Goal: Task Accomplishment & Management: Complete application form

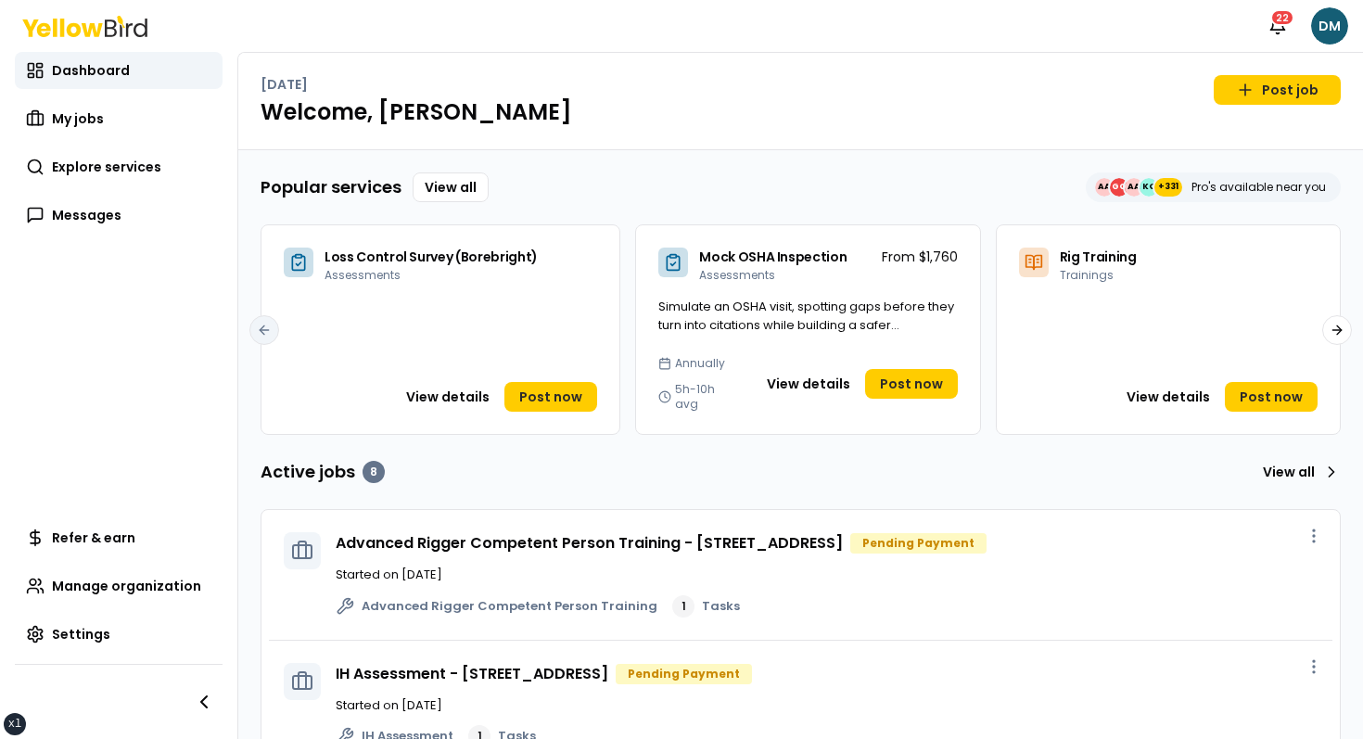
click at [847, 117] on h1 "Welcome, David" at bounding box center [801, 112] width 1080 height 30
click at [665, 120] on h1 "Welcome, David" at bounding box center [801, 112] width 1080 height 30
click at [671, 266] on icon at bounding box center [673, 262] width 19 height 19
click at [704, 175] on div "Popular services View all AA GG AA KO +331 Pro's available near you" at bounding box center [801, 187] width 1080 height 30
click at [740, 93] on div "Monday, September 22 Post job" at bounding box center [801, 90] width 1080 height 30
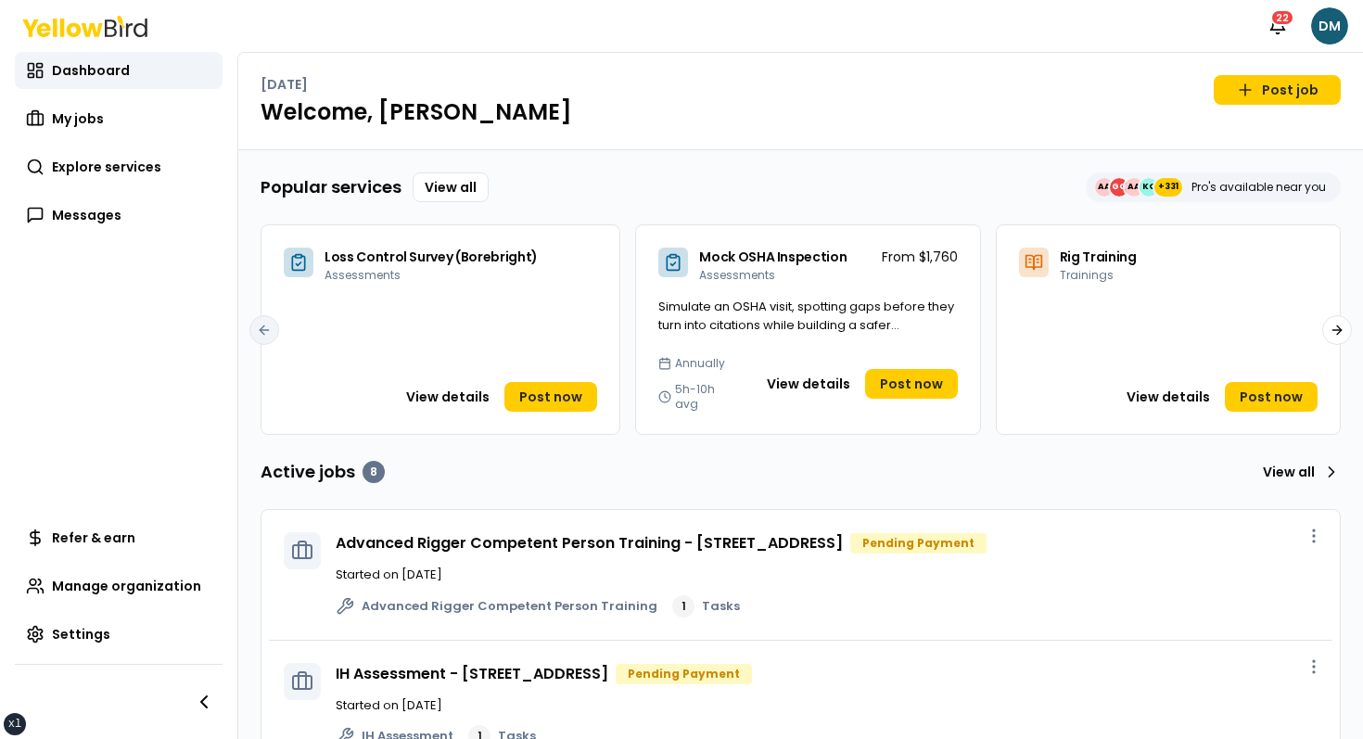
click at [653, 127] on div "Monday, September 22 Post job Welcome, David" at bounding box center [800, 101] width 1125 height 97
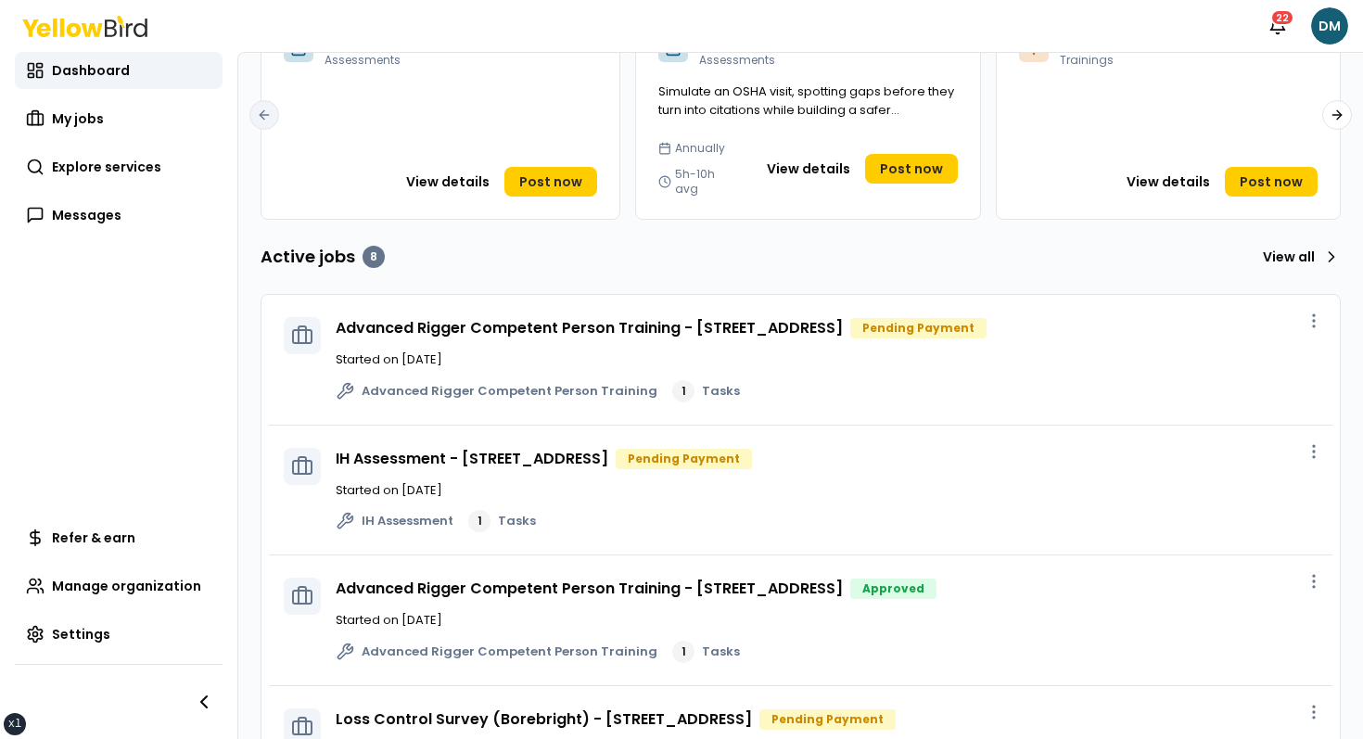
scroll to position [587, 0]
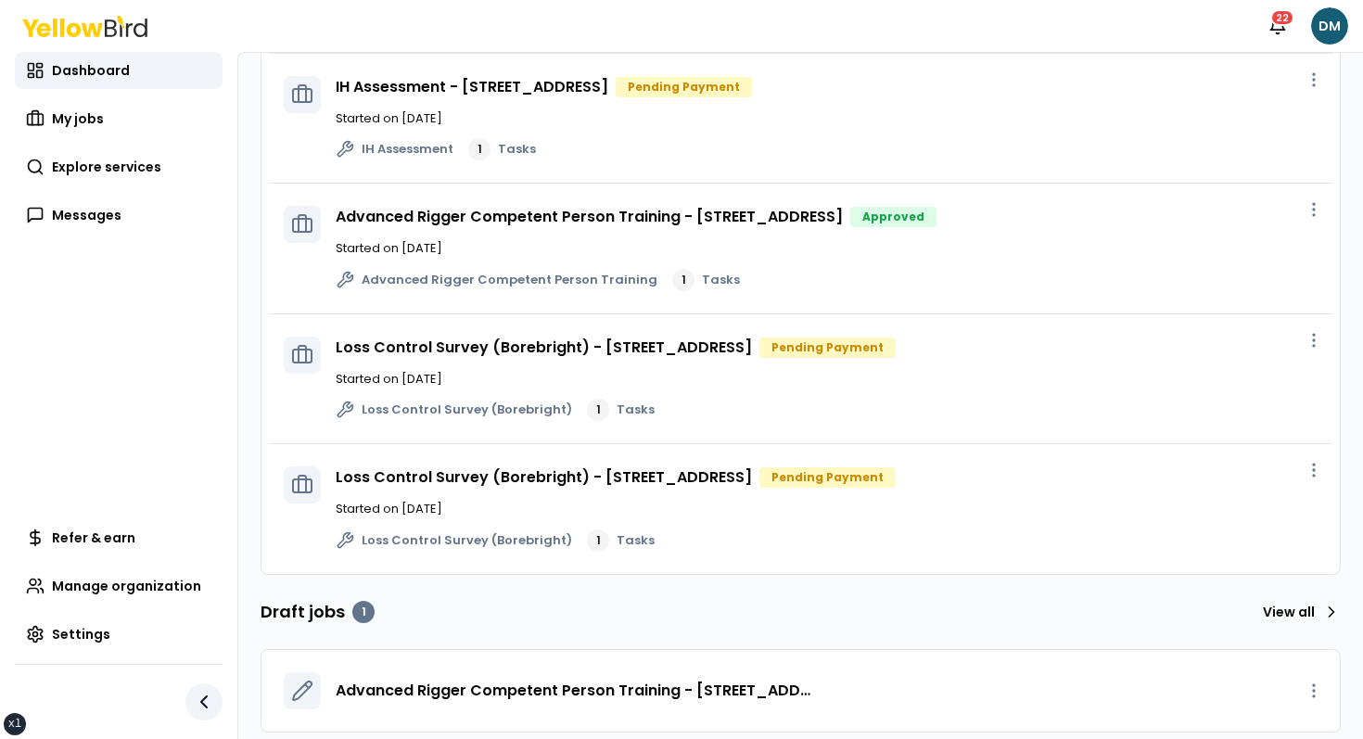
click at [204, 703] on icon "button" at bounding box center [204, 702] width 22 height 22
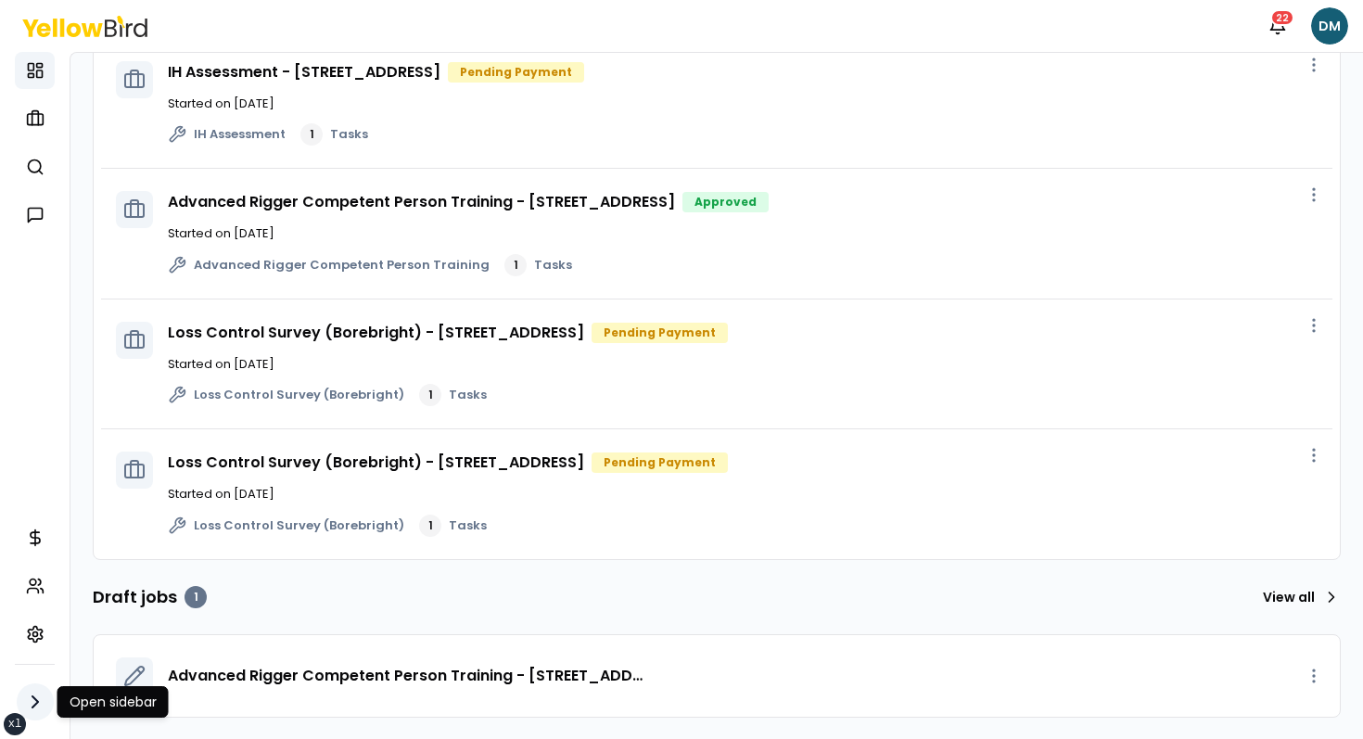
click at [45, 694] on icon "button" at bounding box center [35, 702] width 22 height 22
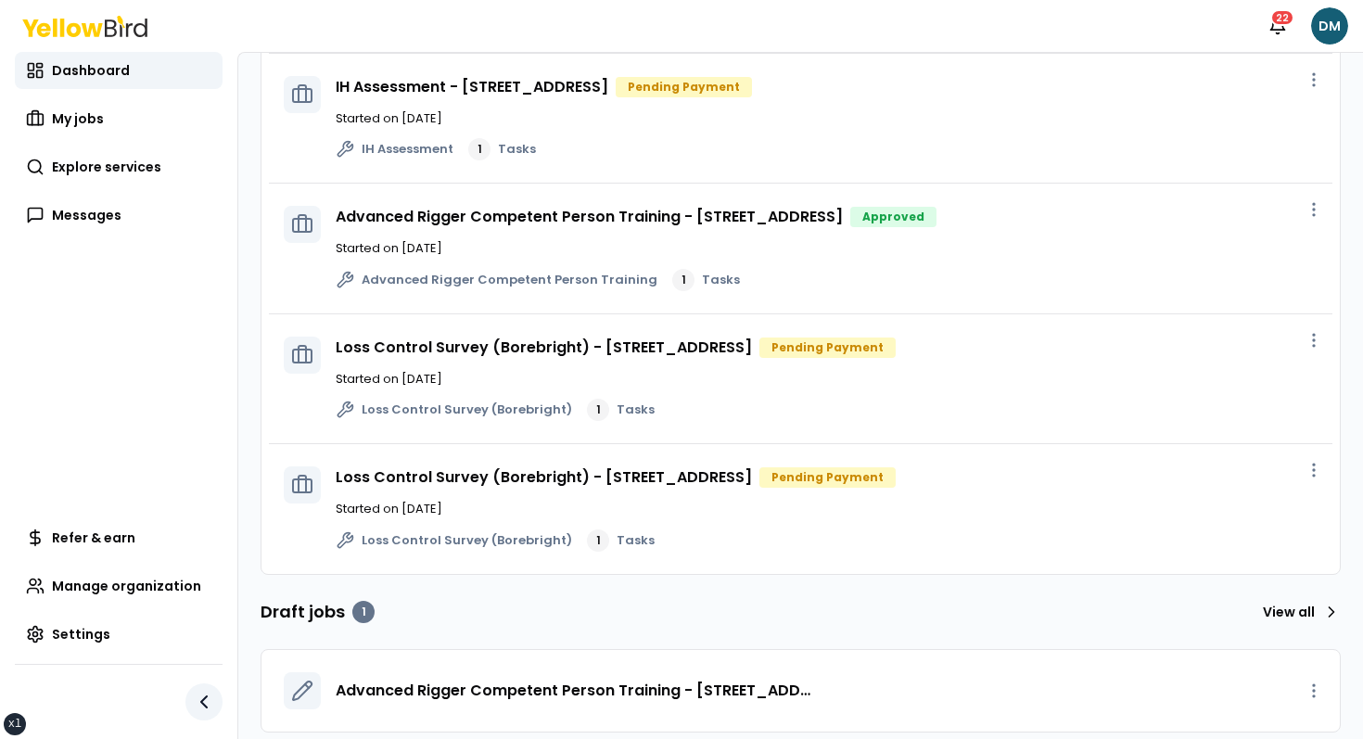
click at [186, 704] on button "button" at bounding box center [203, 701] width 37 height 37
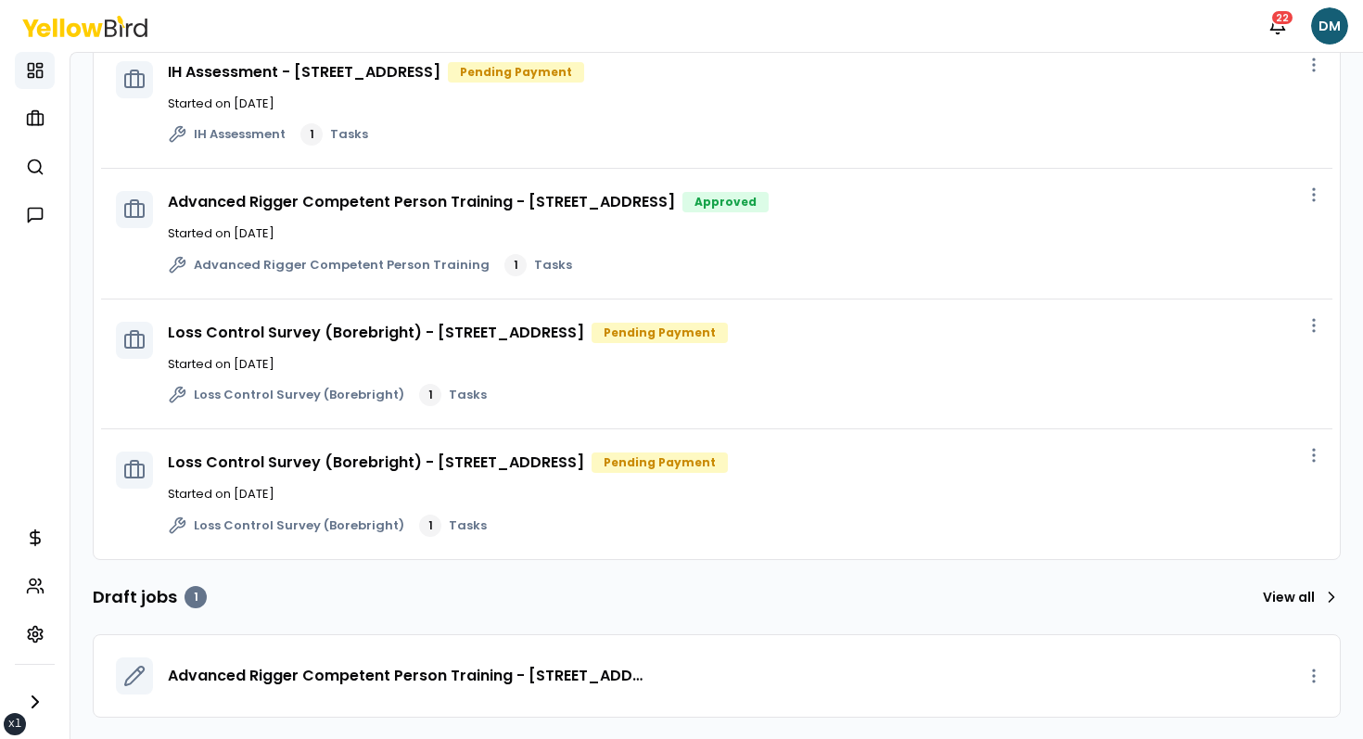
scroll to position [0, 0]
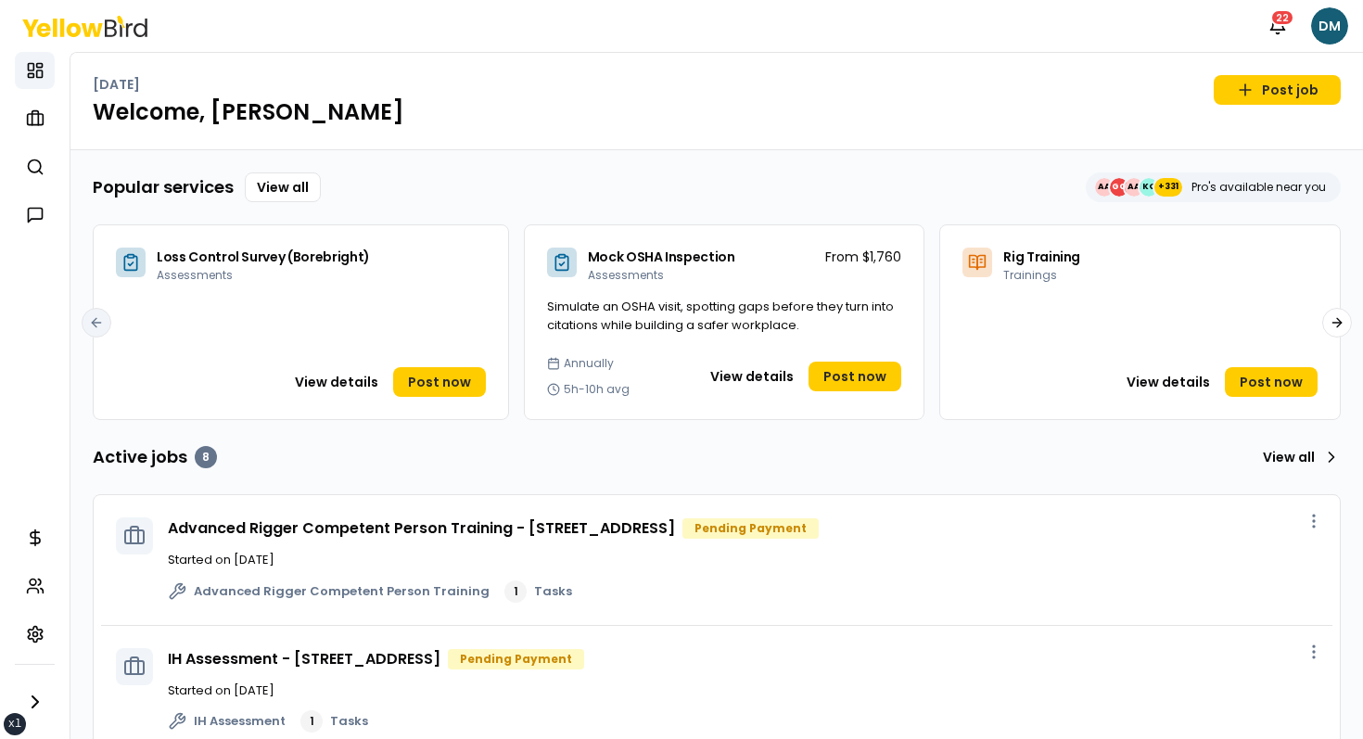
click at [45, 685] on div at bounding box center [35, 701] width 40 height 75
click at [42, 688] on button "button" at bounding box center [35, 701] width 37 height 37
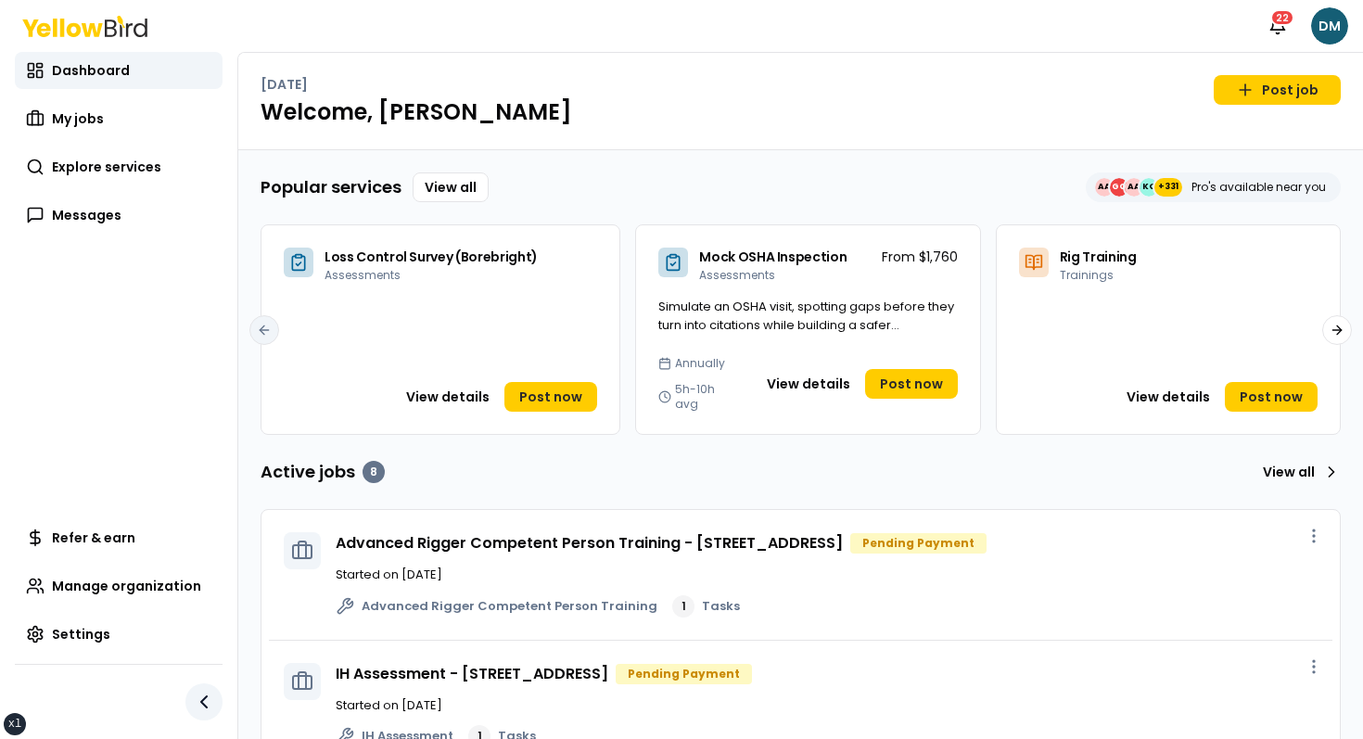
click at [210, 704] on icon "button" at bounding box center [204, 702] width 22 height 22
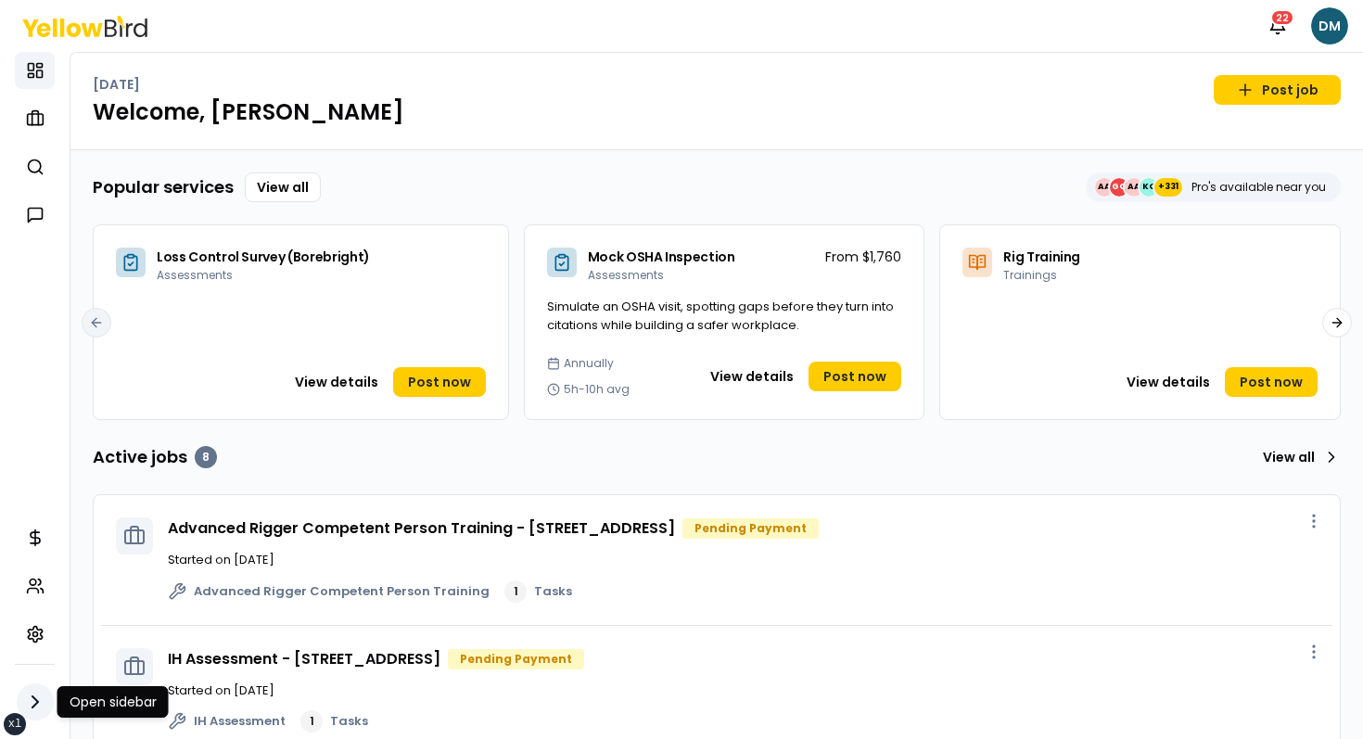
click at [32, 696] on icon "button" at bounding box center [35, 701] width 6 height 11
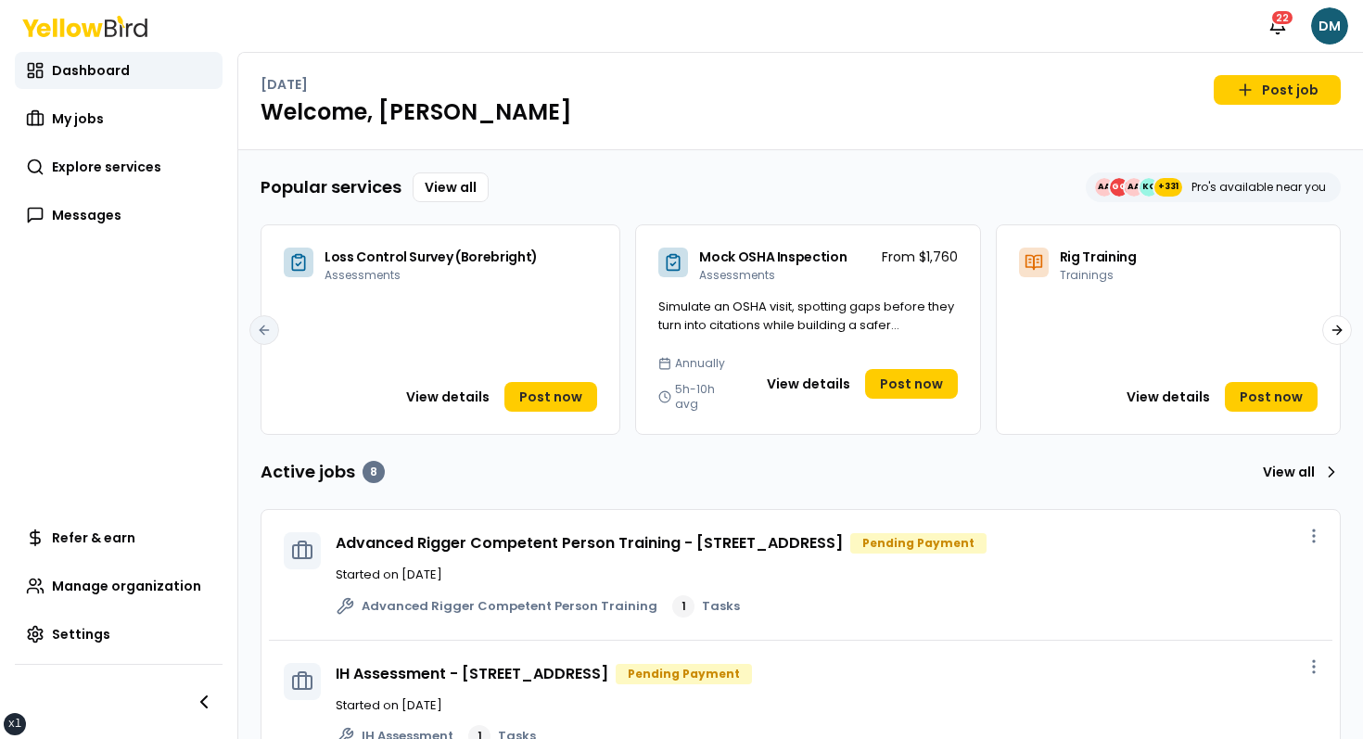
click at [679, 118] on h1 "Welcome, [PERSON_NAME]" at bounding box center [801, 112] width 1080 height 30
click at [444, 389] on button "View details" at bounding box center [448, 397] width 106 height 30
click at [452, 383] on button "View details" at bounding box center [448, 397] width 106 height 30
click at [576, 140] on div "[DATE] Post job Welcome, [PERSON_NAME]" at bounding box center [800, 101] width 1125 height 97
click at [398, 312] on div "Loss Control Survey (Borebright) Assessments View details Post now" at bounding box center [441, 329] width 360 height 210
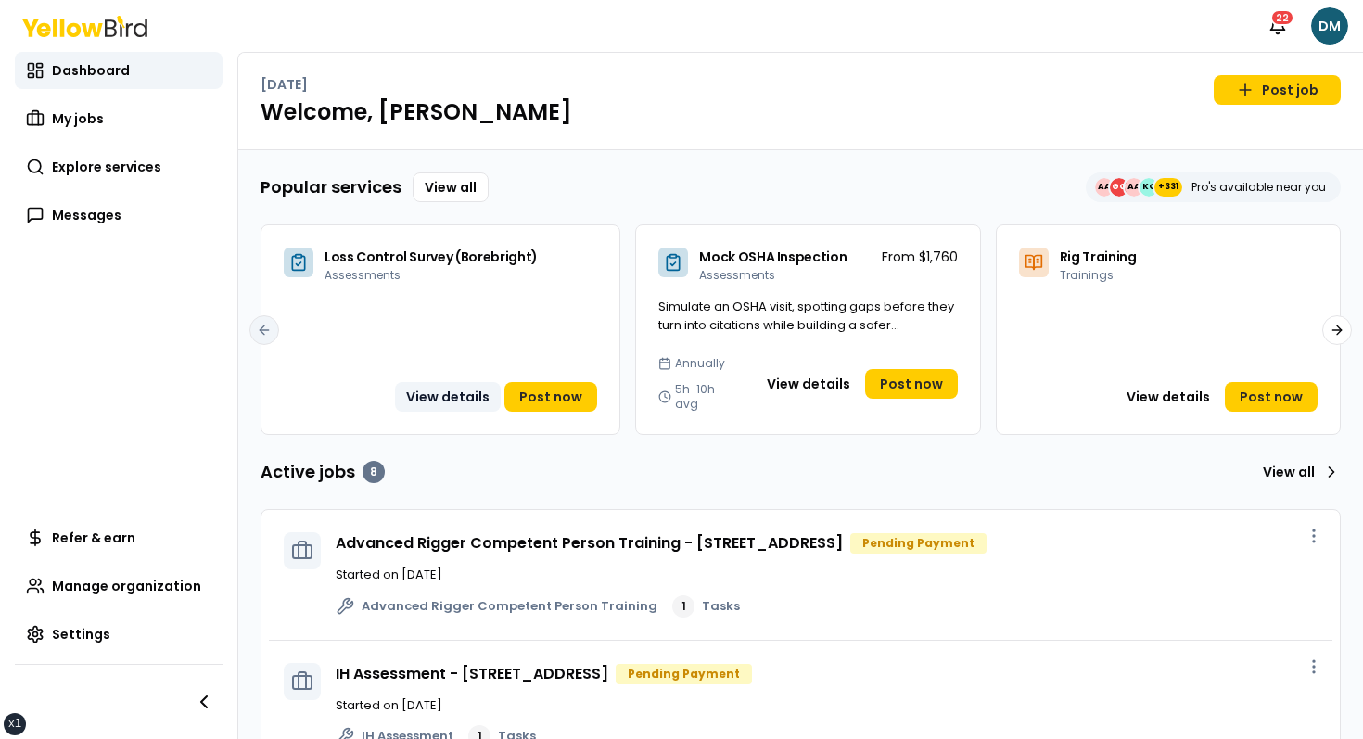
click at [441, 382] on button "View details" at bounding box center [448, 397] width 106 height 30
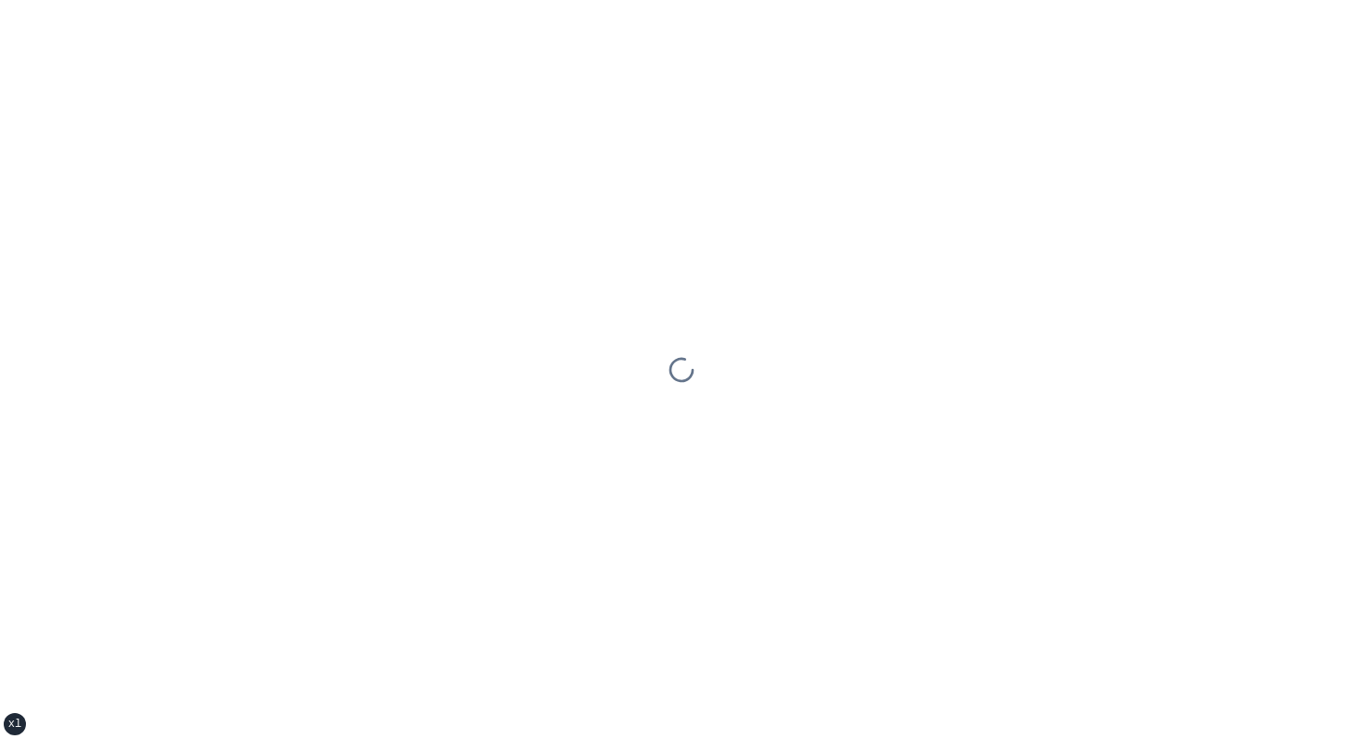
click at [441, 378] on div at bounding box center [681, 369] width 1363 height 739
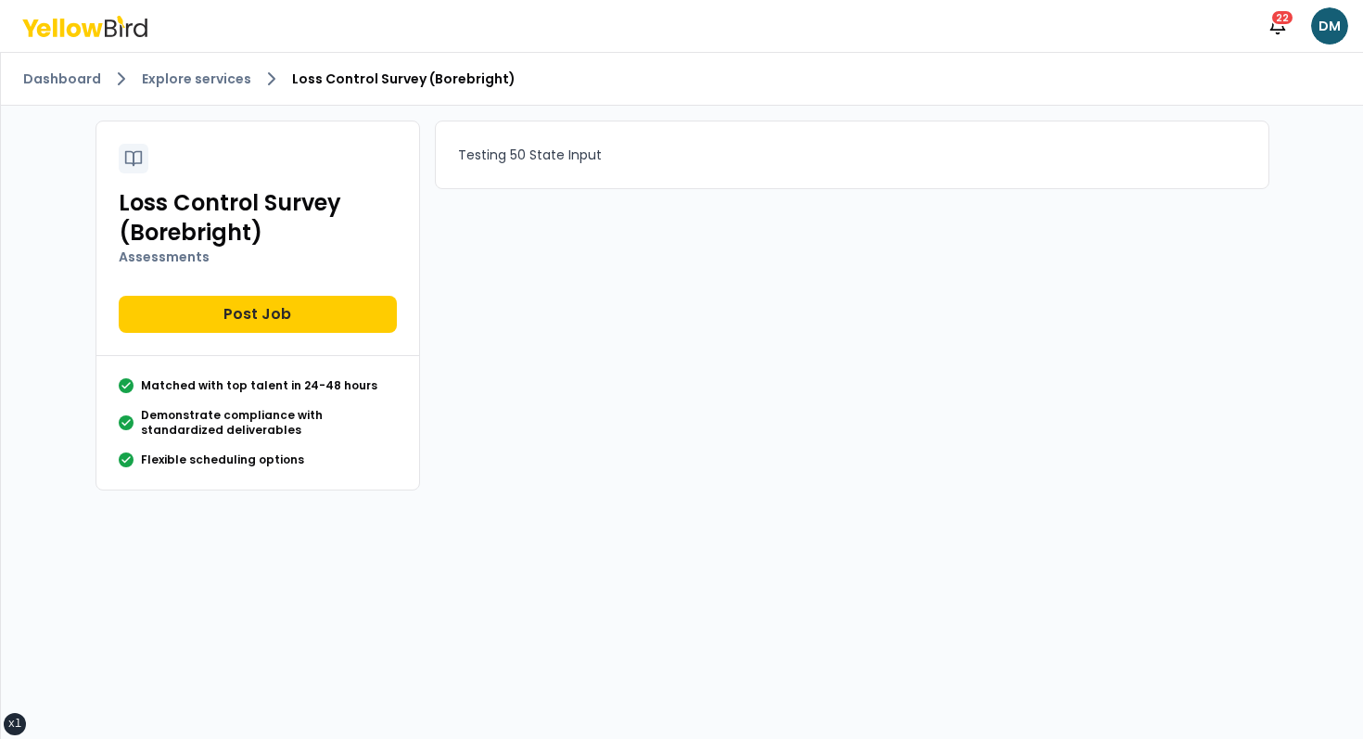
click at [510, 162] on p "Testing 50 State Input" at bounding box center [852, 155] width 788 height 22
click at [590, 171] on div "Testing 50 State Input" at bounding box center [852, 155] width 834 height 69
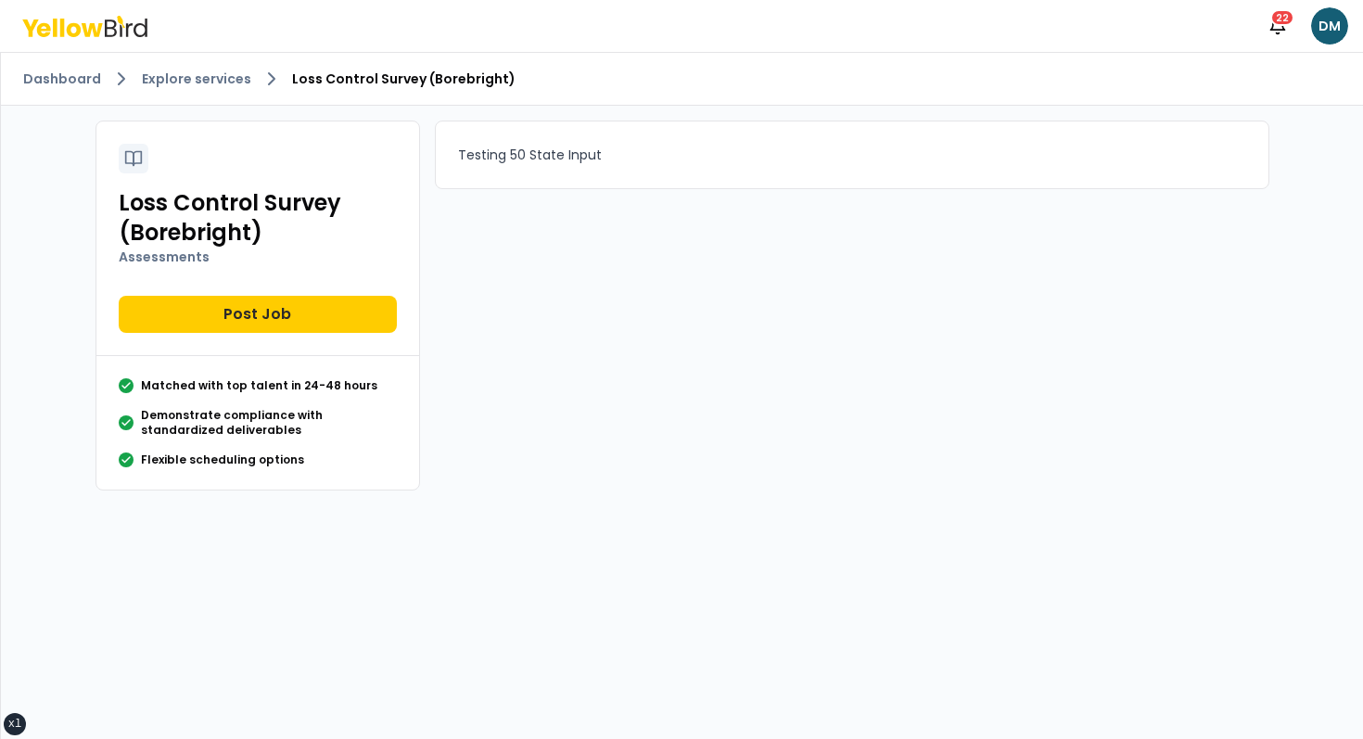
click at [542, 167] on div "Testing 50 State Input" at bounding box center [852, 155] width 834 height 69
click at [329, 287] on div "Loss Control Survey (Borebright) Assessments Post Job" at bounding box center [257, 238] width 323 height 235
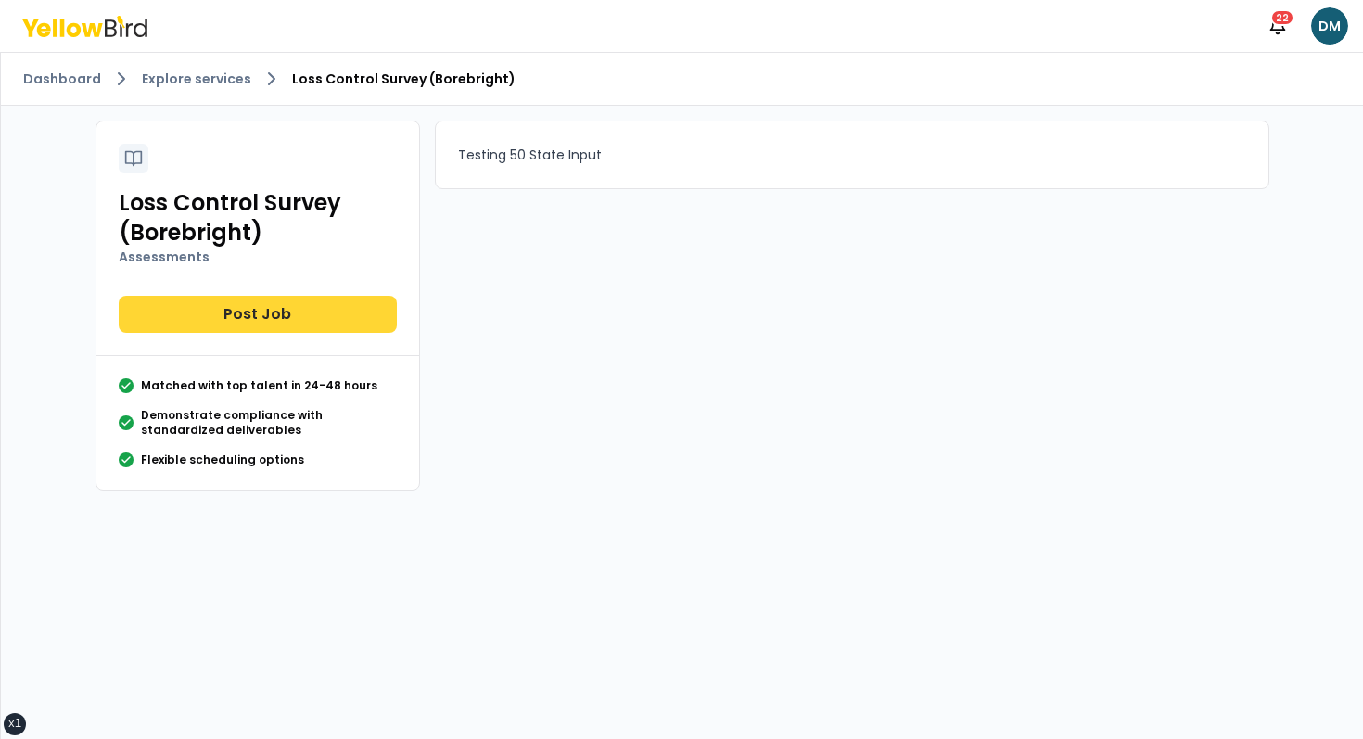
click at [306, 307] on button "Post Job" at bounding box center [258, 314] width 278 height 37
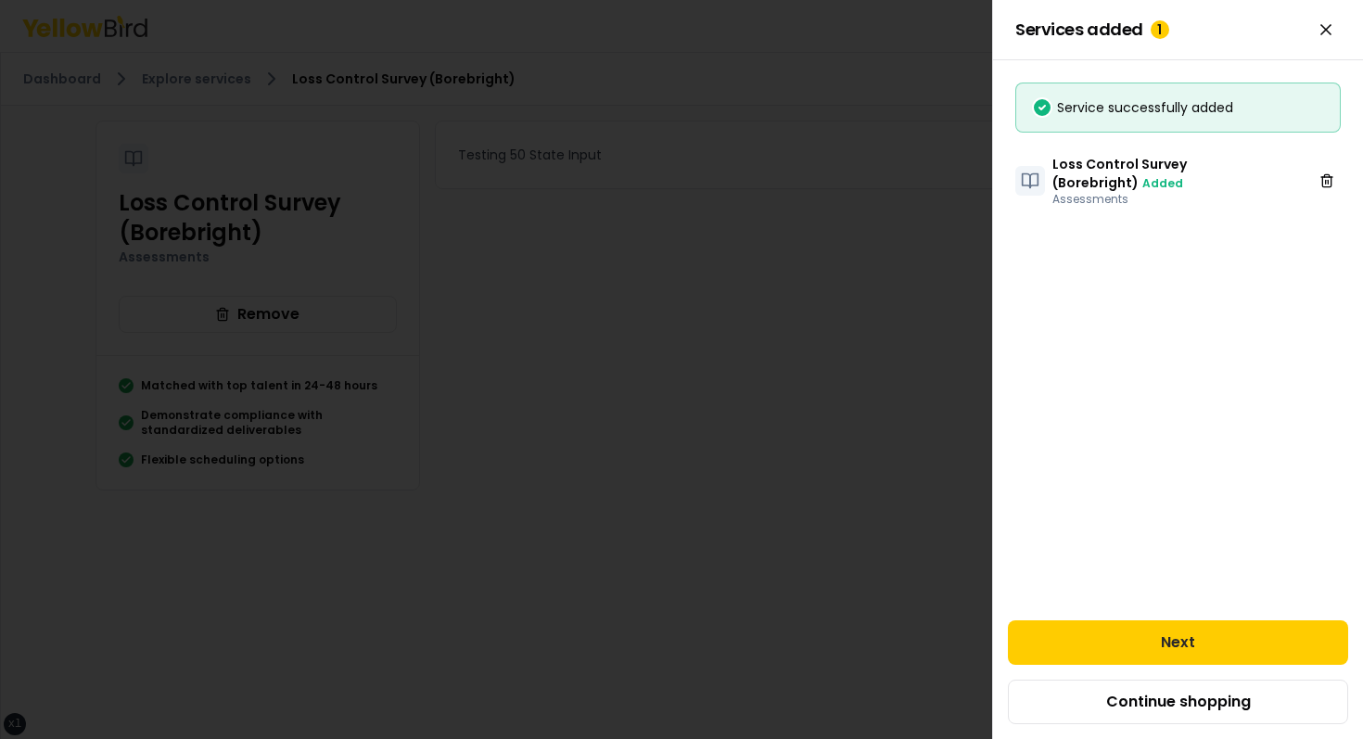
click at [741, 441] on div at bounding box center [681, 369] width 1363 height 739
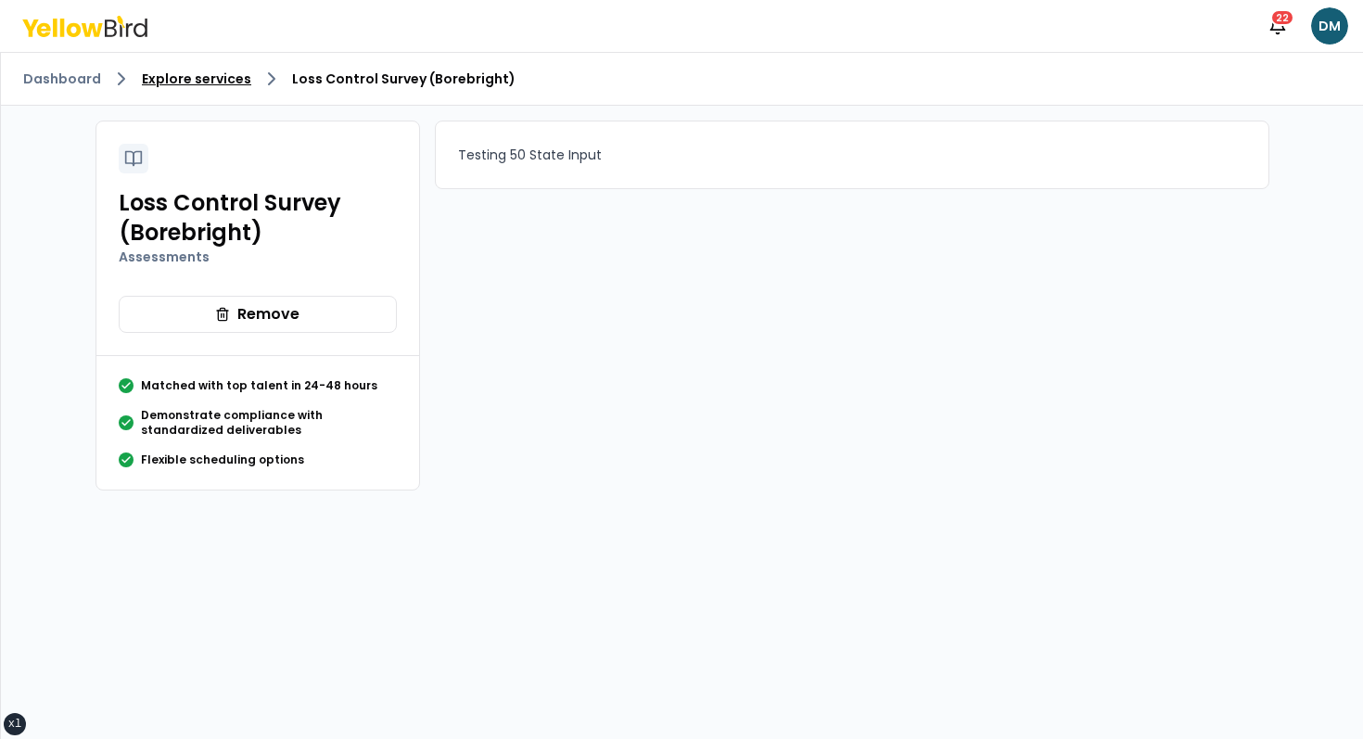
click at [184, 76] on link "Explore services" at bounding box center [196, 79] width 109 height 19
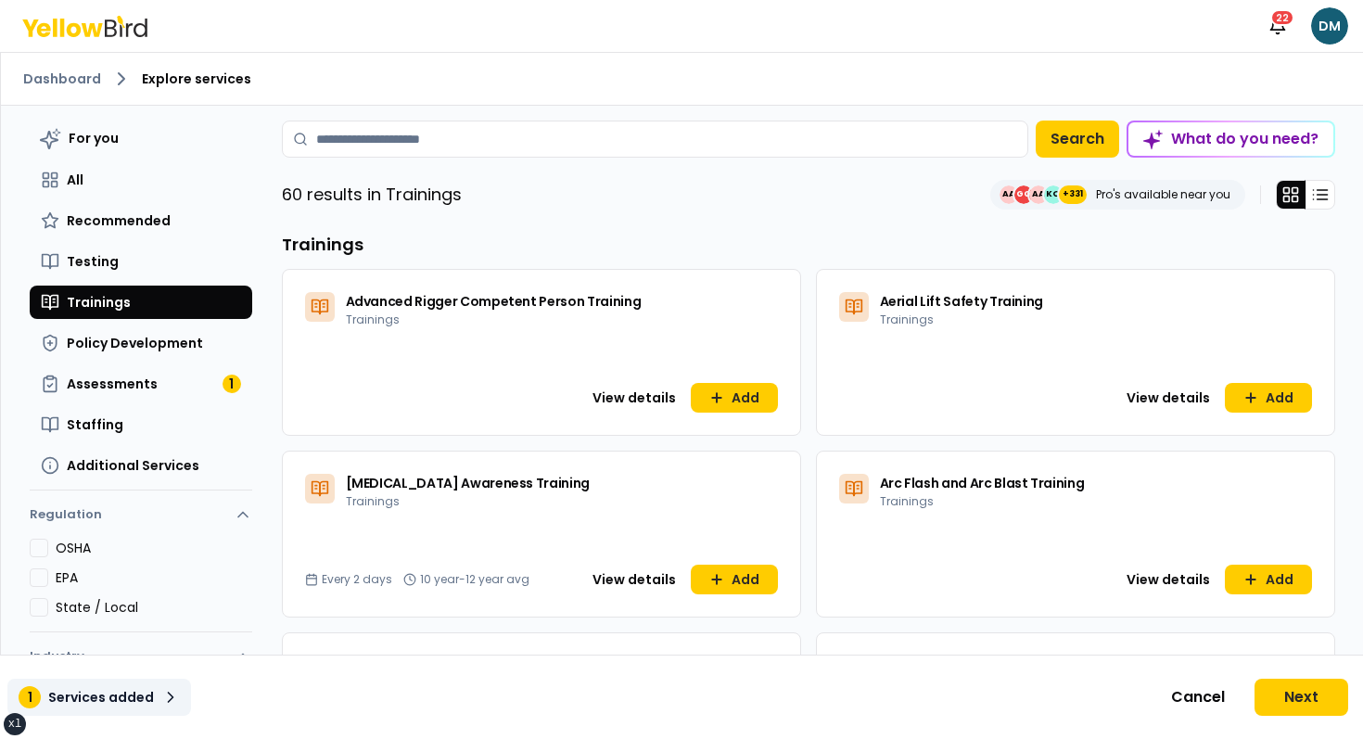
click at [98, 712] on button "1 Services added" at bounding box center [99, 697] width 184 height 37
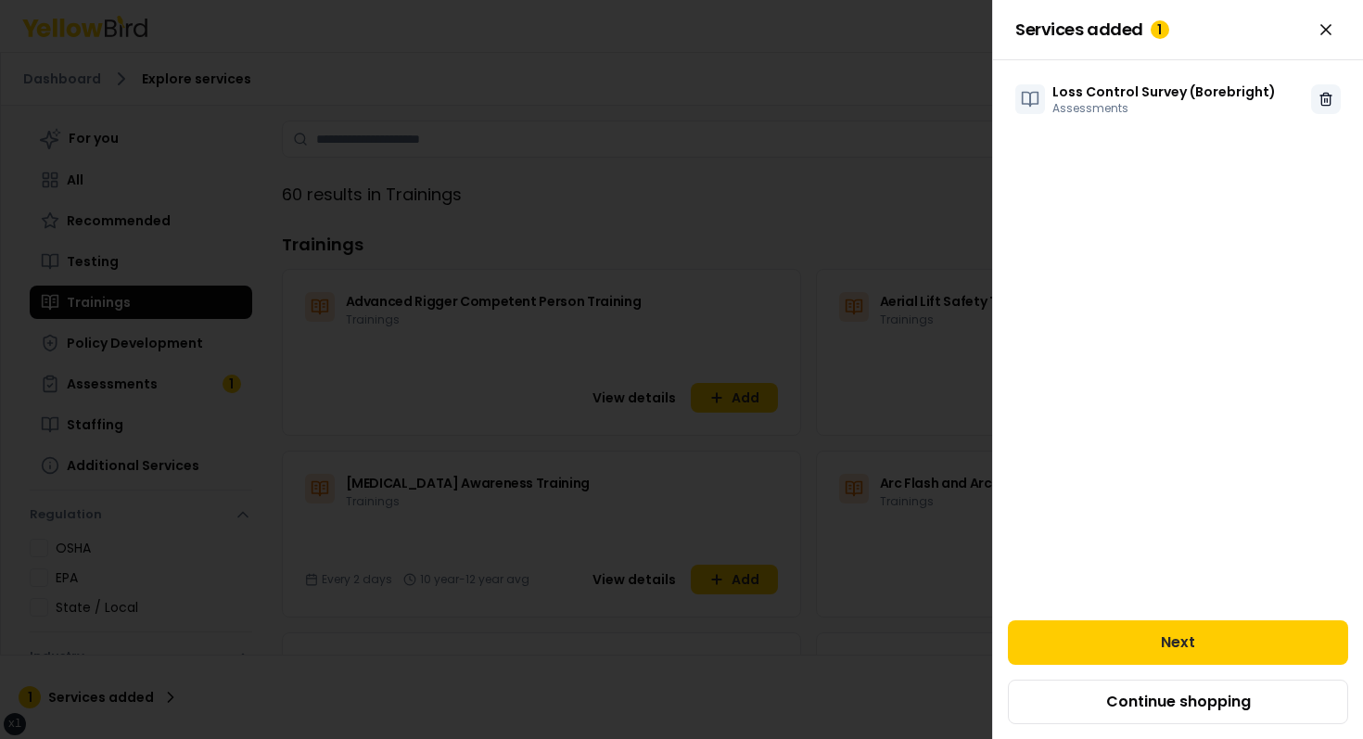
click at [1318, 96] on button at bounding box center [1326, 99] width 30 height 30
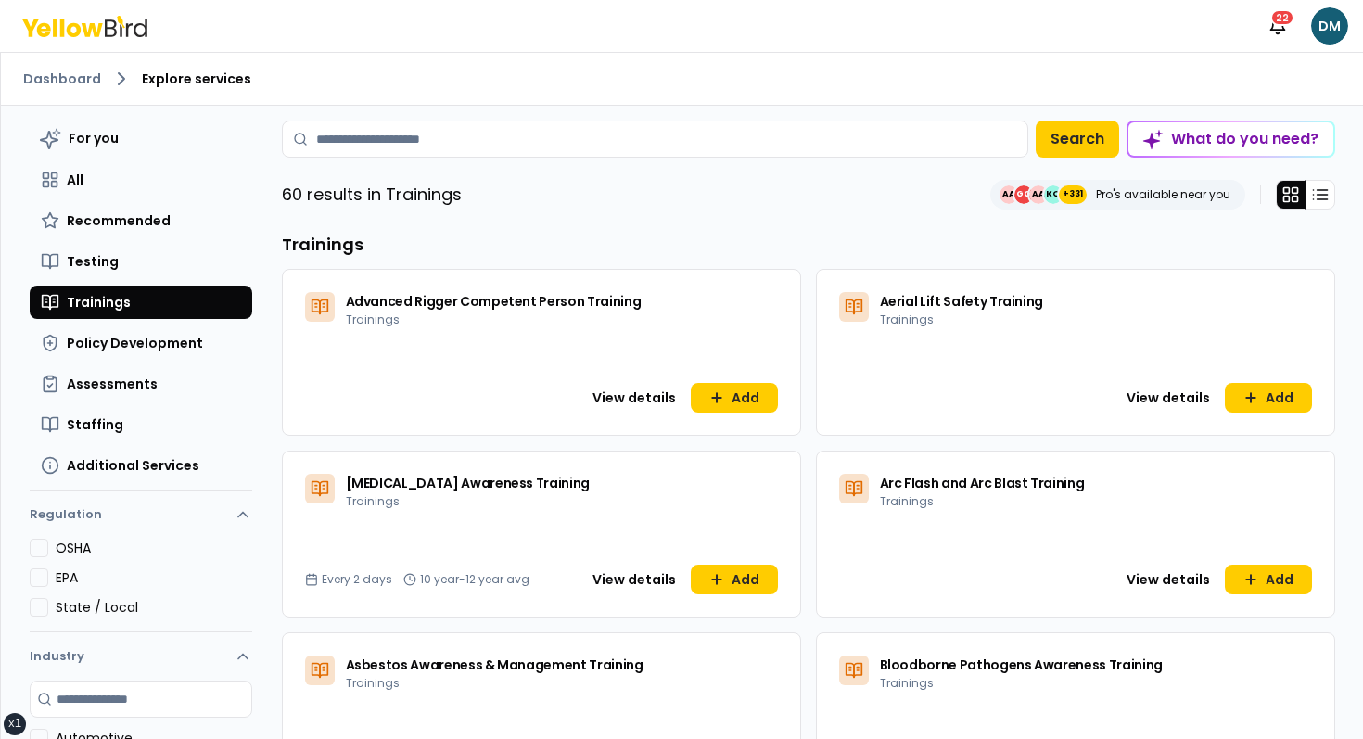
click at [456, 152] on input at bounding box center [655, 139] width 746 height 37
type input "*****"
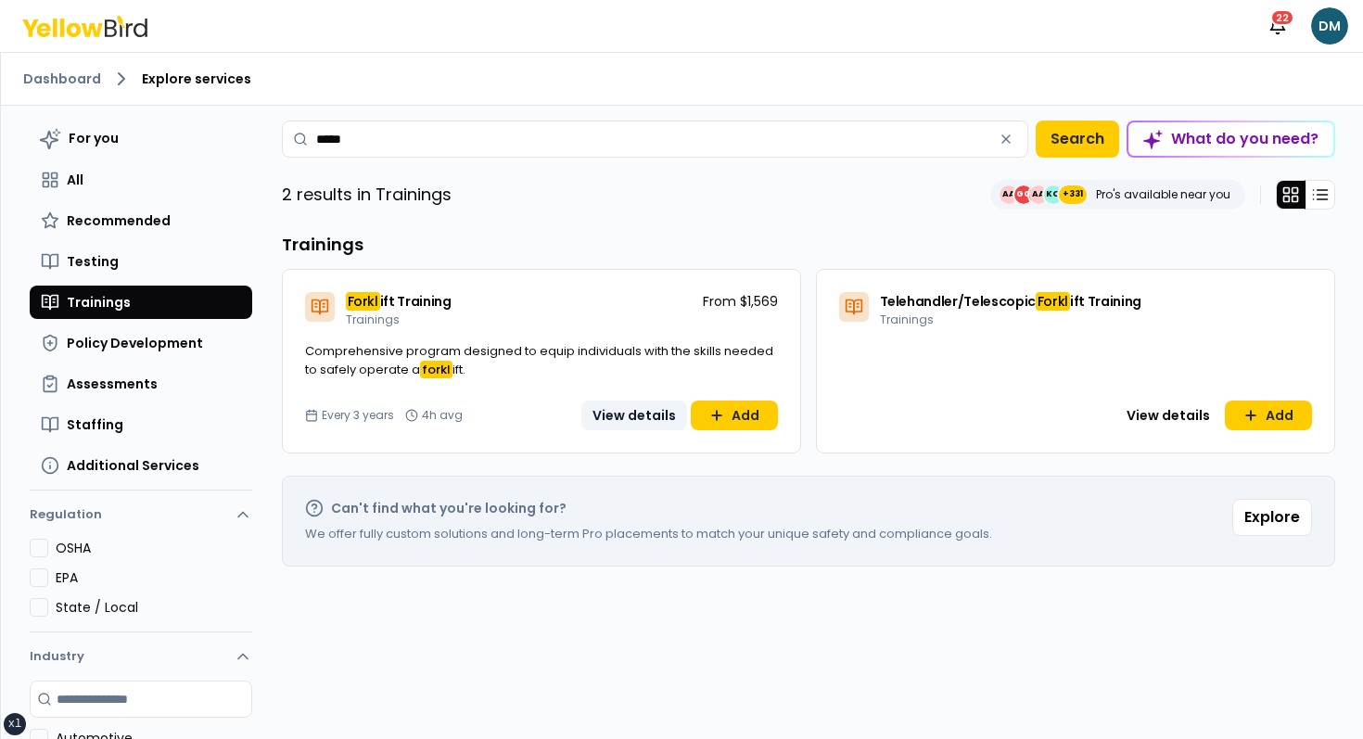
click at [631, 425] on button "View details" at bounding box center [634, 416] width 106 height 30
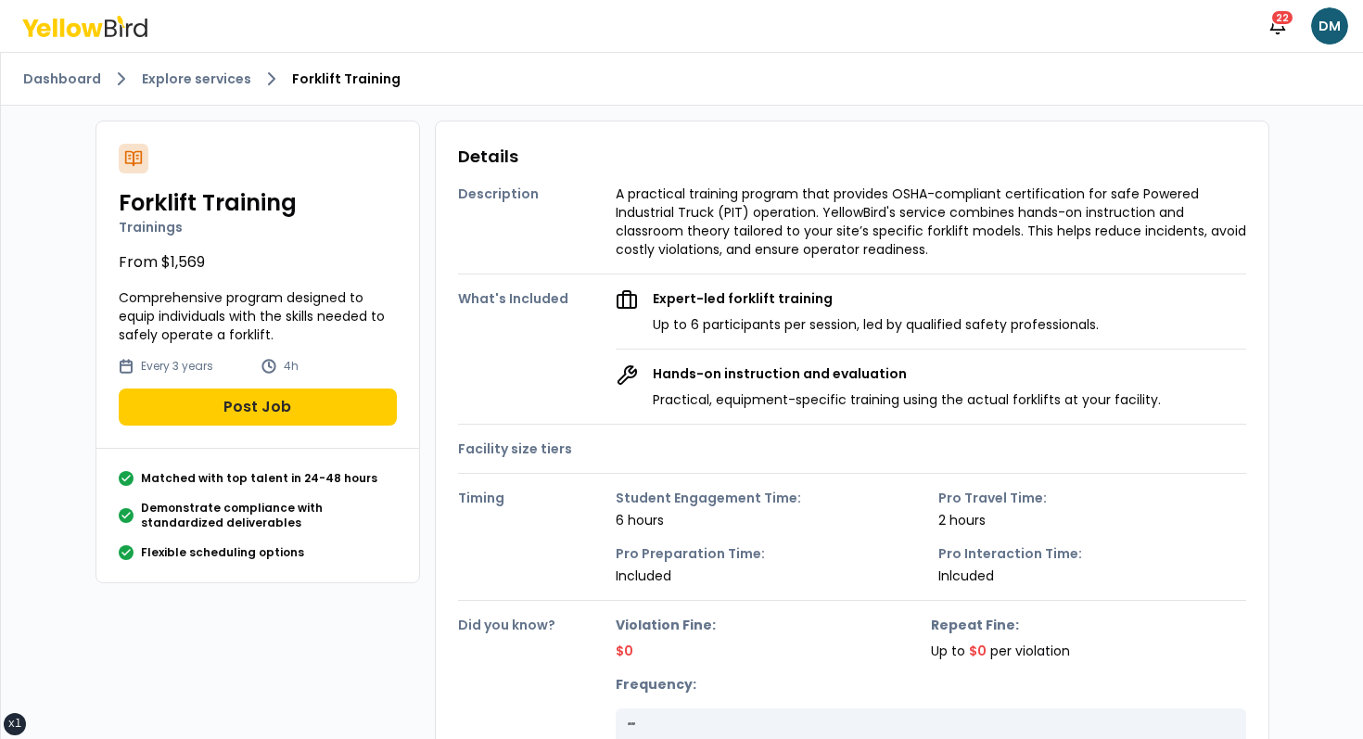
click at [667, 304] on p "Expert-led forklift training" at bounding box center [876, 298] width 446 height 19
click at [597, 198] on h4 "Description" at bounding box center [537, 194] width 158 height 19
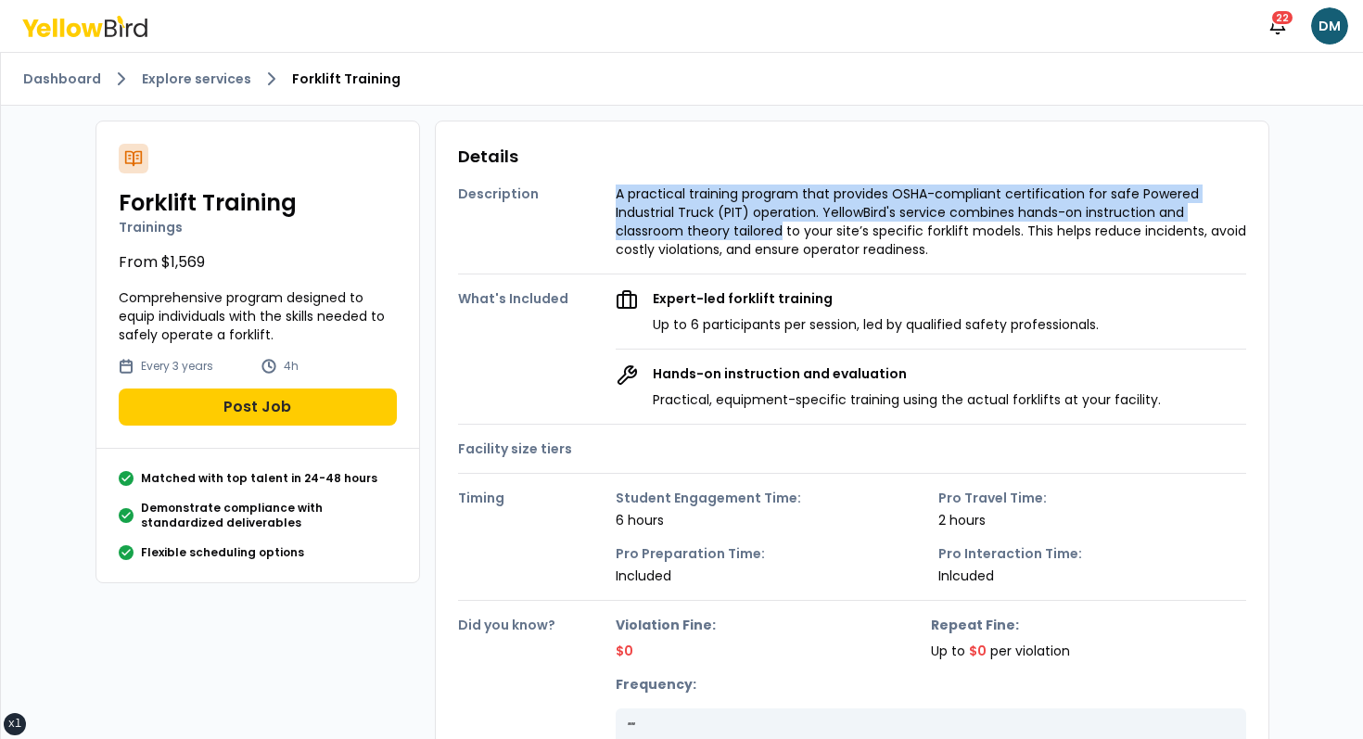
drag, startPoint x: 597, startPoint y: 198, endPoint x: 813, endPoint y: 236, distance: 219.2
click at [813, 236] on div "Description A practical training program that provides OSHA-compliant certifica…" at bounding box center [852, 214] width 788 height 89
click at [814, 236] on p "A practical training program that provides OSHA-compliant certification for saf…" at bounding box center [931, 222] width 631 height 74
drag, startPoint x: 814, startPoint y: 236, endPoint x: 494, endPoint y: 174, distance: 325.7
click at [494, 174] on div "Description A practical training program that provides OSHA-compliant certifica…" at bounding box center [852, 214] width 788 height 89
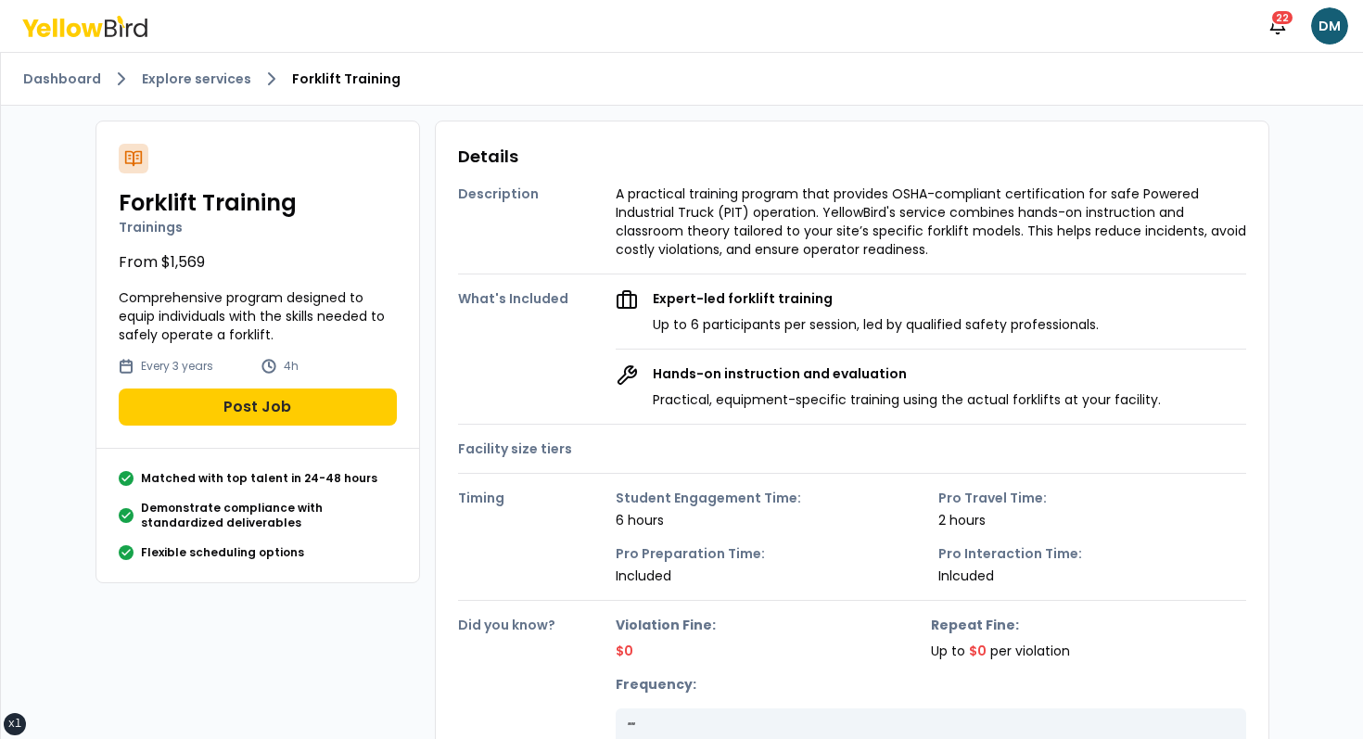
click at [487, 159] on h3 "Details" at bounding box center [852, 157] width 788 height 26
click at [570, 207] on div "Description A practical training program that provides OSHA-compliant certifica…" at bounding box center [852, 214] width 788 height 89
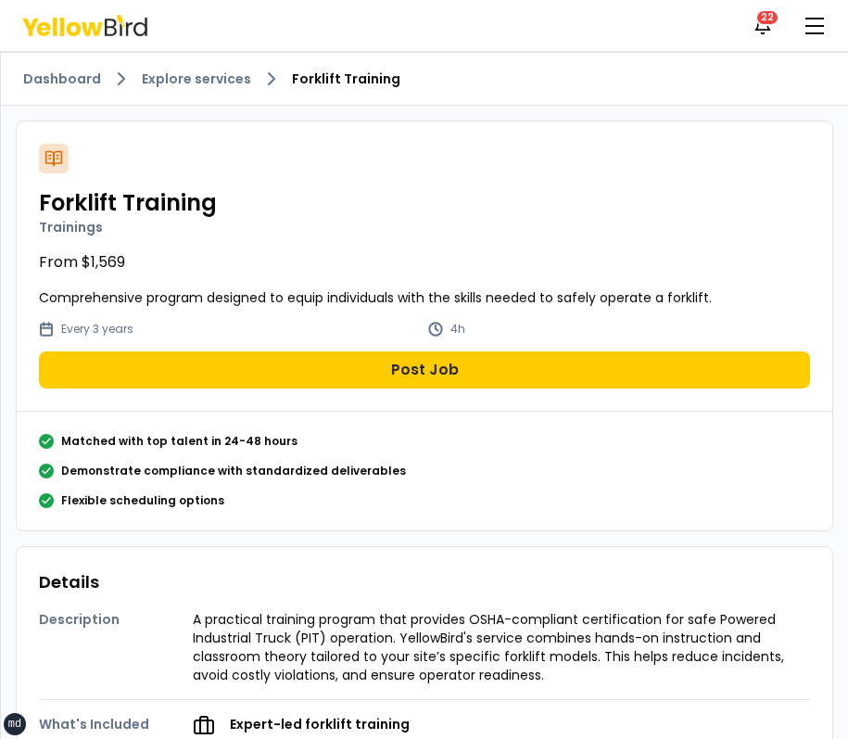
click at [534, 483] on div "Matched with top talent in 24-48 hours Demonstrate compliance with standardized…" at bounding box center [424, 471] width 771 height 74
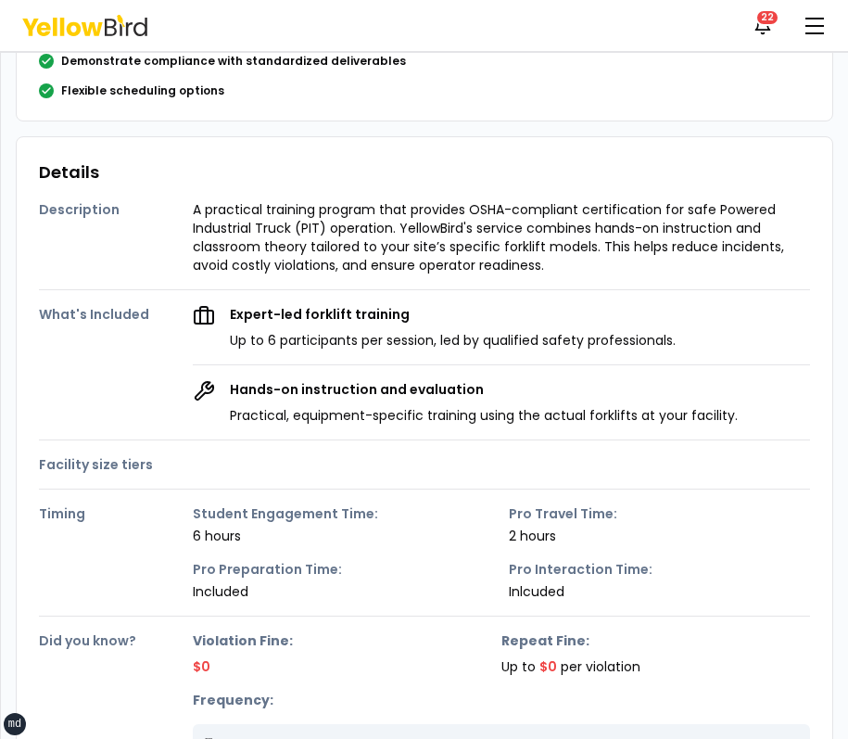
scroll to position [364, 0]
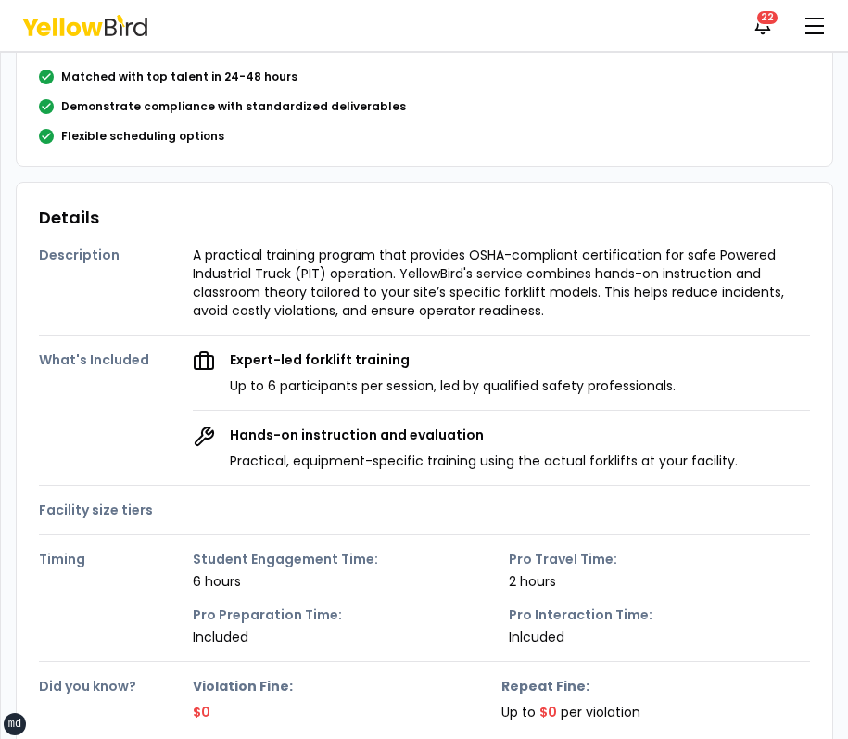
click at [590, 63] on div "Matched with top talent in 24-48 hours Demonstrate compliance with standardized…" at bounding box center [425, 106] width 816 height 119
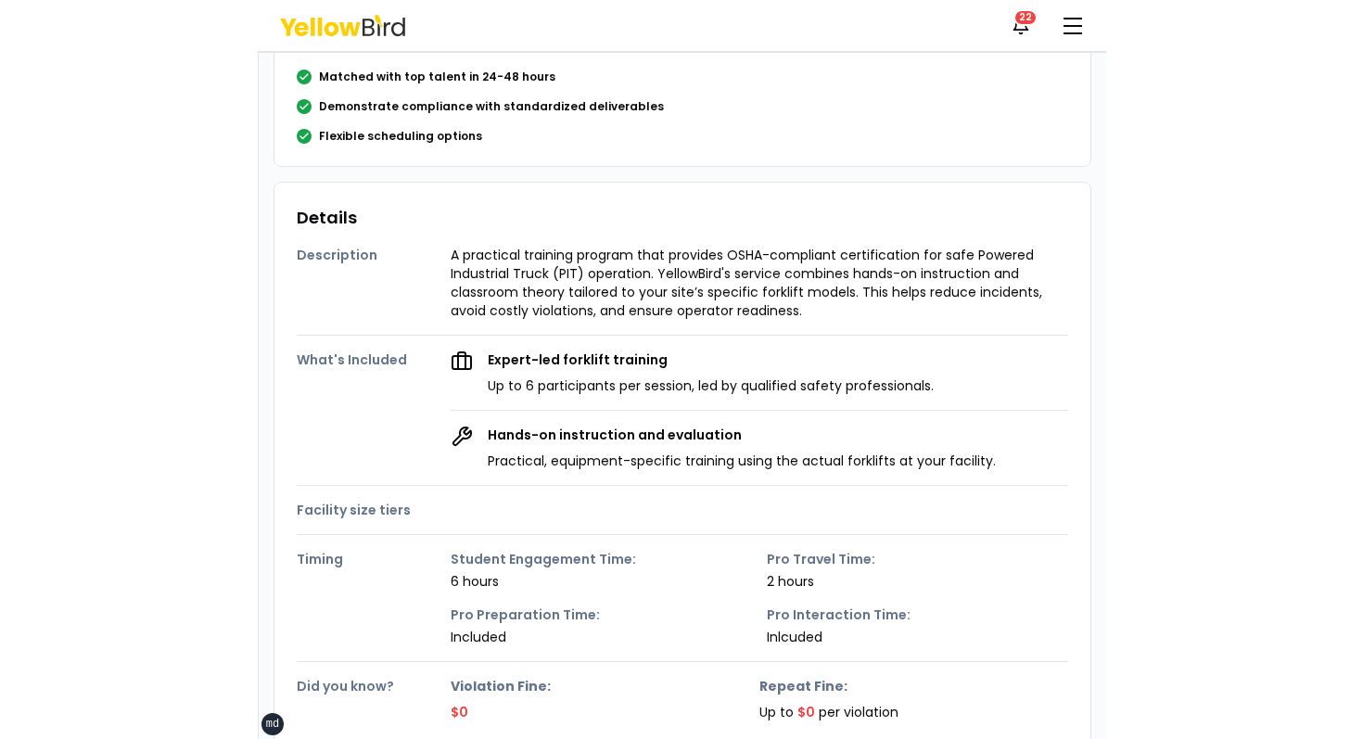
scroll to position [0, 0]
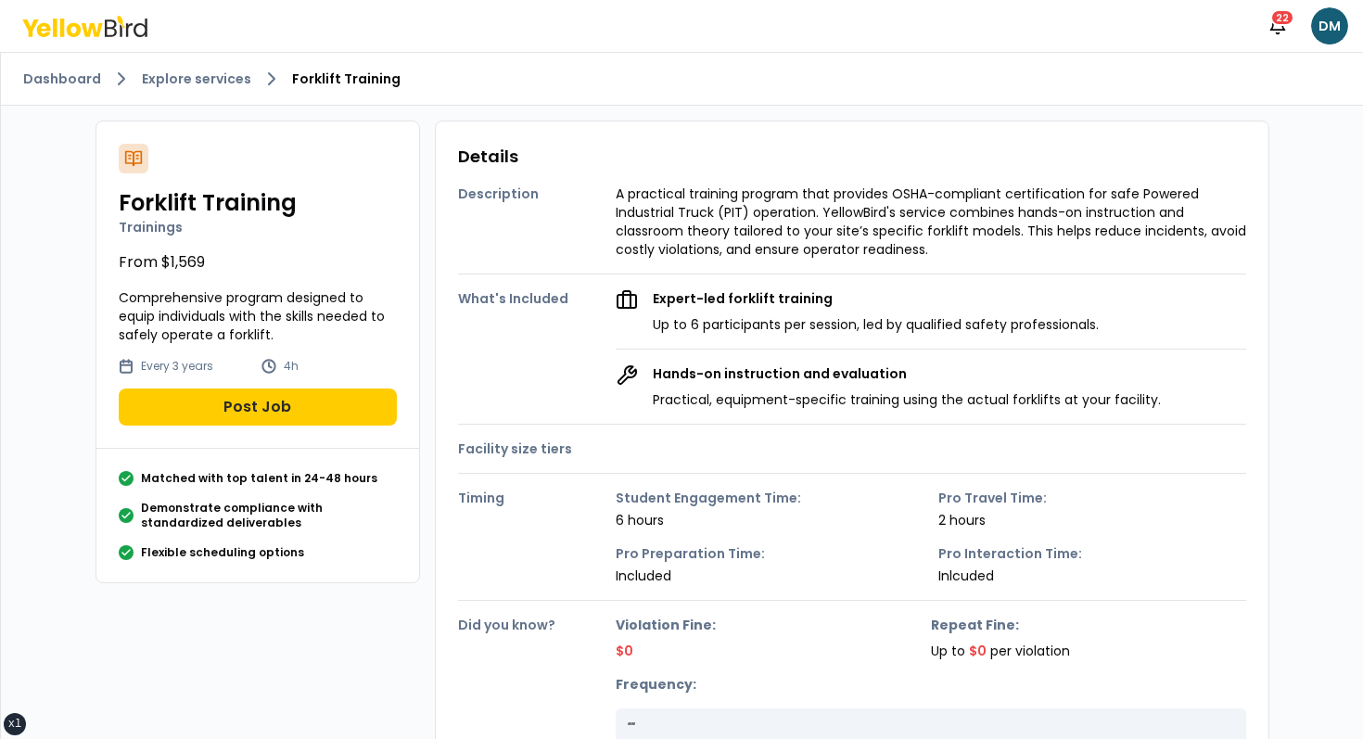
click at [900, 96] on div "Dashboard Explore services Forklift Training" at bounding box center [682, 79] width 1362 height 53
click at [1325, 19] on html "xs sm md lg xl 2xl Notifications 22 DM Dashboard Explore services Forklift Trai…" at bounding box center [681, 369] width 1363 height 739
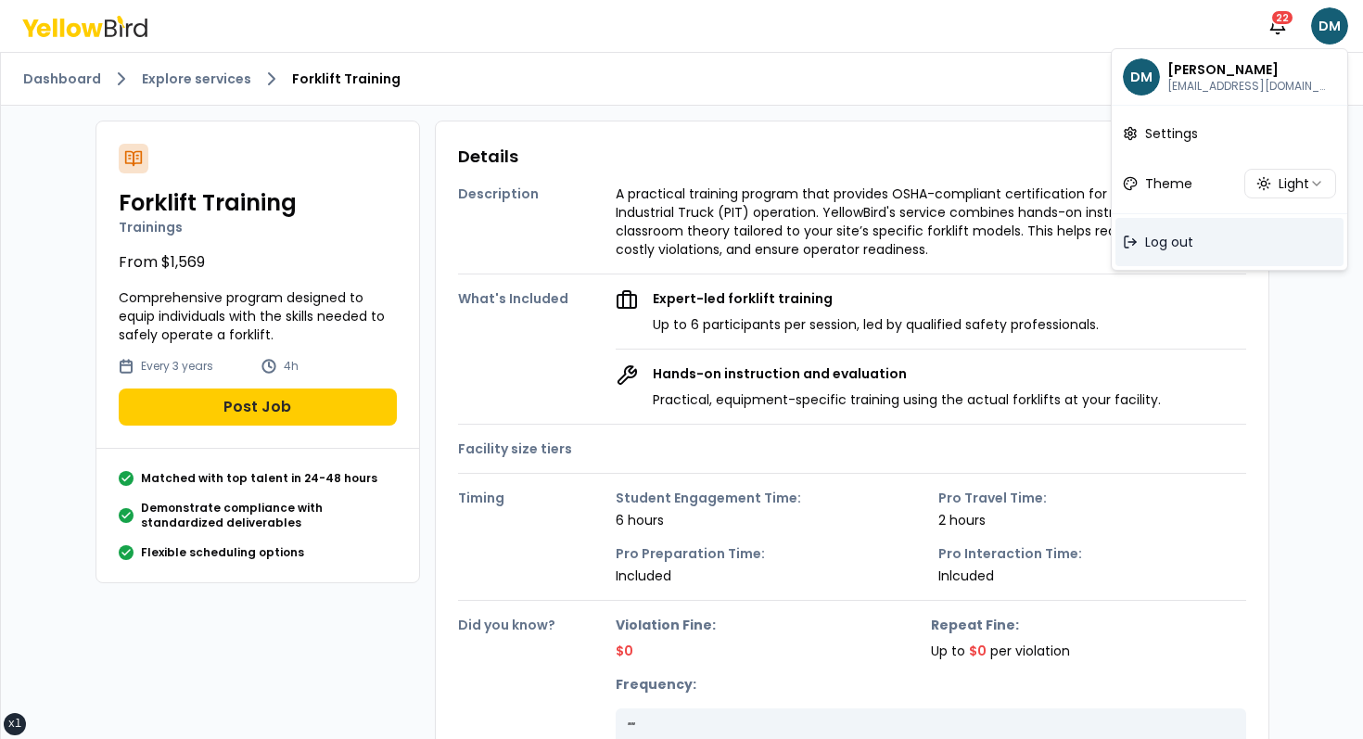
click at [1178, 261] on div "Log out" at bounding box center [1229, 242] width 228 height 48
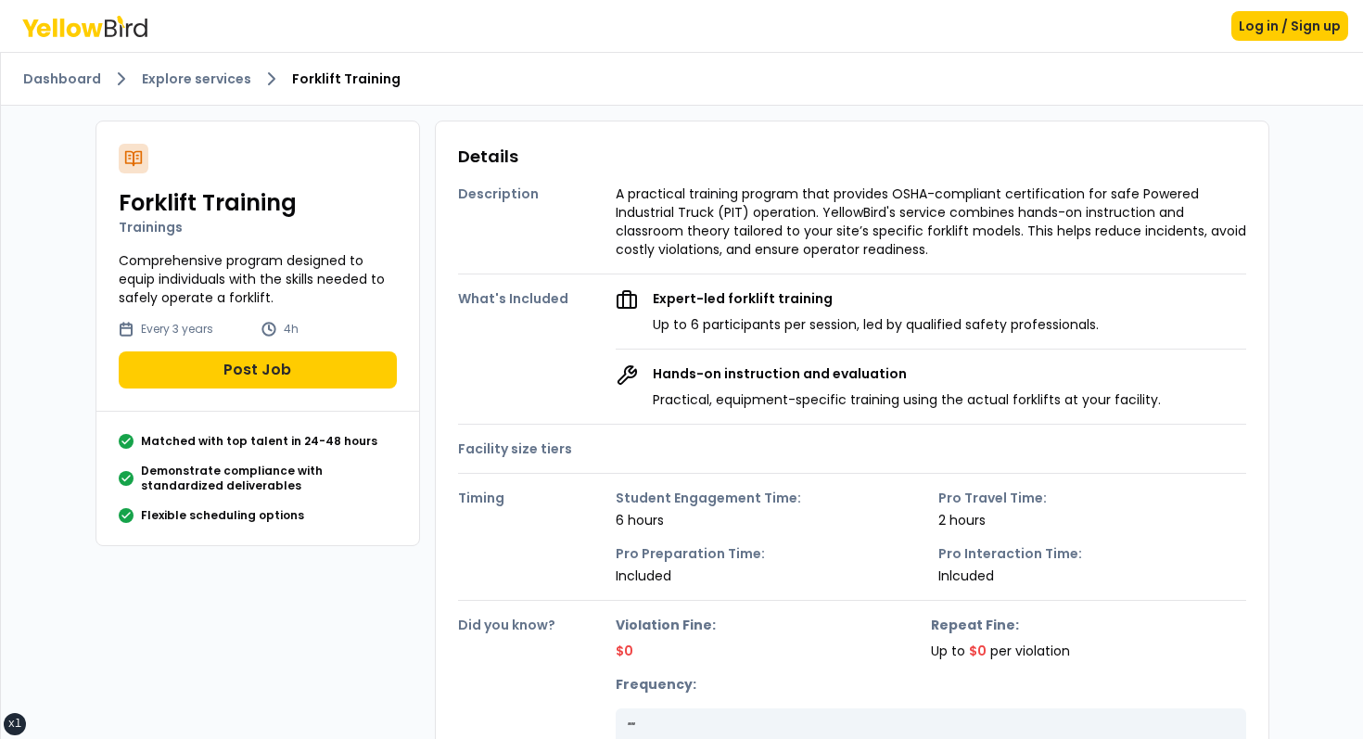
click at [626, 143] on div "Details Description A practical training program that provides OSHA-compliant c…" at bounding box center [852, 450] width 834 height 659
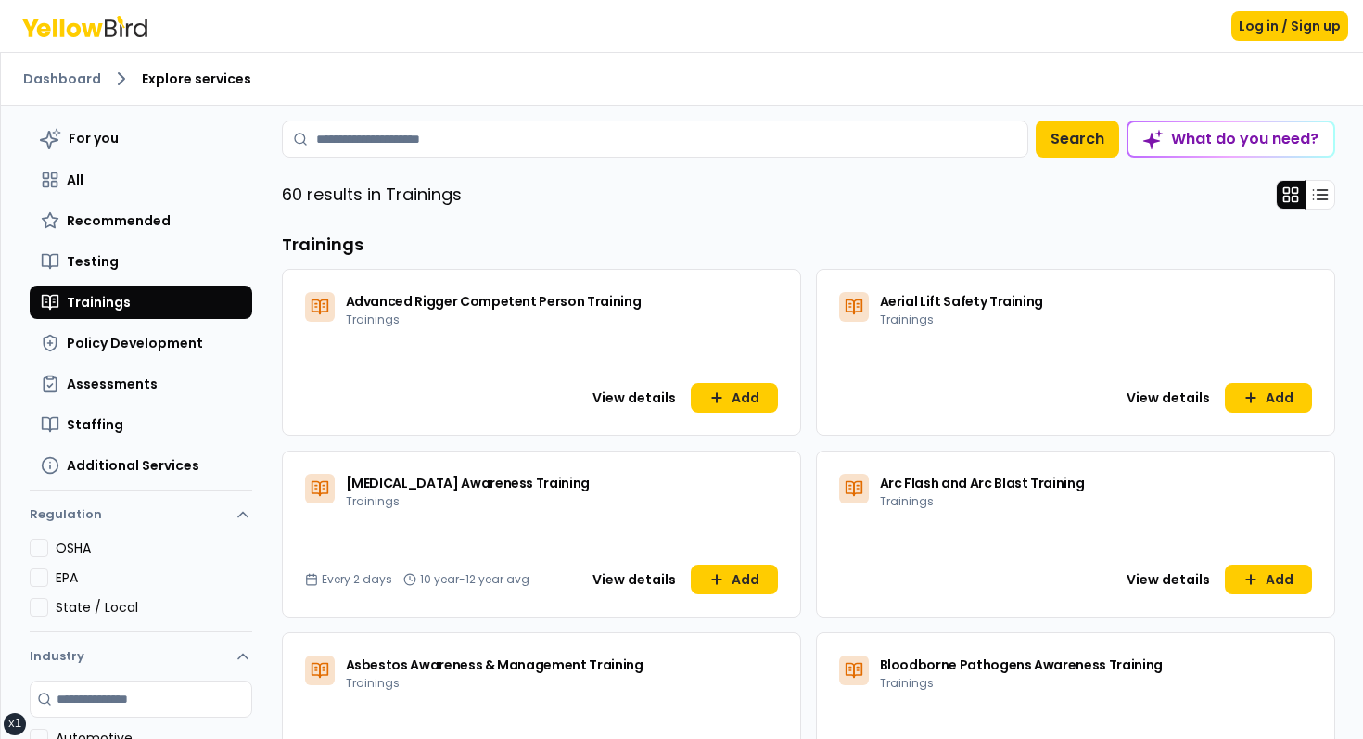
click at [502, 60] on div "Dashboard Explore services" at bounding box center [682, 79] width 1362 height 53
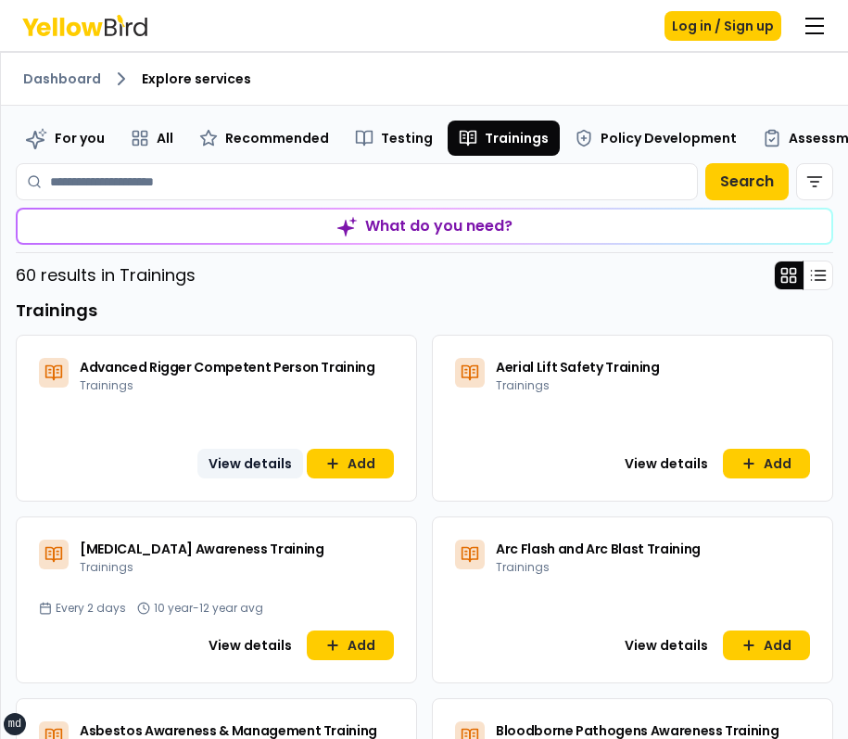
click at [251, 466] on button "View details" at bounding box center [250, 464] width 106 height 30
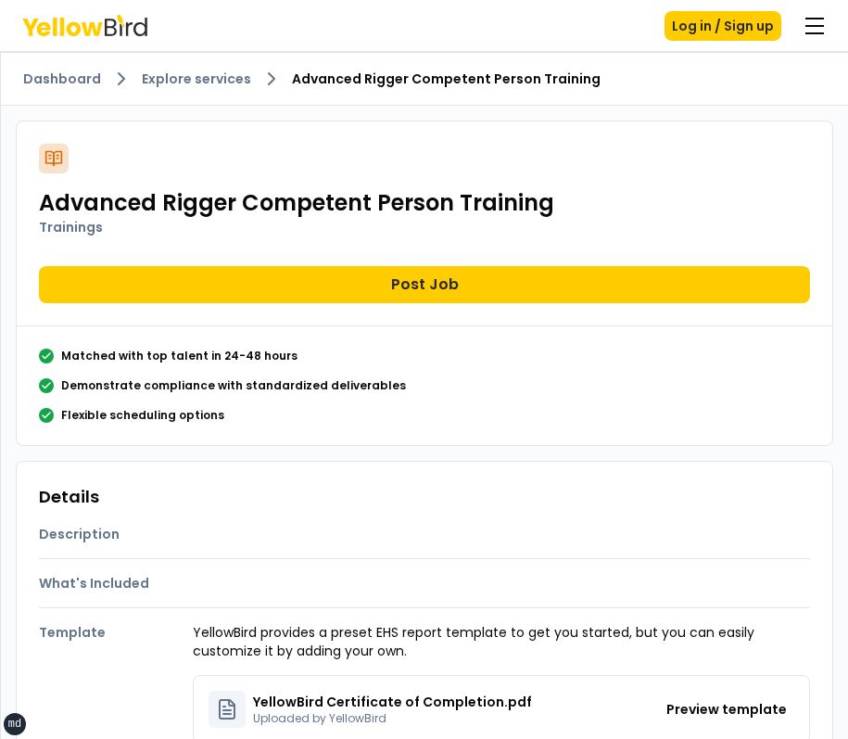
click at [741, 309] on div "Advanced Rigger Competent Person Training Trainings Post Job" at bounding box center [425, 223] width 816 height 205
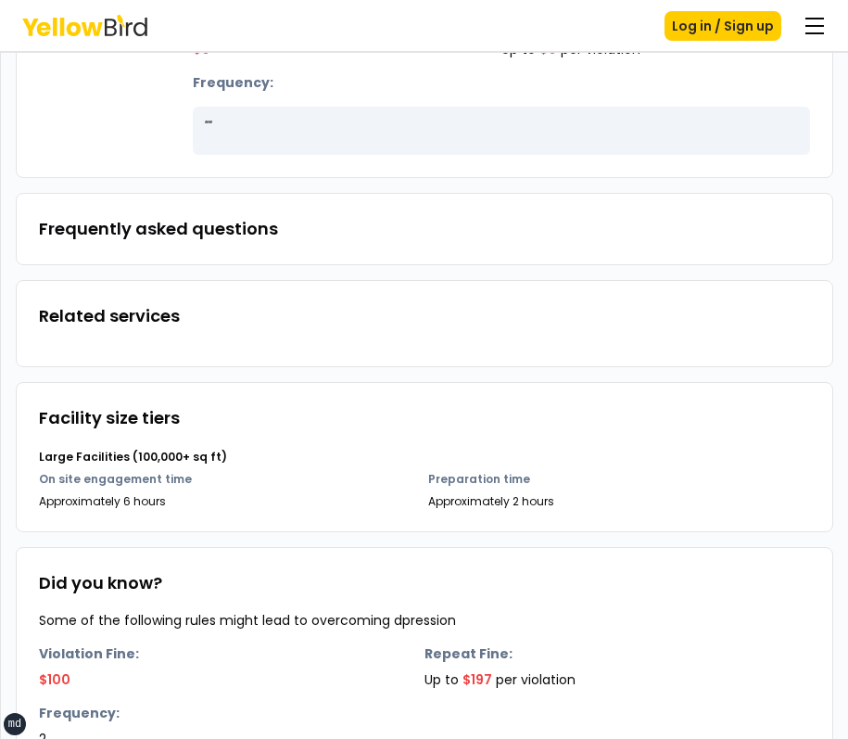
scroll to position [1021, 0]
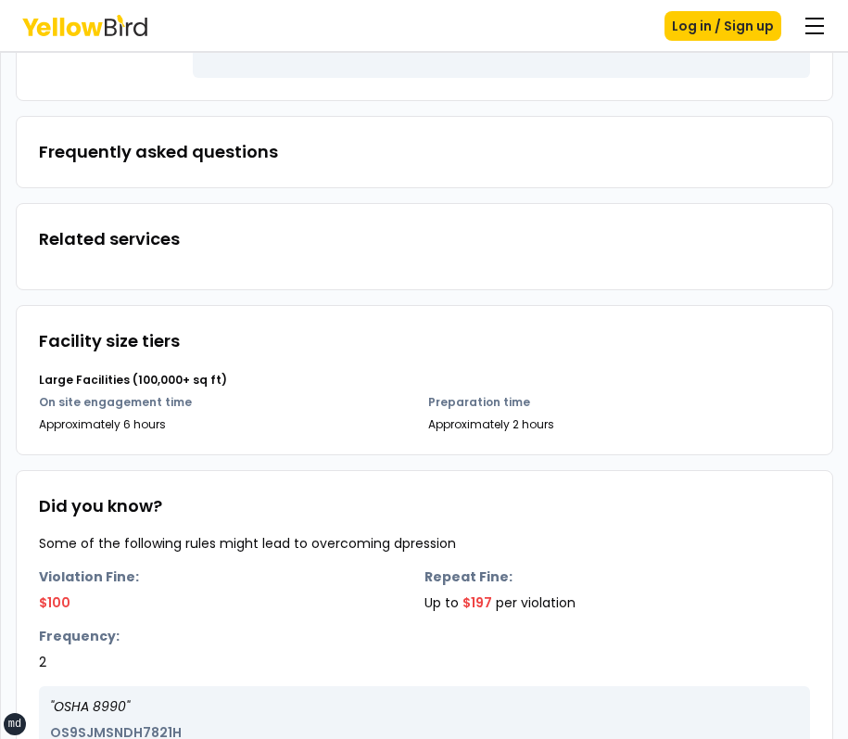
click at [164, 227] on h3 "Related services" at bounding box center [424, 239] width 771 height 26
drag, startPoint x: 164, startPoint y: 227, endPoint x: 195, endPoint y: 258, distance: 43.3
click at [195, 258] on div "Related services" at bounding box center [424, 246] width 771 height 41
click at [195, 257] on div "Related services" at bounding box center [424, 246] width 771 height 41
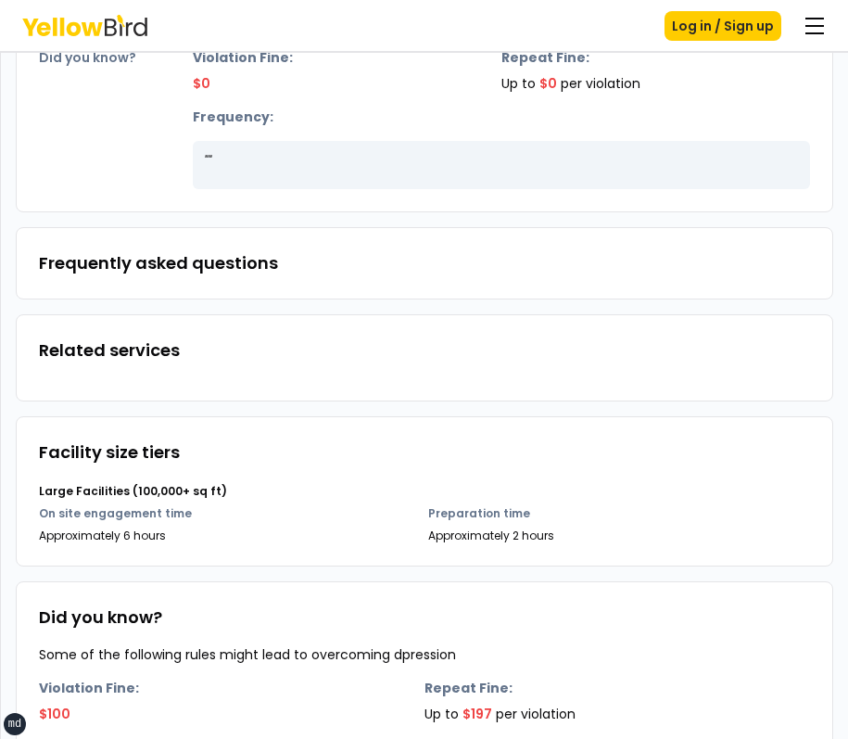
click at [197, 278] on div "Frequently asked questions" at bounding box center [425, 263] width 818 height 72
click at [237, 287] on div "Frequently asked questions" at bounding box center [425, 263] width 818 height 72
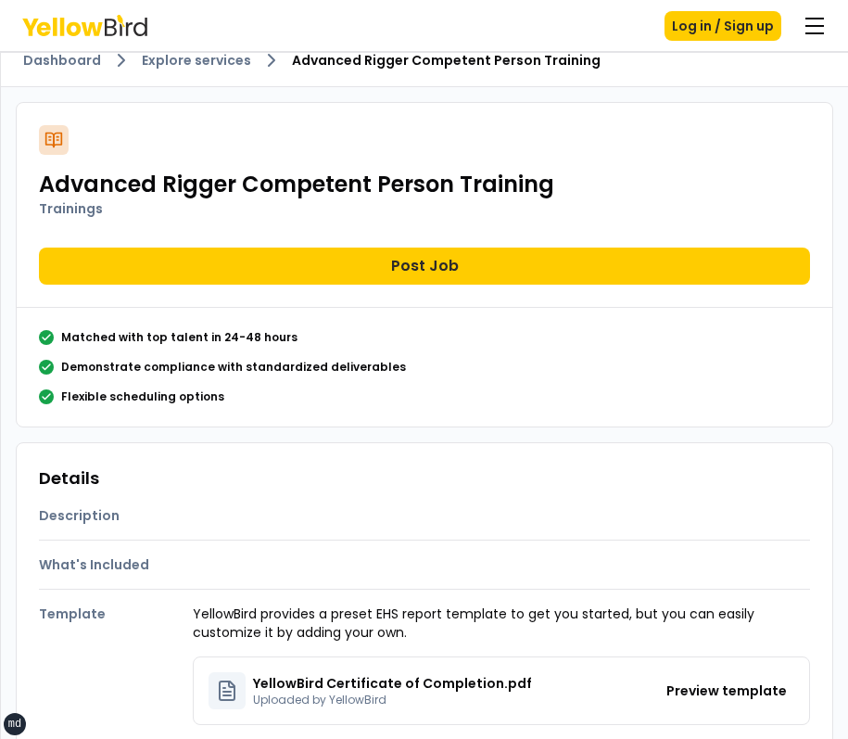
scroll to position [0, 0]
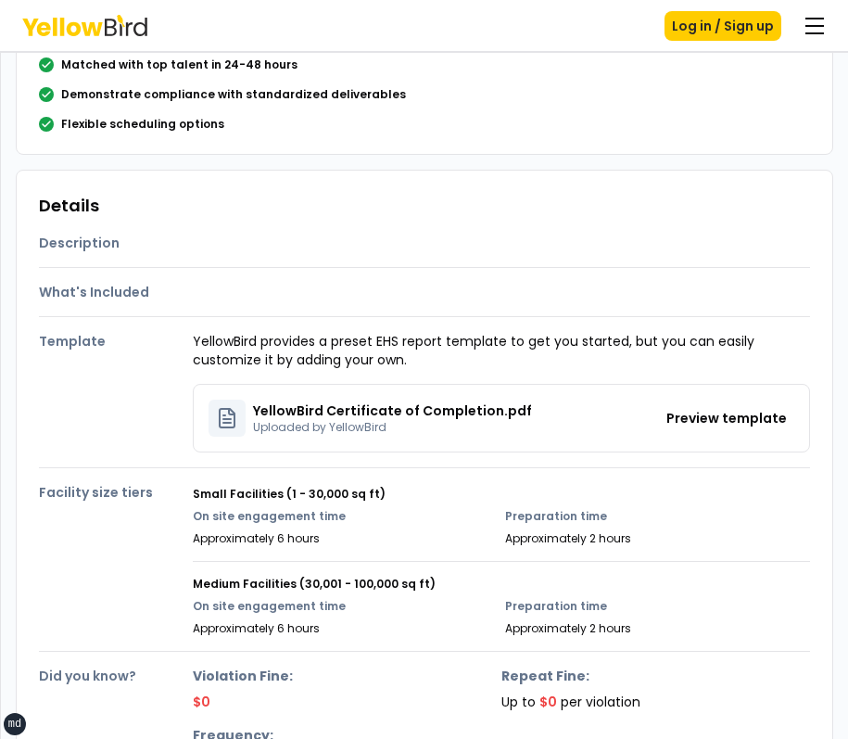
click at [464, 298] on div "What's Included" at bounding box center [424, 284] width 771 height 33
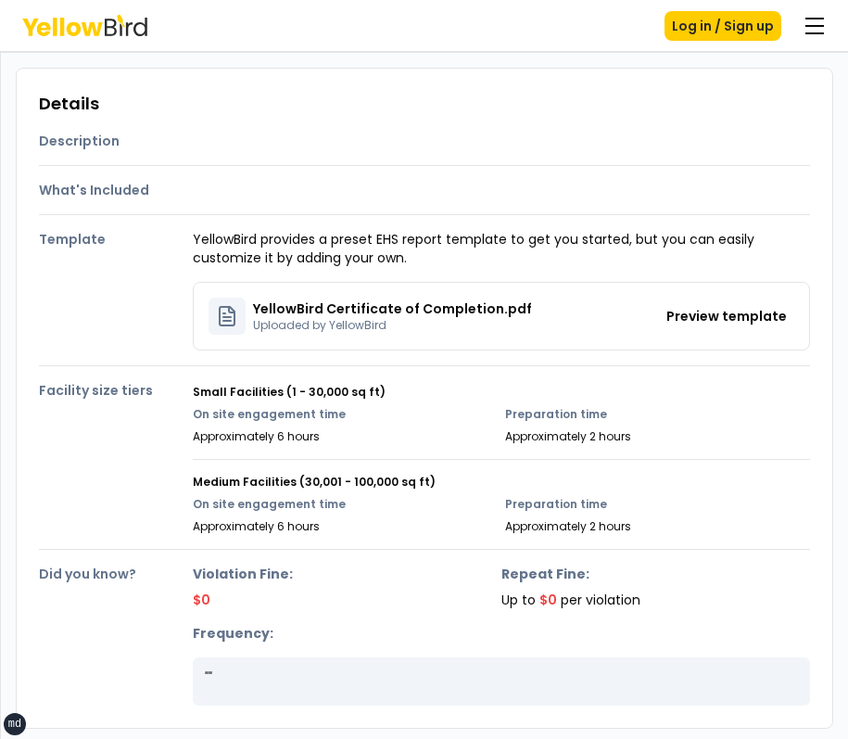
scroll to position [388, 0]
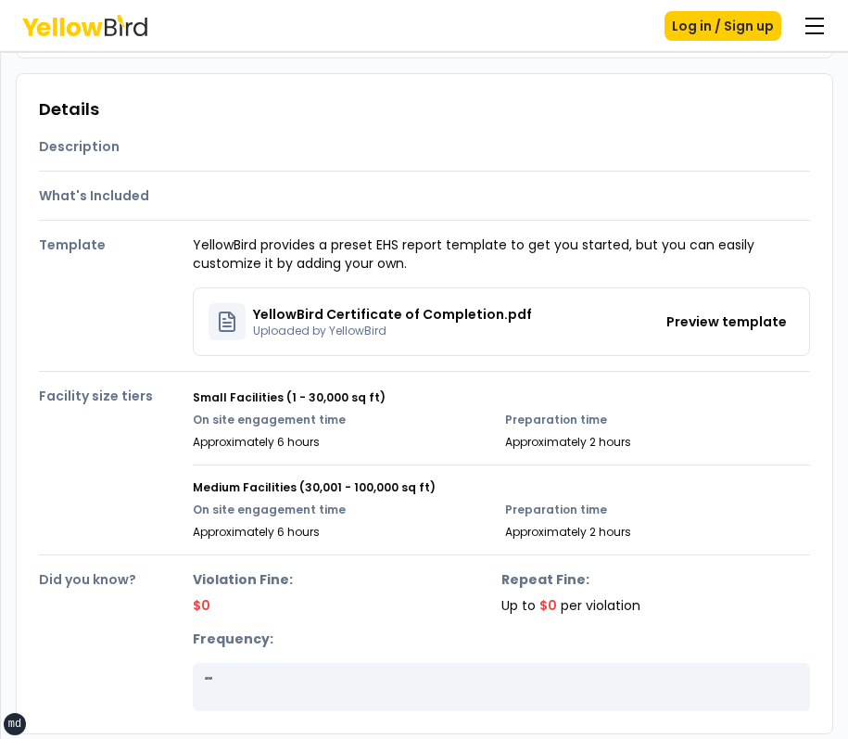
click at [646, 162] on div "Description What's Included Template YellowBird provides a preset EHS report te…" at bounding box center [424, 416] width 771 height 589
click at [627, 193] on div "What's Included" at bounding box center [424, 188] width 771 height 33
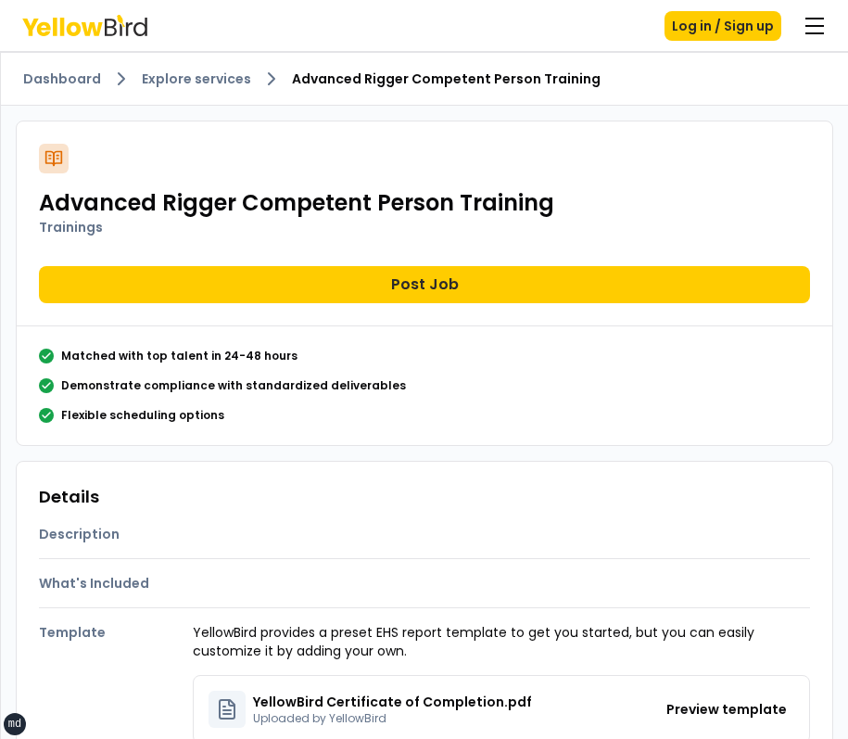
click at [525, 219] on p "Trainings" at bounding box center [424, 227] width 771 height 19
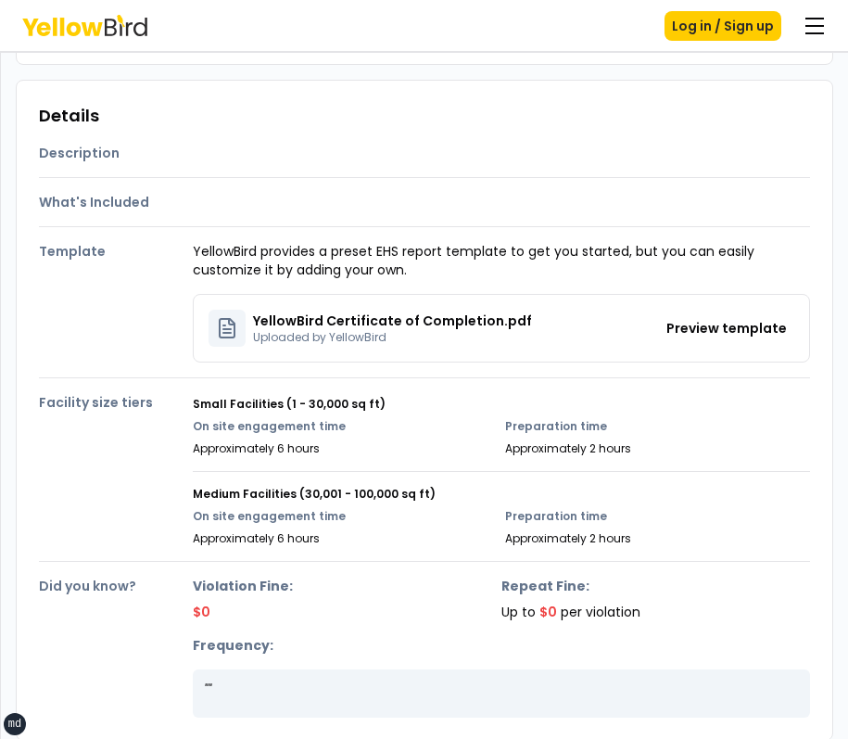
scroll to position [256, 0]
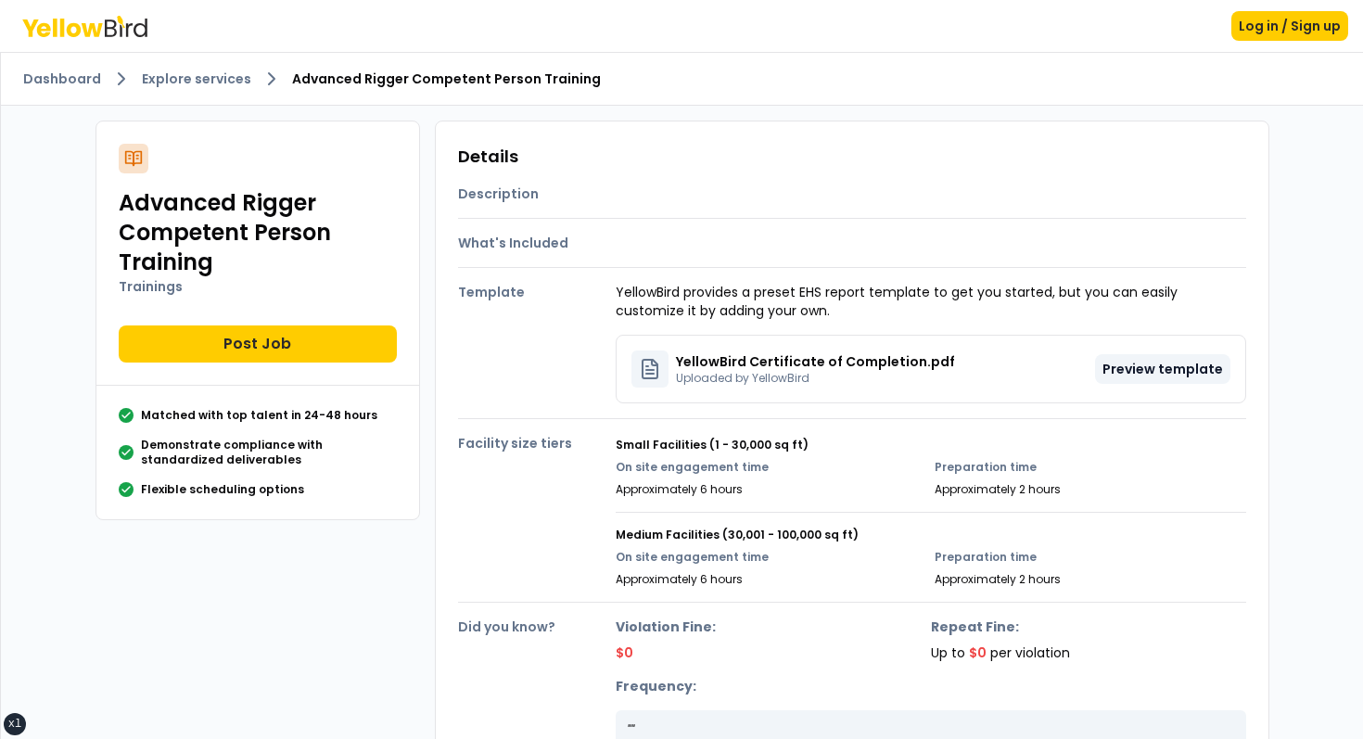
click at [1135, 371] on button "Preview template" at bounding box center [1162, 369] width 135 height 30
click at [618, 367] on div "YellowBird Certificate of Completion.pdf Uploaded by YellowBird Preview template" at bounding box center [931, 369] width 631 height 69
click at [650, 367] on icon at bounding box center [650, 369] width 22 height 22
click at [847, 435] on div "Small Facilities (1 - 30,000 sq ft) On site engagement time Approximately 6 hou…" at bounding box center [931, 460] width 631 height 74
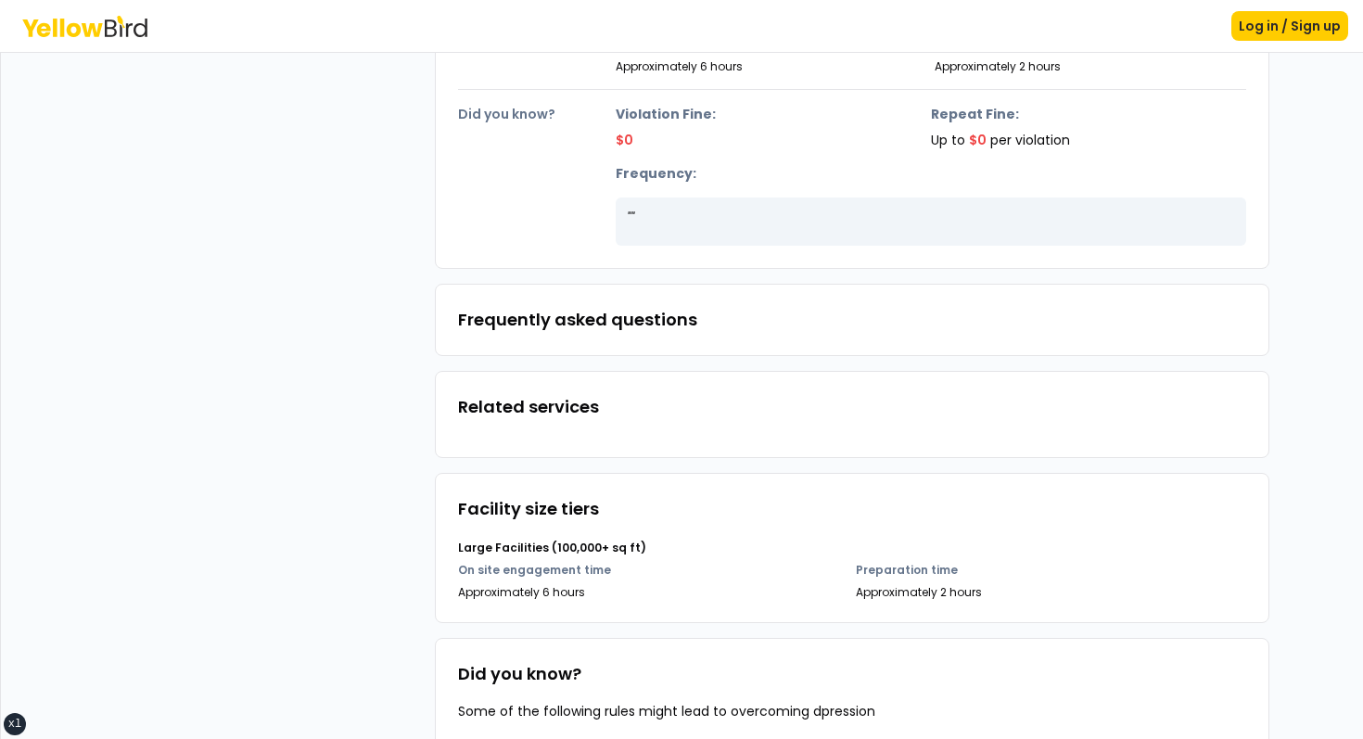
scroll to position [361, 0]
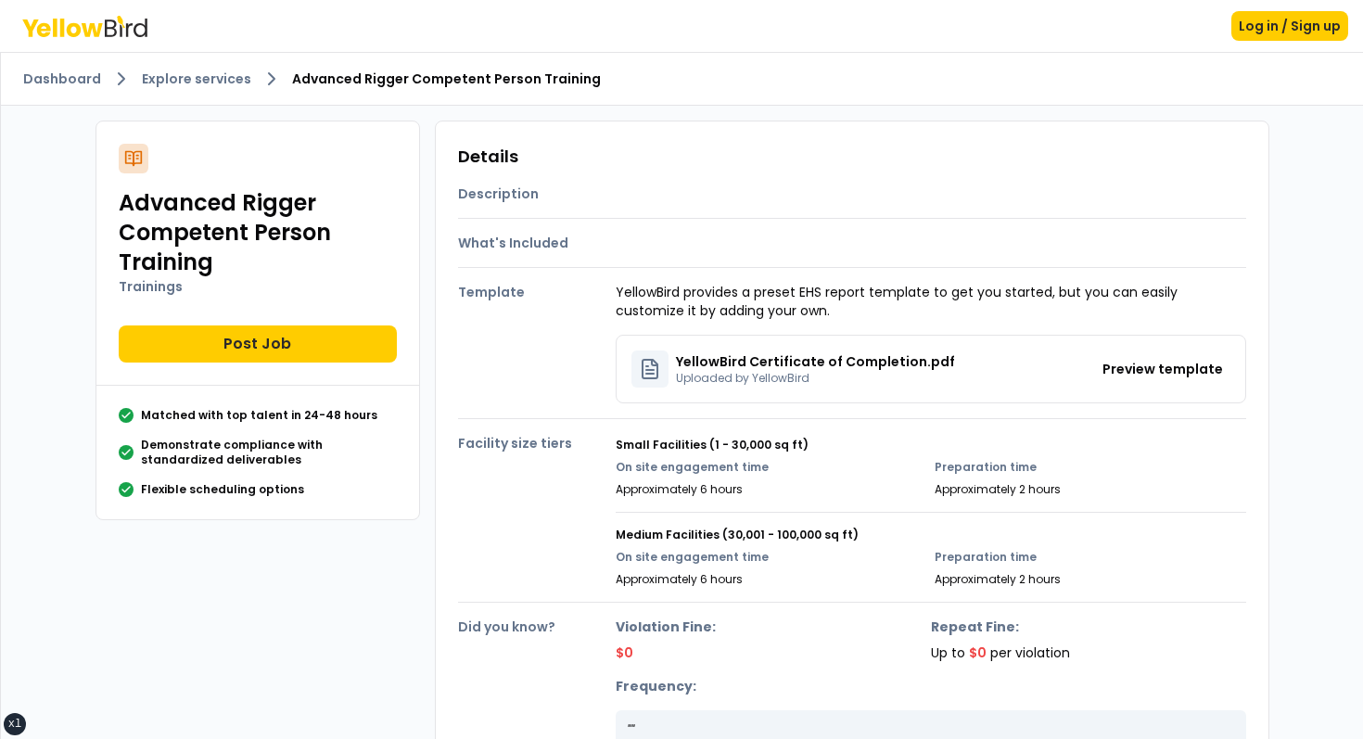
scroll to position [732, 0]
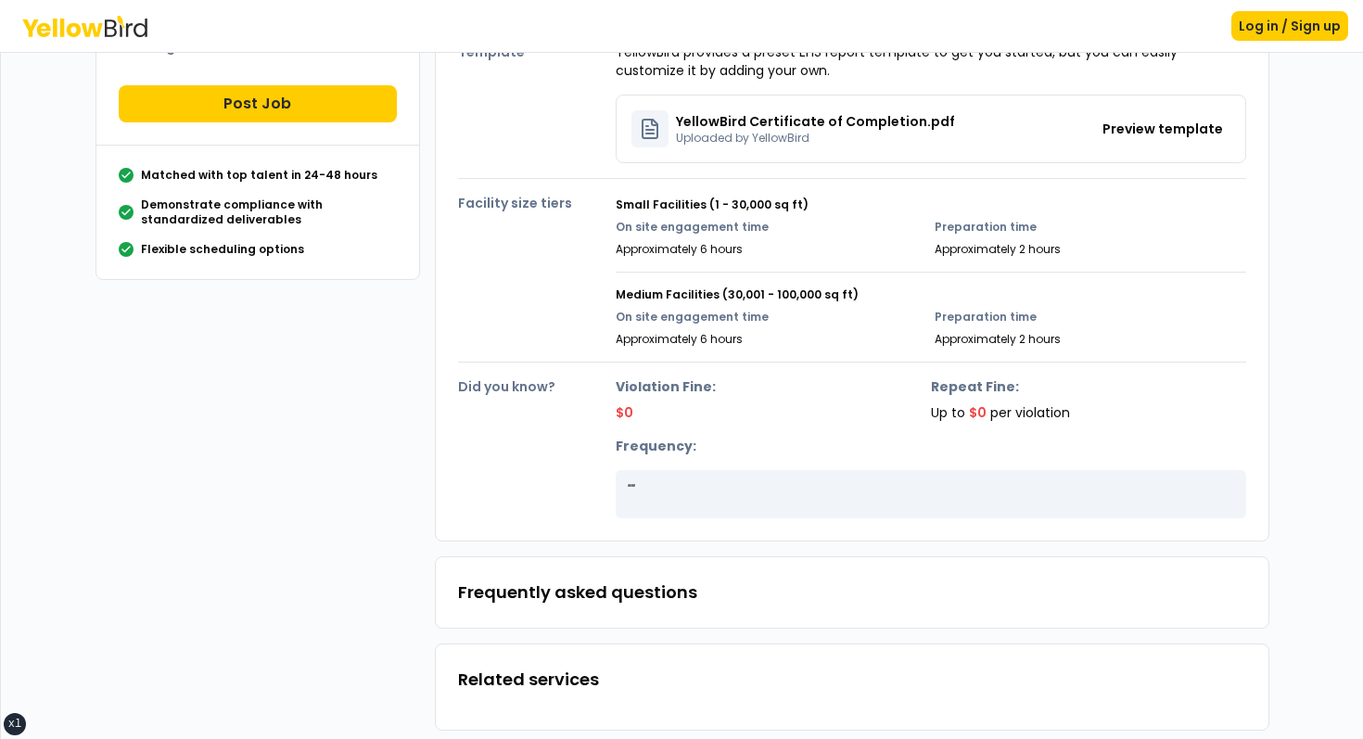
scroll to position [202, 0]
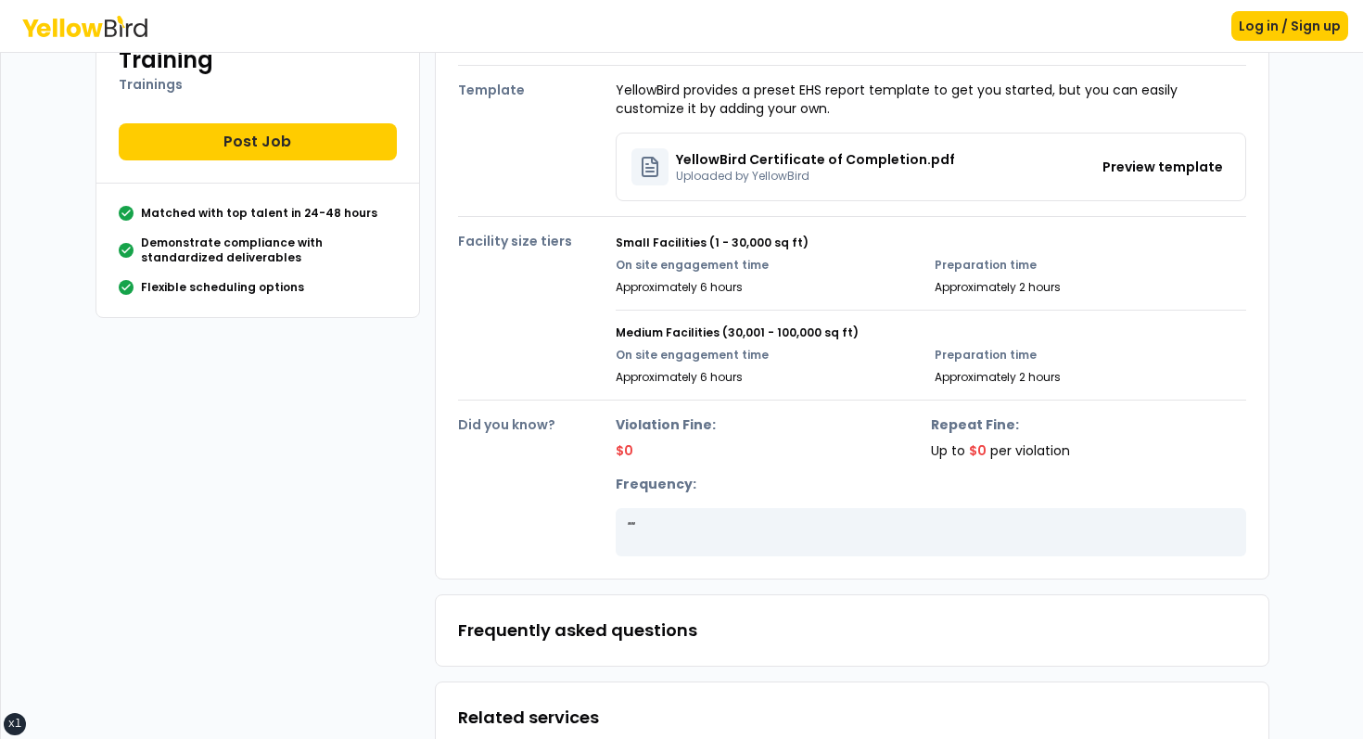
click at [654, 318] on div "Medium Facilities (30,001 - 100,000 sq ft) On site engagement time Approximatel…" at bounding box center [931, 347] width 631 height 75
click at [631, 274] on div "On site engagement time Approximately 6 hours" at bounding box center [772, 276] width 312 height 37
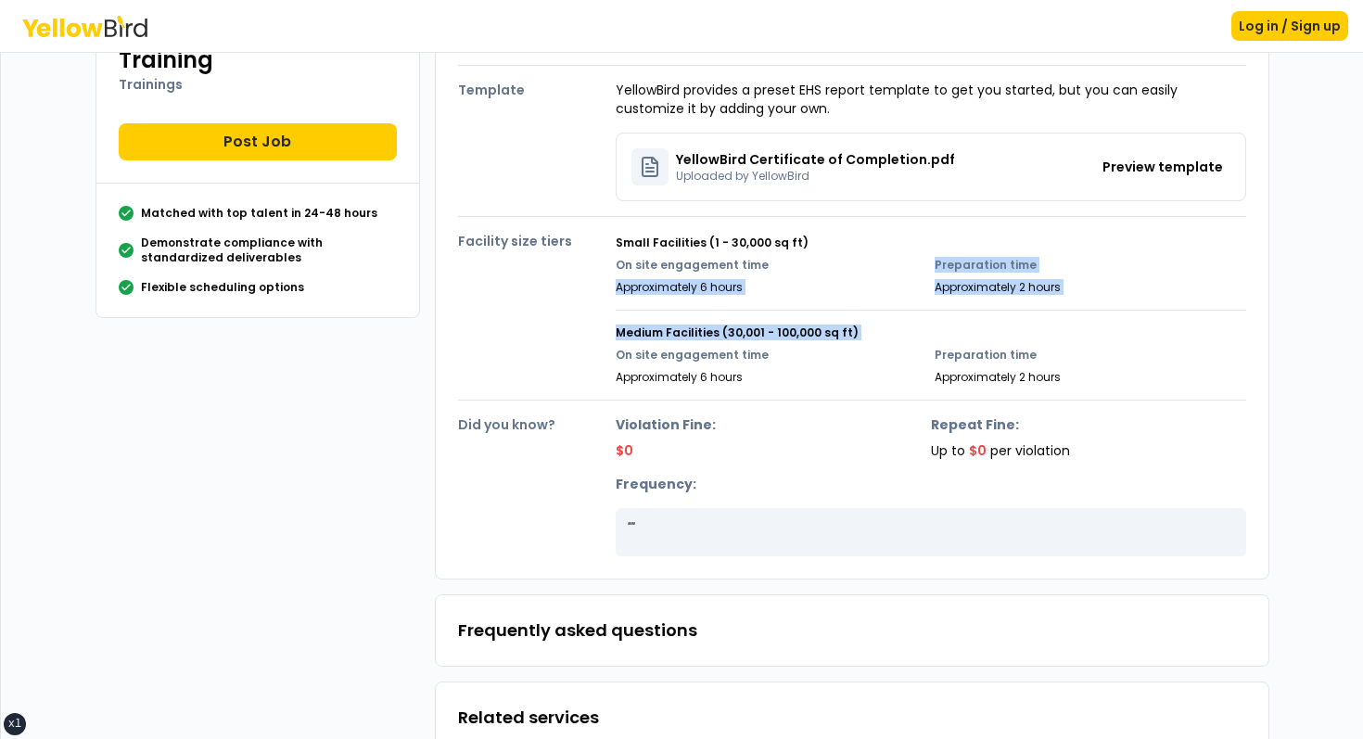
drag, startPoint x: 631, startPoint y: 274, endPoint x: 962, endPoint y: 360, distance: 342.7
click at [946, 353] on div "Small Facilities (1 - 30,000 sq ft) On site engagement time Approximately 6 hou…" at bounding box center [931, 303] width 631 height 164
click at [962, 360] on p "Preparation time" at bounding box center [1091, 355] width 312 height 15
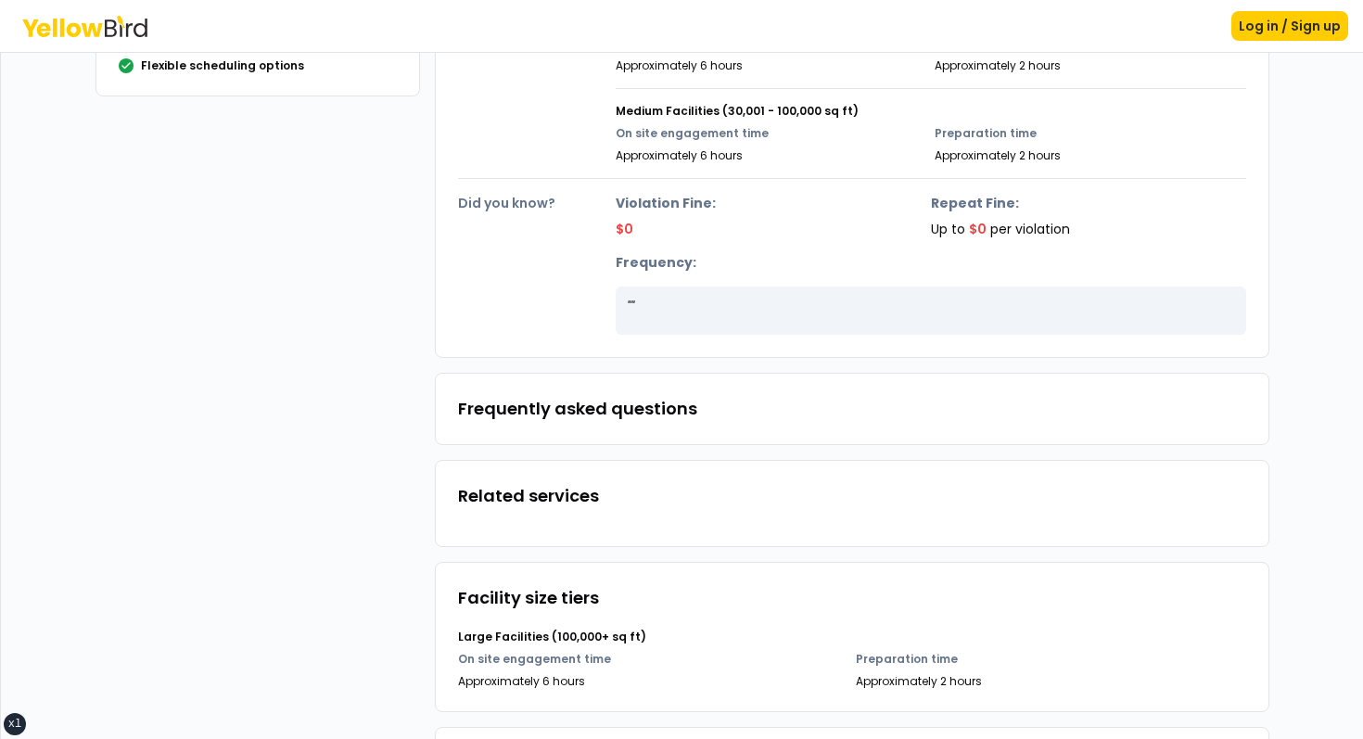
scroll to position [732, 0]
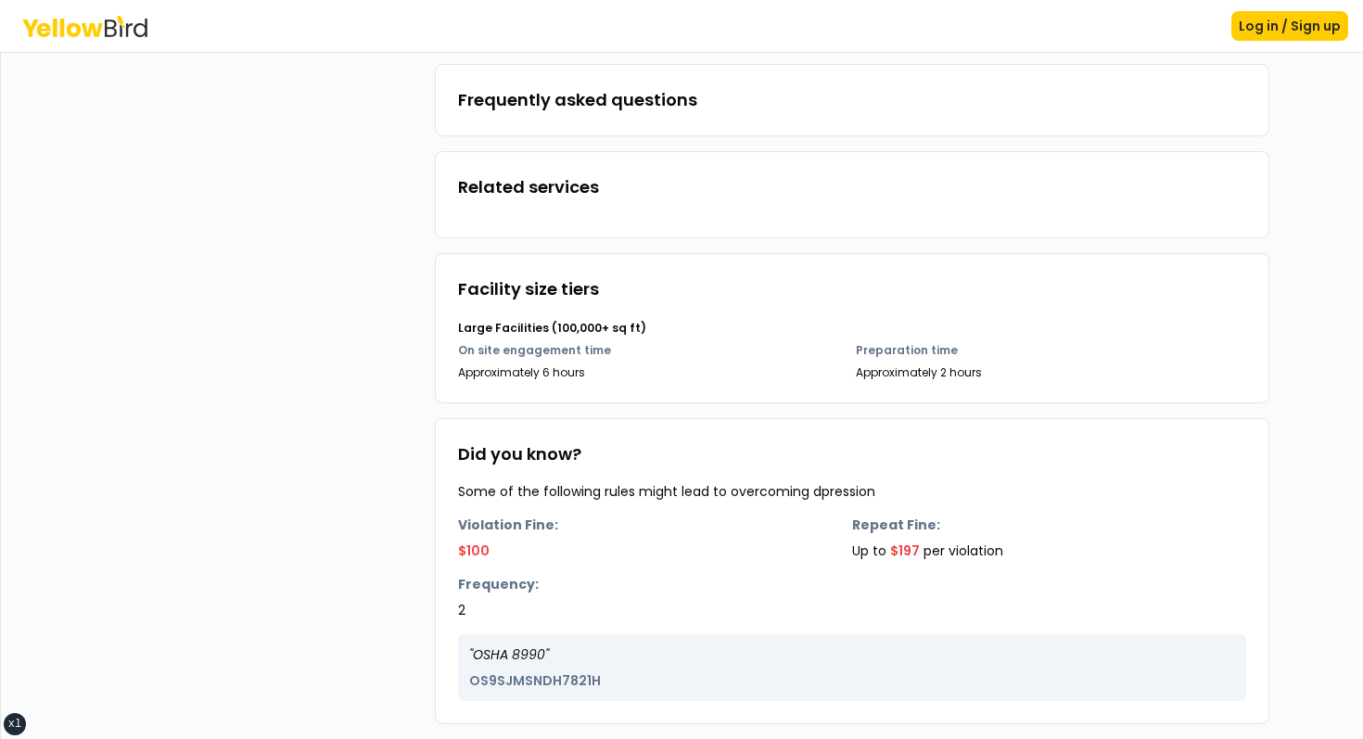
click at [765, 451] on h3 "Did you know?" at bounding box center [852, 454] width 788 height 26
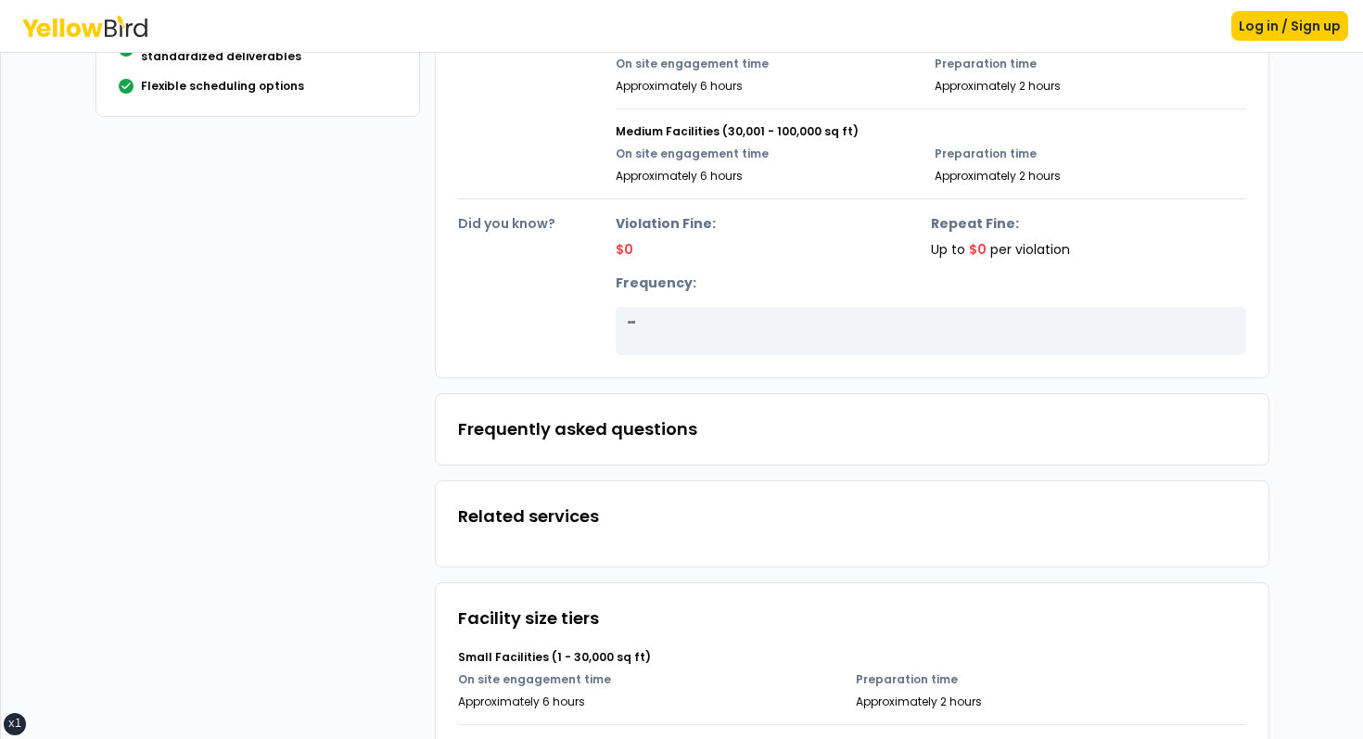
scroll to position [377, 0]
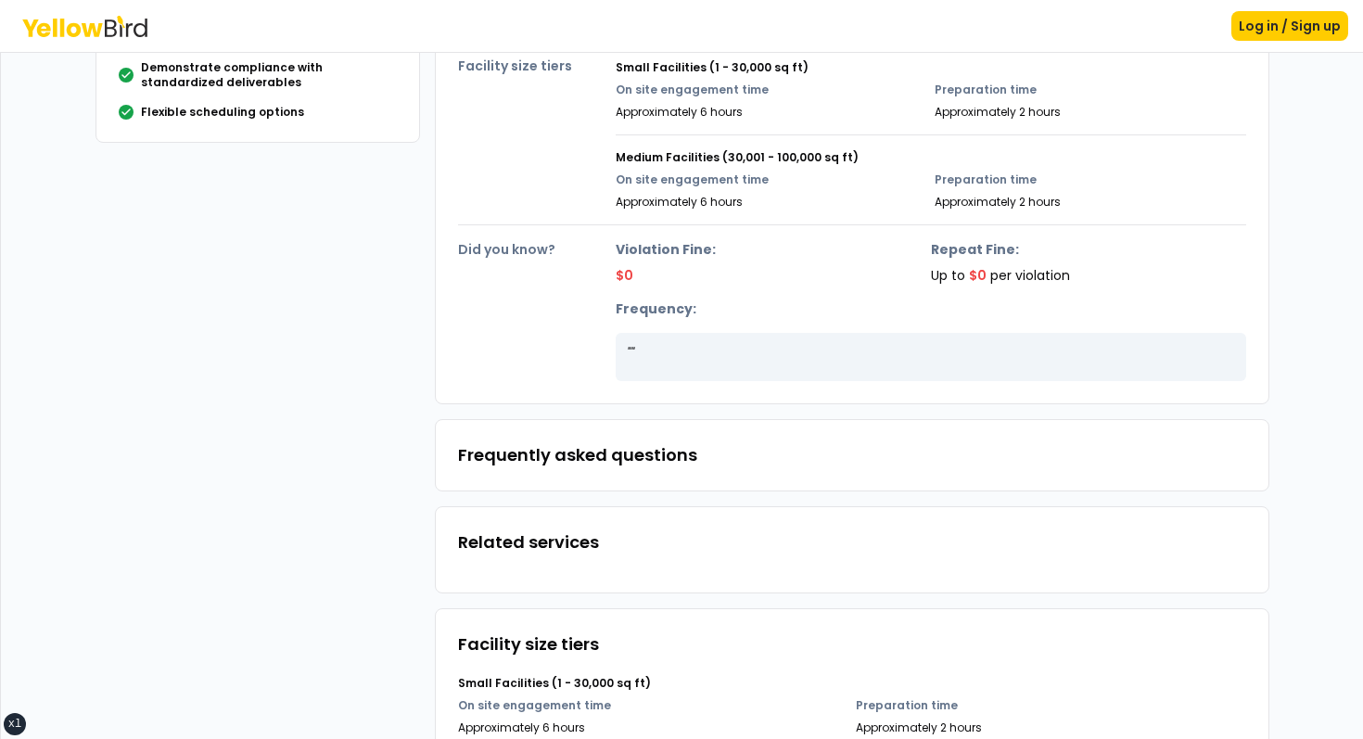
click at [801, 373] on div "" "" at bounding box center [931, 357] width 631 height 48
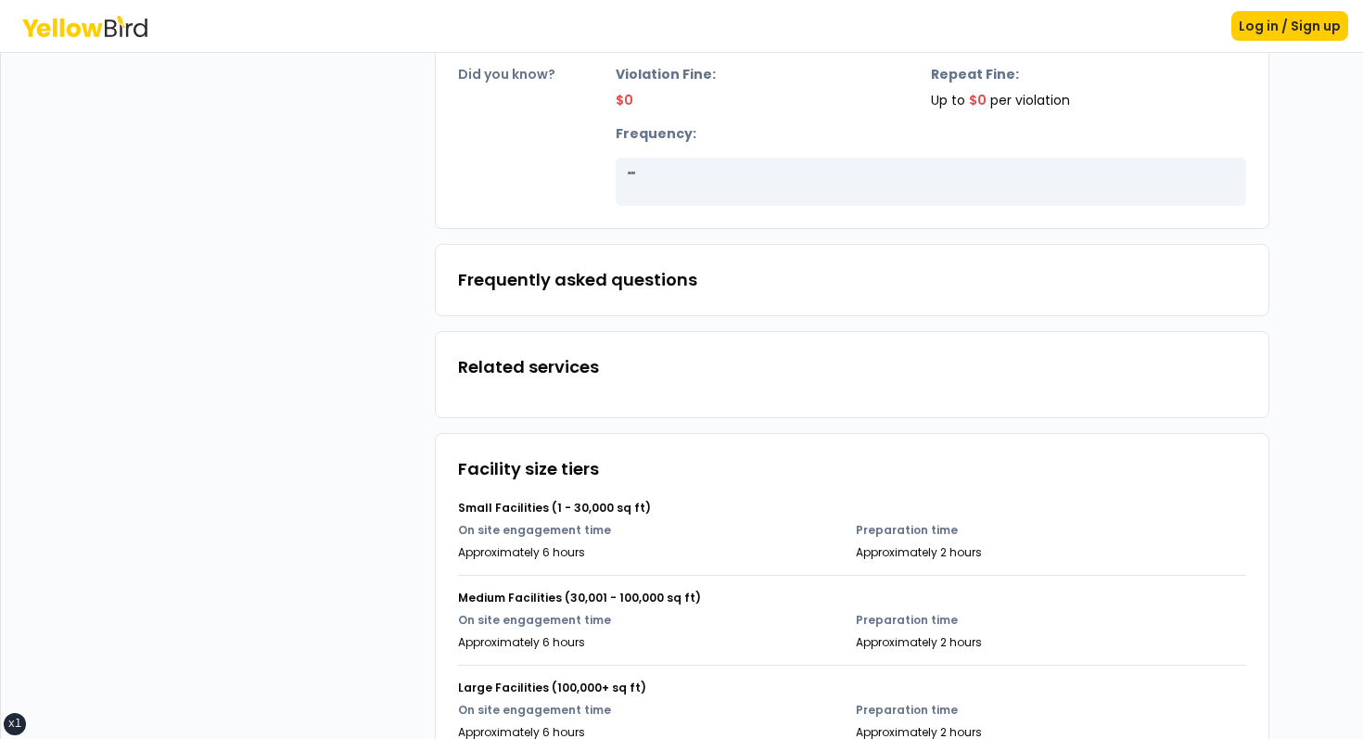
click at [764, 427] on div "Details Description What's Included Template YellowBird provides a preset EHS r…" at bounding box center [852, 326] width 834 height 1516
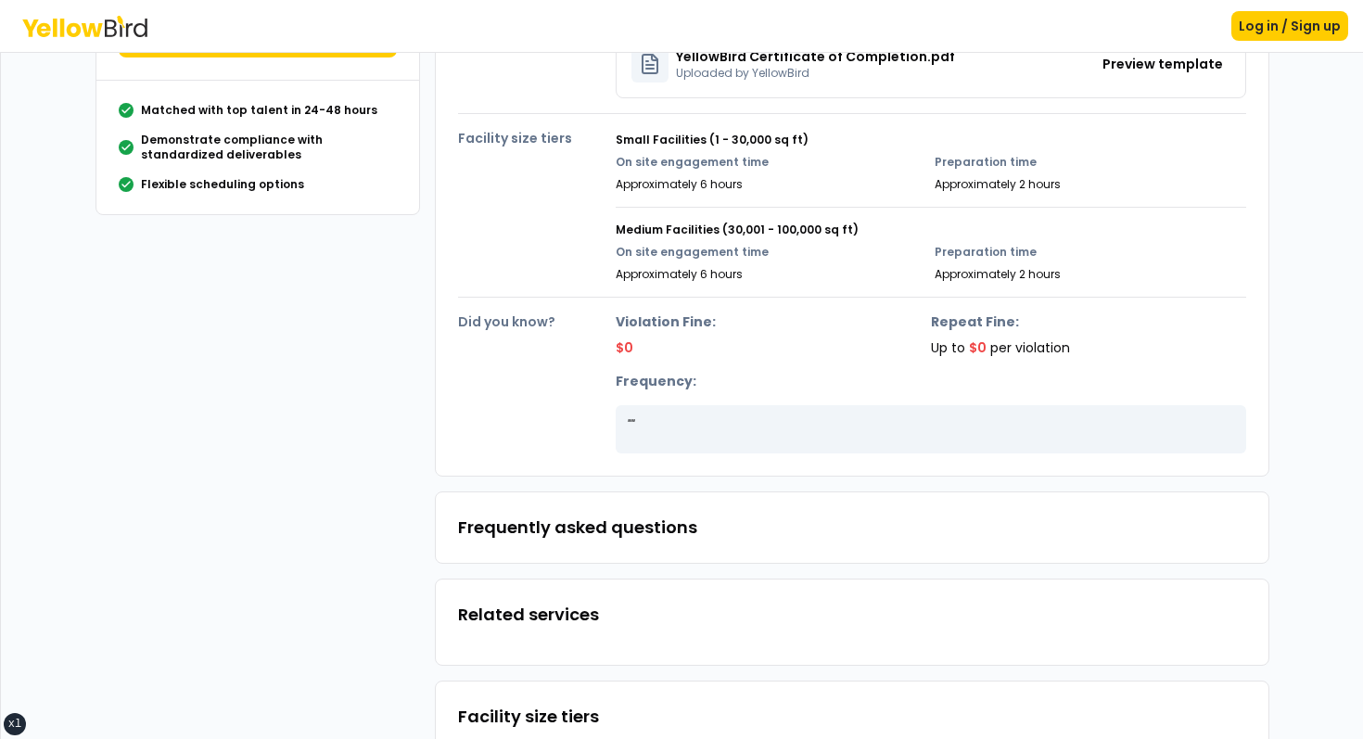
click at [643, 491] on div "Frequently asked questions" at bounding box center [852, 527] width 834 height 72
click at [643, 494] on div "Frequently asked questions" at bounding box center [852, 527] width 834 height 72
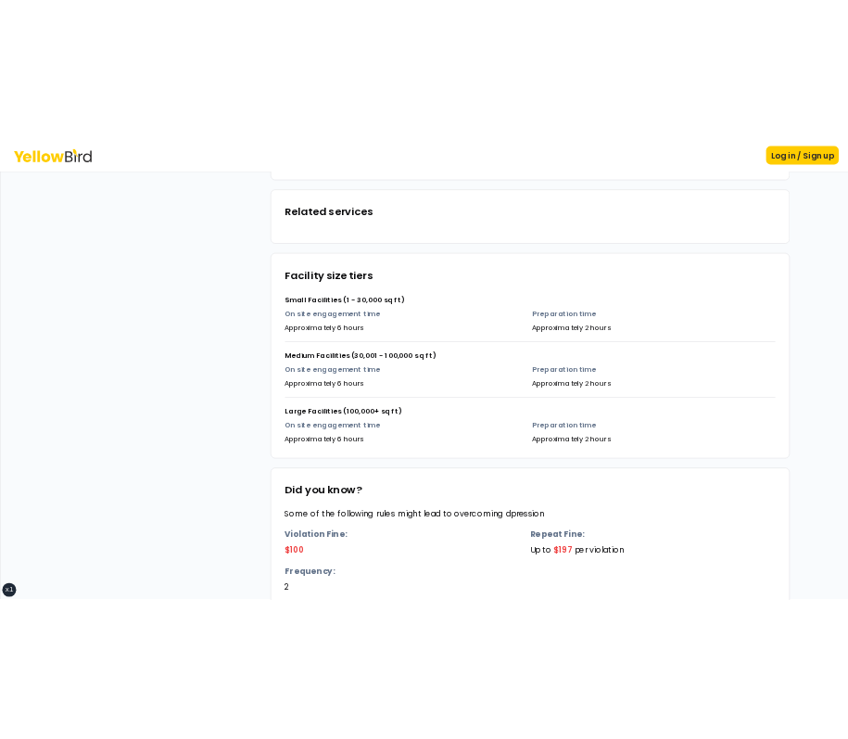
scroll to position [912, 0]
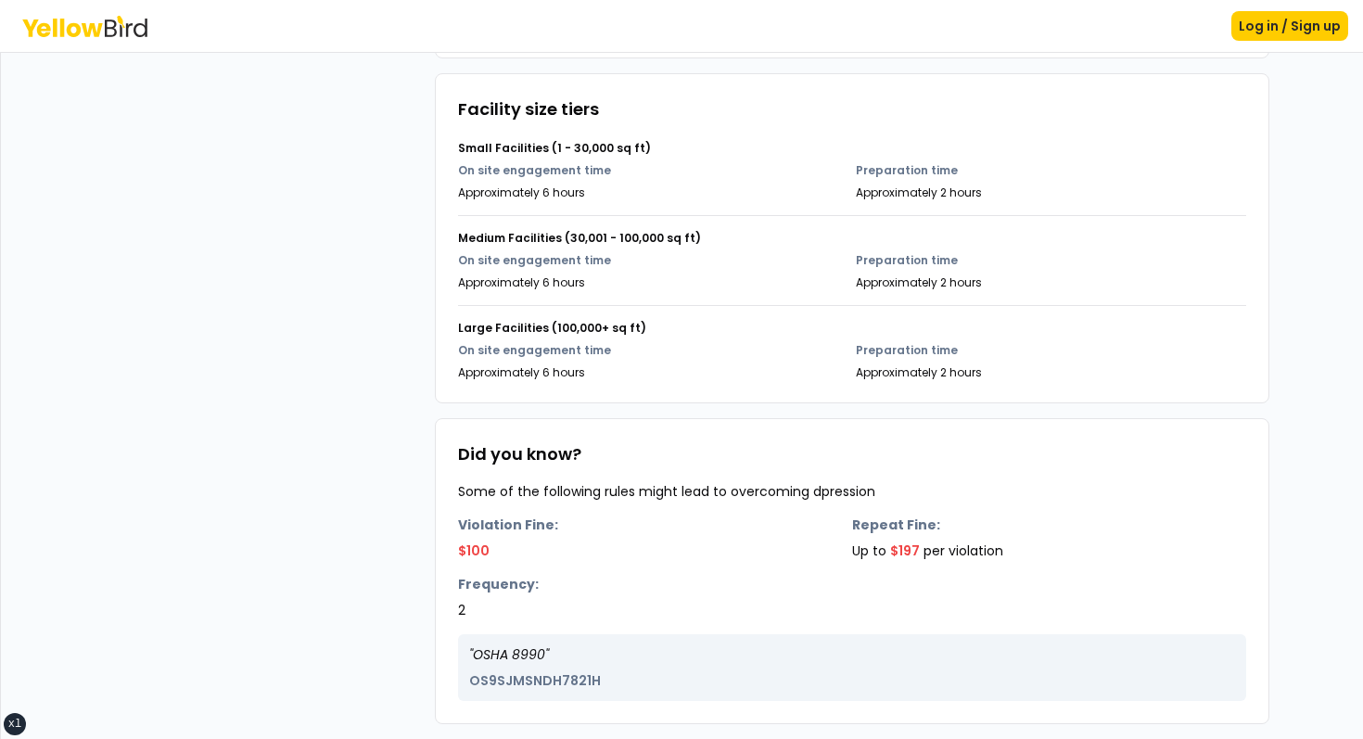
click at [729, 531] on strong "Violation Fine:" at bounding box center [655, 525] width 394 height 19
click at [927, 218] on div "Medium Facilities (30,001 - 100,000 sq ft) On site engagement time Approximatel…" at bounding box center [852, 252] width 788 height 75
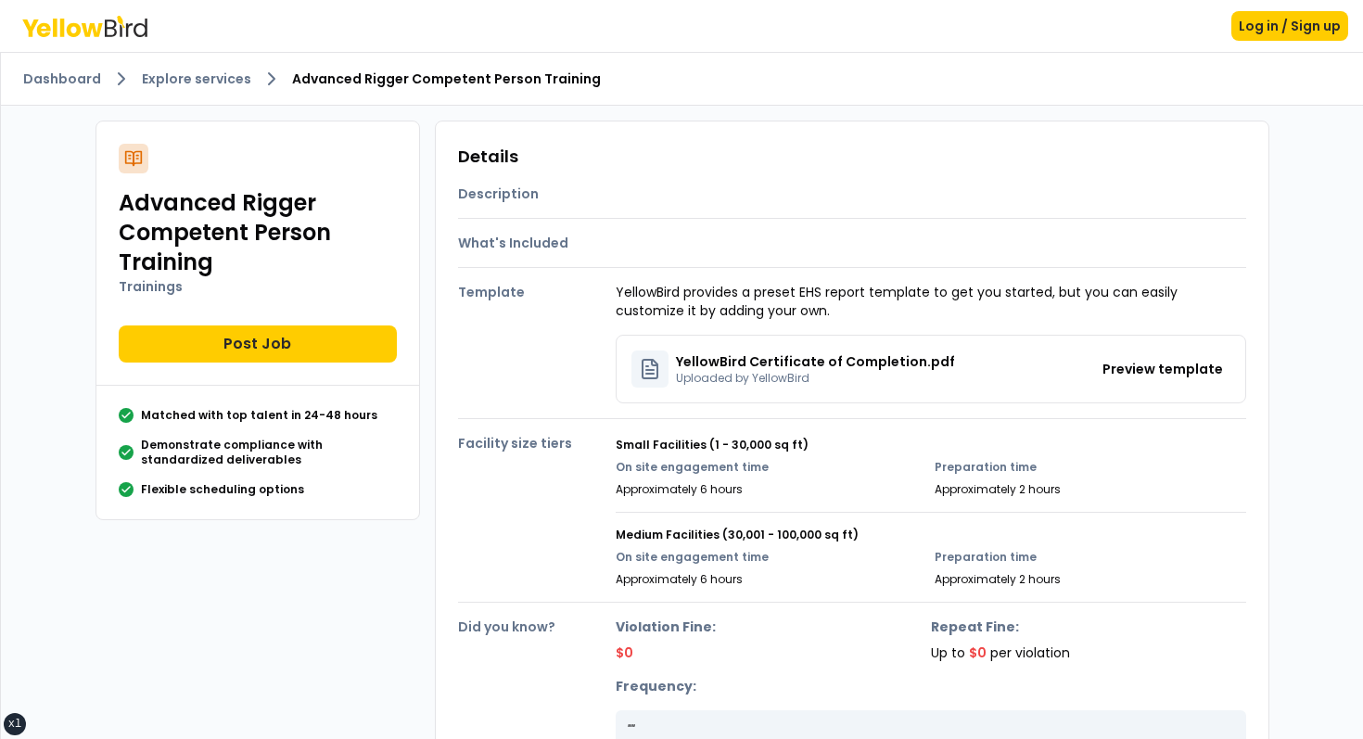
scroll to position [402, 0]
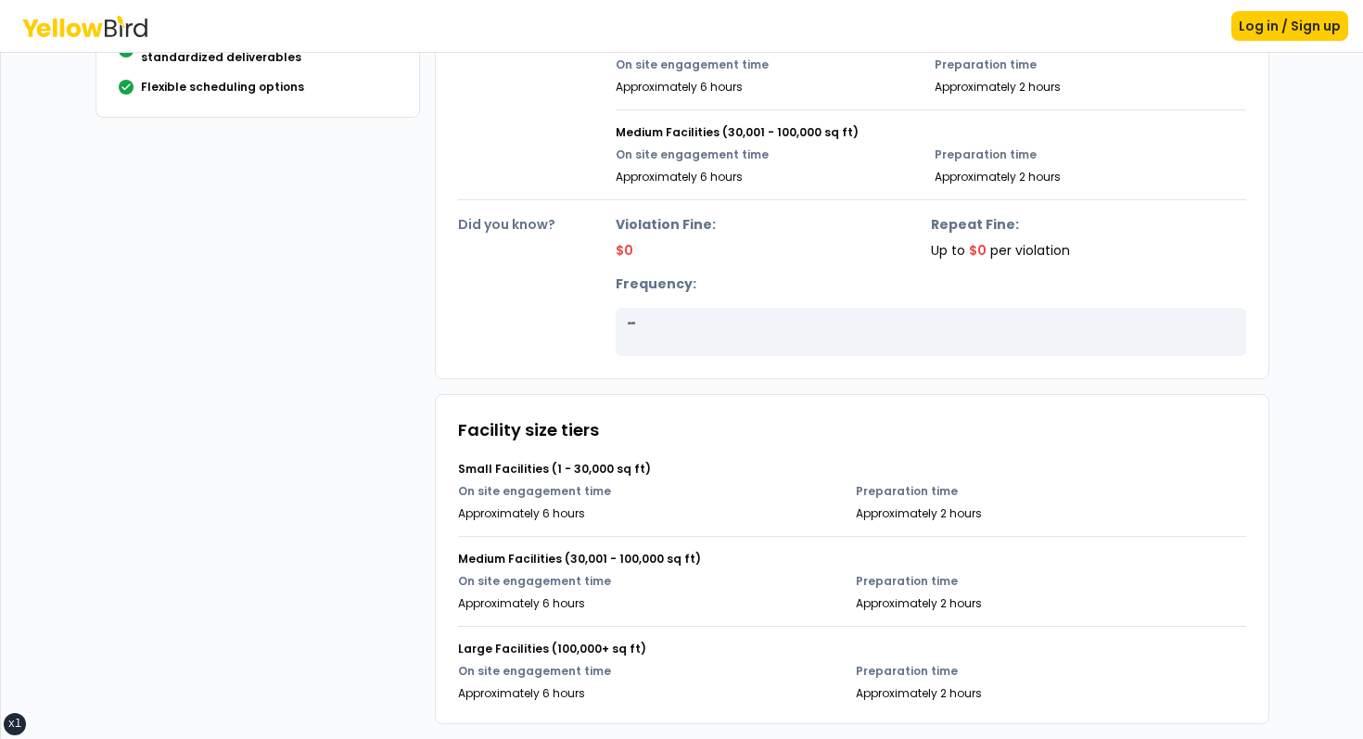
click at [322, 478] on div "Advanced Rigger Competent Person Training Trainings Post Job Matched with top t…" at bounding box center [683, 221] width 1204 height 1036
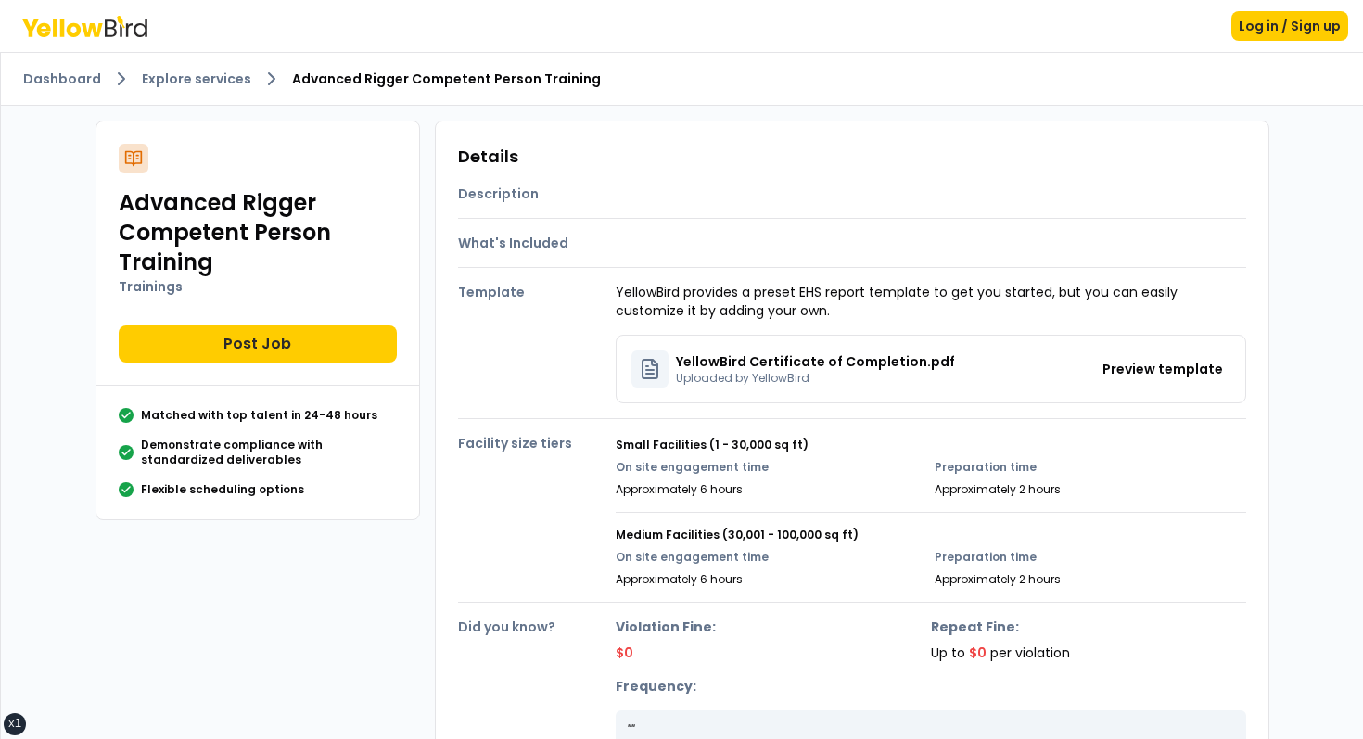
click at [364, 485] on div "Flexible scheduling options" at bounding box center [258, 489] width 278 height 15
click at [797, 121] on div "Details Description What's Included Template YellowBird provides a preset EHS r…" at bounding box center [852, 451] width 834 height 661
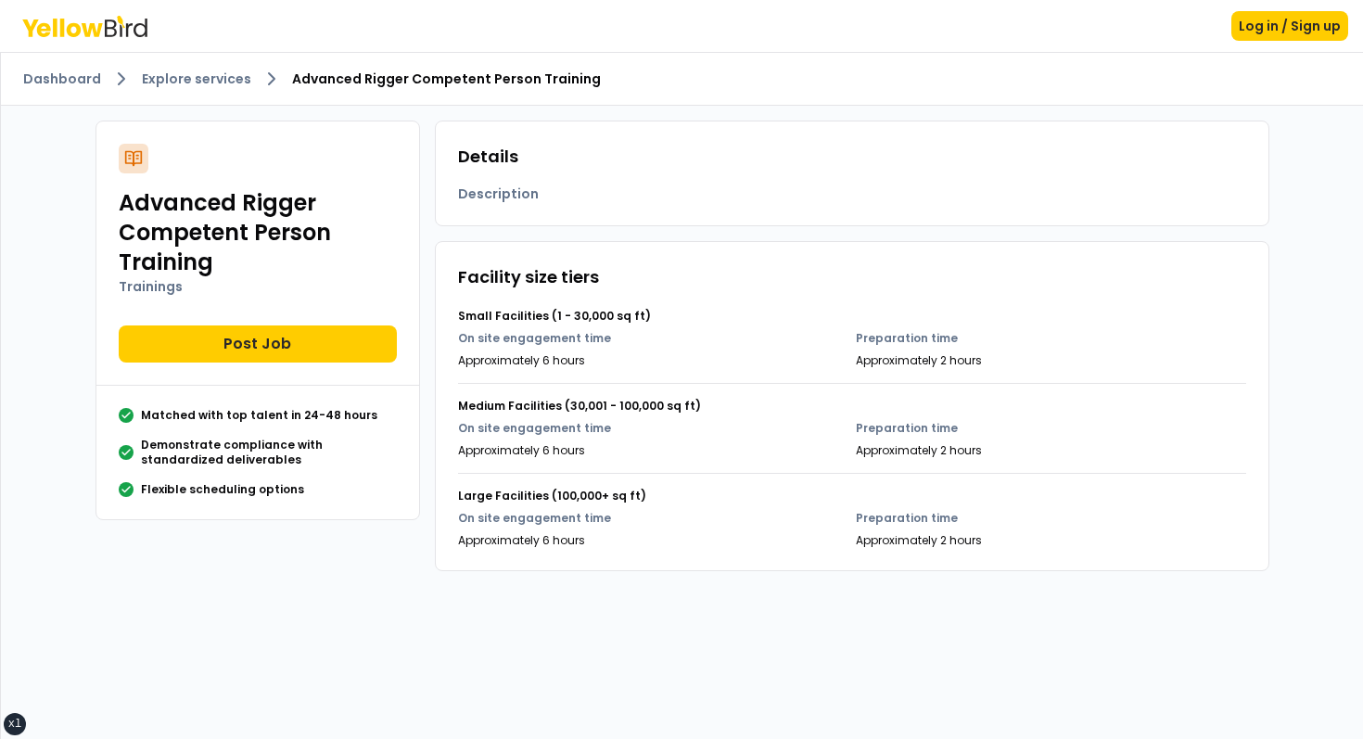
click at [592, 215] on div "Details Description" at bounding box center [852, 174] width 834 height 106
drag, startPoint x: 562, startPoint y: 210, endPoint x: 503, endPoint y: 179, distance: 66.8
click at [506, 182] on div "Details Description" at bounding box center [852, 174] width 834 height 106
click at [460, 153] on h3 "Details" at bounding box center [852, 157] width 788 height 26
drag, startPoint x: 460, startPoint y: 153, endPoint x: 604, endPoint y: 197, distance: 150.5
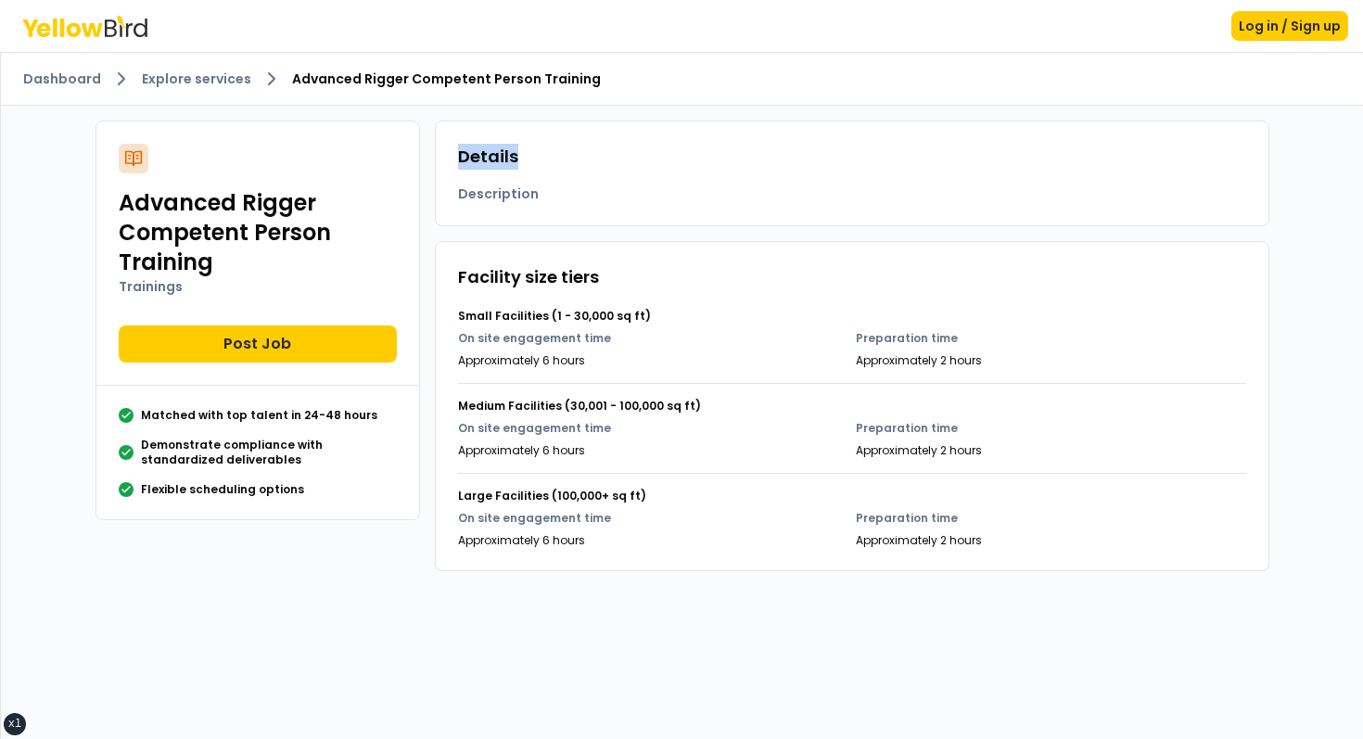
click at [516, 177] on div "Details Description" at bounding box center [852, 174] width 834 height 106
click at [604, 197] on h4 "Description" at bounding box center [537, 194] width 158 height 19
drag, startPoint x: 604, startPoint y: 197, endPoint x: 462, endPoint y: 115, distance: 164.1
click at [464, 116] on div "Advanced Rigger Competent Person Training Trainings Post Job Matched with top t…" at bounding box center [683, 346] width 1204 height 480
click at [462, 115] on div "Advanced Rigger Competent Person Training Trainings Post Job Matched with top t…" at bounding box center [683, 346] width 1204 height 480
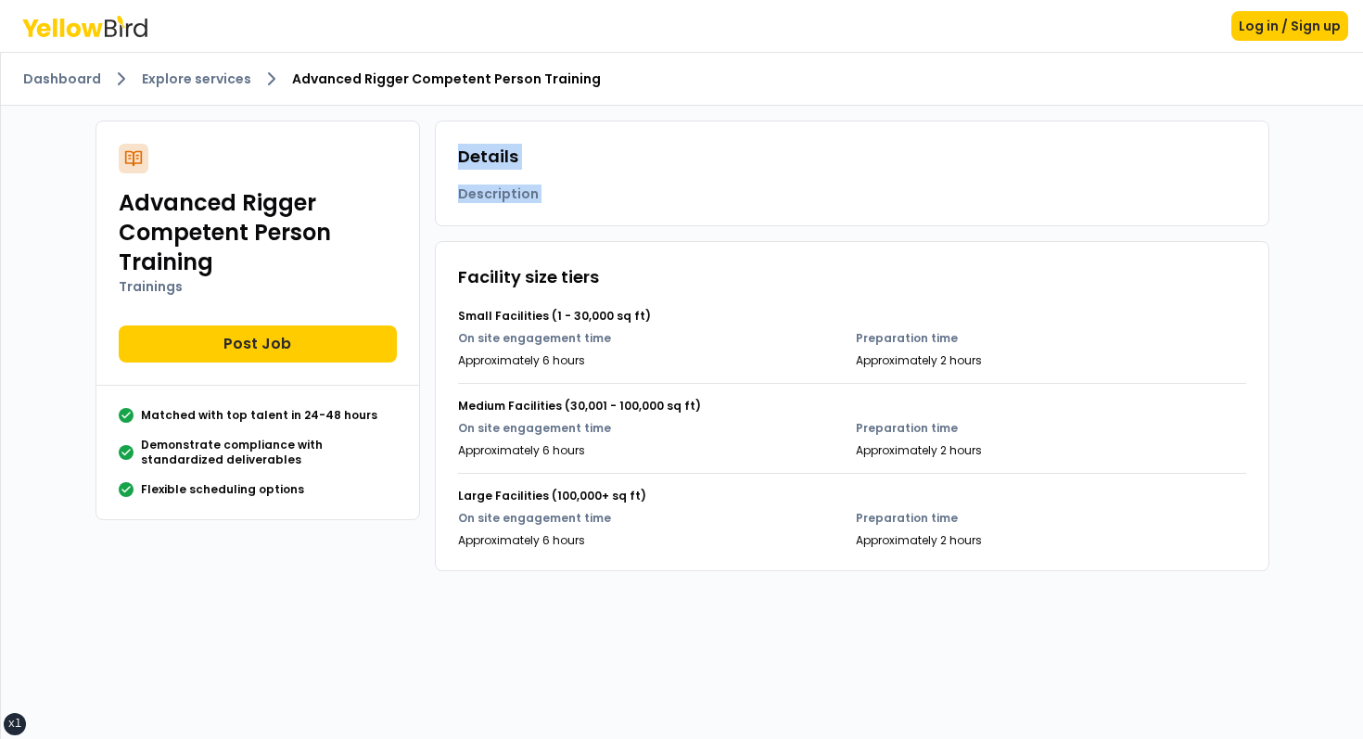
drag, startPoint x: 462, startPoint y: 115, endPoint x: 605, endPoint y: 207, distance: 169.8
click at [602, 207] on div "Advanced Rigger Competent Person Training Trainings Post Job Matched with top t…" at bounding box center [683, 346] width 1204 height 480
click at [605, 207] on div "Details Description" at bounding box center [852, 174] width 834 height 106
drag, startPoint x: 605, startPoint y: 207, endPoint x: 439, endPoint y: 124, distance: 184.5
click at [439, 124] on div "Details Description" at bounding box center [852, 174] width 834 height 106
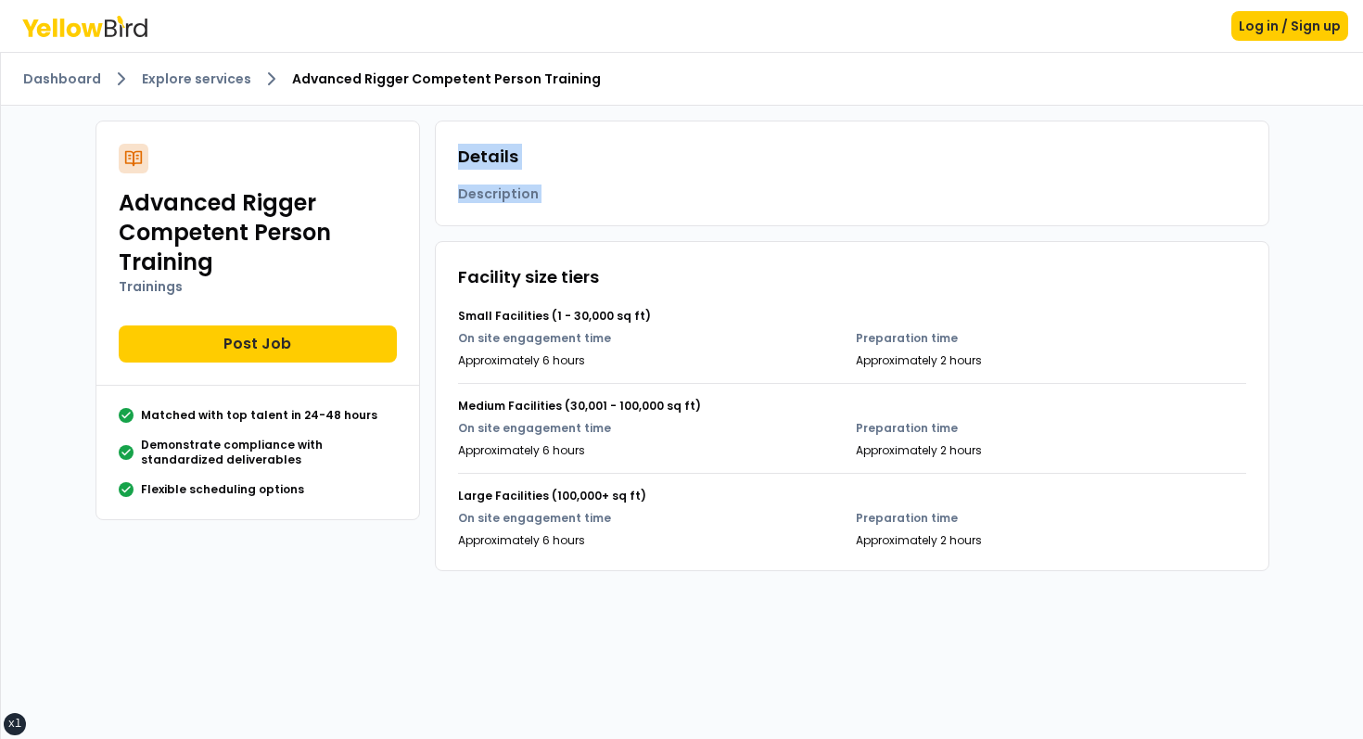
click at [439, 124] on div "Details Description" at bounding box center [852, 174] width 834 height 106
drag, startPoint x: 439, startPoint y: 124, endPoint x: 610, endPoint y: 198, distance: 186.0
click at [605, 198] on div "Details Description" at bounding box center [852, 174] width 834 height 106
click at [610, 198] on h4 "Description" at bounding box center [537, 194] width 158 height 19
drag, startPoint x: 610, startPoint y: 198, endPoint x: 482, endPoint y: 150, distance: 136.7
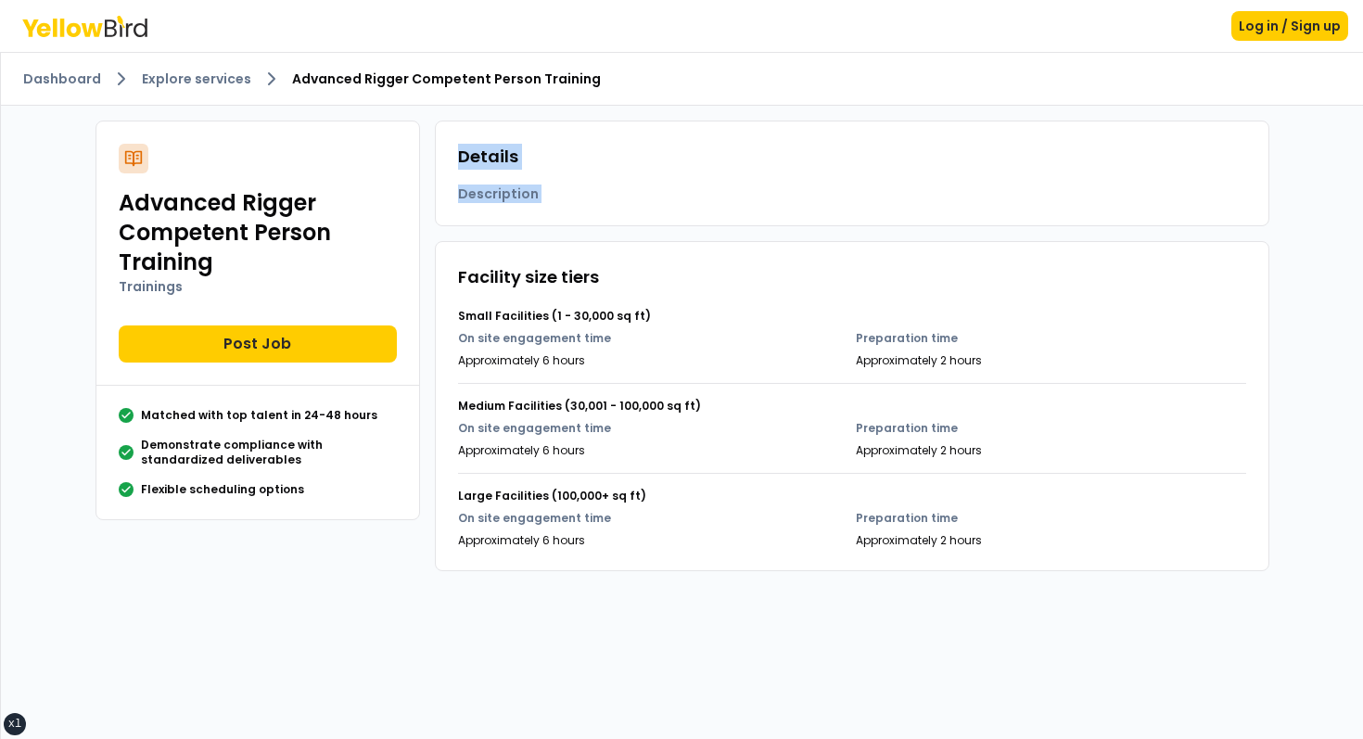
click at [482, 150] on div "Details Description" at bounding box center [852, 174] width 834 height 106
click at [482, 150] on h3 "Details" at bounding box center [852, 157] width 788 height 26
drag, startPoint x: 482, startPoint y: 150, endPoint x: 585, endPoint y: 195, distance: 112.1
click at [585, 195] on div "Details Description" at bounding box center [852, 174] width 834 height 106
click at [591, 195] on h4 "Description" at bounding box center [537, 194] width 158 height 19
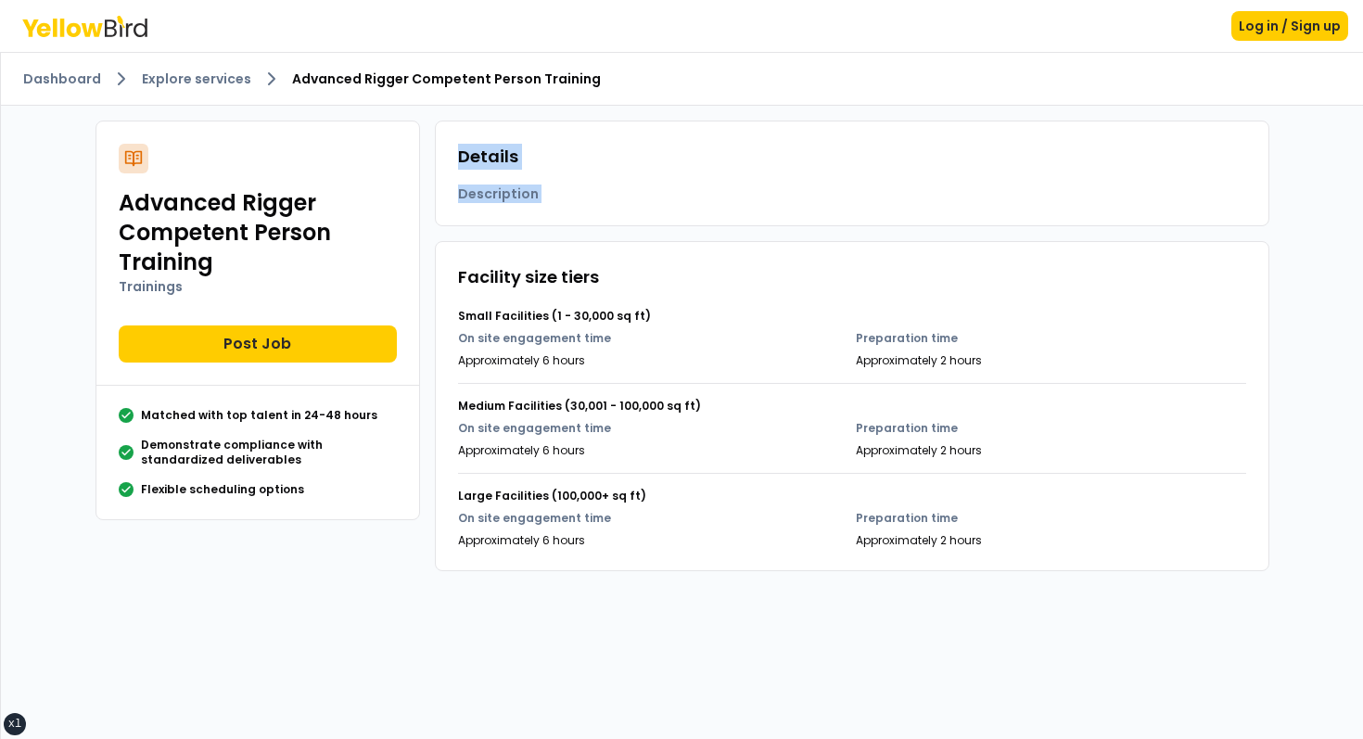
drag, startPoint x: 591, startPoint y: 195, endPoint x: 482, endPoint y: 139, distance: 121.9
click at [482, 139] on div "Details Description" at bounding box center [852, 174] width 834 height 106
click at [478, 137] on div "Details Description" at bounding box center [852, 174] width 834 height 106
drag, startPoint x: 478, startPoint y: 137, endPoint x: 577, endPoint y: 189, distance: 111.2
click at [577, 189] on div "Details Description" at bounding box center [852, 174] width 834 height 106
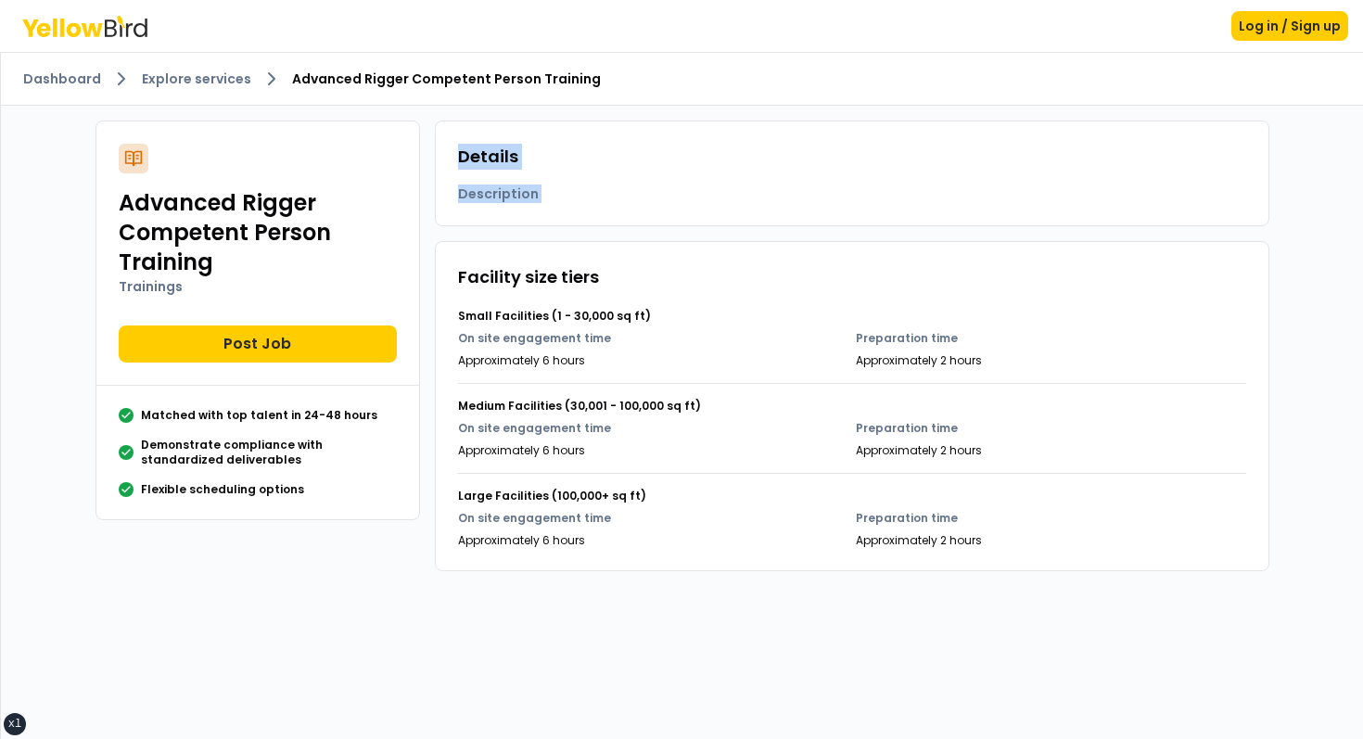
click at [578, 189] on h4 "Description" at bounding box center [537, 194] width 158 height 19
click at [442, 275] on div "Facility size tiers Small Facilities (1 - 30,000 sq ft) On site engagement time…" at bounding box center [852, 406] width 834 height 330
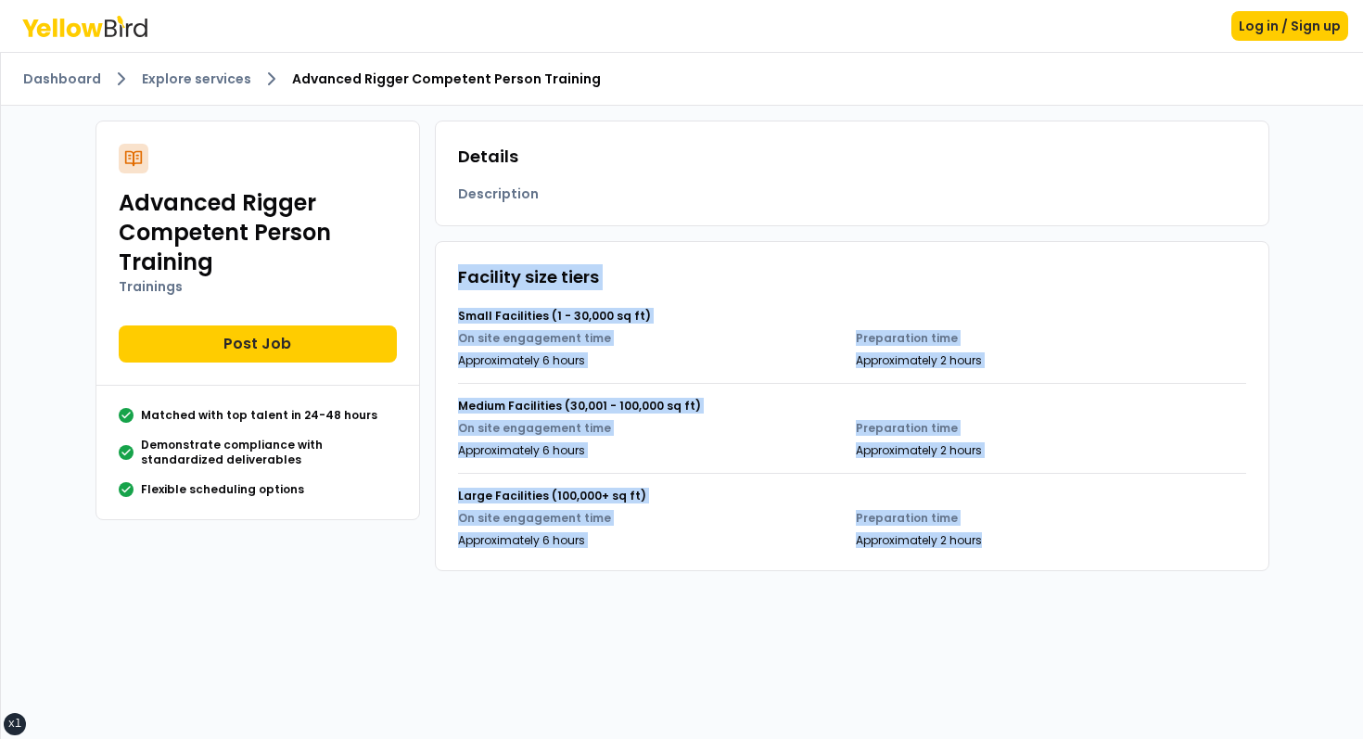
drag, startPoint x: 442, startPoint y: 275, endPoint x: 1155, endPoint y: 539, distance: 760.1
click at [1145, 539] on div "Facility size tiers Small Facilities (1 - 30,000 sq ft) On site engagement time…" at bounding box center [852, 406] width 834 height 330
click at [1155, 539] on p "Approximately 2 hours" at bounding box center [1051, 540] width 390 height 15
drag, startPoint x: 1155, startPoint y: 539, endPoint x: 574, endPoint y: 292, distance: 631.5
click at [575, 292] on div "Facility size tiers Small Facilities (1 - 30,000 sq ft) On site engagement time…" at bounding box center [852, 406] width 788 height 284
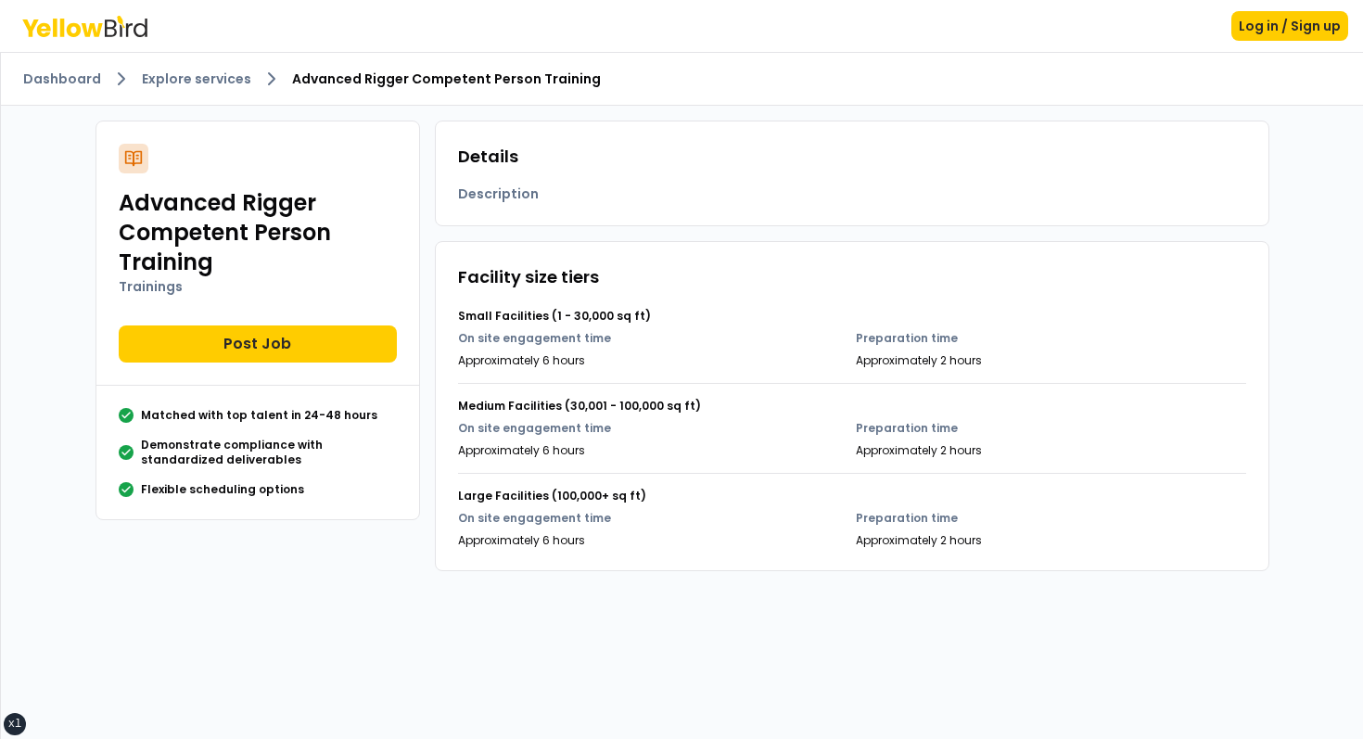
click at [465, 261] on div "Facility size tiers Small Facilities (1 - 30,000 sq ft) On site engagement time…" at bounding box center [852, 406] width 834 height 330
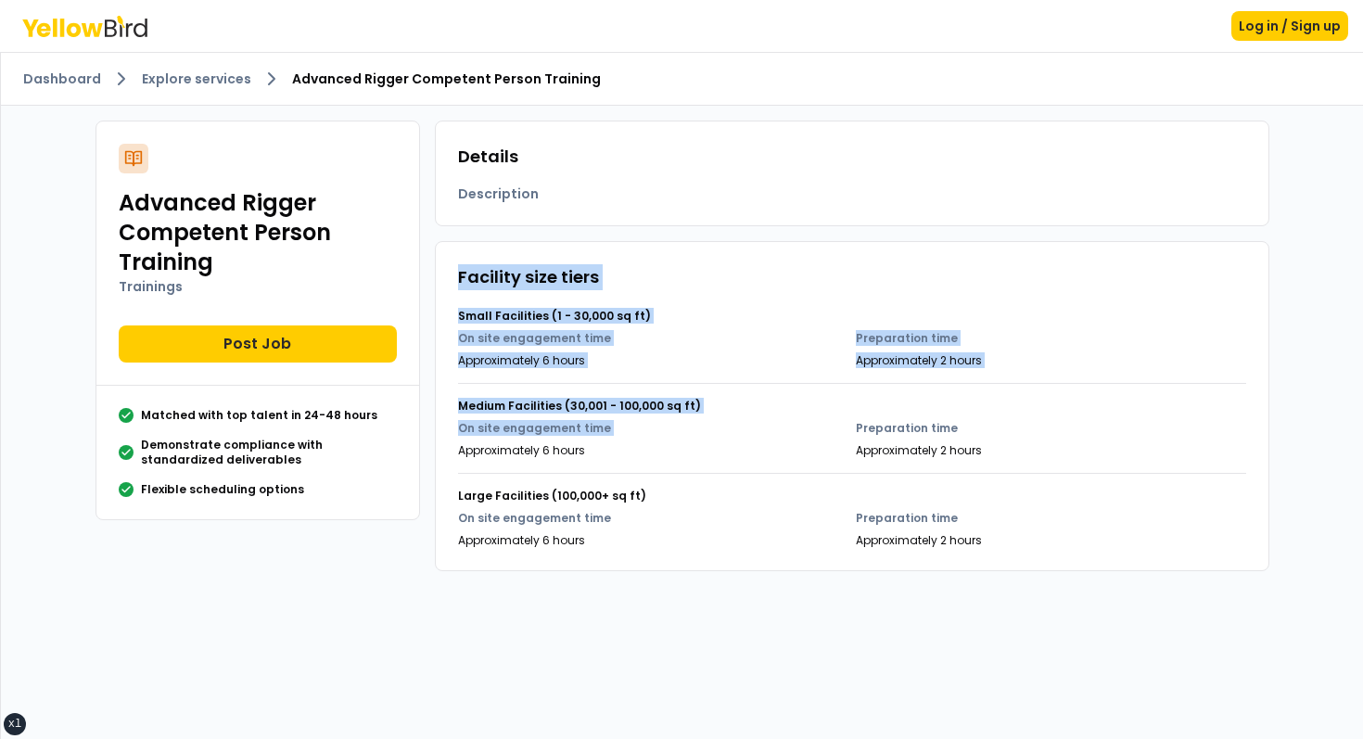
drag, startPoint x: 465, startPoint y: 261, endPoint x: 1070, endPoint y: 506, distance: 652.6
click at [1065, 506] on div "Facility size tiers Small Facilities (1 - 30,000 sq ft) On site engagement time…" at bounding box center [852, 406] width 834 height 330
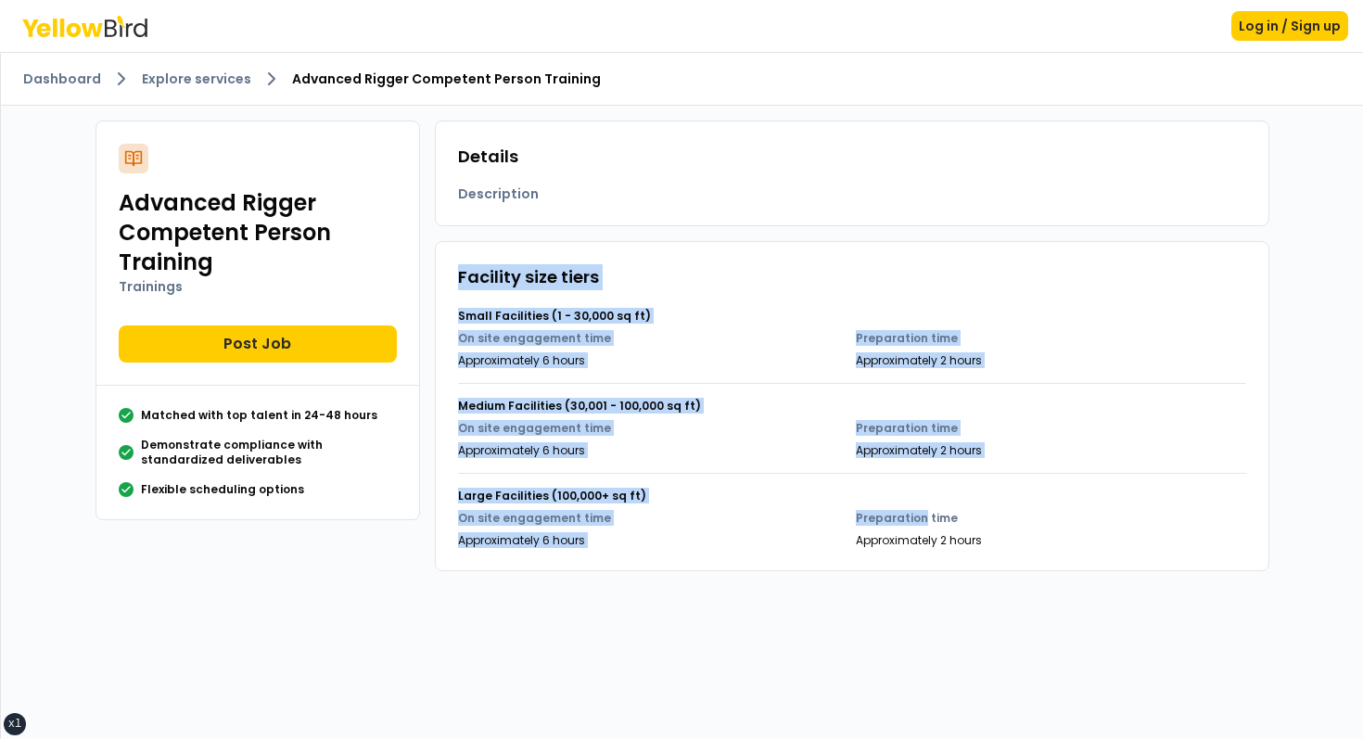
click at [1070, 506] on div "Large Facilities (100,000+ sq ft) On site engagement time Approximately 6 hours…" at bounding box center [852, 510] width 788 height 75
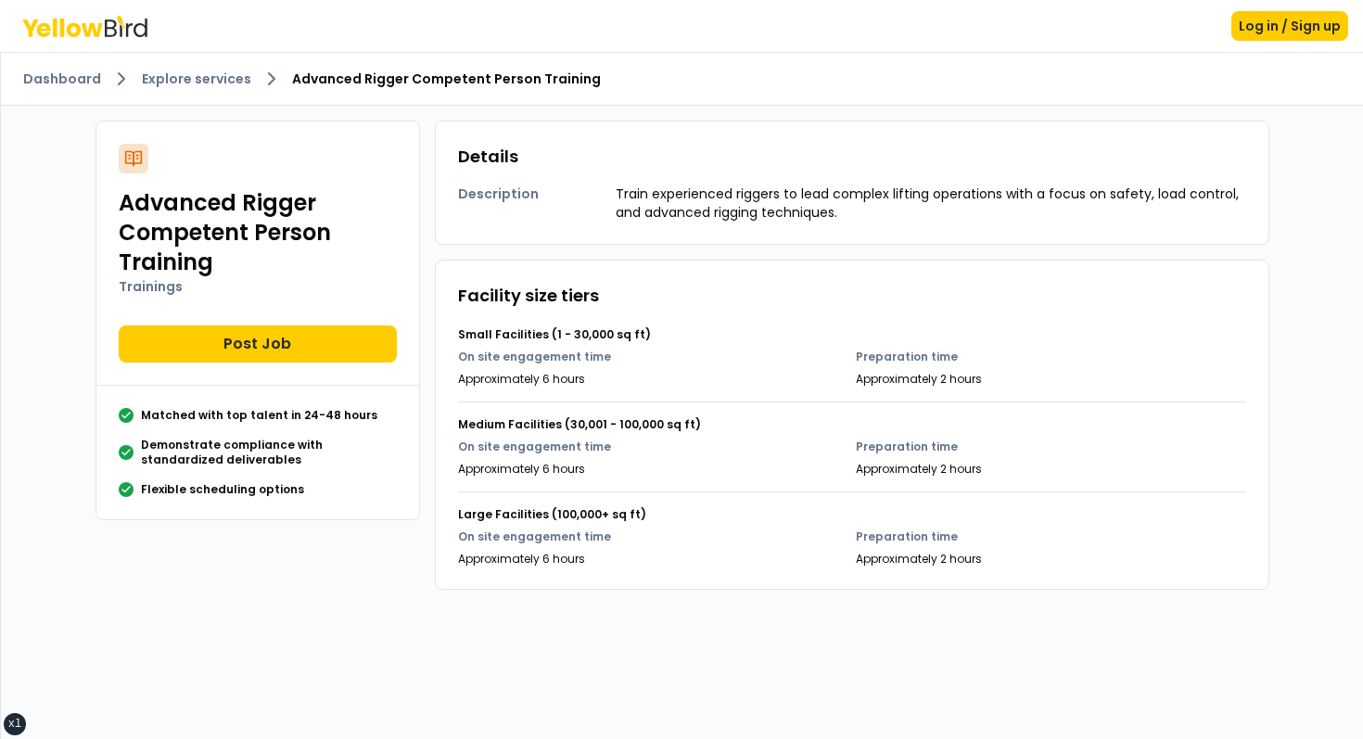
click at [574, 185] on h4 "Description" at bounding box center [537, 194] width 158 height 19
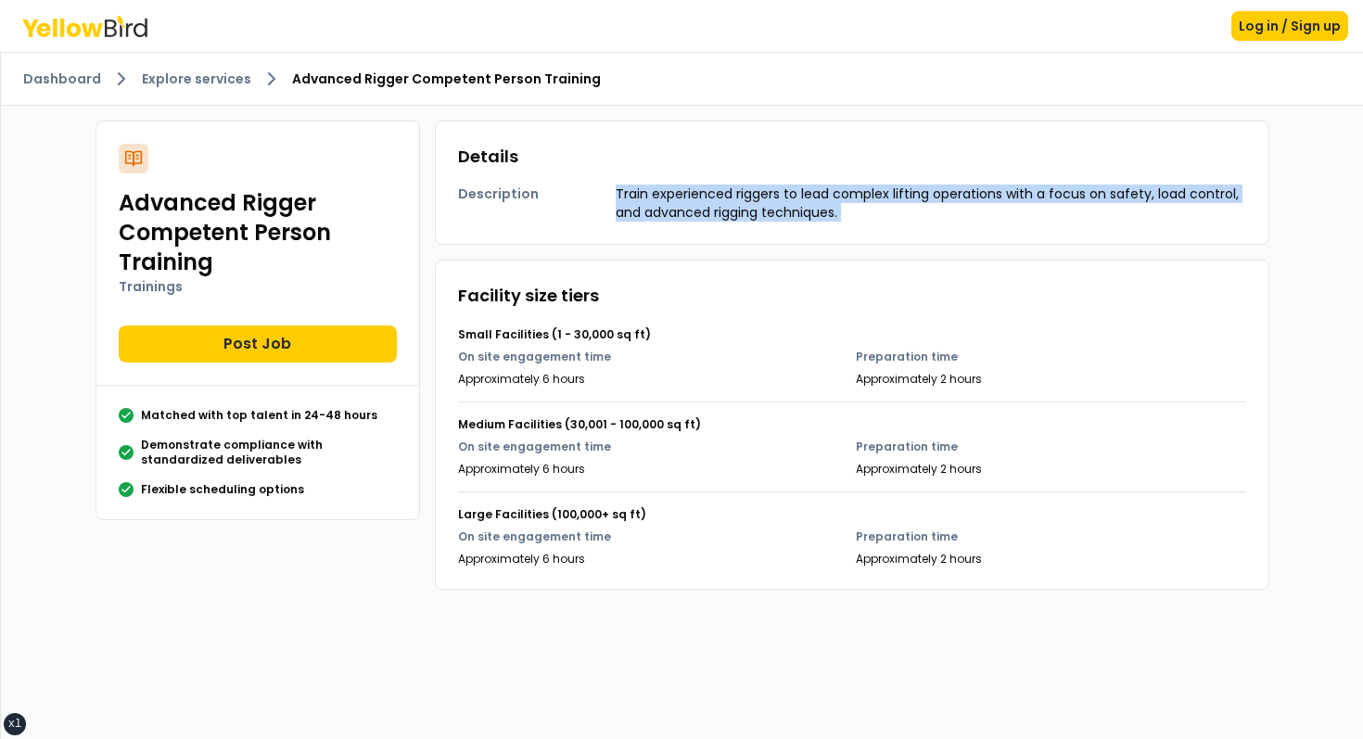
drag, startPoint x: 574, startPoint y: 185, endPoint x: 865, endPoint y: 248, distance: 298.1
click at [858, 248] on div "Details Description Train experienced riggers to lead complex lifting operation…" at bounding box center [852, 355] width 834 height 469
click at [865, 248] on div "Details Description Train experienced riggers to lead complex lifting operation…" at bounding box center [852, 355] width 834 height 469
drag, startPoint x: 899, startPoint y: 225, endPoint x: 656, endPoint y: 129, distance: 261.4
click at [656, 129] on div "Details Description Train experienced riggers to lead complex lifting operation…" at bounding box center [852, 183] width 834 height 124
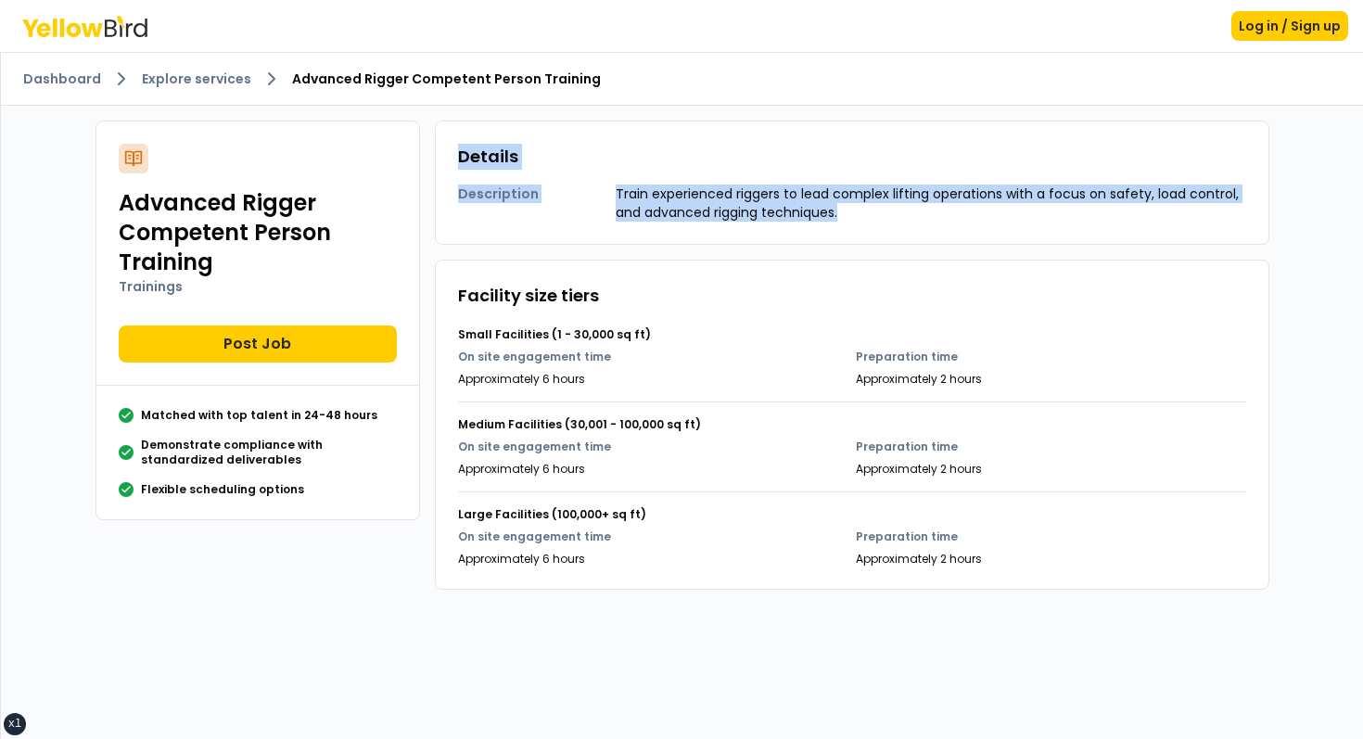
click at [656, 129] on div "Details Description Train experienced riggers to lead complex lifting operation…" at bounding box center [852, 183] width 834 height 124
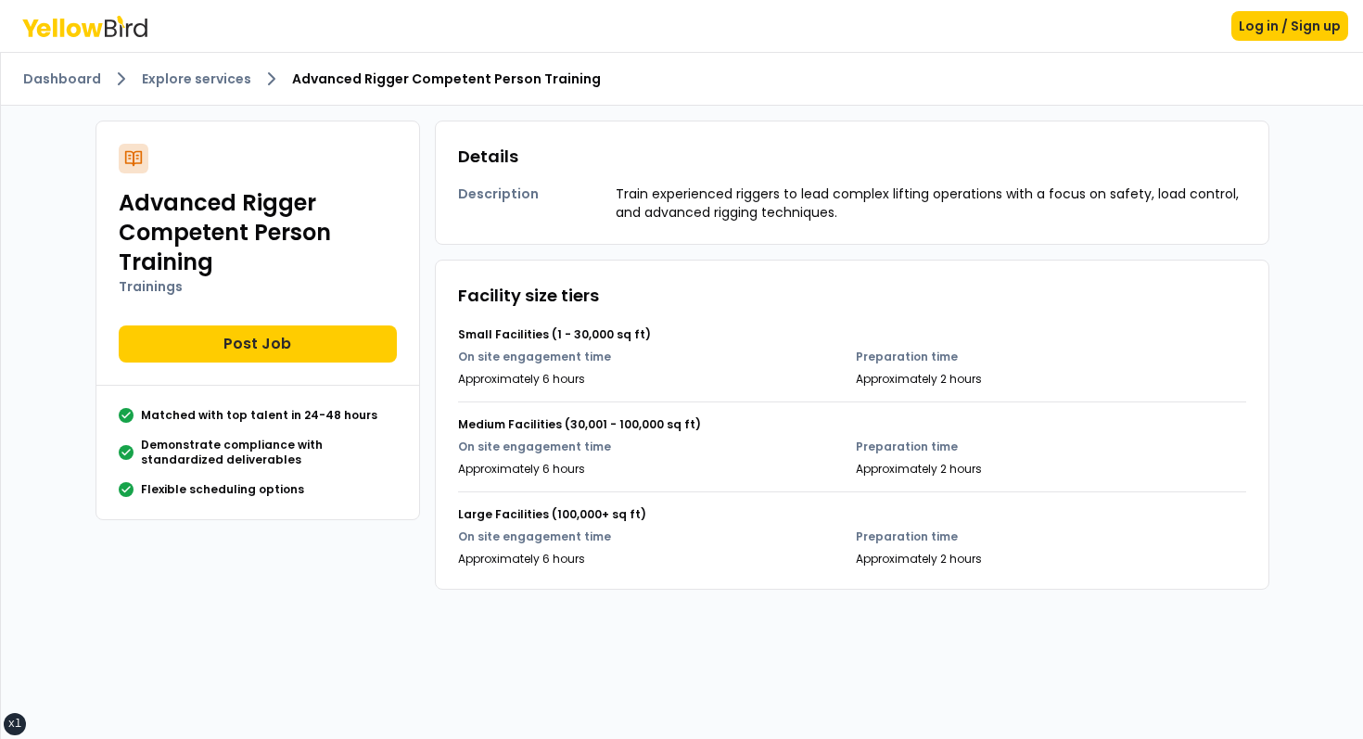
click at [706, 180] on div "Description Train experienced riggers to lead complex lifting operations with a…" at bounding box center [852, 196] width 788 height 52
click at [763, 340] on h4 "Small Facilities (1 - 30,000 sq ft)" at bounding box center [852, 334] width 788 height 15
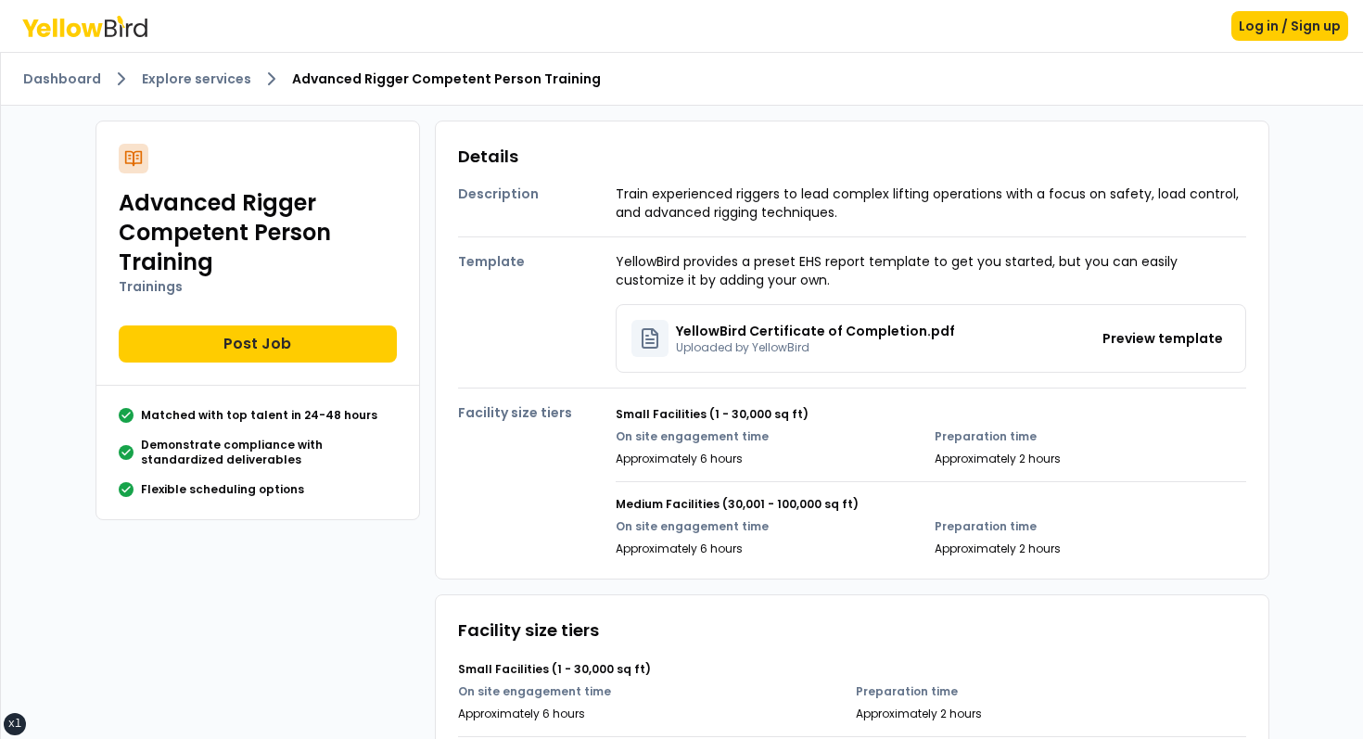
click at [666, 274] on p "YellowBird provides a preset EHS report template to get you started, but you ca…" at bounding box center [931, 270] width 631 height 37
click at [627, 419] on h4 "Small Facilities (1 - 30,000 sq ft)" at bounding box center [931, 414] width 631 height 15
drag, startPoint x: 627, startPoint y: 419, endPoint x: 1057, endPoint y: 508, distance: 439.3
click at [1039, 502] on div "Small Facilities (1 - 30,000 sq ft) On site engagement time Approximately 6 hou…" at bounding box center [931, 474] width 631 height 164
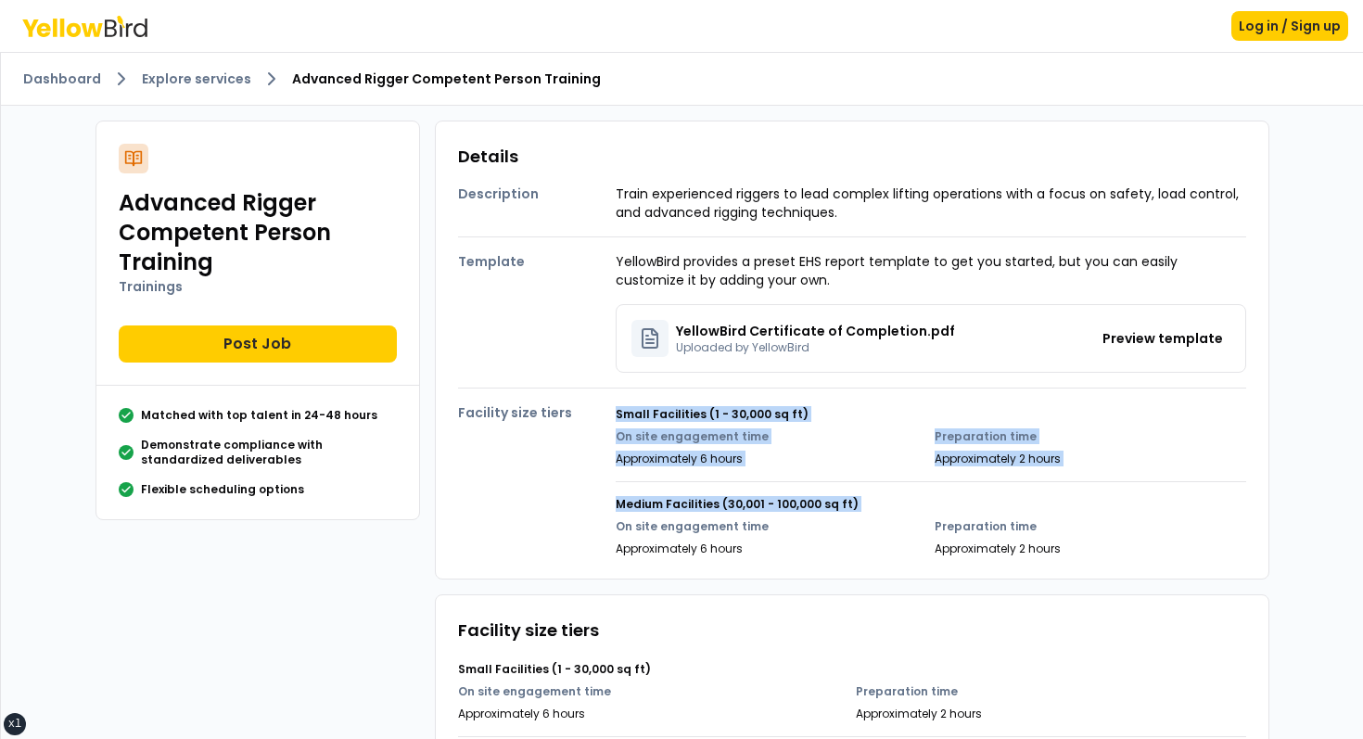
click at [1057, 508] on h4 "Medium Facilities (30,001 - 100,000 sq ft)" at bounding box center [931, 504] width 631 height 15
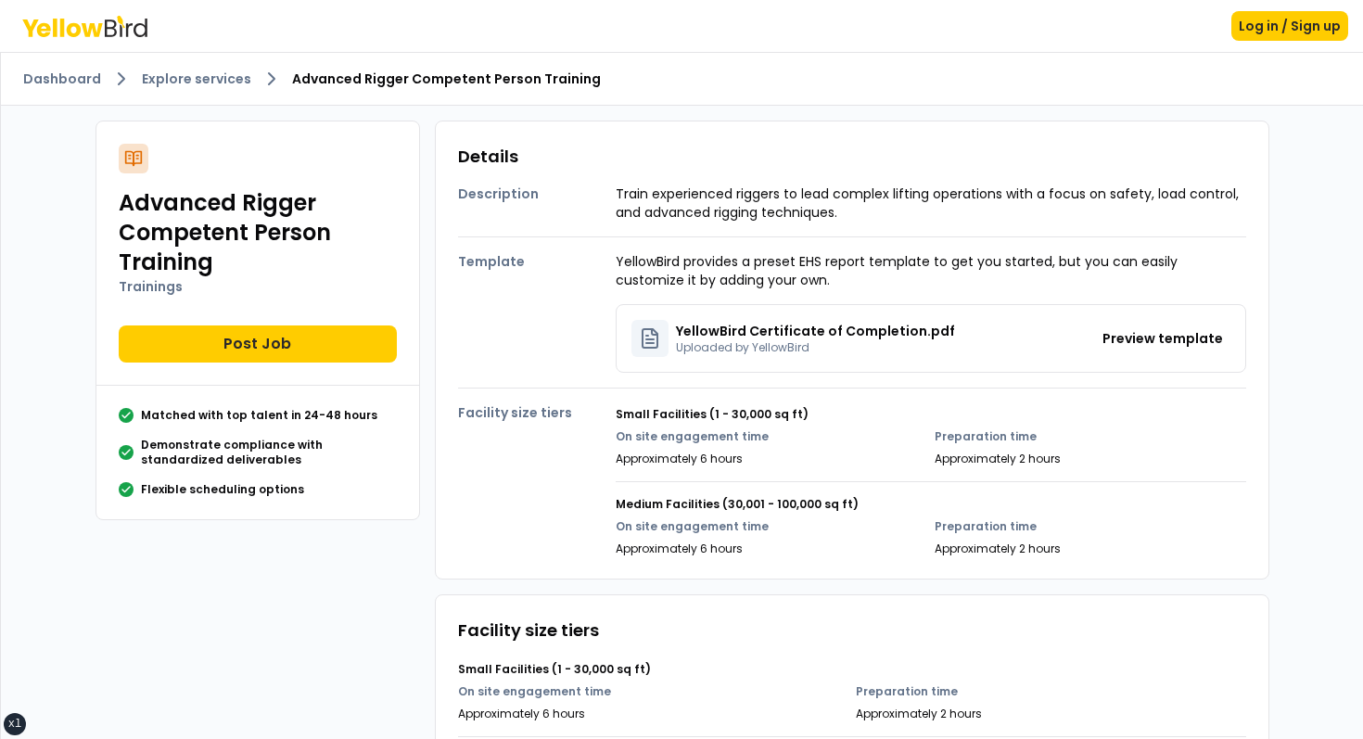
click at [816, 123] on div "Details Description Train experienced riggers to lead complex lifting operation…" at bounding box center [852, 350] width 834 height 459
click at [633, 260] on p "YellowBird provides a preset EHS report template to get you started, but you ca…" at bounding box center [931, 270] width 631 height 37
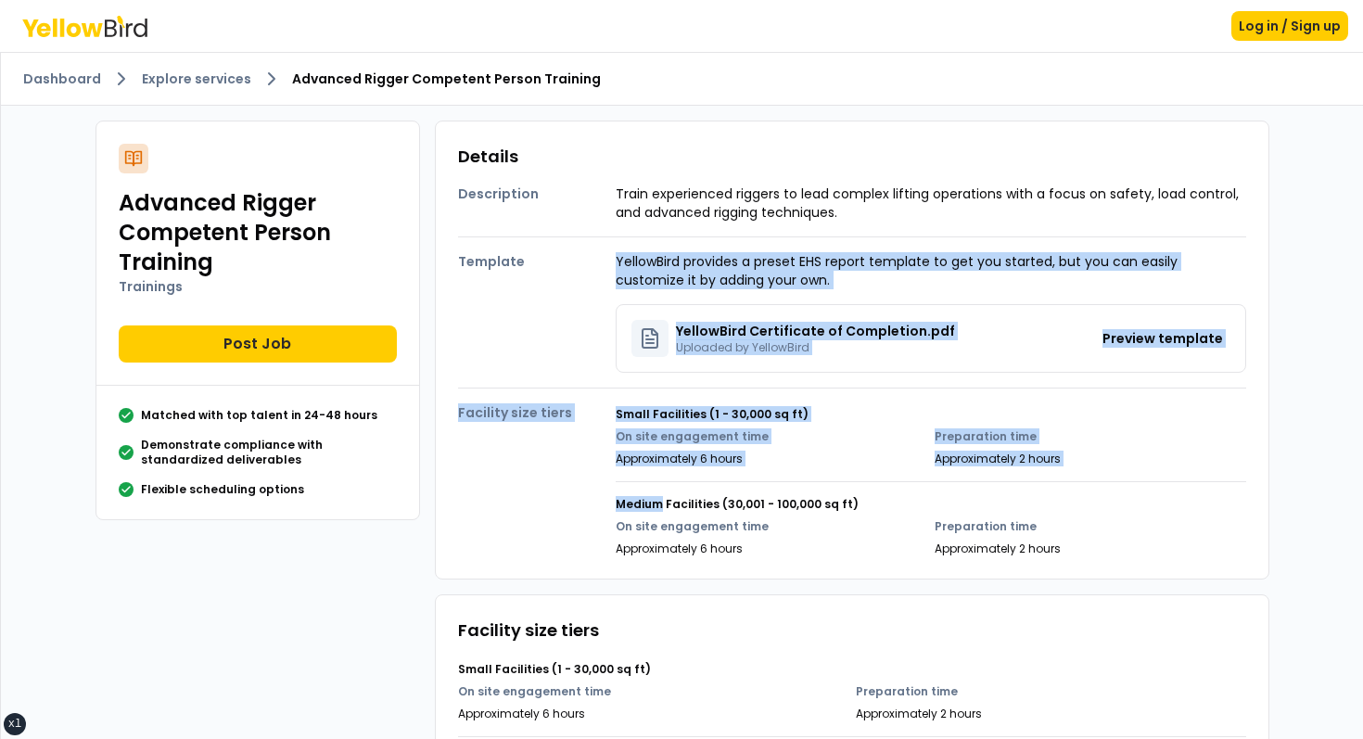
drag, startPoint x: 633, startPoint y: 260, endPoint x: 817, endPoint y: 483, distance: 289.2
click at [817, 483] on div "Description Train experienced riggers to lead complex lifting operations with a…" at bounding box center [852, 363] width 788 height 387
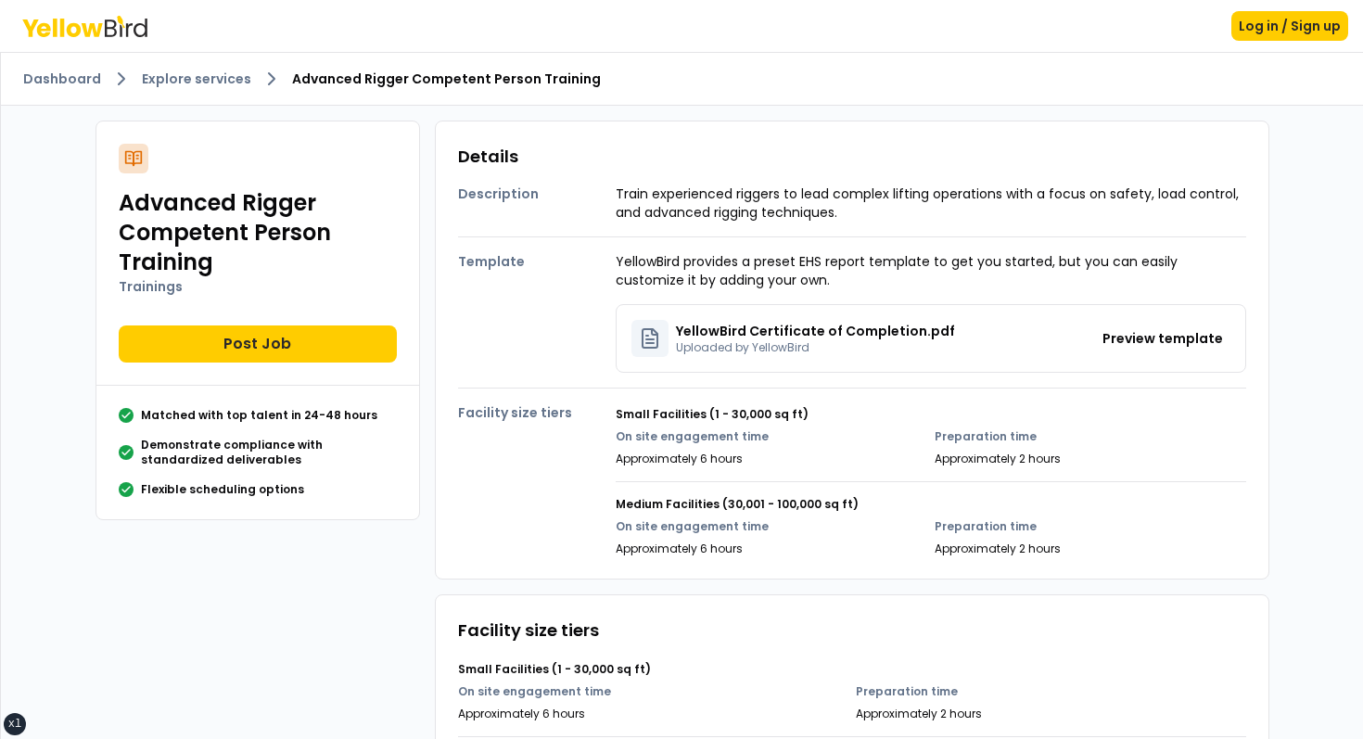
click at [1053, 548] on p "Approximately 2 hours" at bounding box center [1091, 548] width 312 height 15
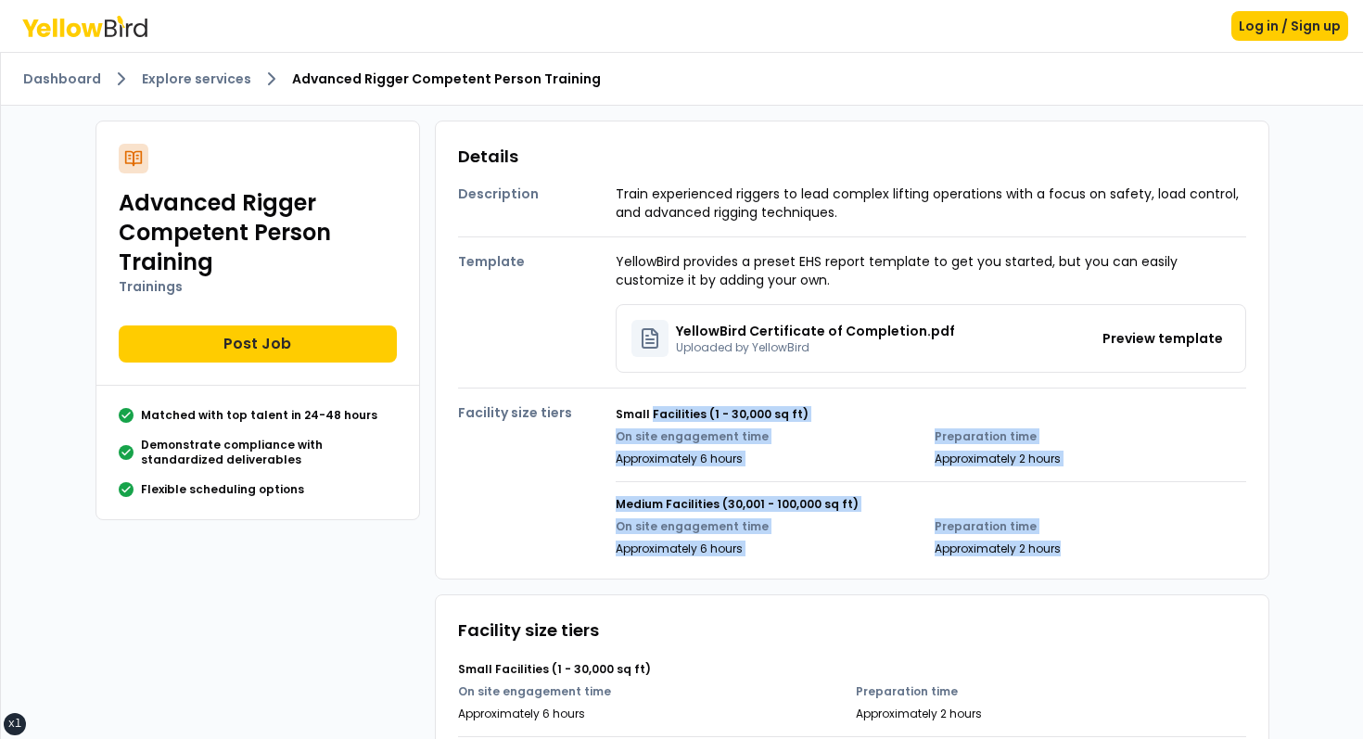
drag, startPoint x: 1053, startPoint y: 548, endPoint x: 666, endPoint y: 406, distance: 412.7
click at [668, 407] on div "Small Facilities (1 - 30,000 sq ft) On site engagement time Approximately 6 hou…" at bounding box center [931, 474] width 631 height 164
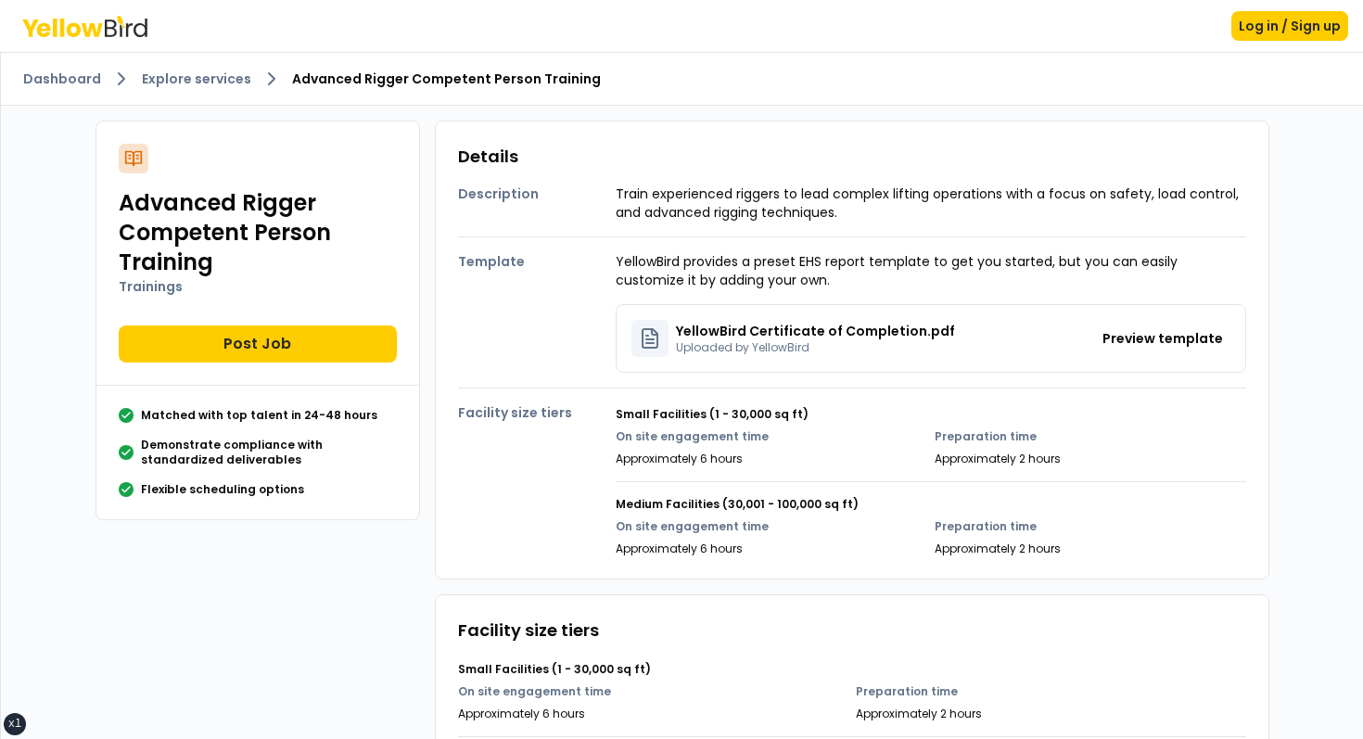
click at [643, 407] on h4 "Small Facilities (1 - 30,000 sq ft)" at bounding box center [931, 414] width 631 height 15
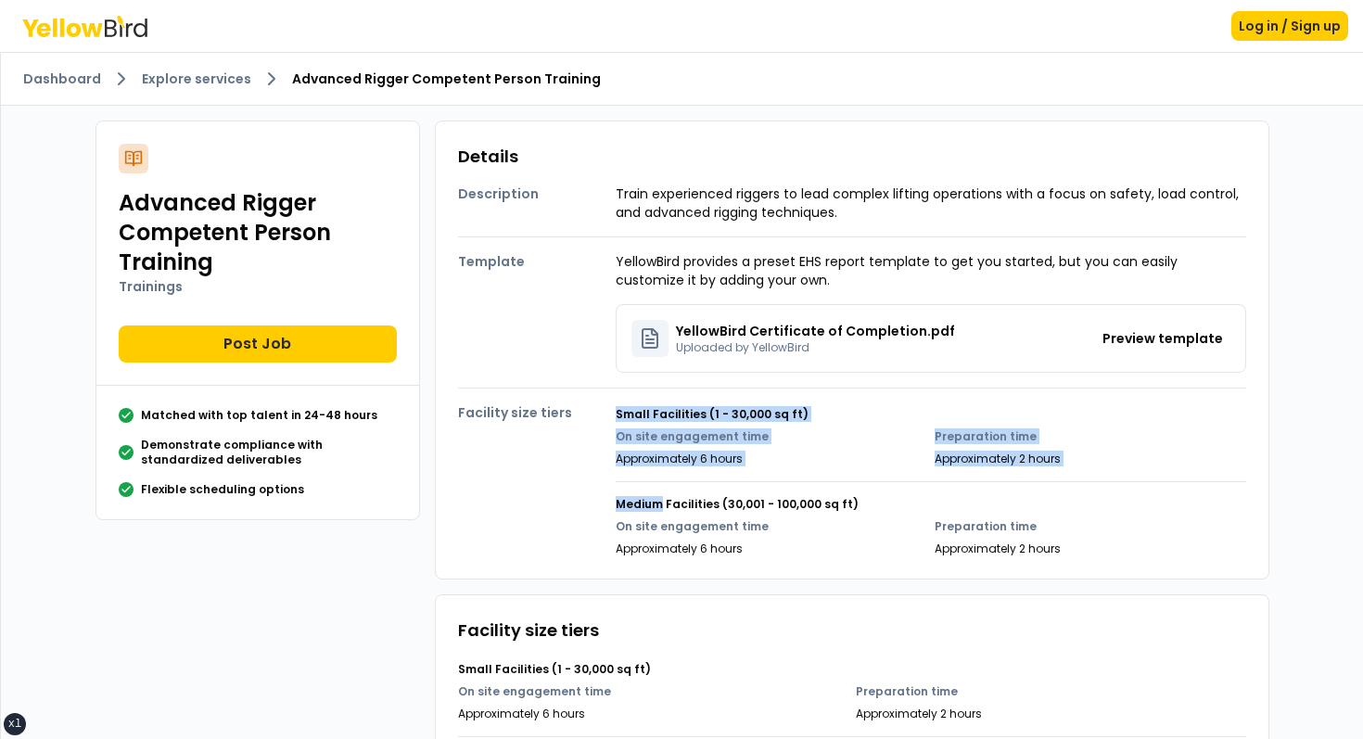
drag, startPoint x: 643, startPoint y: 406, endPoint x: 986, endPoint y: 528, distance: 363.9
click at [980, 528] on div "Small Facilities (1 - 30,000 sq ft) On site engagement time Approximately 6 hou…" at bounding box center [931, 474] width 631 height 164
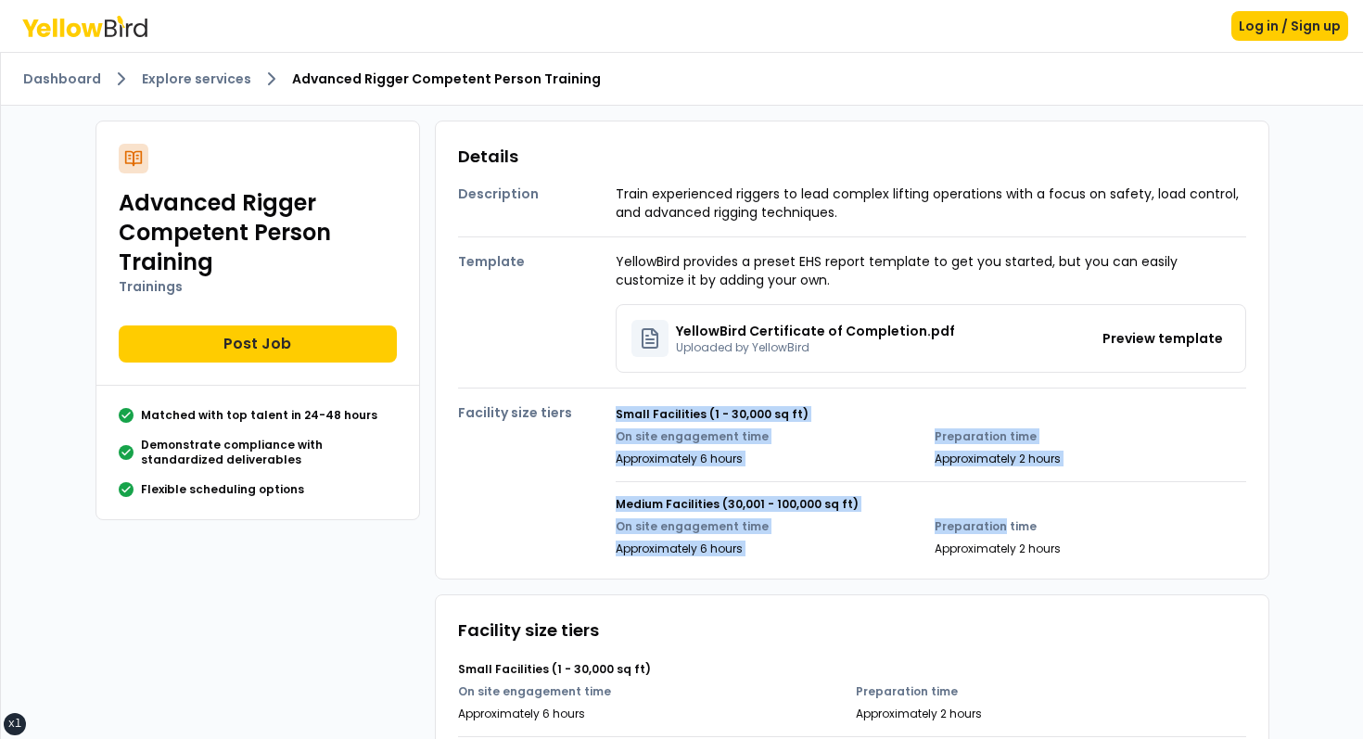
click at [986, 528] on p "Preparation time" at bounding box center [1091, 526] width 312 height 15
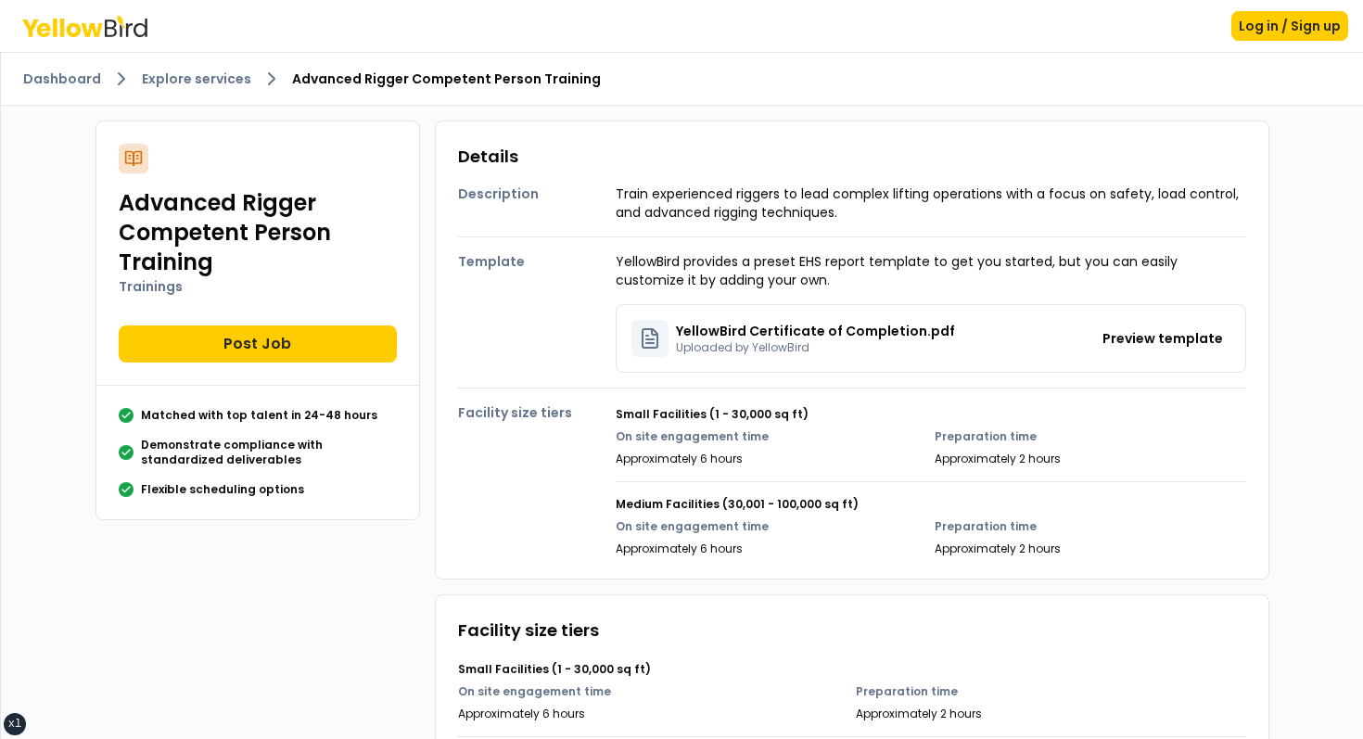
click at [616, 263] on p "YellowBird provides a preset EHS report template to get you started, but you ca…" at bounding box center [931, 270] width 631 height 37
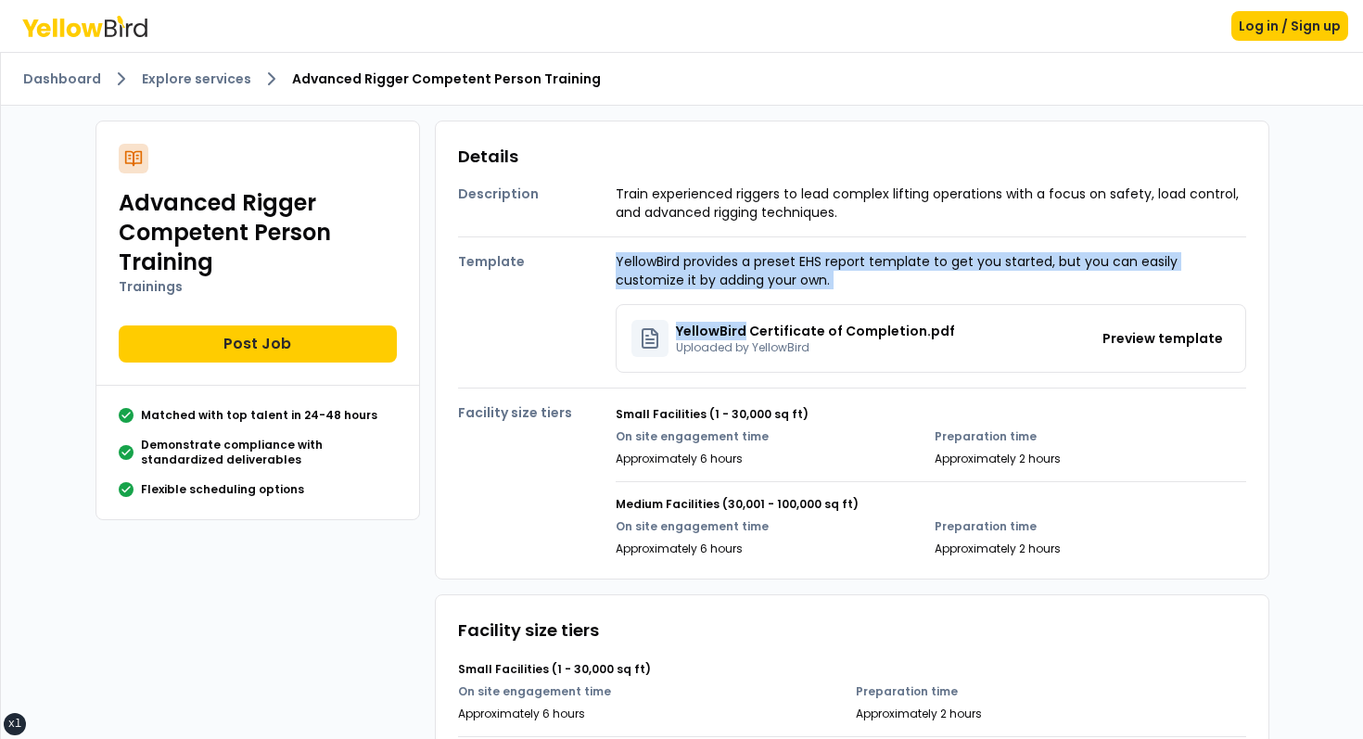
drag, startPoint x: 615, startPoint y: 263, endPoint x: 944, endPoint y: 295, distance: 330.7
click at [941, 309] on div "YellowBird provides a preset EHS report template to get you started, but you ca…" at bounding box center [931, 312] width 631 height 121
click at [964, 286] on p "YellowBird provides a preset EHS report template to get you started, but you ca…" at bounding box center [931, 270] width 631 height 37
drag, startPoint x: 964, startPoint y: 286, endPoint x: 598, endPoint y: 265, distance: 366.8
click at [598, 265] on div "Template YellowBird provides a preset EHS report template to get you started, b…" at bounding box center [852, 304] width 788 height 135
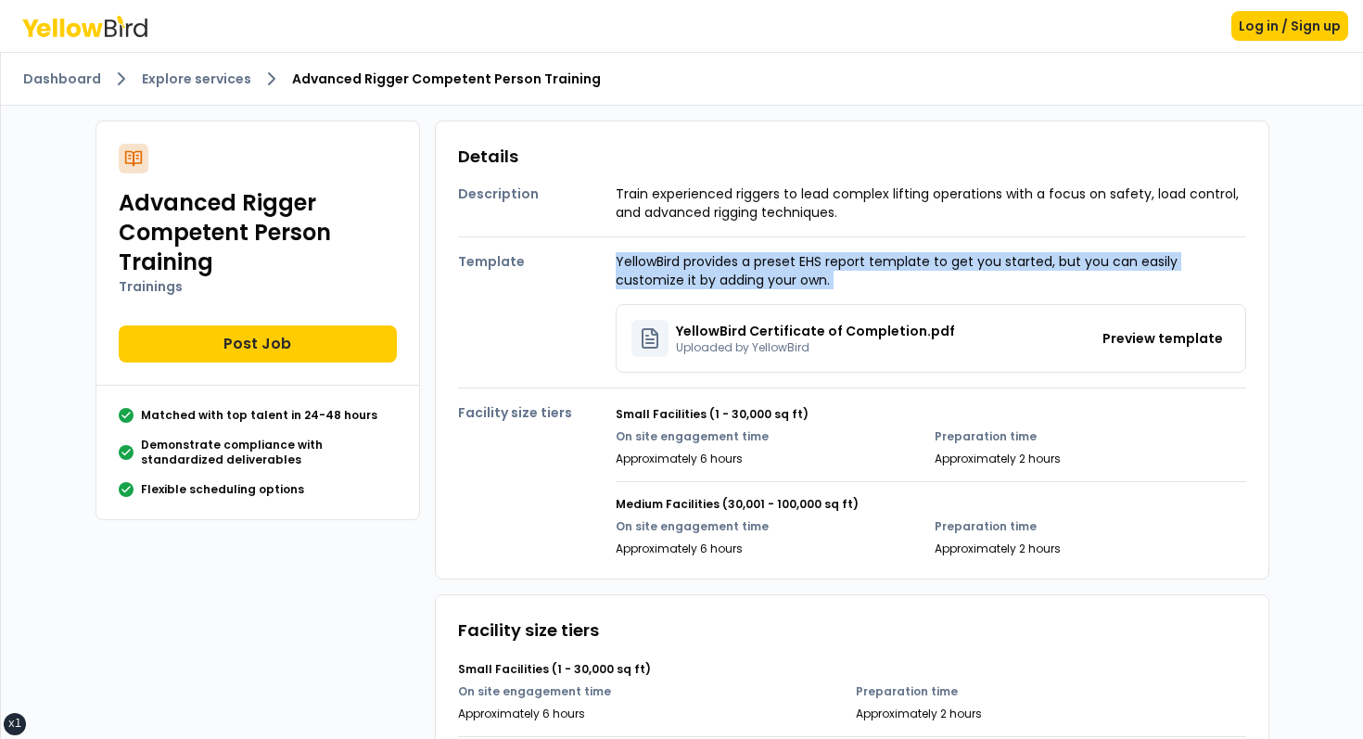
click at [597, 265] on h4 "Template" at bounding box center [537, 261] width 158 height 19
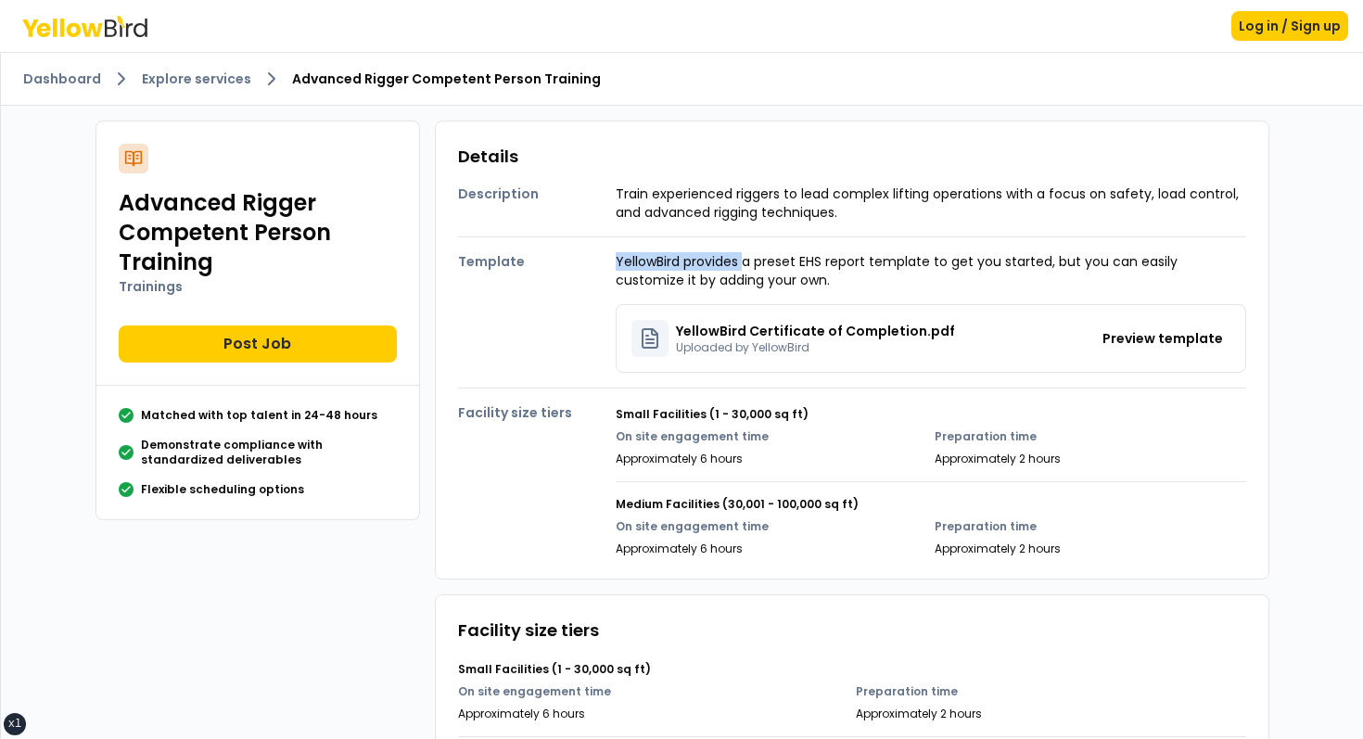
drag, startPoint x: 597, startPoint y: 265, endPoint x: 798, endPoint y: 265, distance: 201.2
click at [798, 265] on div "Template YellowBird provides a preset EHS report template to get you started, b…" at bounding box center [852, 304] width 788 height 135
click at [804, 265] on p "YellowBird provides a preset EHS report template to get you started, but you ca…" at bounding box center [931, 270] width 631 height 37
drag, startPoint x: 804, startPoint y: 265, endPoint x: 653, endPoint y: 263, distance: 151.1
click at [653, 263] on p "YellowBird provides a preset EHS report template to get you started, but you ca…" at bounding box center [931, 270] width 631 height 37
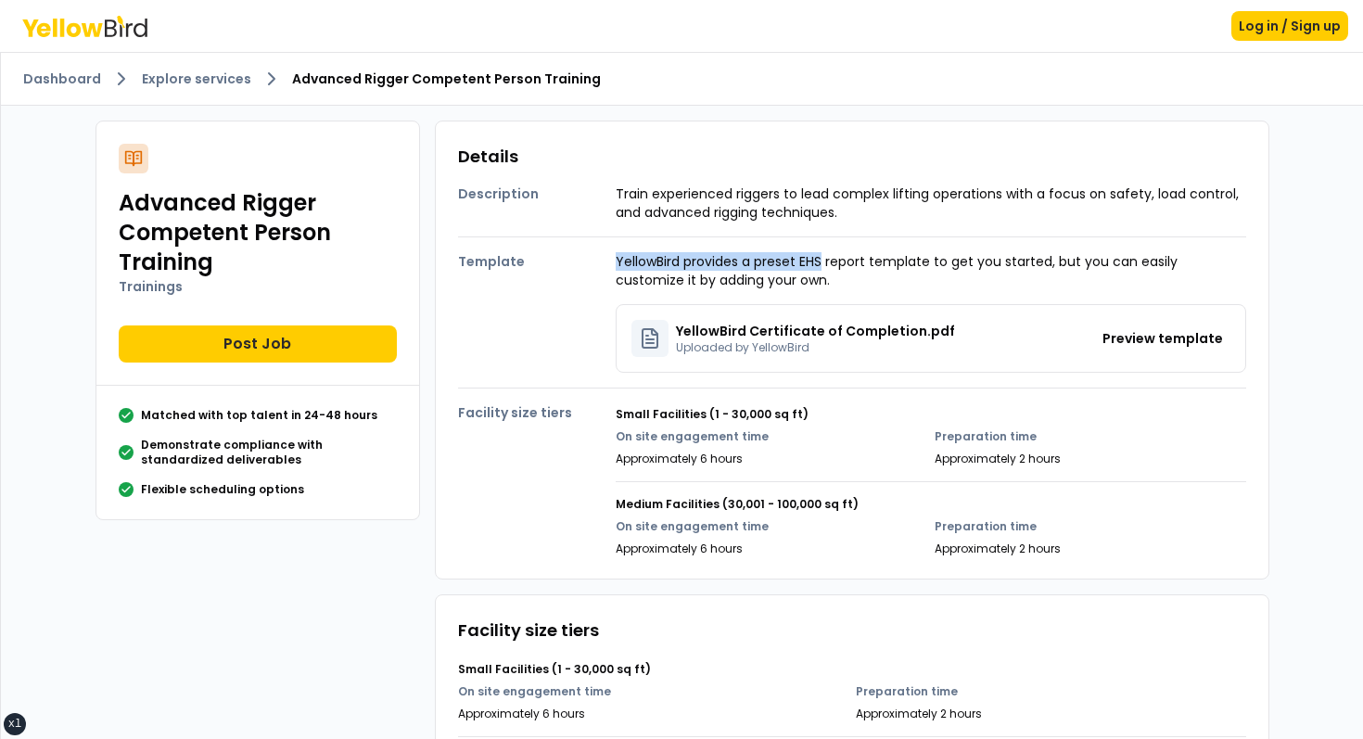
click at [653, 263] on p "YellowBird provides a preset EHS report template to get you started, but you ca…" at bounding box center [931, 270] width 631 height 37
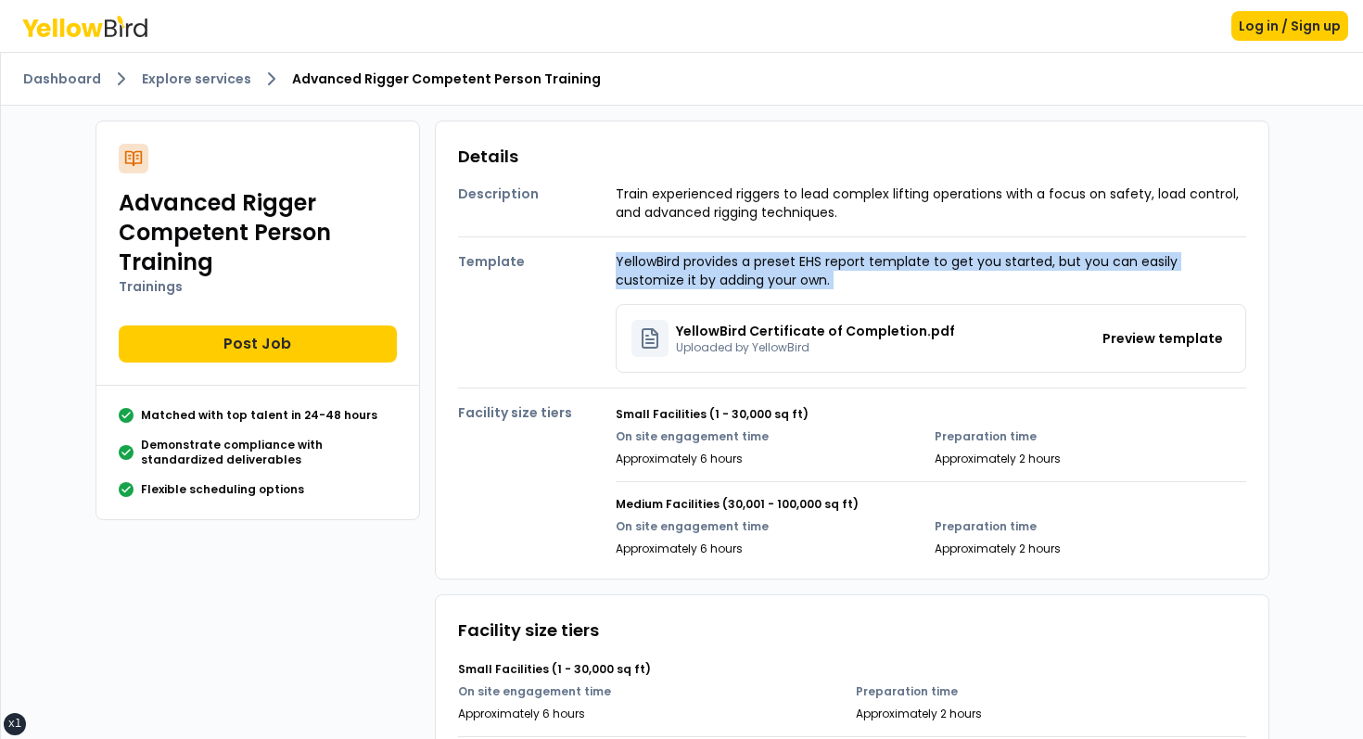
click at [742, 288] on p "YellowBird provides a preset EHS report template to get you started, but you ca…" at bounding box center [931, 270] width 631 height 37
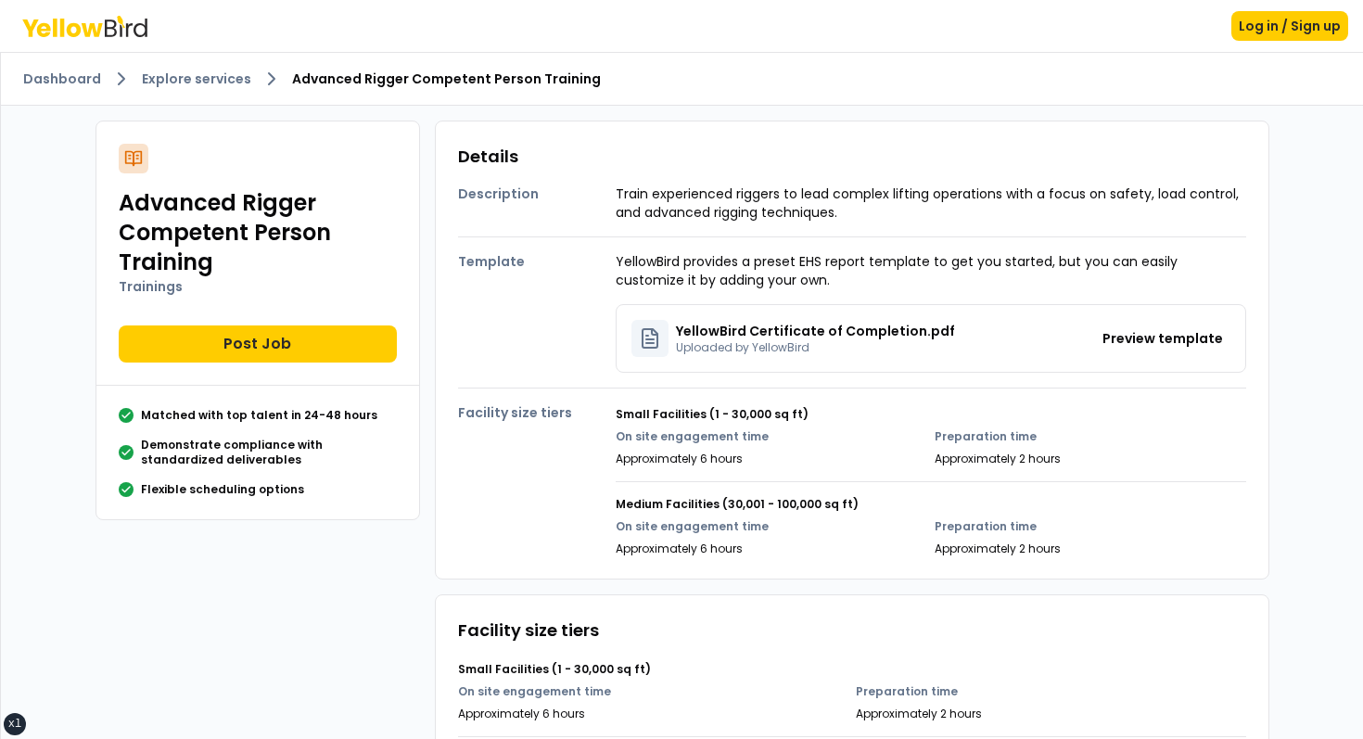
click at [742, 288] on p "YellowBird provides a preset EHS report template to get you started, but you ca…" at bounding box center [931, 270] width 631 height 37
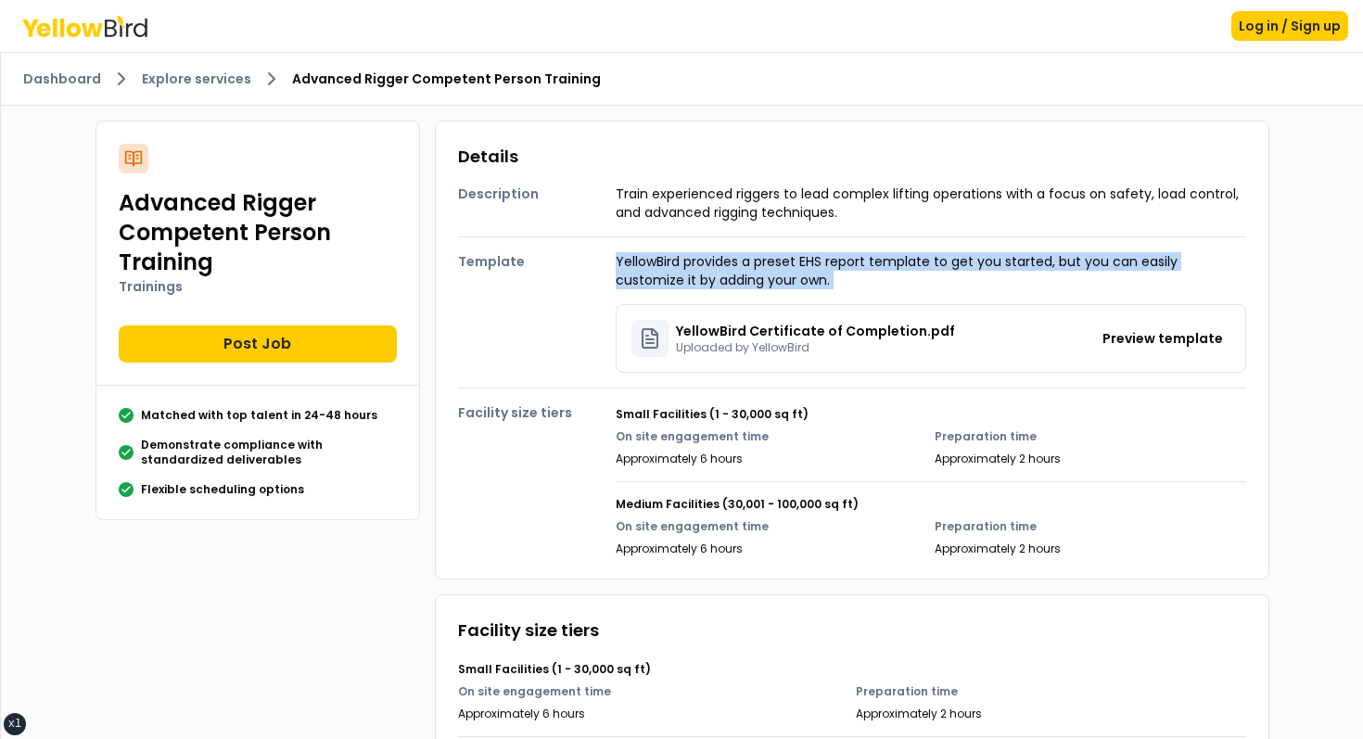
click at [803, 296] on div "YellowBird provides a preset EHS report template to get you started, but you ca…" at bounding box center [931, 312] width 631 height 121
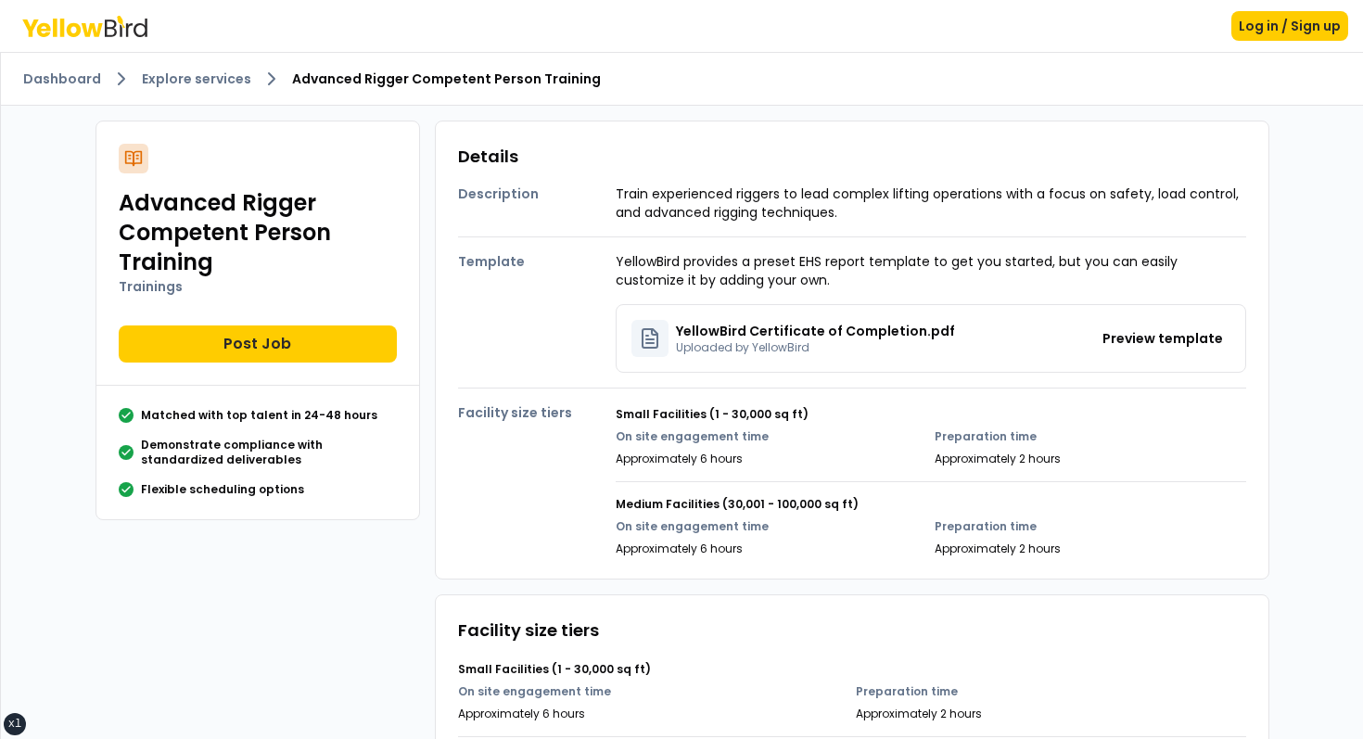
click at [172, 58] on div "Dashboard Explore services Advanced Rigger Competent Person Training" at bounding box center [682, 79] width 1362 height 53
click at [161, 74] on link "Explore services" at bounding box center [196, 79] width 109 height 19
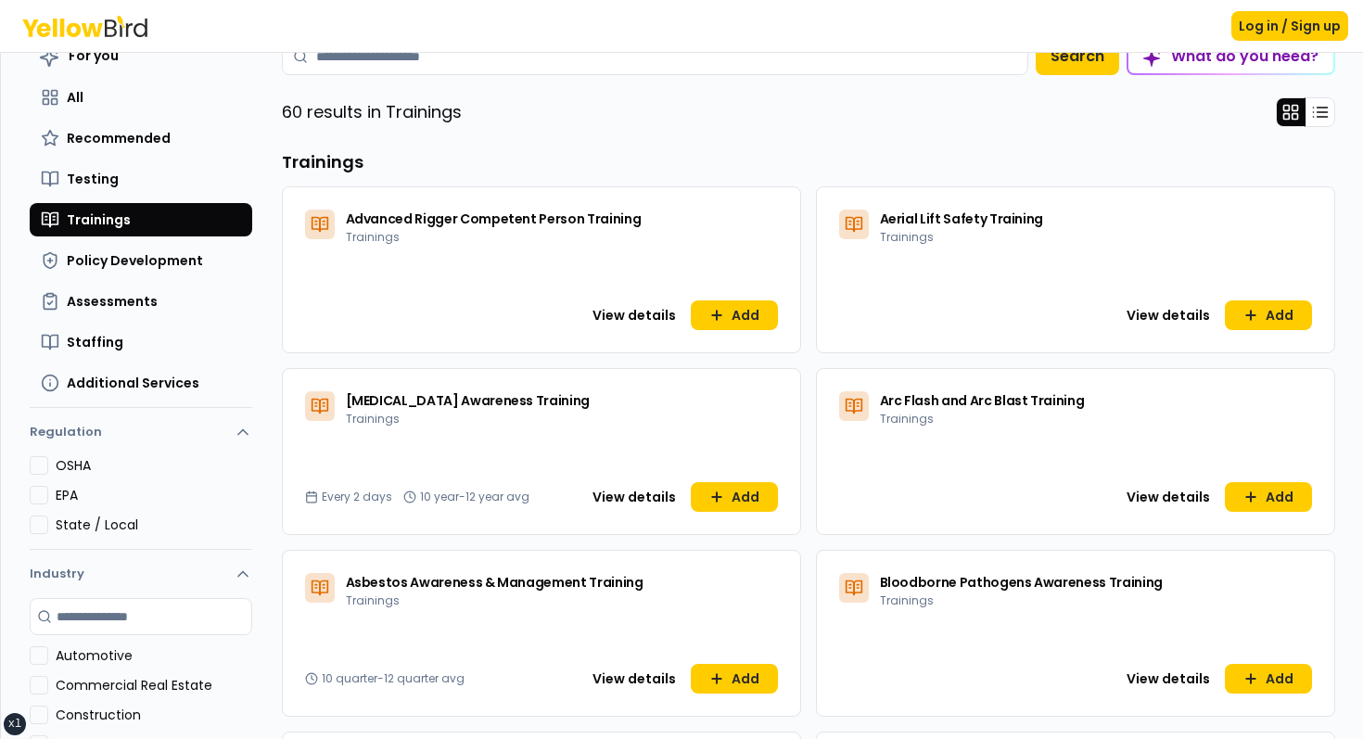
scroll to position [1723, 0]
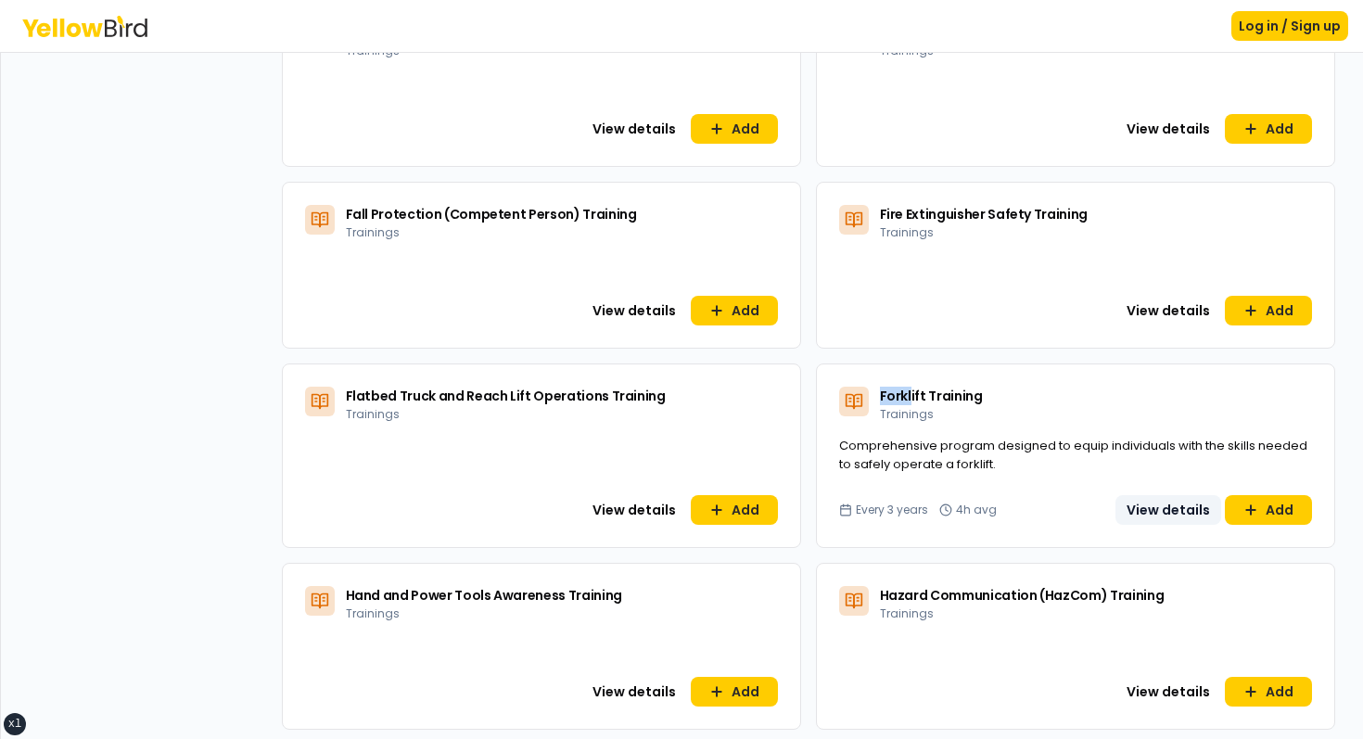
click at [1171, 505] on button "View details" at bounding box center [1168, 510] width 106 height 30
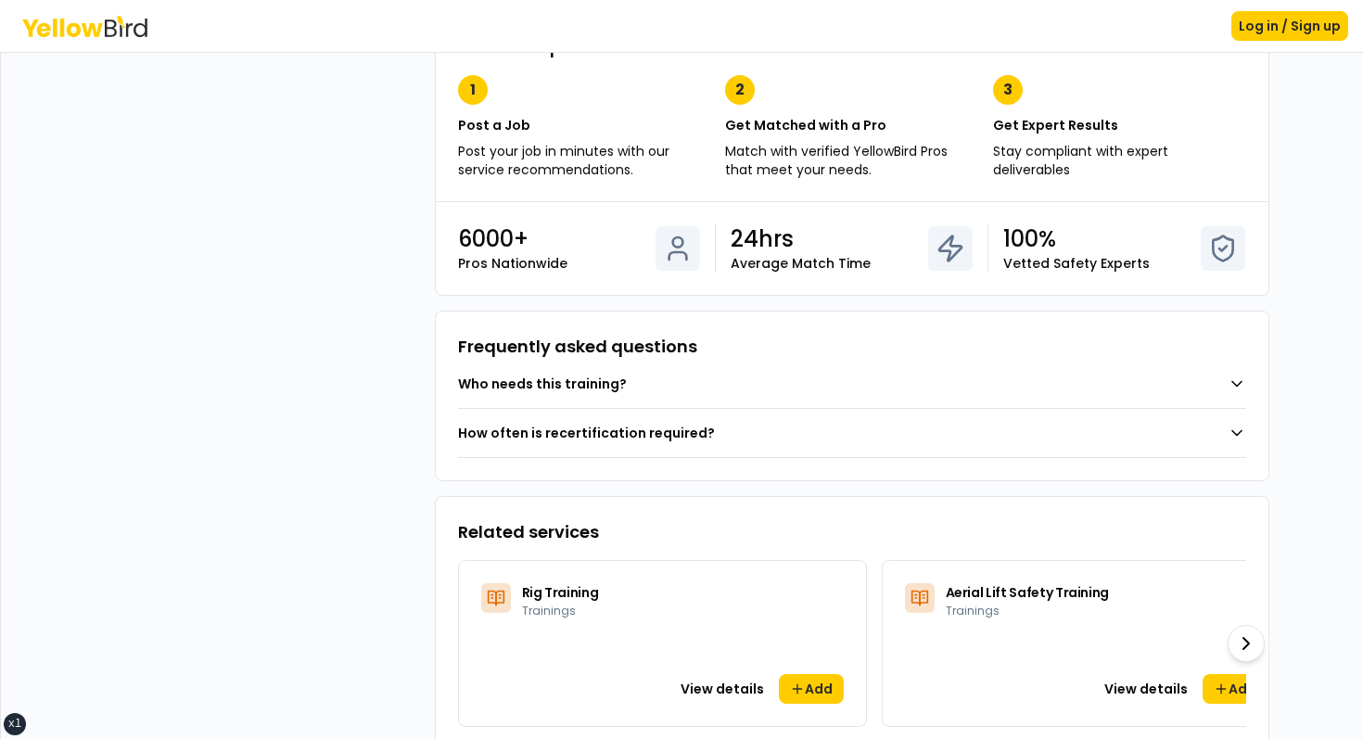
scroll to position [638, 0]
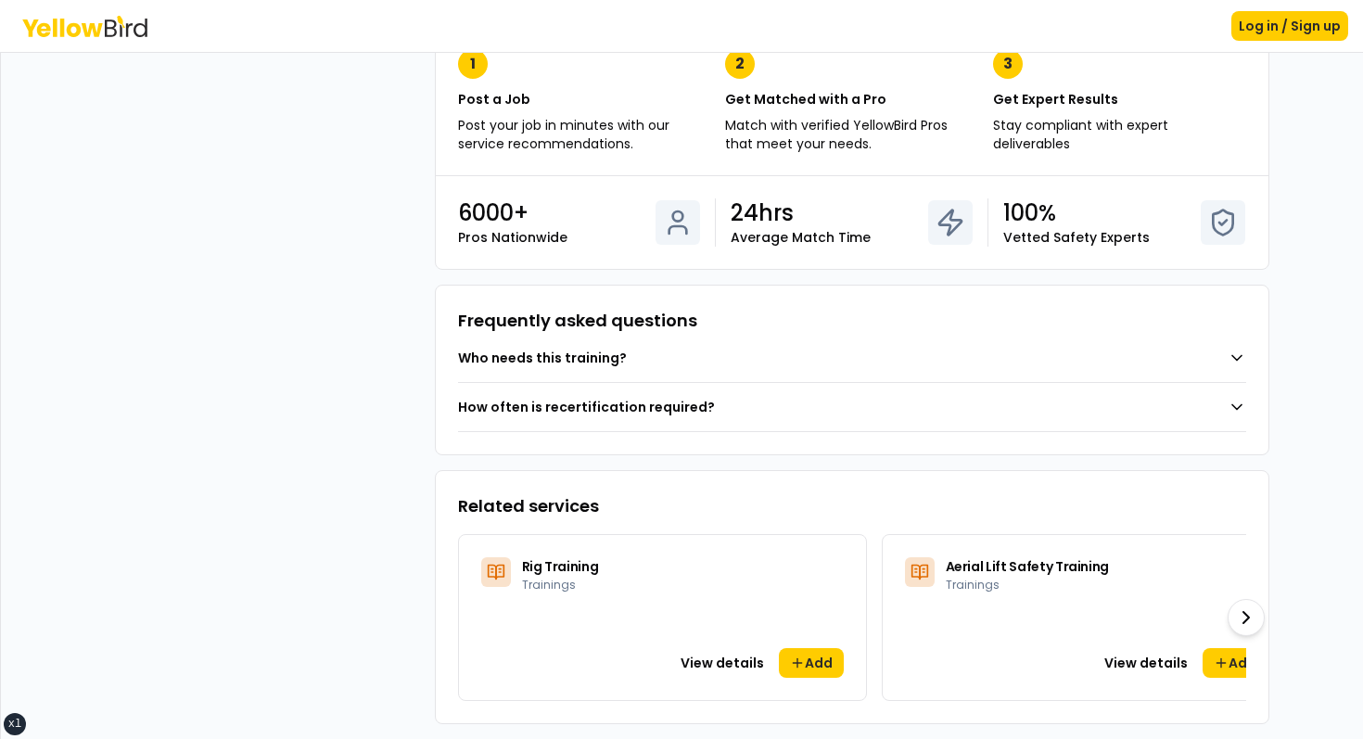
click at [844, 362] on button "Who needs this training?" at bounding box center [852, 358] width 788 height 48
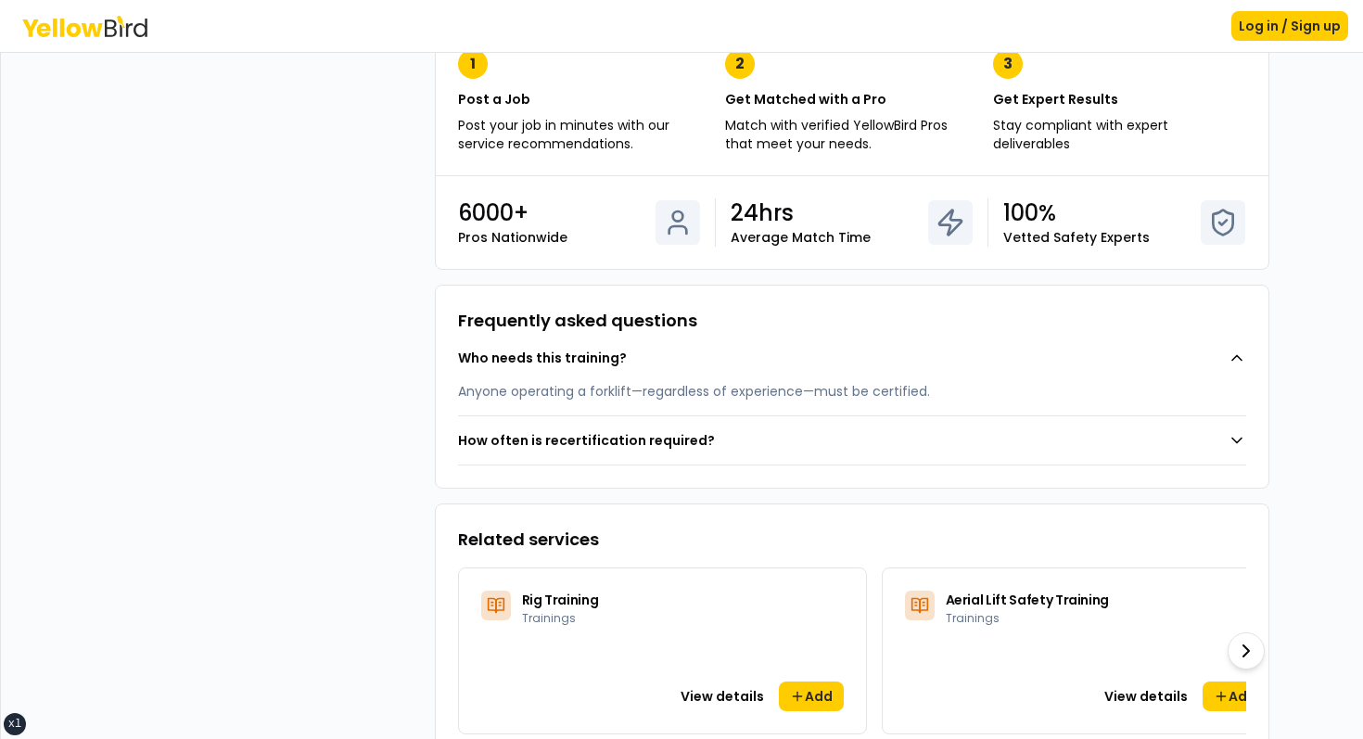
click at [844, 362] on button "Who needs this training?" at bounding box center [852, 358] width 788 height 48
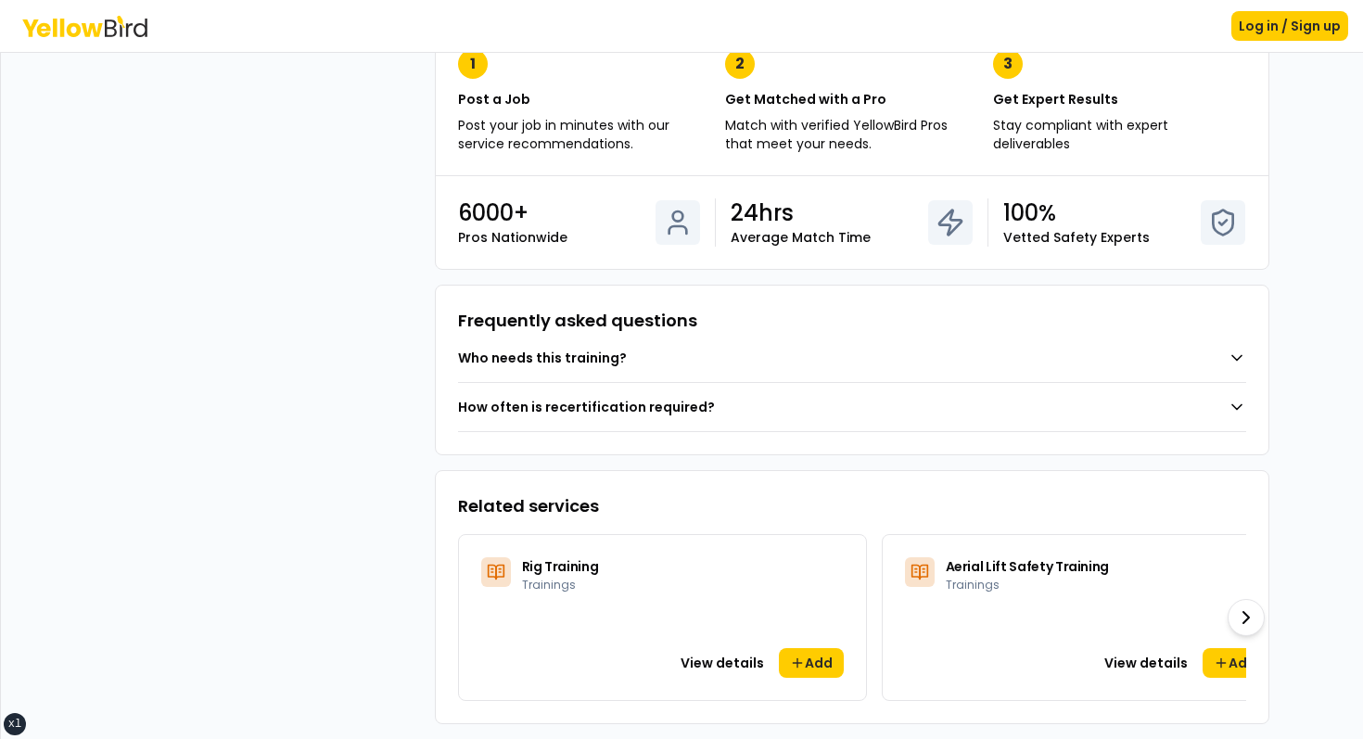
click at [779, 414] on button "How often is recertification required?" at bounding box center [852, 407] width 788 height 48
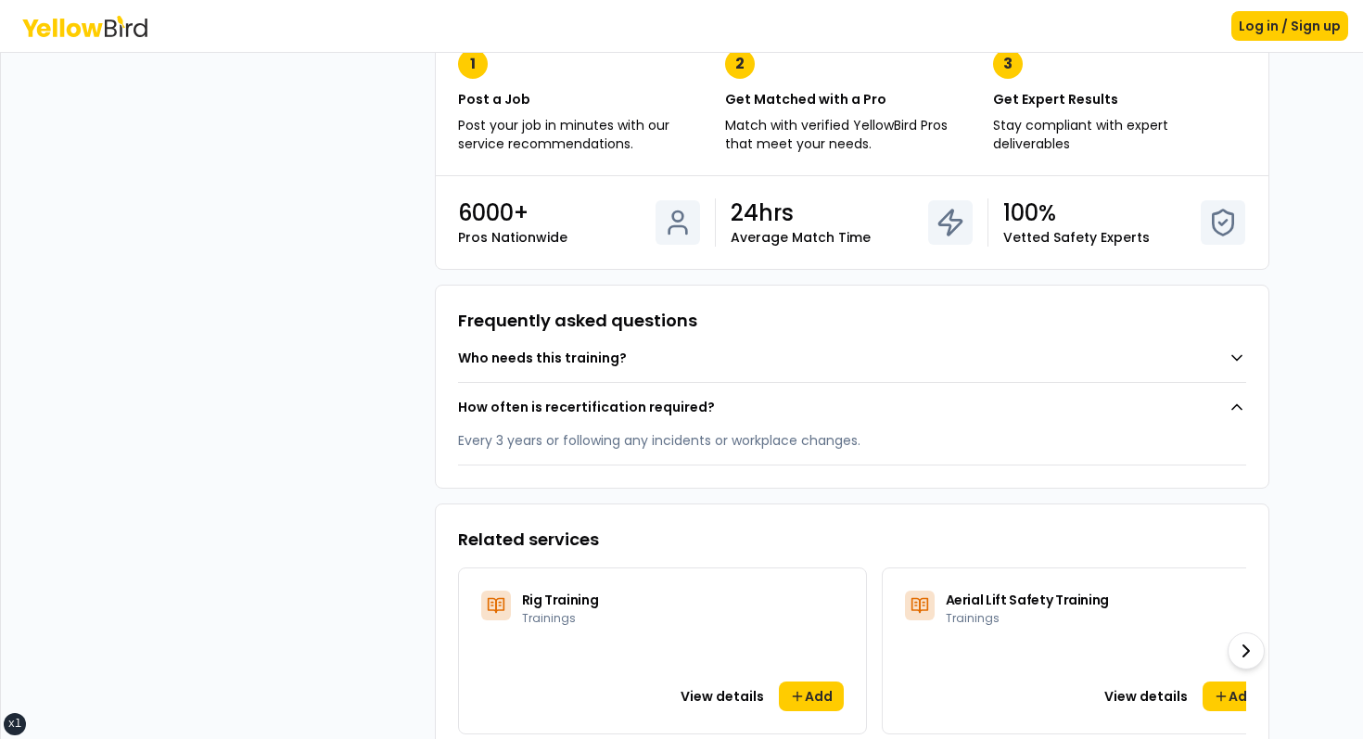
click at [779, 414] on button "How often is recertification required?" at bounding box center [852, 407] width 788 height 48
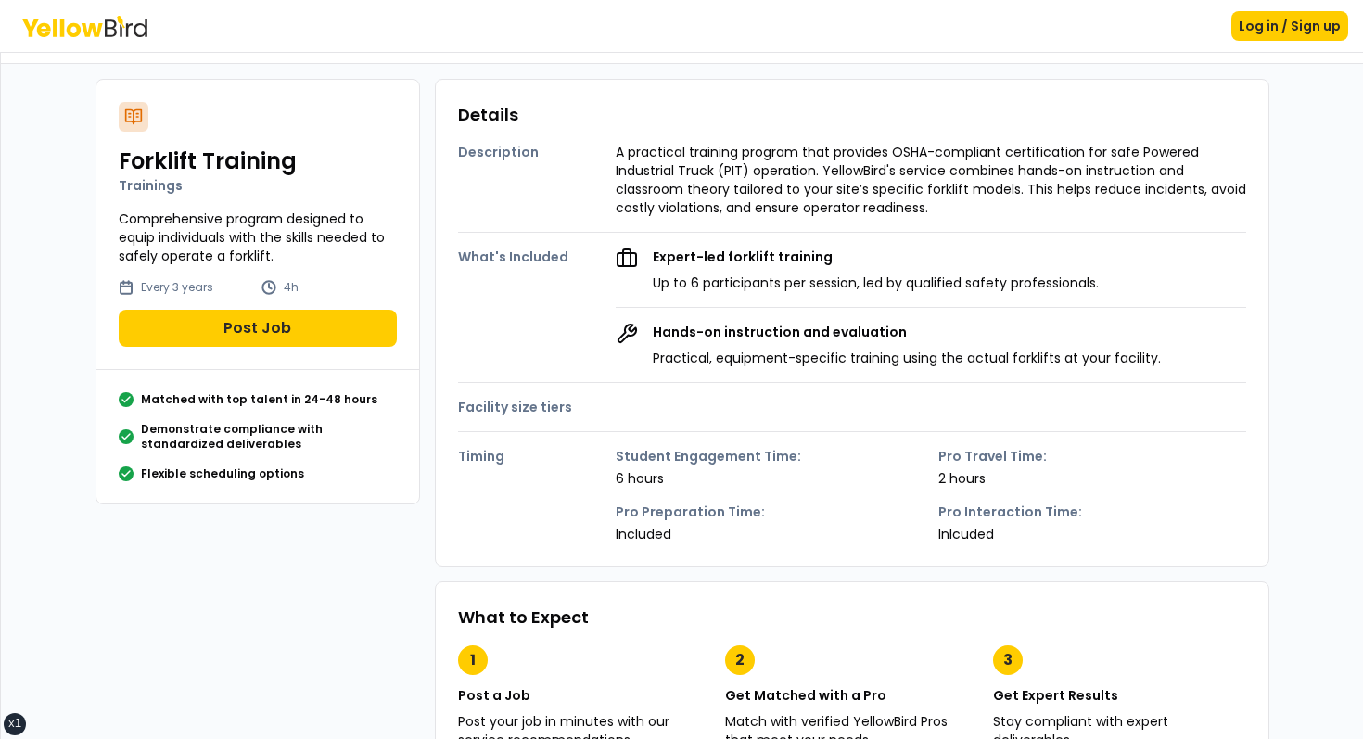
scroll to position [0, 0]
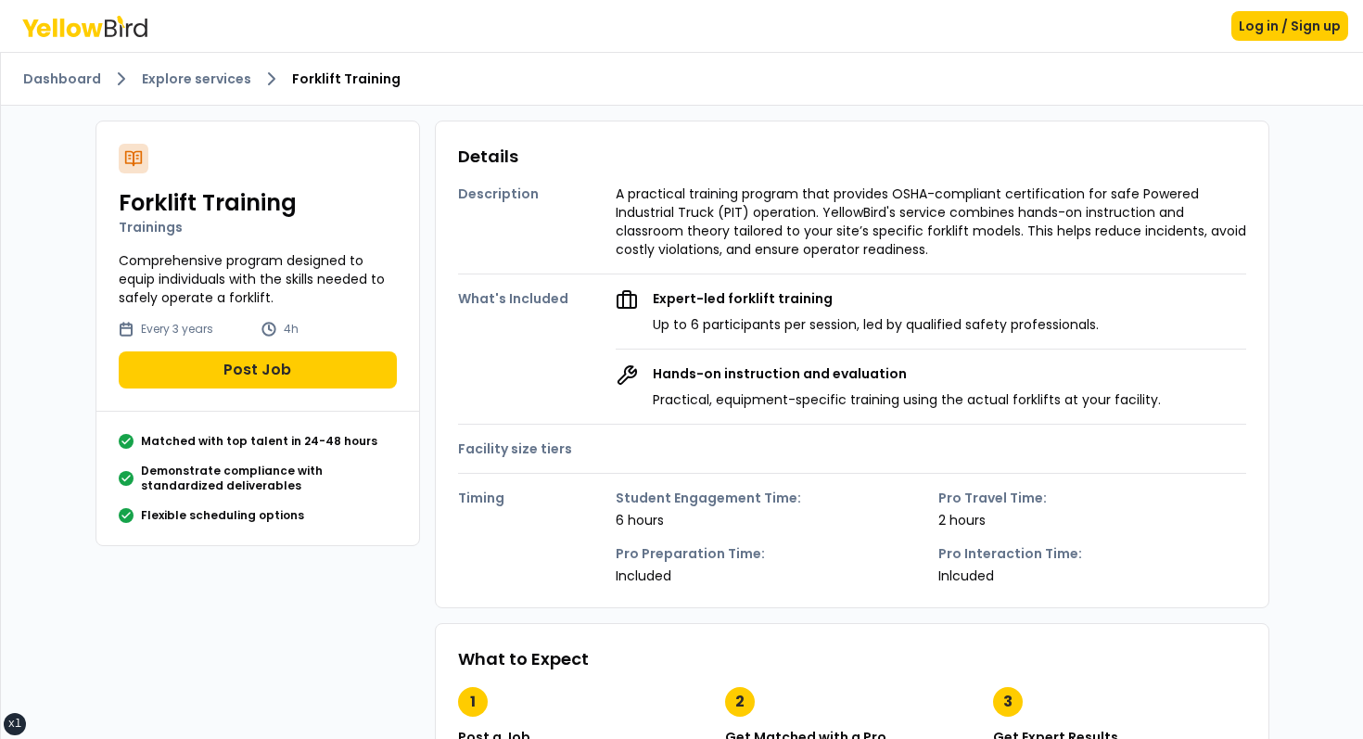
click at [544, 440] on h4 "Facility size tiers" at bounding box center [537, 448] width 158 height 19
click at [494, 448] on h4 "Facility size tiers" at bounding box center [537, 448] width 158 height 19
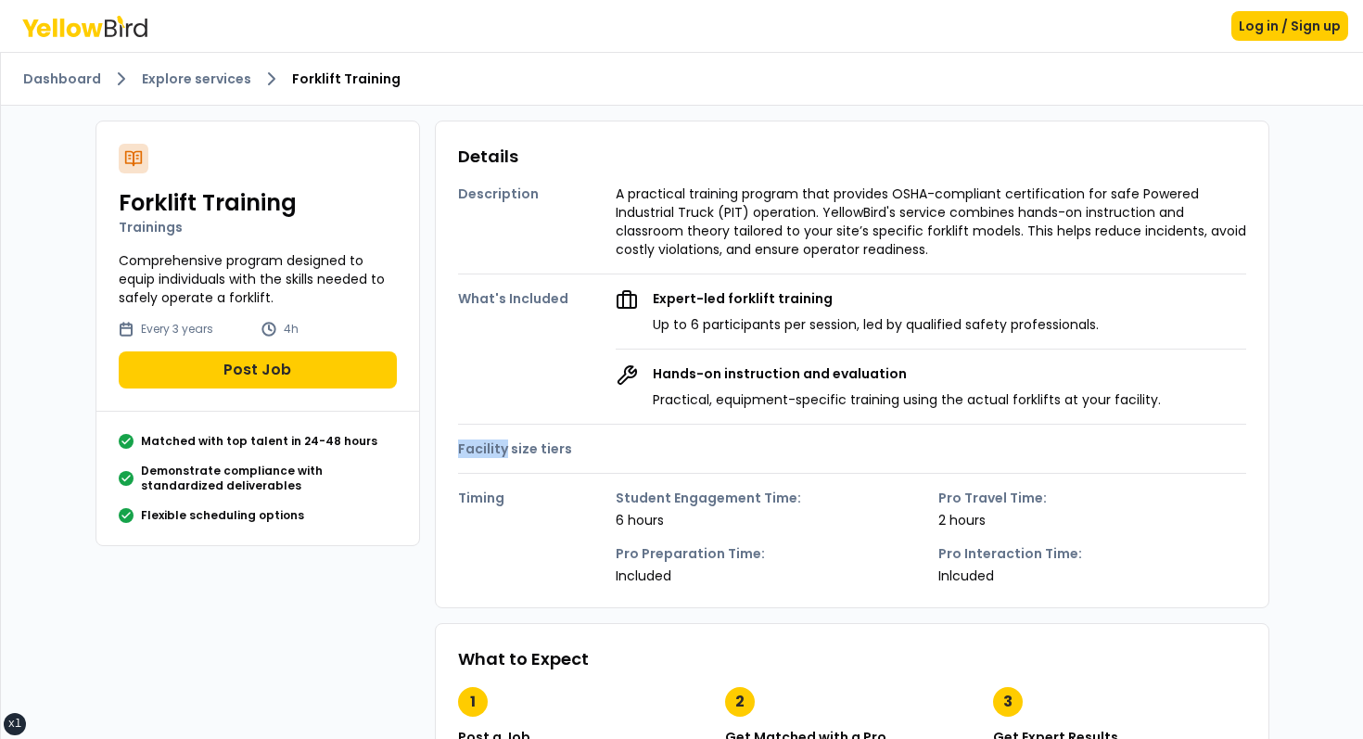
click at [494, 448] on h4 "Facility size tiers" at bounding box center [537, 448] width 158 height 19
click at [538, 448] on h4 "Facility size tiers" at bounding box center [537, 448] width 158 height 19
click at [579, 441] on h4 "Facility size tiers" at bounding box center [537, 448] width 158 height 19
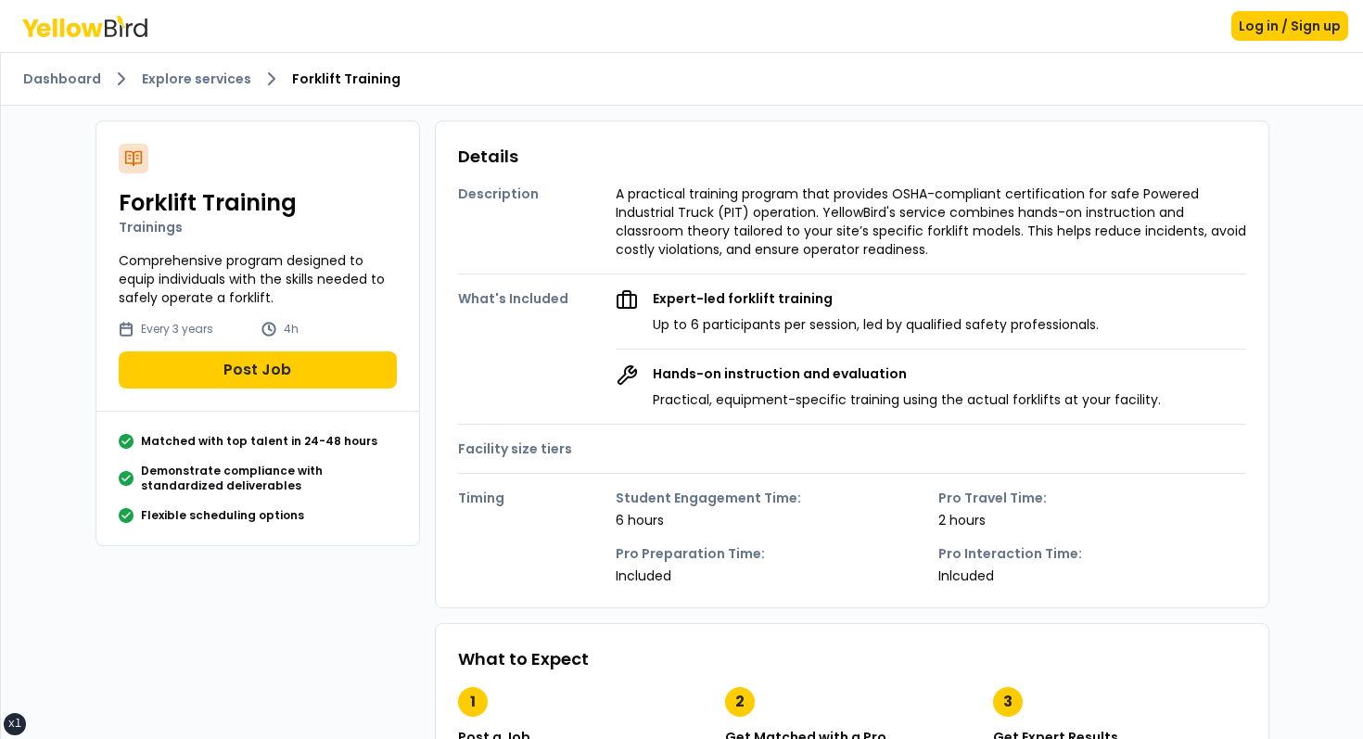
click at [579, 441] on h4 "Facility size tiers" at bounding box center [537, 448] width 158 height 19
click at [811, 413] on div "Description A practical training program that provides OSHA-compliant certifica…" at bounding box center [852, 377] width 788 height 415
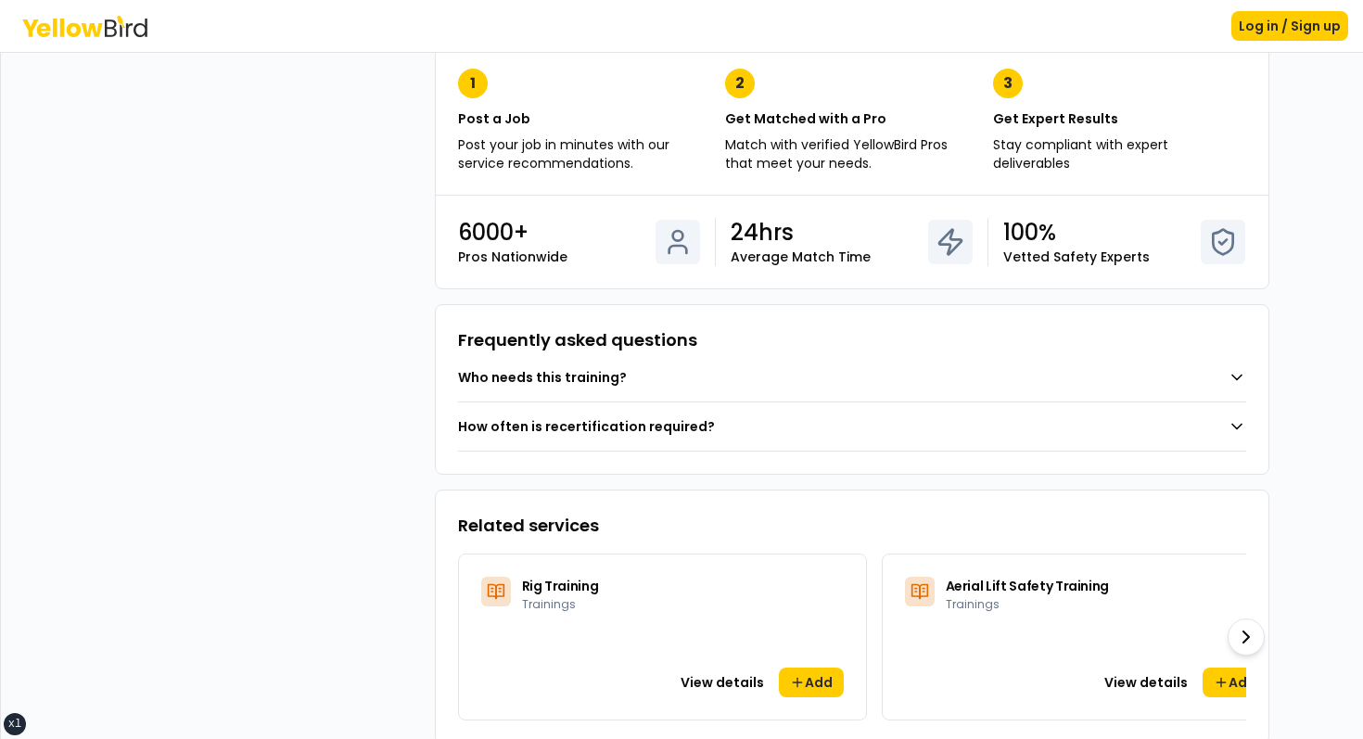
scroll to position [638, 0]
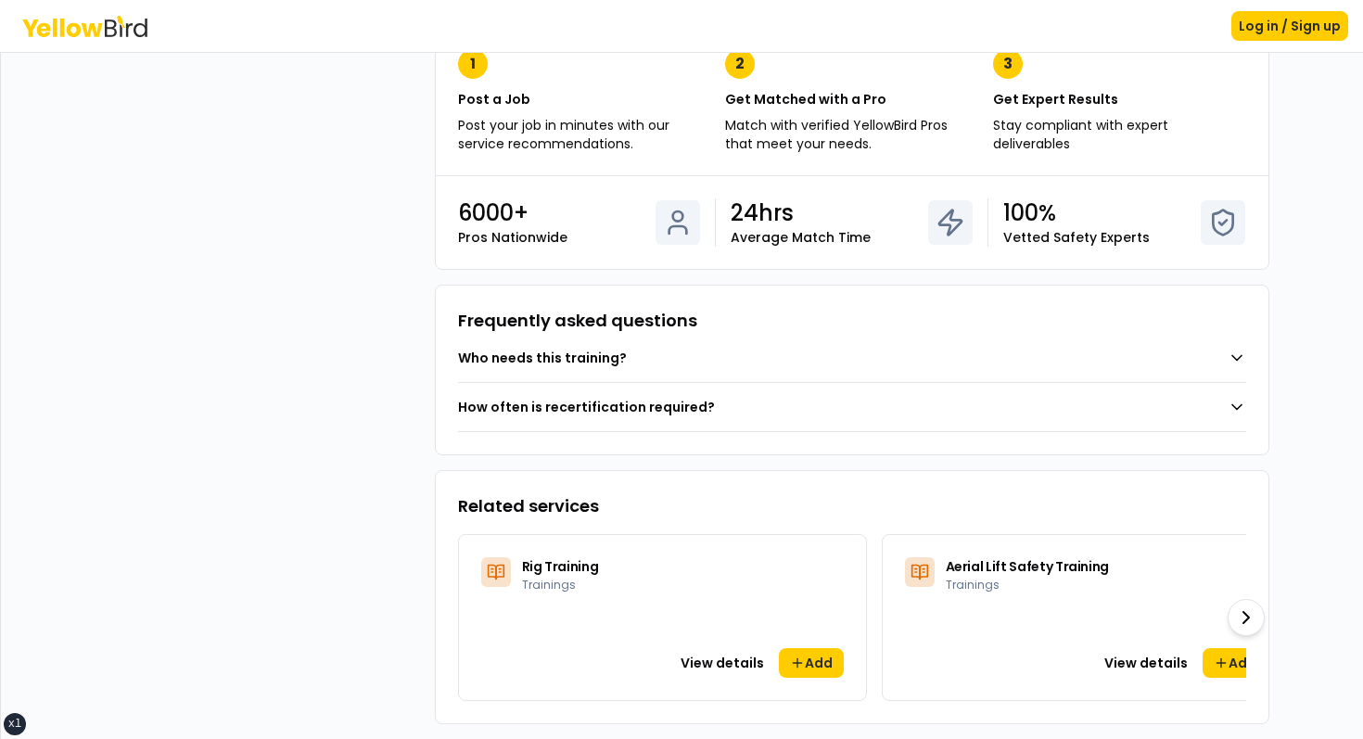
click at [803, 347] on button "Who needs this training?" at bounding box center [852, 358] width 788 height 48
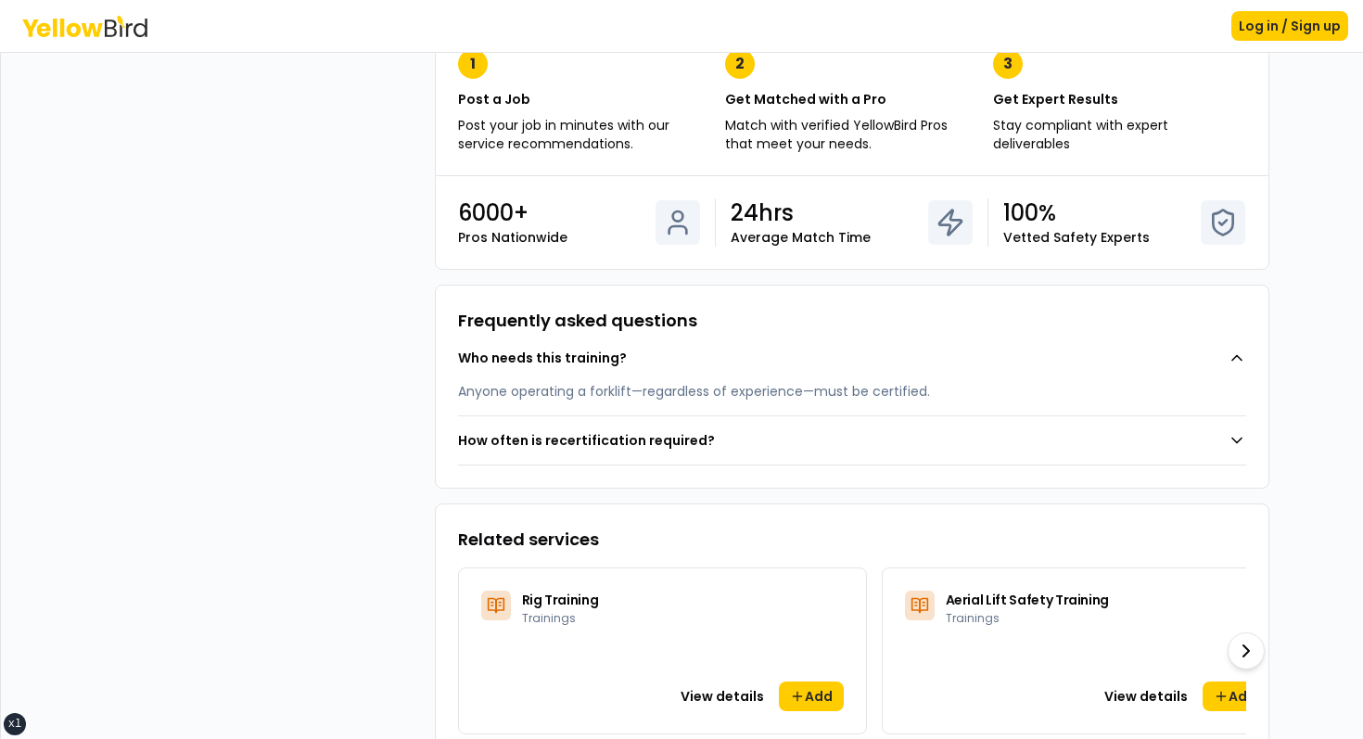
click at [757, 363] on button "Who needs this training?" at bounding box center [852, 358] width 788 height 48
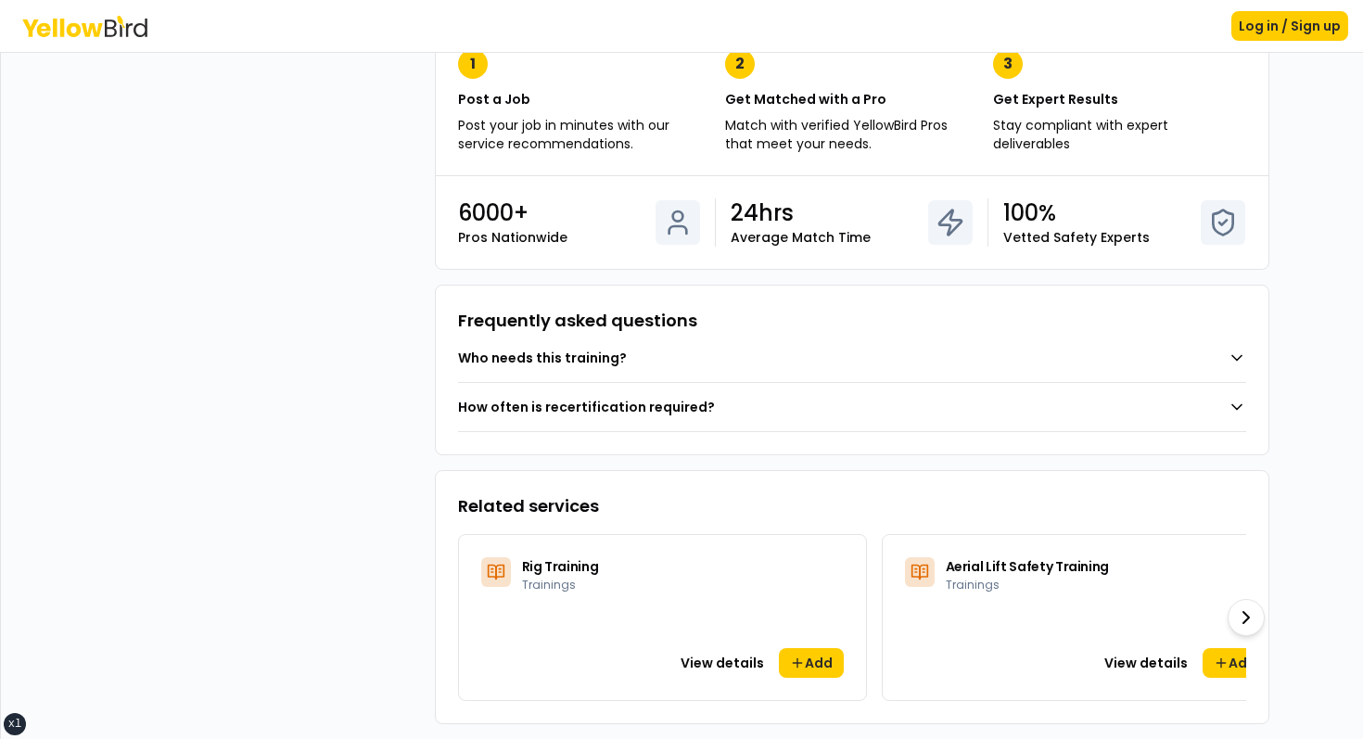
click at [696, 407] on button "How often is recertification required?" at bounding box center [852, 407] width 788 height 48
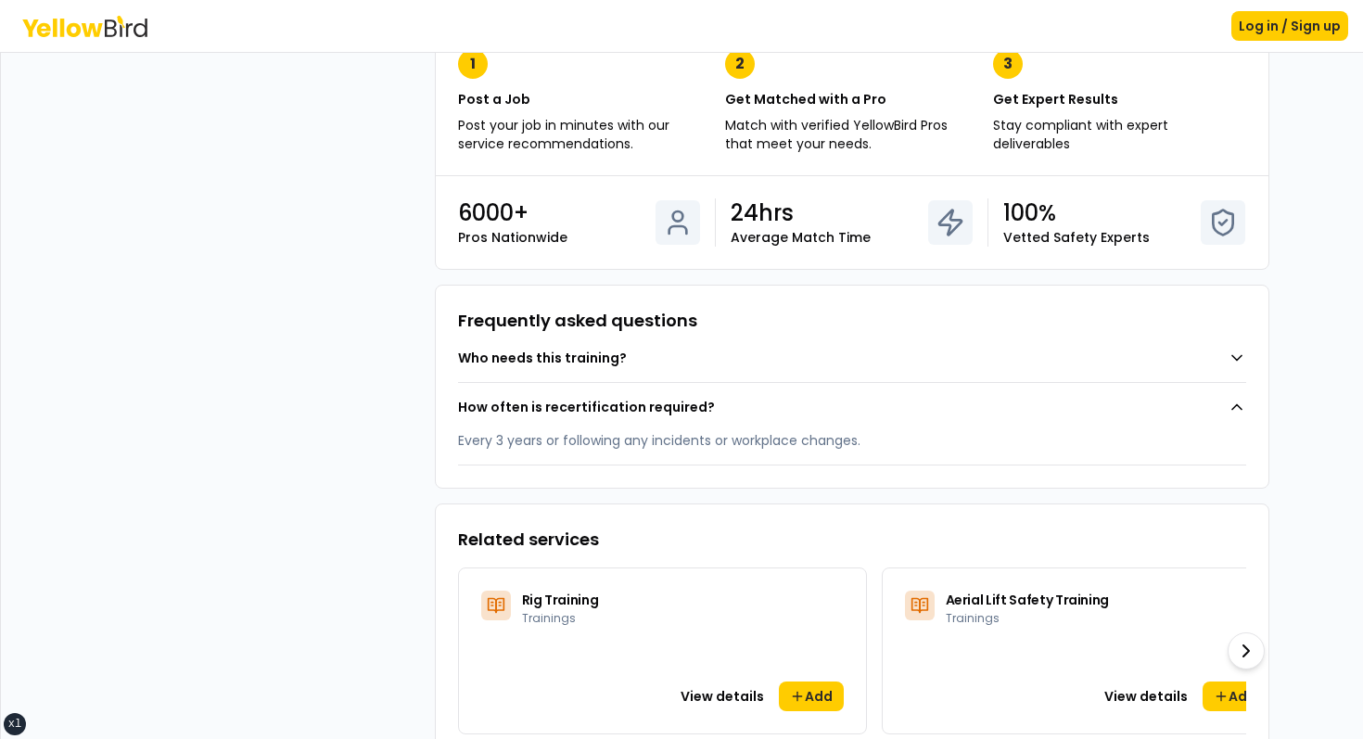
click at [696, 407] on button "How often is recertification required?" at bounding box center [852, 407] width 788 height 48
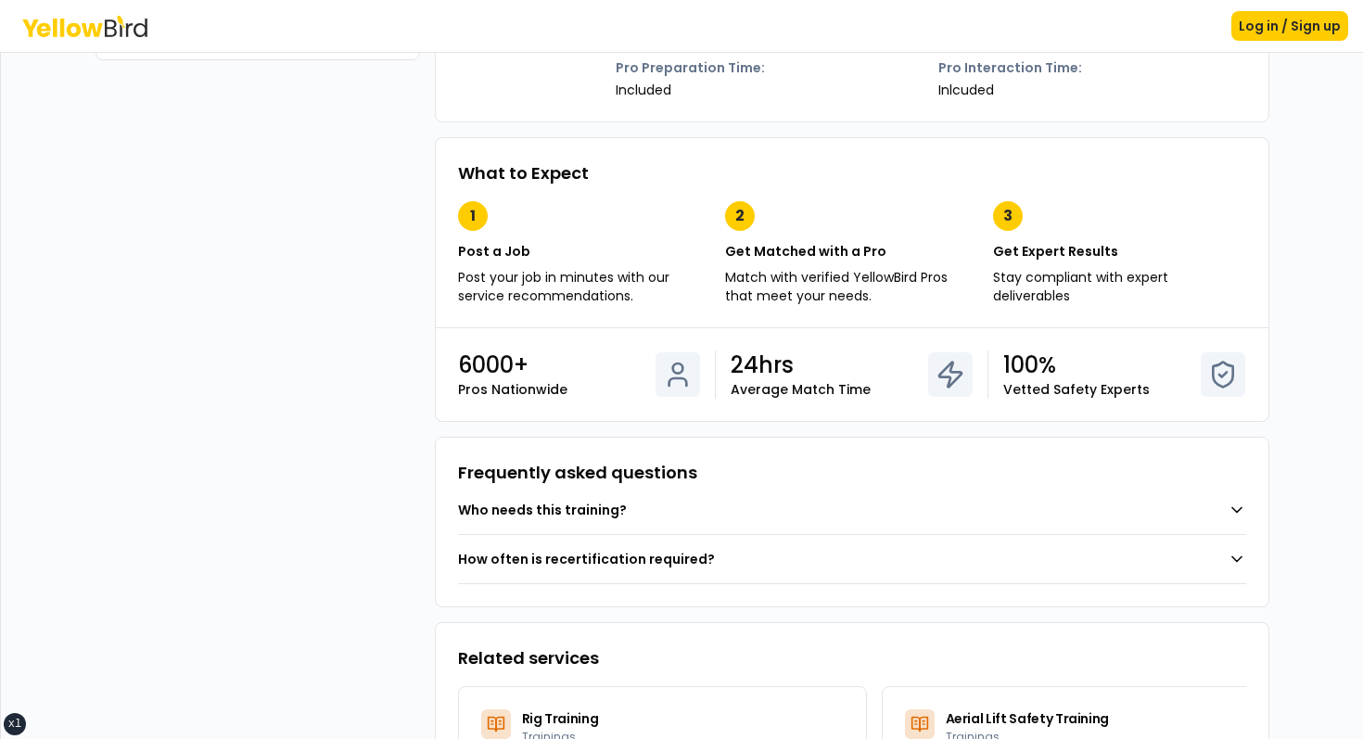
scroll to position [0, 0]
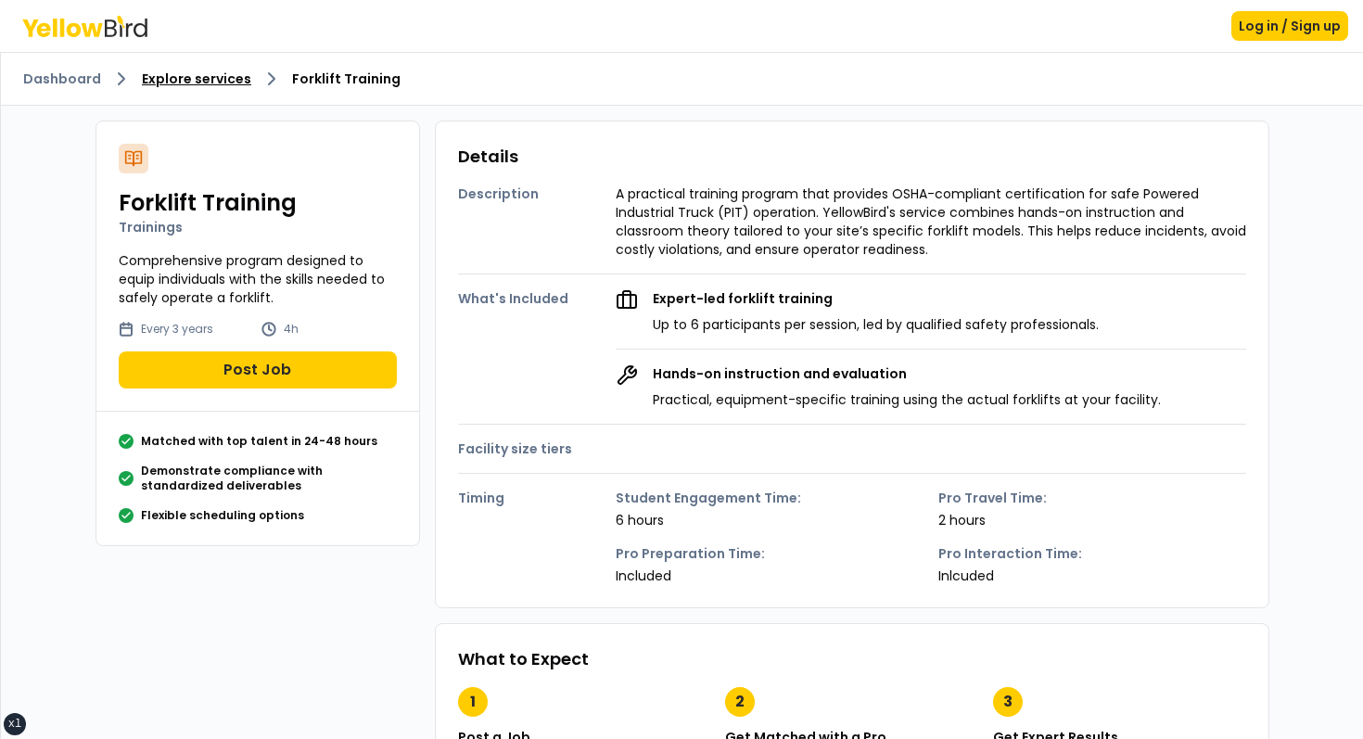
click at [224, 84] on link "Explore services" at bounding box center [196, 79] width 109 height 19
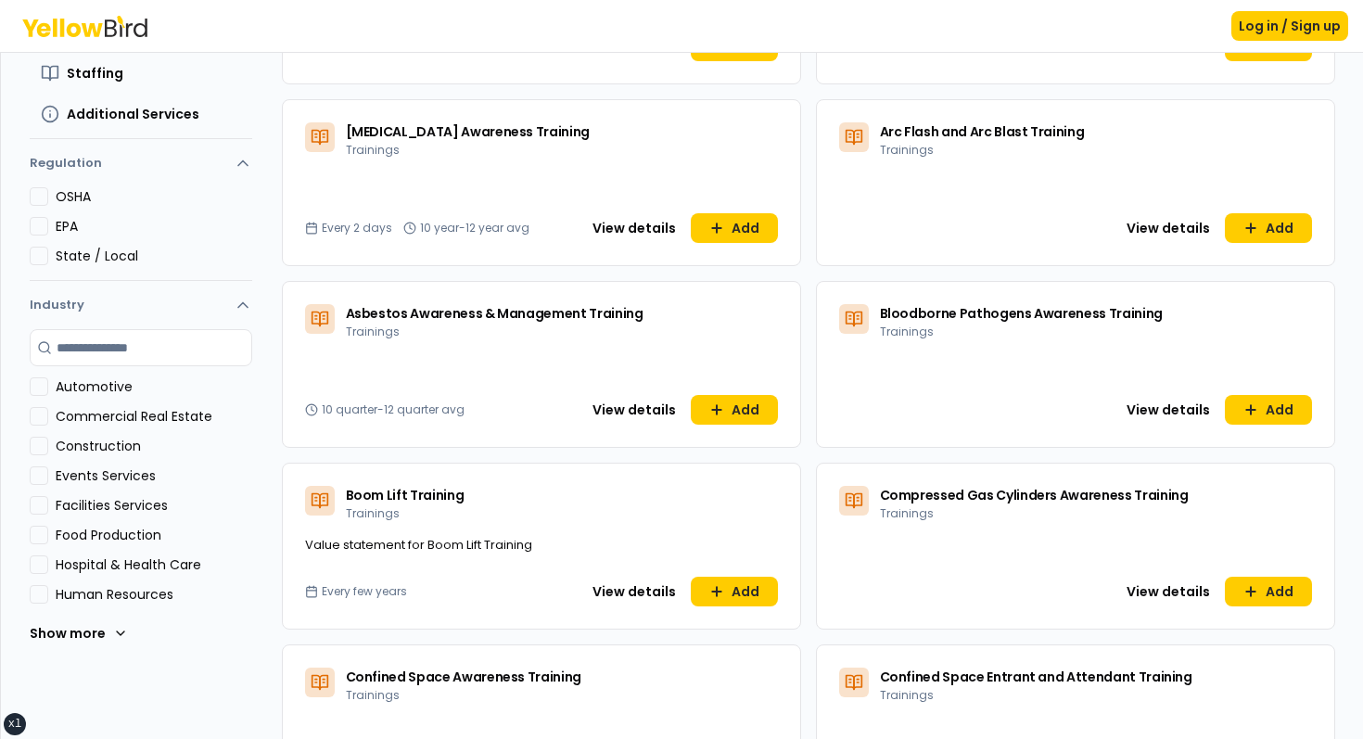
scroll to position [368, 0]
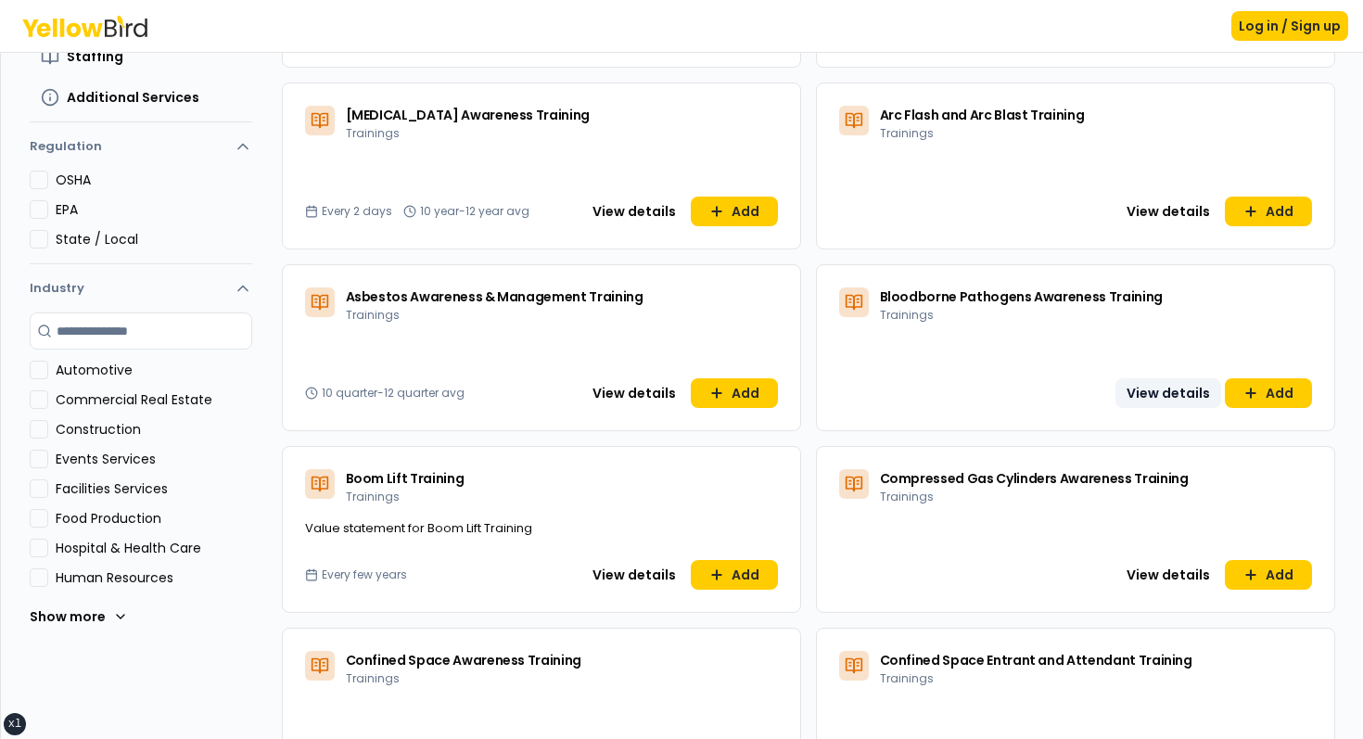
click at [1160, 392] on button "View details" at bounding box center [1168, 393] width 106 height 30
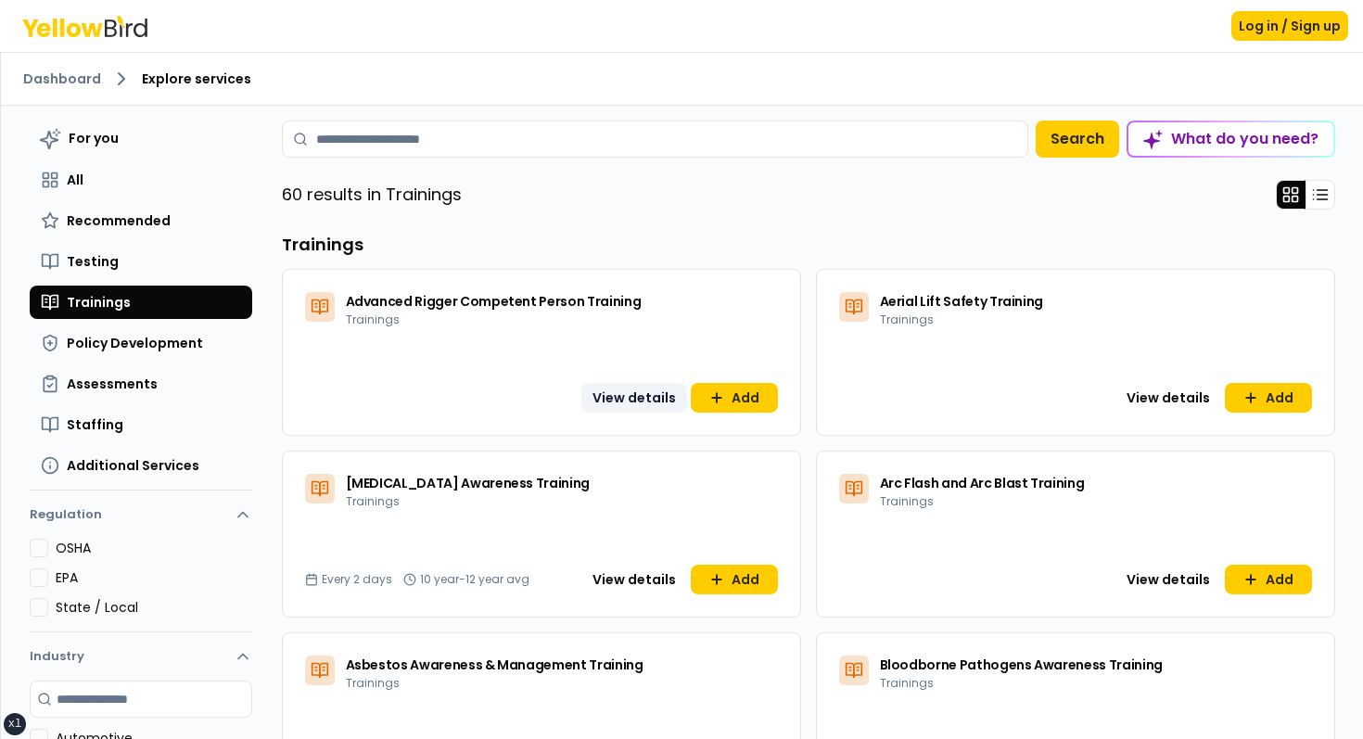
click at [634, 409] on button "View details" at bounding box center [634, 398] width 106 height 30
click at [122, 209] on button "Recommended" at bounding box center [141, 220] width 223 height 33
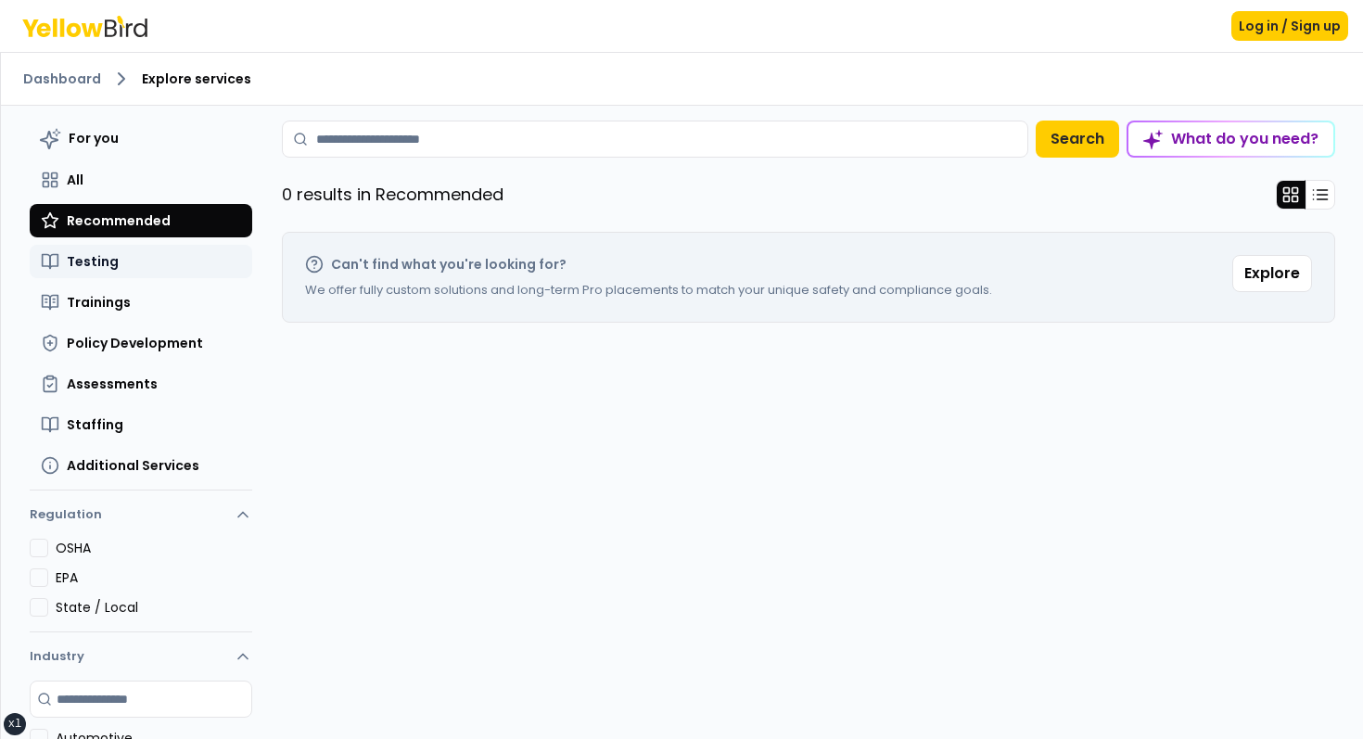
click at [122, 251] on button "Testing" at bounding box center [141, 261] width 223 height 33
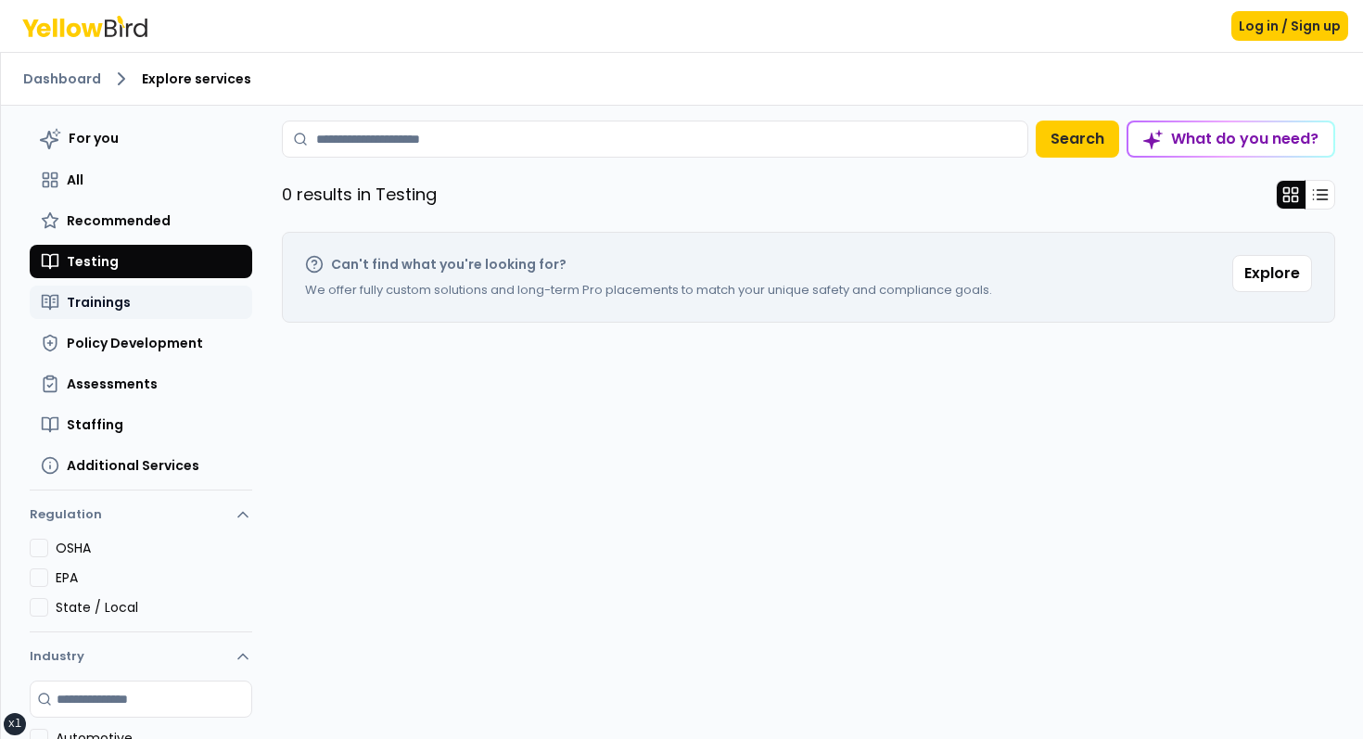
click at [121, 293] on span "Trainings" at bounding box center [99, 302] width 64 height 19
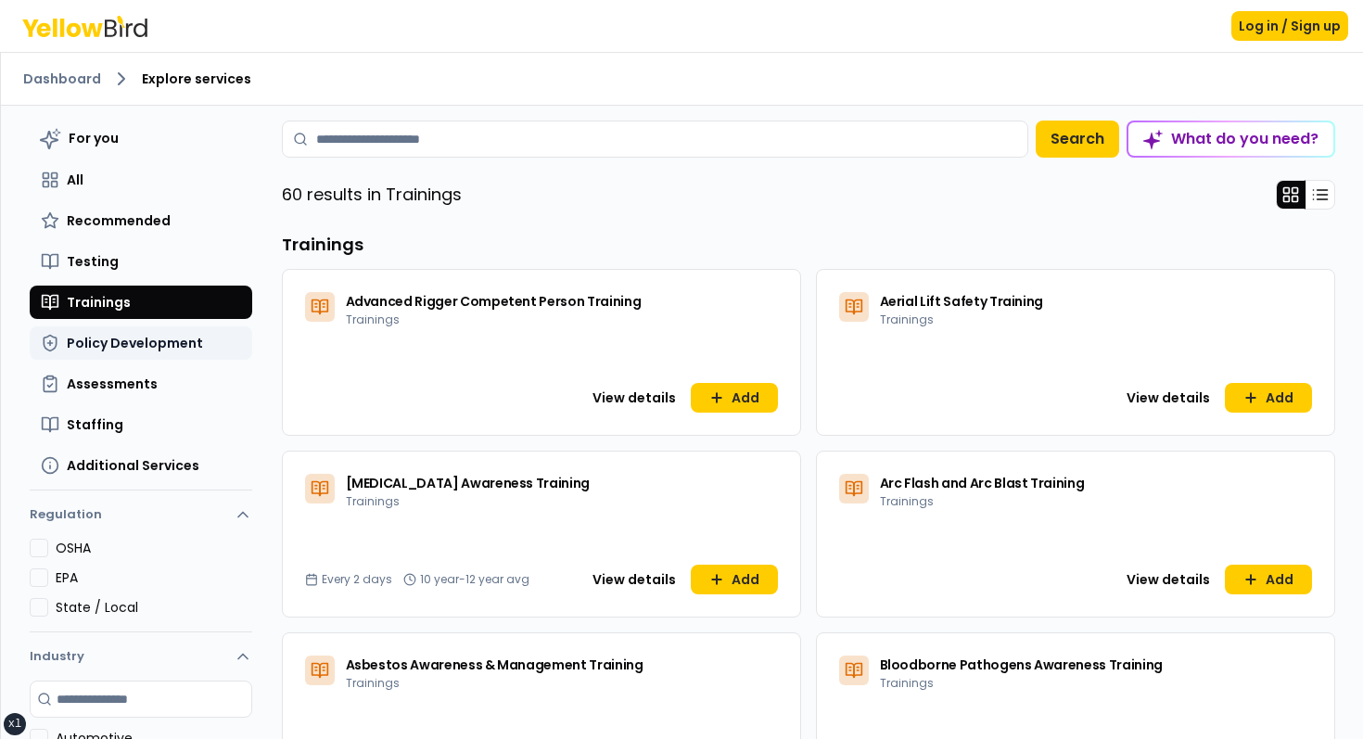
click at [130, 346] on span "Policy Development" at bounding box center [135, 343] width 136 height 19
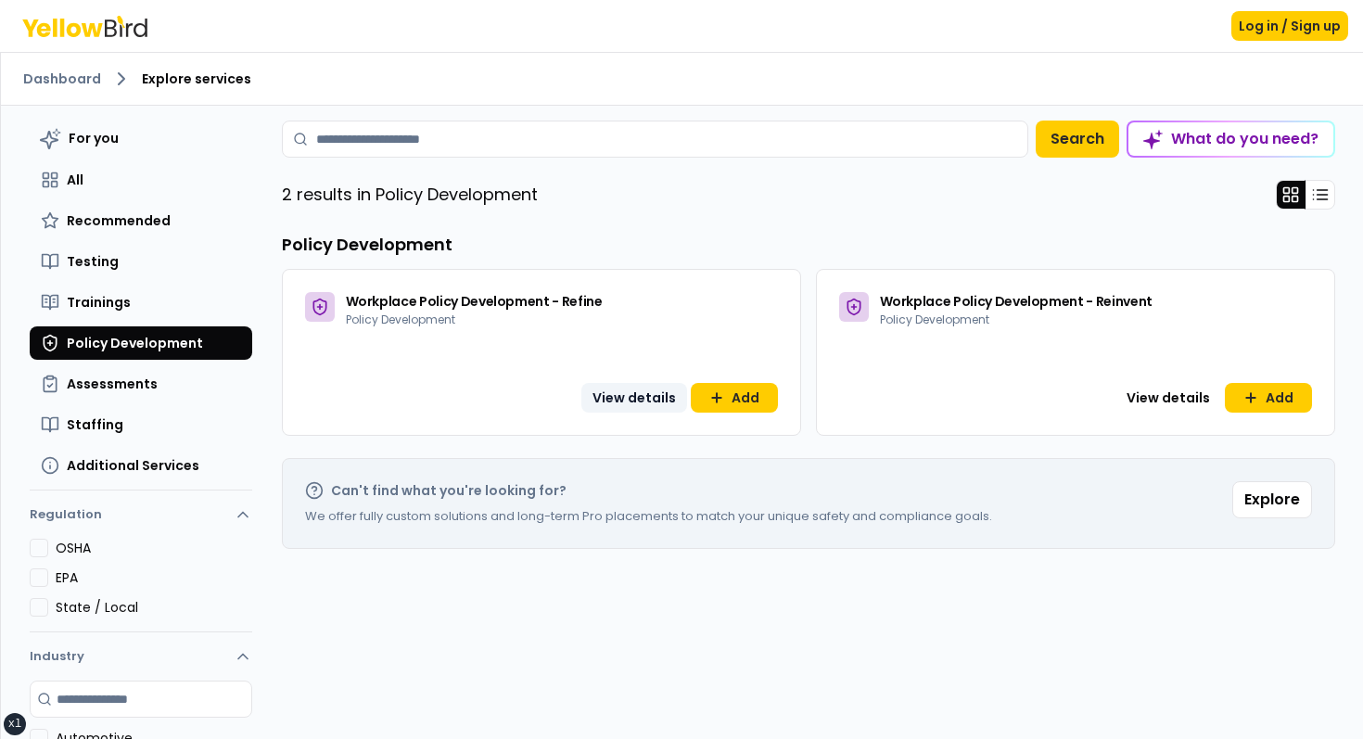
click at [618, 384] on button "View details" at bounding box center [634, 398] width 106 height 30
click at [124, 323] on div "For you All Recommended Testing Trainings Policy Development Assessments Staffi…" at bounding box center [141, 302] width 223 height 362
click at [137, 307] on button "Trainings" at bounding box center [141, 302] width 223 height 33
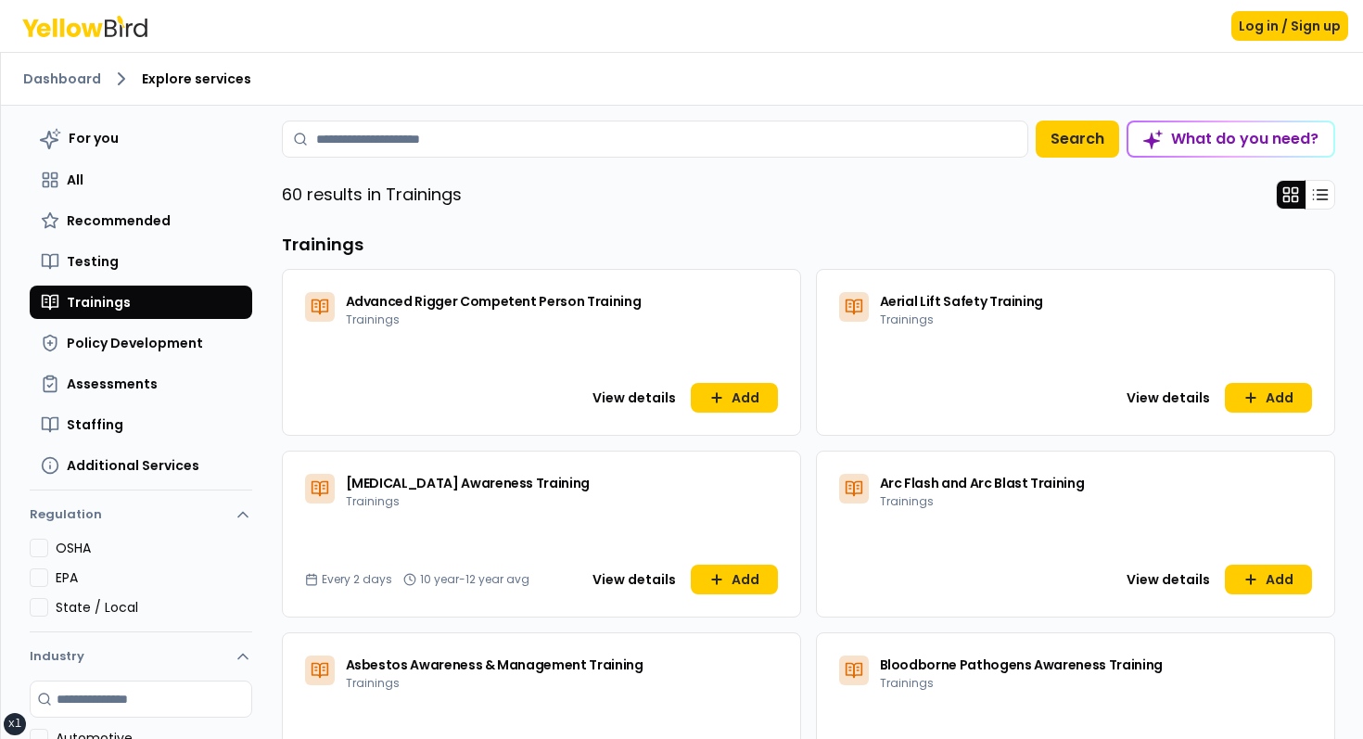
click at [1204, 380] on div "Aerial Lift Safety Training Trainings View details Add" at bounding box center [1075, 352] width 519 height 167
click at [1189, 389] on button "View details" at bounding box center [1168, 398] width 106 height 30
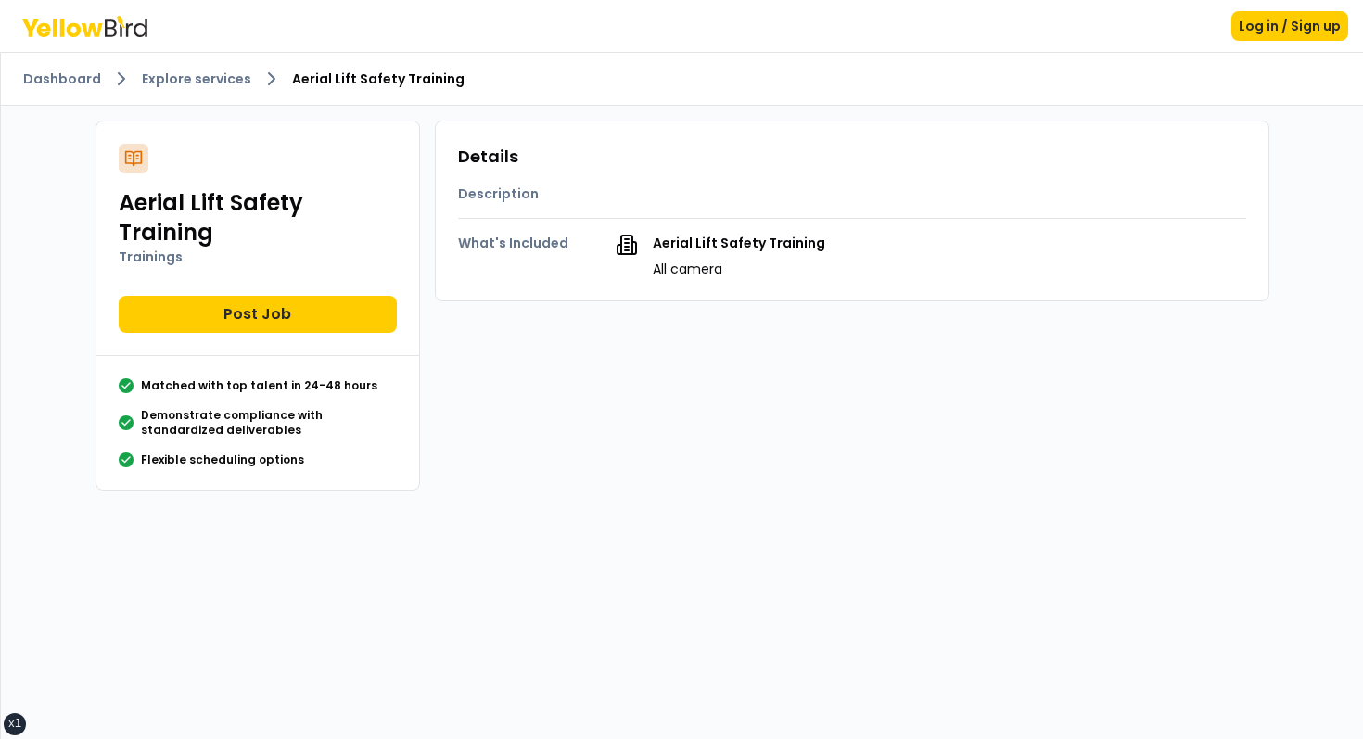
click at [850, 434] on div "Aerial Lift Safety Training Trainings Post Job Matched with top talent in 24-48…" at bounding box center [683, 306] width 1204 height 400
click at [240, 74] on link "Explore services" at bounding box center [196, 79] width 109 height 19
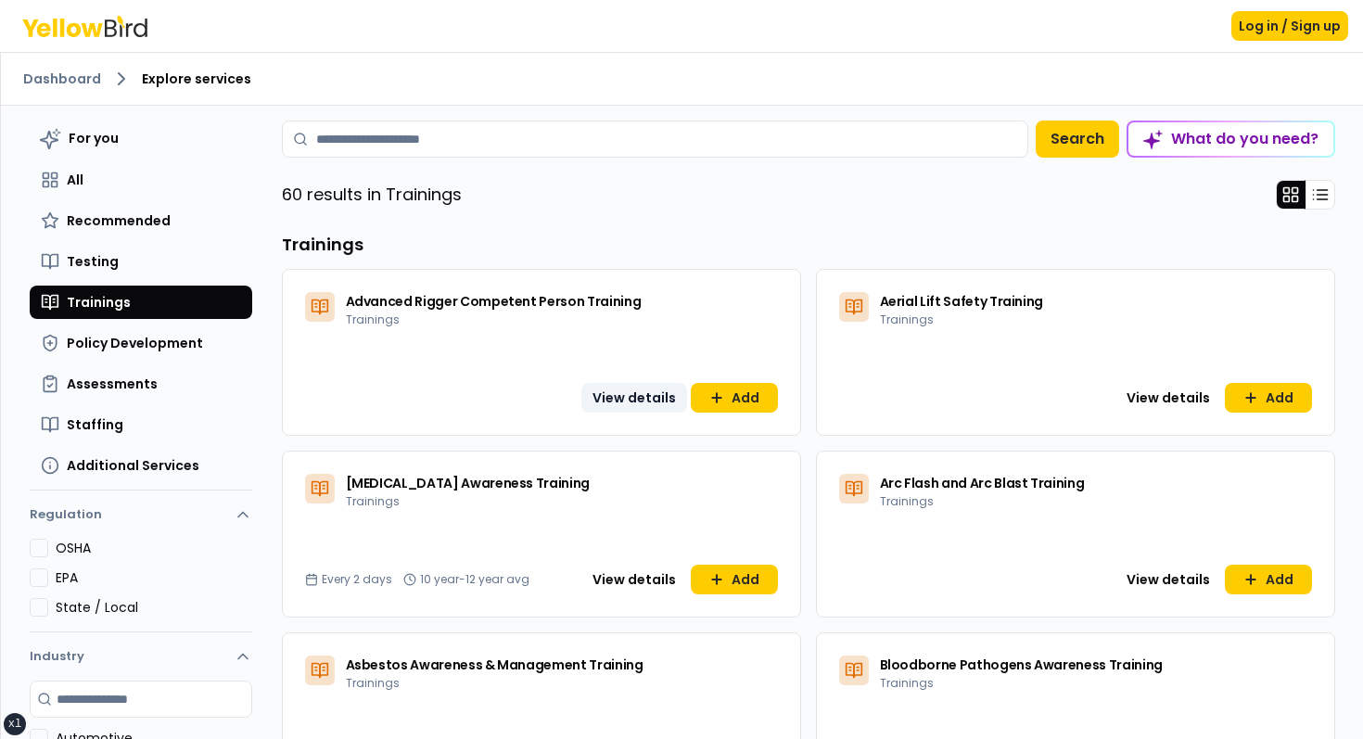
click at [627, 406] on button "View details" at bounding box center [634, 398] width 106 height 30
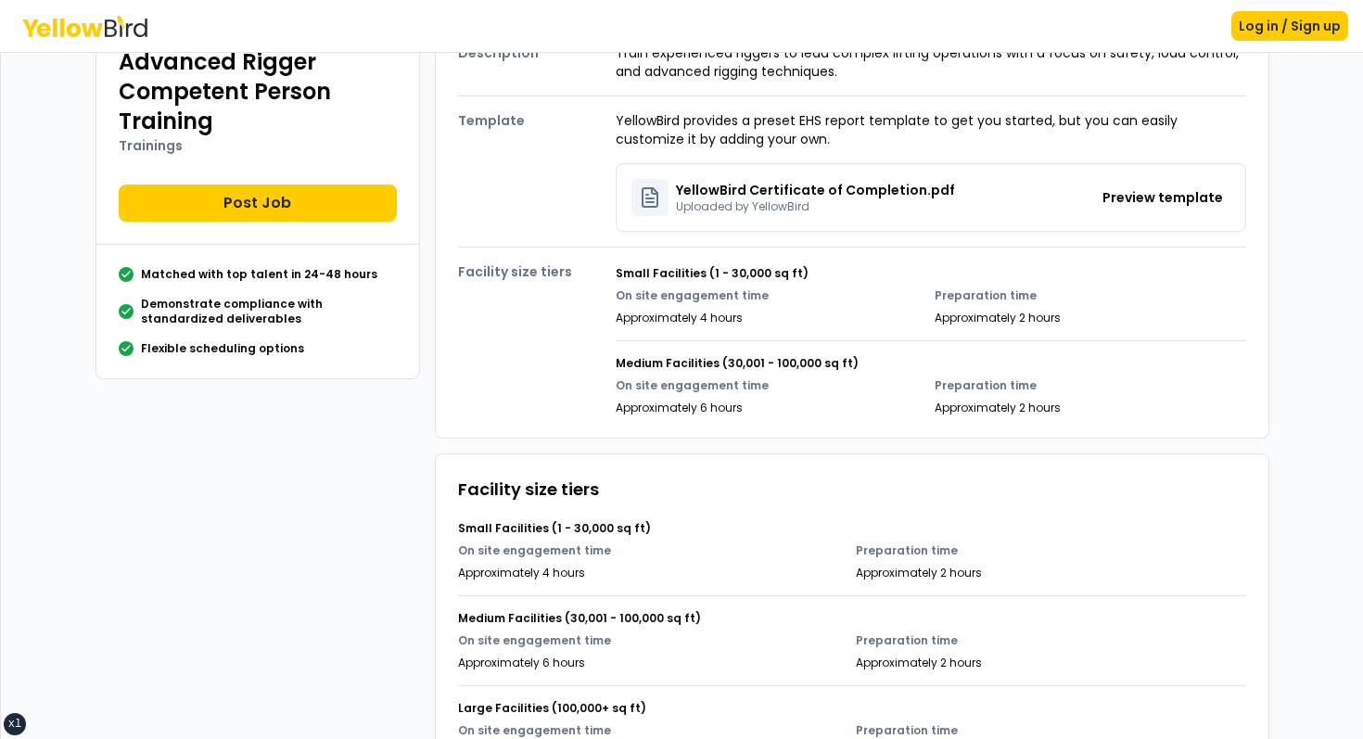
scroll to position [200, 0]
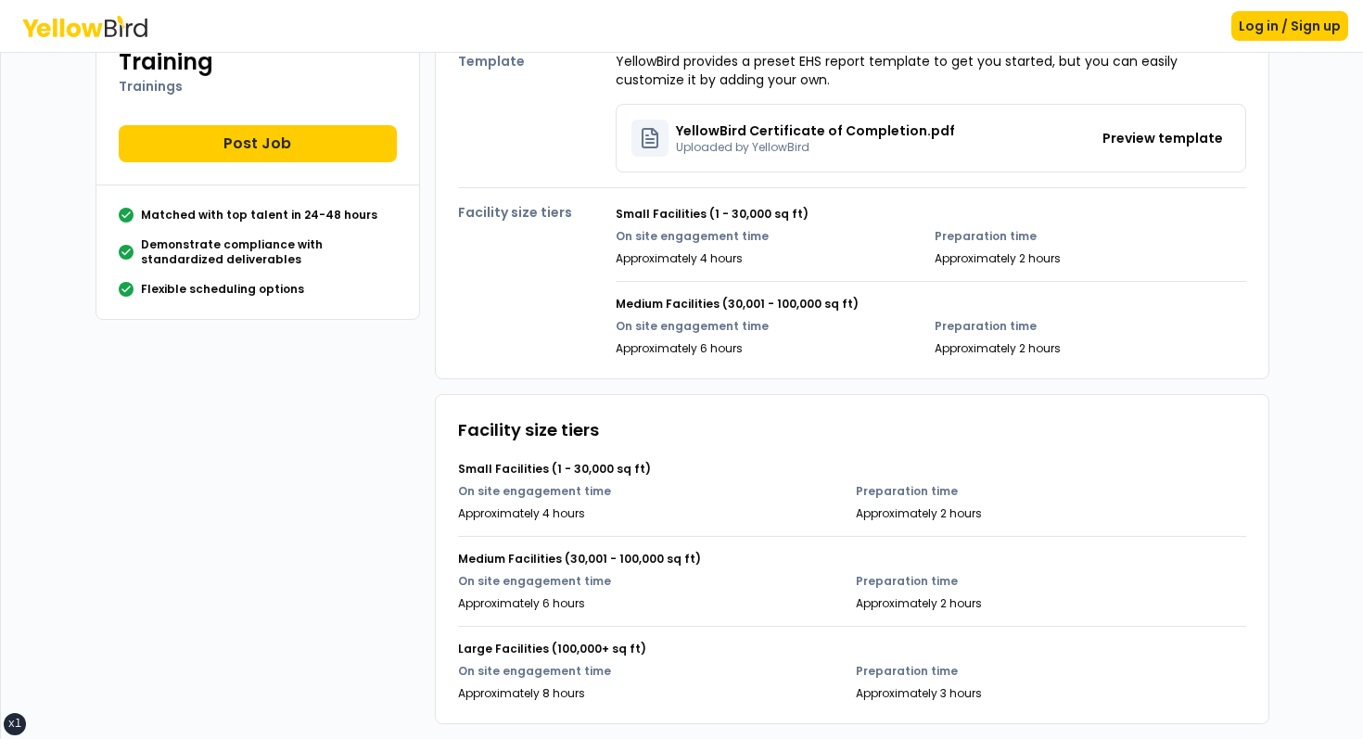
click at [483, 506] on p "Approximately 4 hours" at bounding box center [653, 513] width 390 height 15
click at [483, 500] on div "On site engagement time Approximately 4 hours" at bounding box center [653, 502] width 390 height 37
drag, startPoint x: 483, startPoint y: 500, endPoint x: 905, endPoint y: 497, distance: 421.9
click at [893, 500] on div "On site engagement time Approximately 4 hours Preparation time Approximately 2 …" at bounding box center [852, 502] width 788 height 37
click at [905, 497] on p "Preparation time" at bounding box center [1051, 491] width 390 height 15
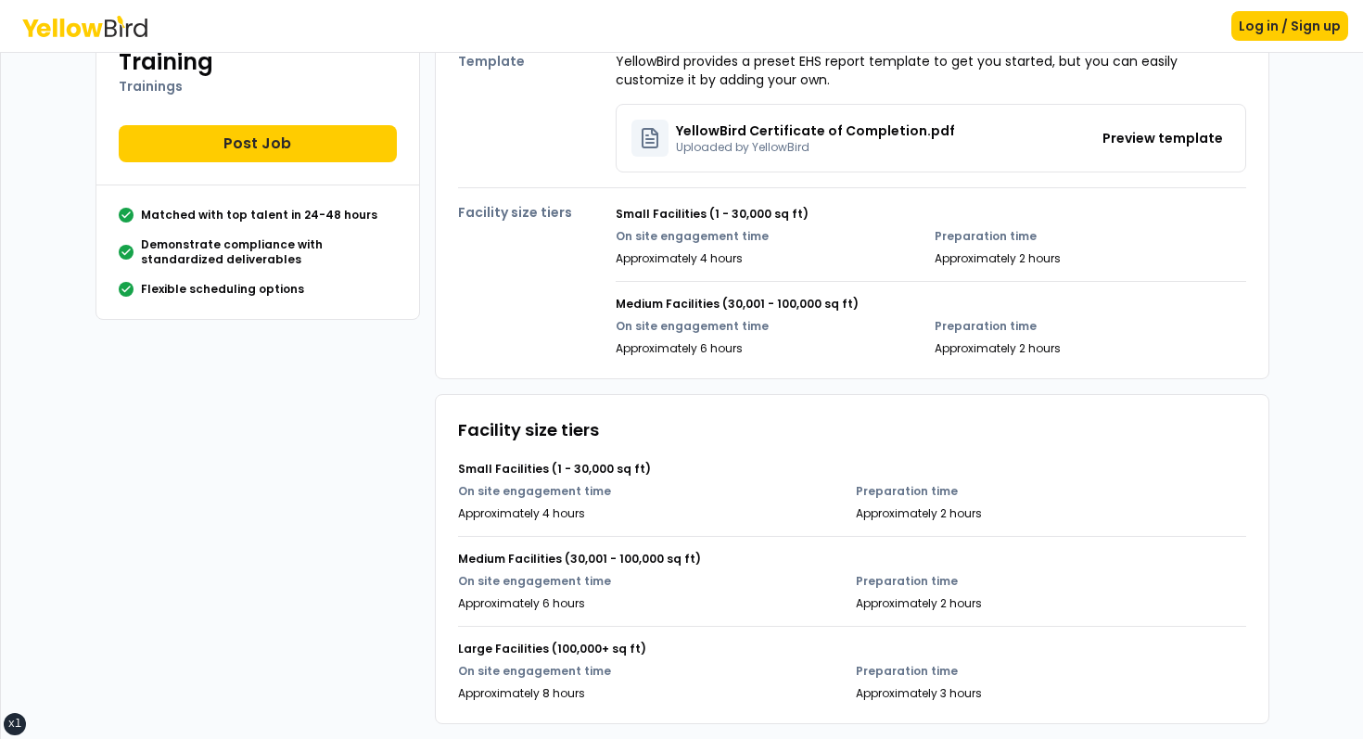
click at [680, 444] on div "Facility size tiers Small Facilities (1 - 30,000 sq ft) On site engagement time…" at bounding box center [852, 559] width 788 height 284
click at [572, 503] on div "On site engagement time Approximately 4 hours" at bounding box center [653, 502] width 390 height 37
click at [638, 516] on p "Approximately 4 hours" at bounding box center [653, 513] width 390 height 15
click at [662, 456] on div "Small Facilities (1 - 30,000 sq ft) On site engagement time Approximately 4 hou…" at bounding box center [852, 484] width 788 height 74
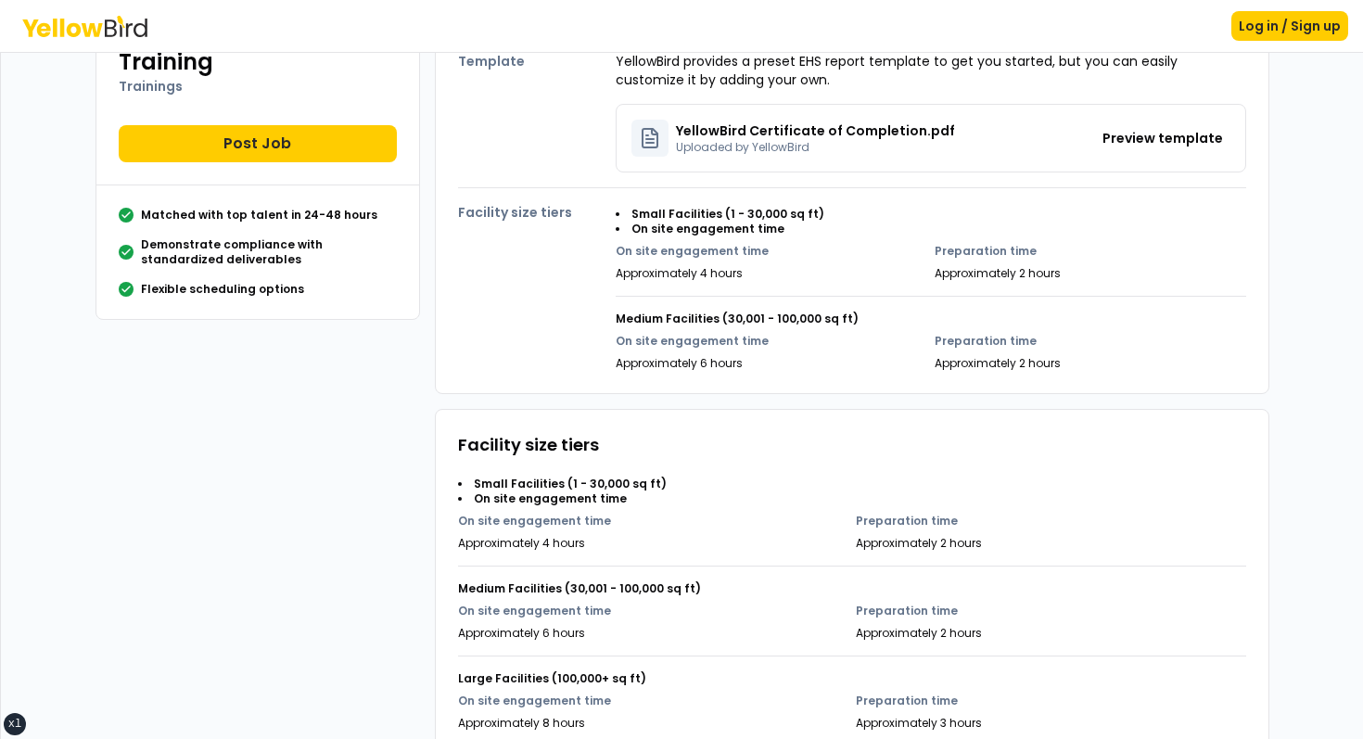
scroll to position [230, 0]
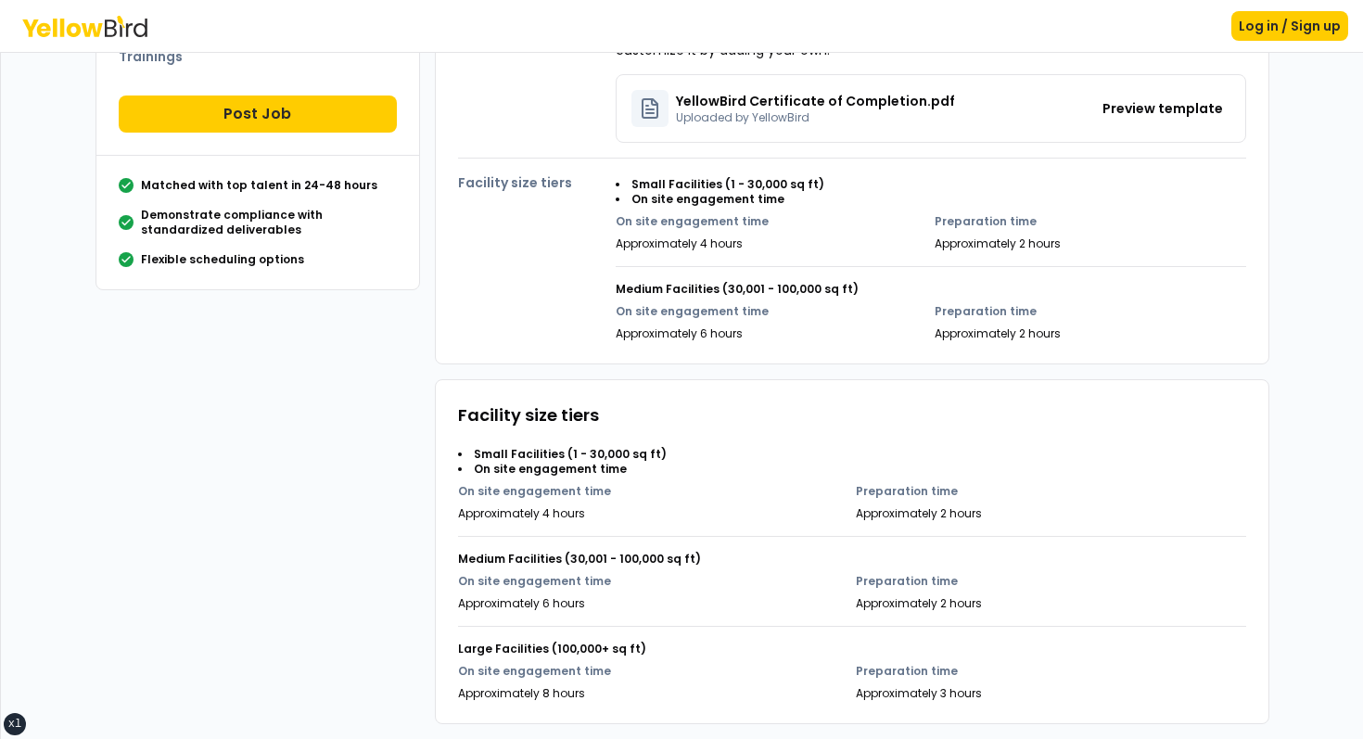
click at [567, 457] on li "Small Facilities (1 - 30,000 sq ft)" at bounding box center [852, 454] width 788 height 15
click at [477, 475] on li "On site engagement time" at bounding box center [852, 469] width 788 height 15
drag, startPoint x: 477, startPoint y: 475, endPoint x: 633, endPoint y: 473, distance: 156.7
click at [633, 473] on li "On site engagement time" at bounding box center [852, 469] width 788 height 15
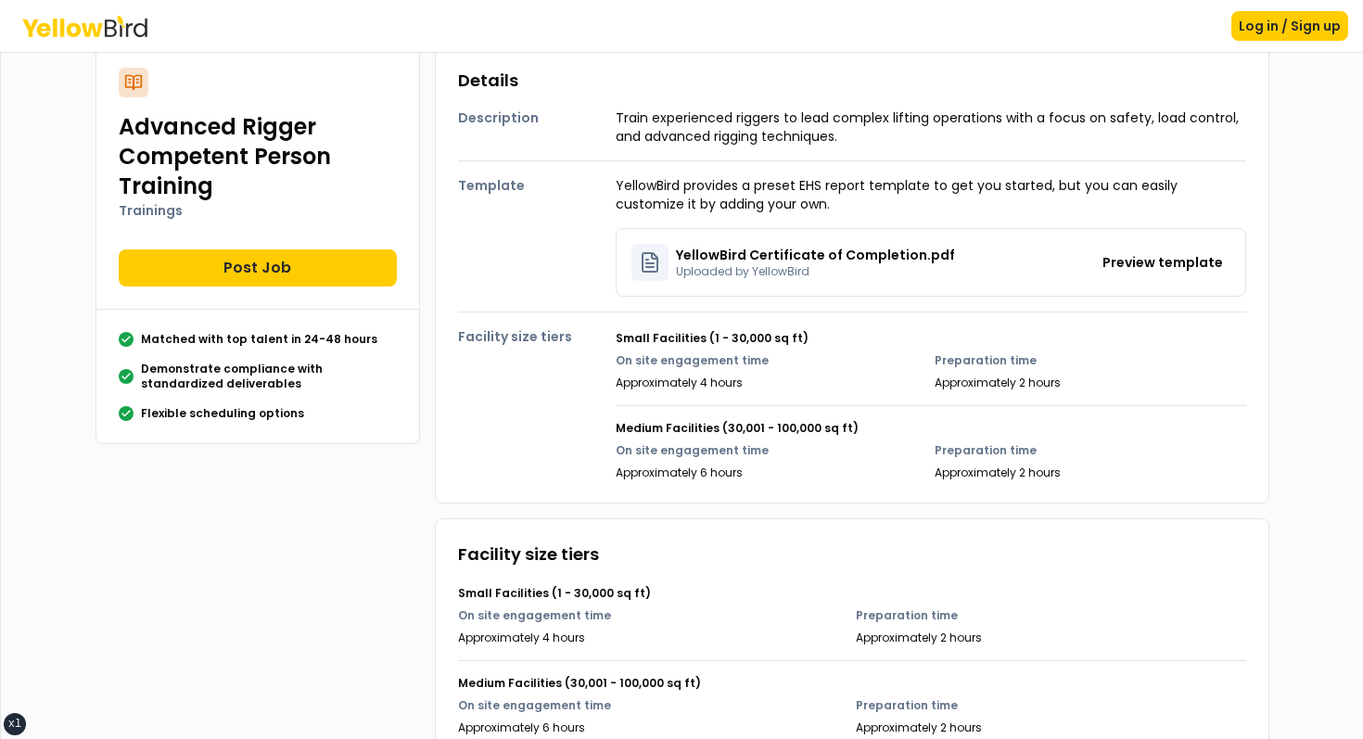
scroll to position [0, 0]
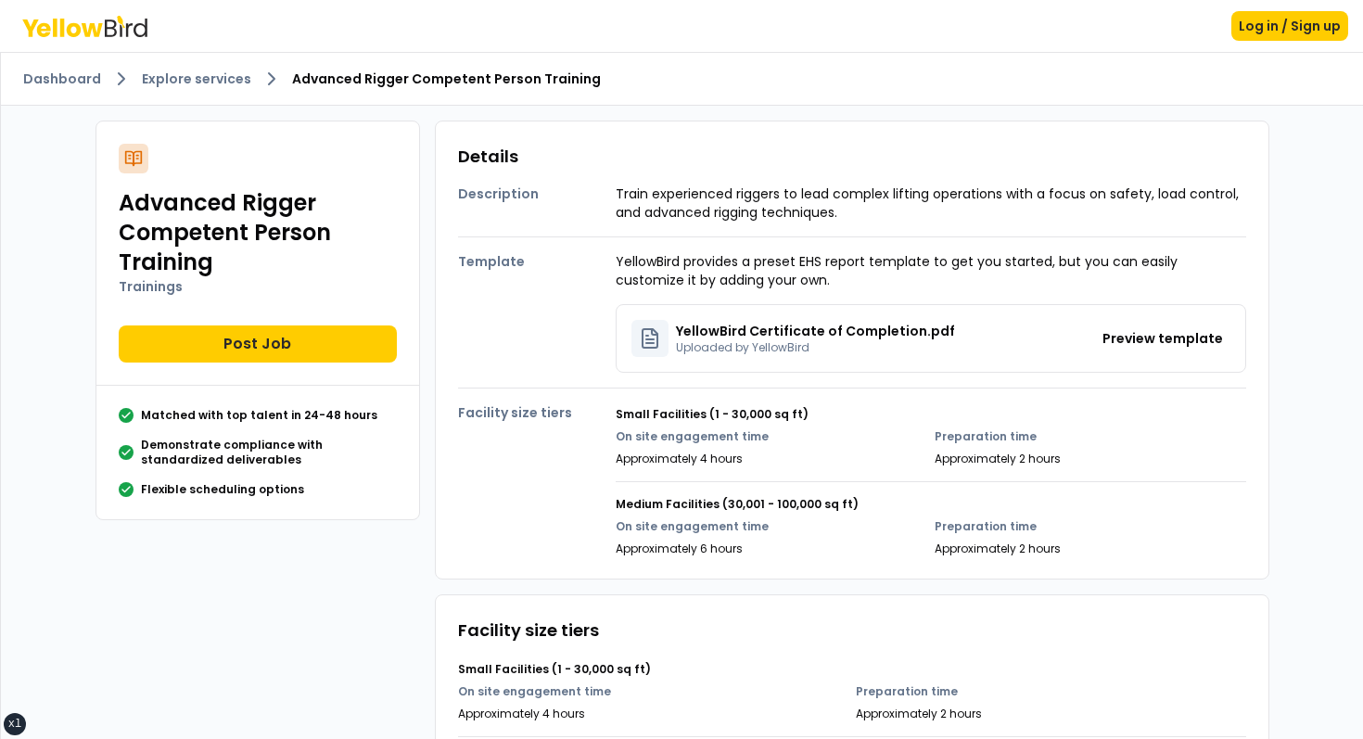
click at [634, 447] on div "On site engagement time Approximately 4 hours" at bounding box center [772, 447] width 312 height 37
drag, startPoint x: 634, startPoint y: 447, endPoint x: 778, endPoint y: 449, distance: 143.7
click at [775, 449] on div "On site engagement time Approximately 4 hours" at bounding box center [772, 447] width 312 height 37
click at [778, 443] on p "On site engagement time" at bounding box center [772, 436] width 312 height 15
drag, startPoint x: 778, startPoint y: 443, endPoint x: 637, endPoint y: 418, distance: 143.1
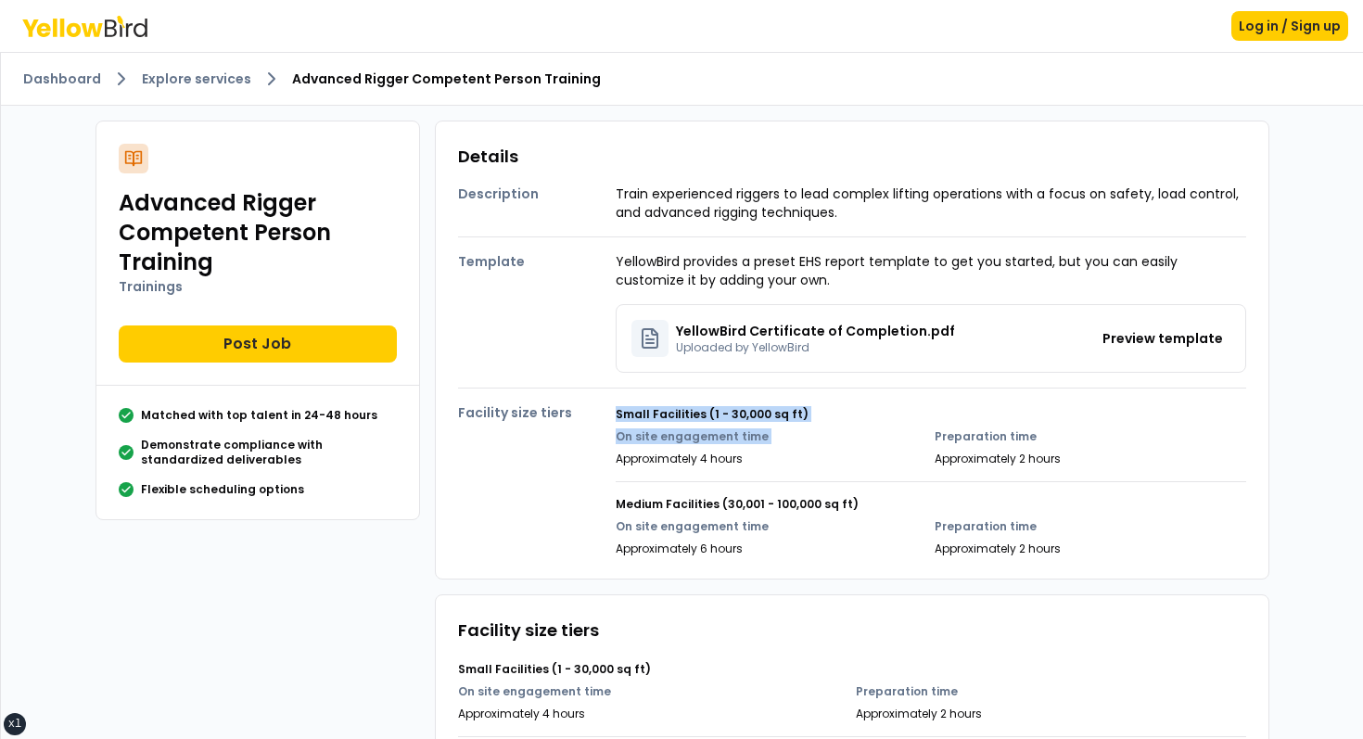
click at [639, 419] on div "Small Facilities (1 - 30,000 sq ft) On site engagement time Approximately 4 hou…" at bounding box center [931, 429] width 631 height 74
click at [637, 418] on h4 "Small Facilities (1 - 30,000 sq ft)" at bounding box center [931, 414] width 631 height 15
drag, startPoint x: 637, startPoint y: 418, endPoint x: 759, endPoint y: 448, distance: 125.9
click at [759, 448] on div "Small Facilities (1 - 30,000 sq ft) On site engagement time Approximately 4 hou…" at bounding box center [931, 429] width 631 height 74
click at [762, 448] on div "On site engagement time Approximately 4 hours" at bounding box center [772, 447] width 312 height 37
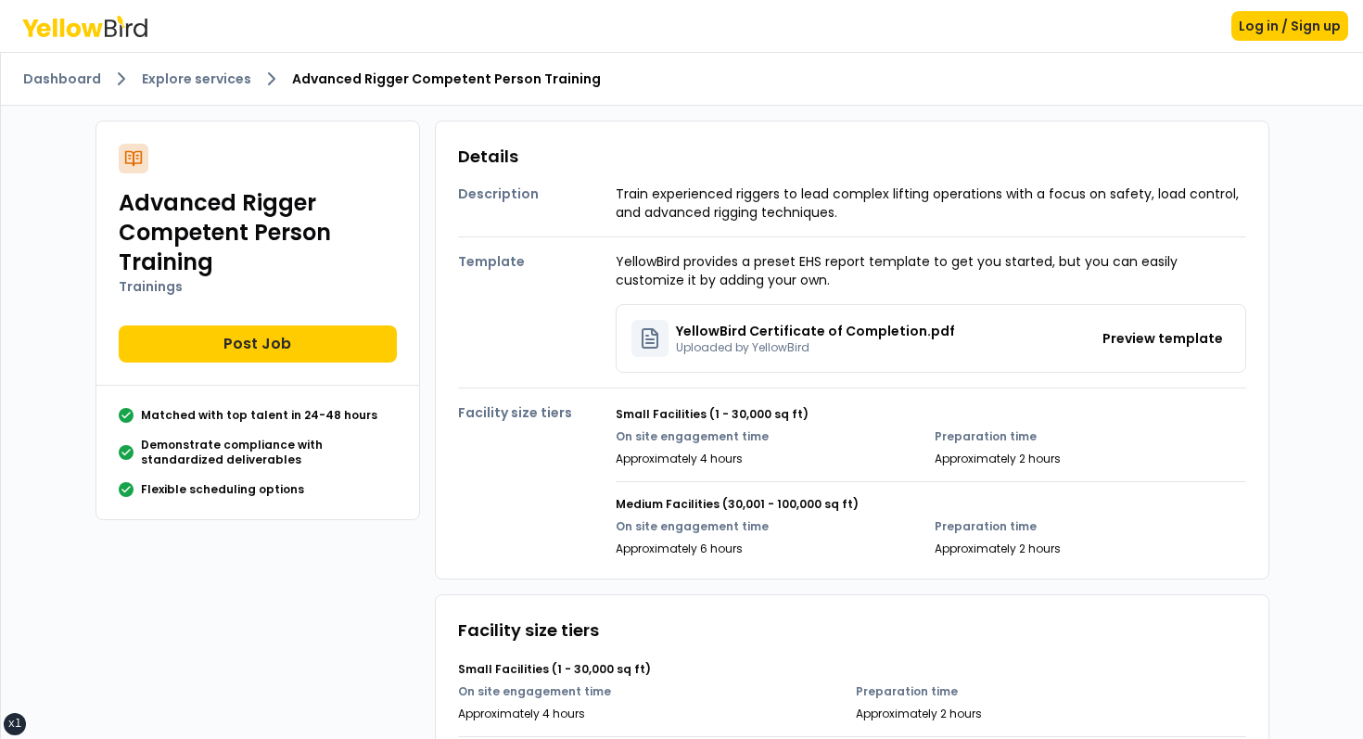
click at [753, 427] on div "Small Facilities (1 - 30,000 sq ft) On site engagement time Approximately 4 hou…" at bounding box center [931, 429] width 631 height 74
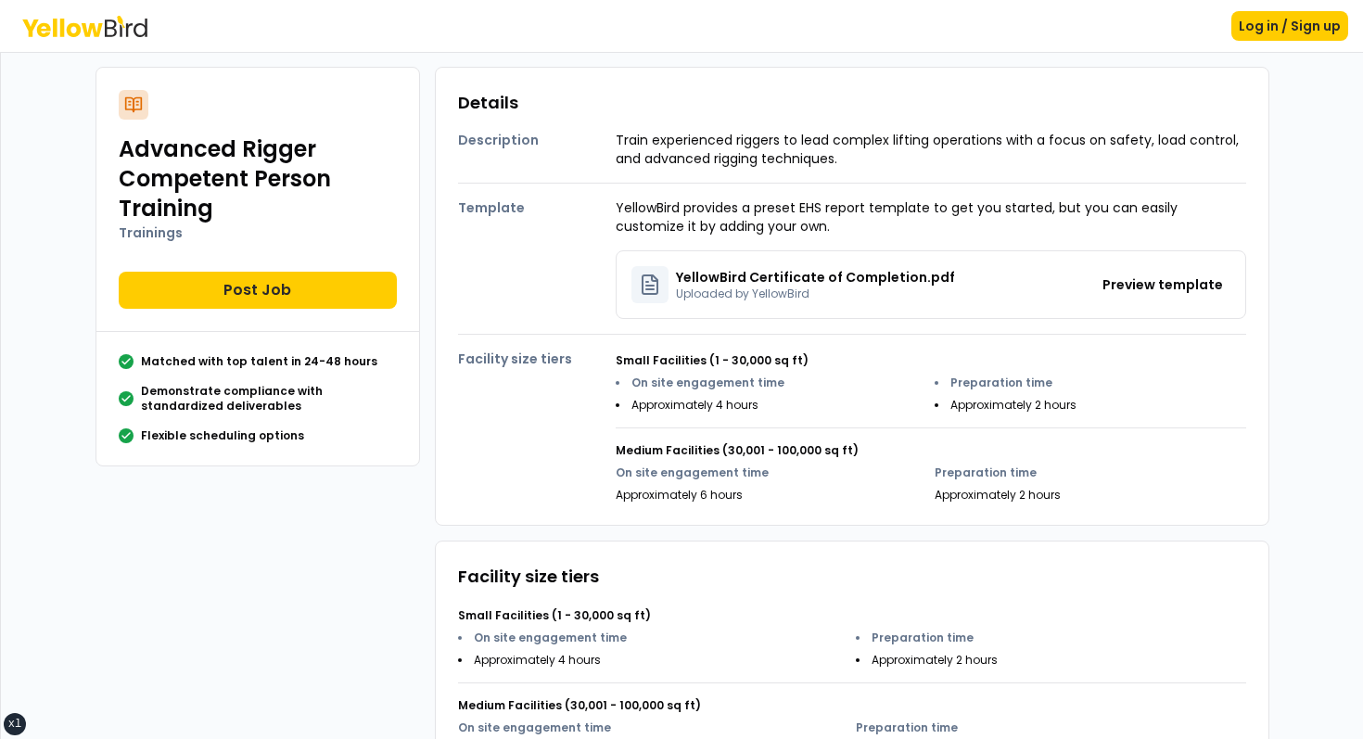
scroll to position [61, 0]
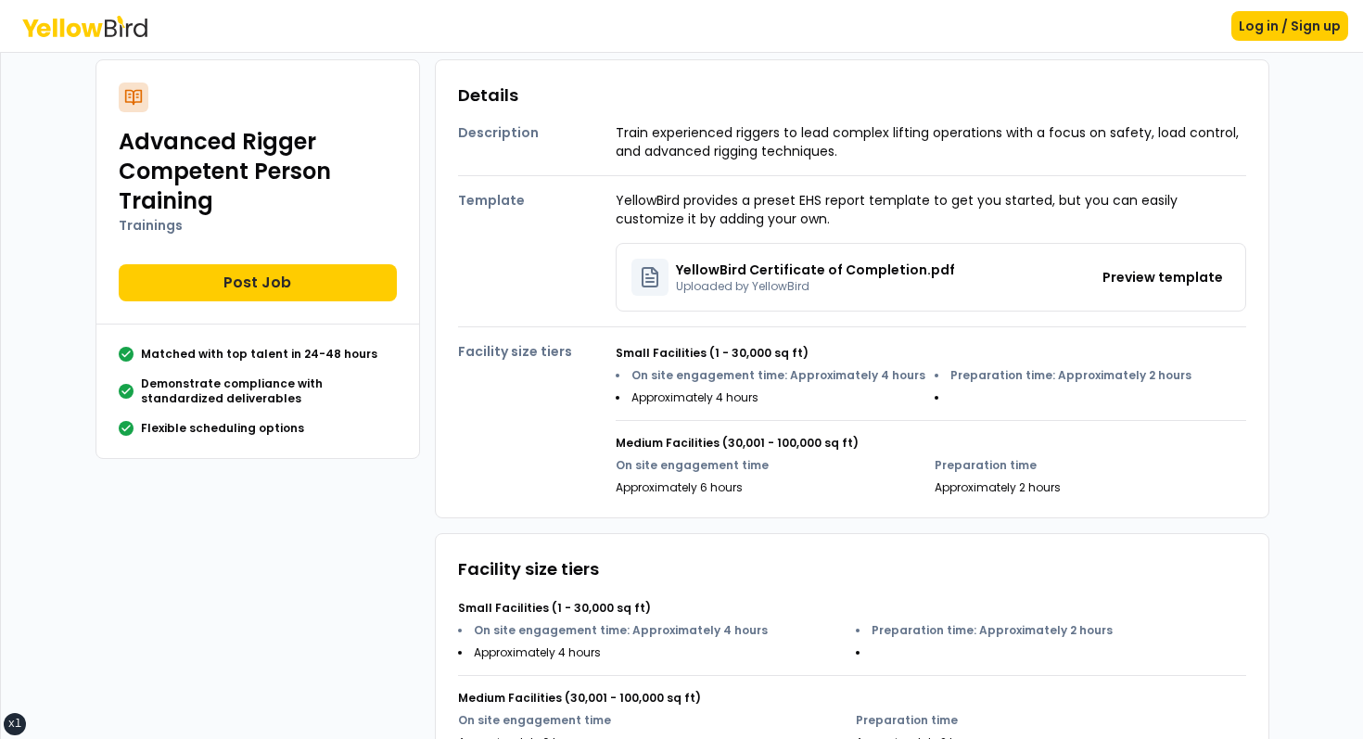
click at [829, 460] on p "On site engagement time" at bounding box center [772, 465] width 312 height 15
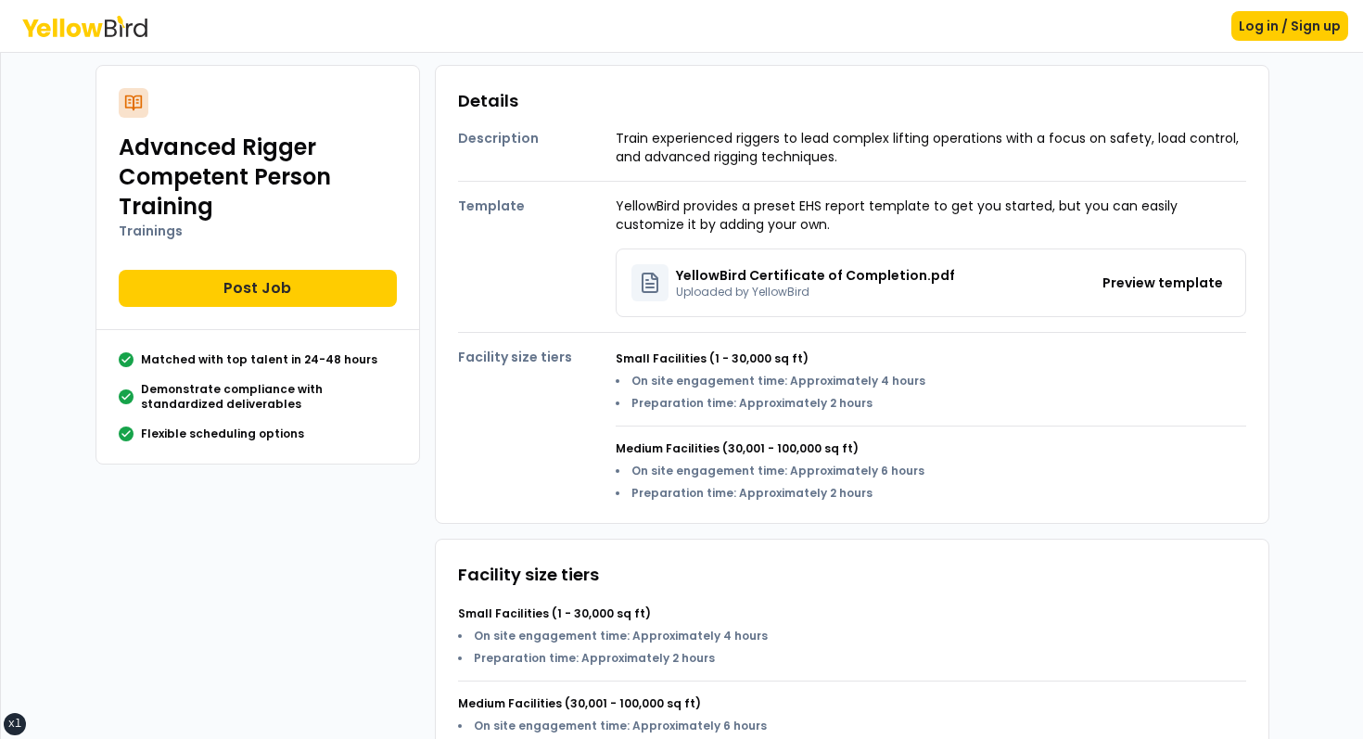
scroll to position [59, 0]
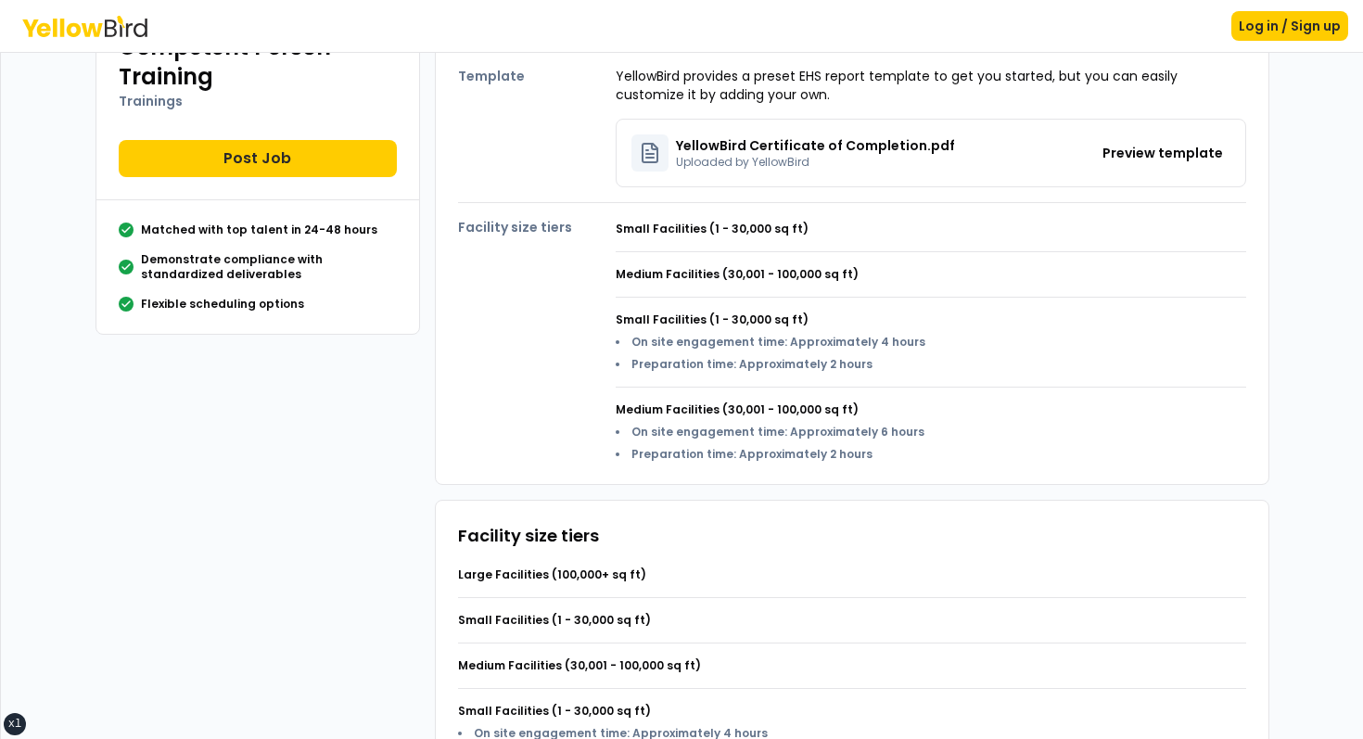
scroll to position [183, 0]
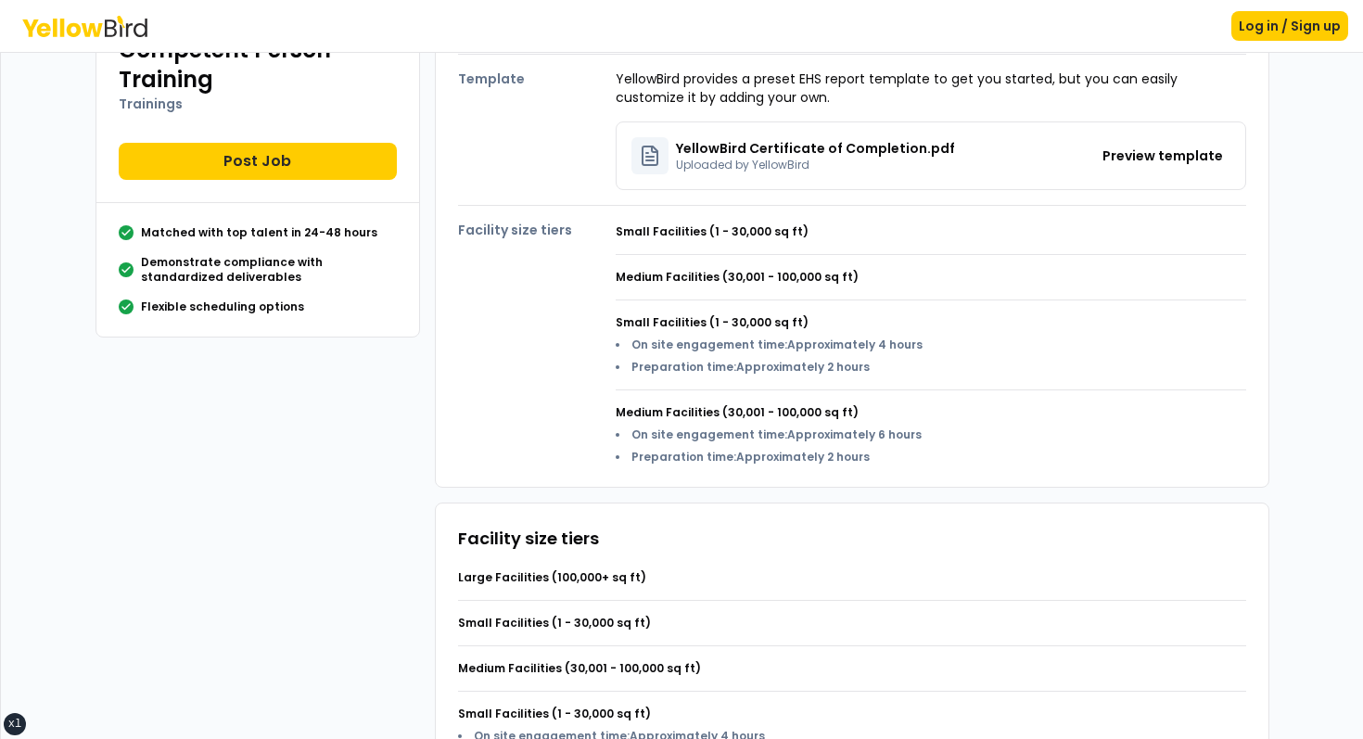
click at [631, 342] on span "On site engagement time" at bounding box center [707, 345] width 153 height 16
drag, startPoint x: 631, startPoint y: 342, endPoint x: 830, endPoint y: 350, distance: 198.6
click at [826, 350] on li "On site engagement time : Approximately 4 hours" at bounding box center [769, 345] width 307 height 15
click at [830, 350] on span "Approximately 4 hours" at bounding box center [854, 345] width 135 height 16
click at [888, 365] on li "Preparation time : Approximately 2 hours" at bounding box center [769, 367] width 307 height 15
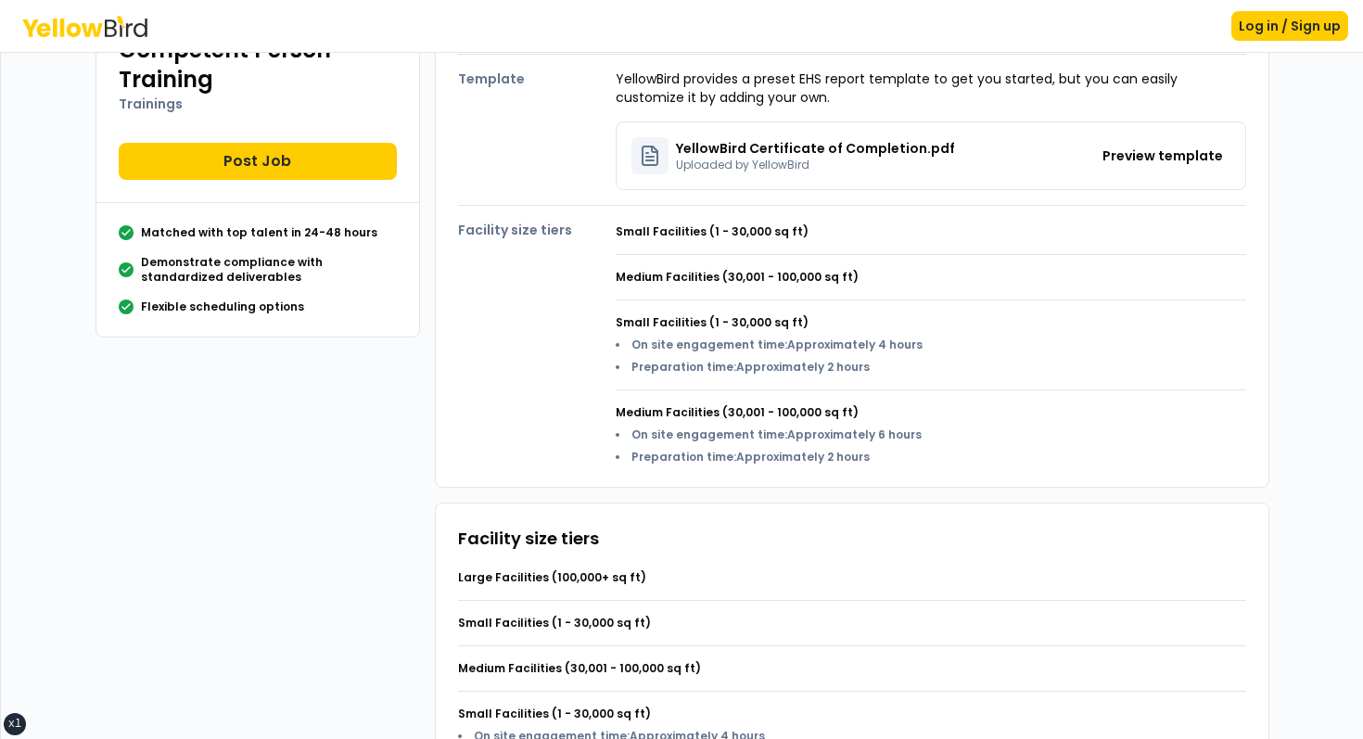
click at [612, 299] on div "Facility size tiers Small Facilities (1 - 30,000 sq ft) Medium Facilities (30,0…" at bounding box center [852, 335] width 788 height 259
click at [625, 316] on h4 "Small Facilities (1 - 30,000 sq ft)" at bounding box center [931, 322] width 631 height 15
drag, startPoint x: 625, startPoint y: 316, endPoint x: 839, endPoint y: 346, distance: 216.2
click at [839, 346] on div "Small Facilities (1 - 30,000 sq ft) On site engagement time : Approximately 4 h…" at bounding box center [931, 336] width 631 height 75
click at [839, 346] on span "Approximately 4 hours" at bounding box center [854, 345] width 135 height 16
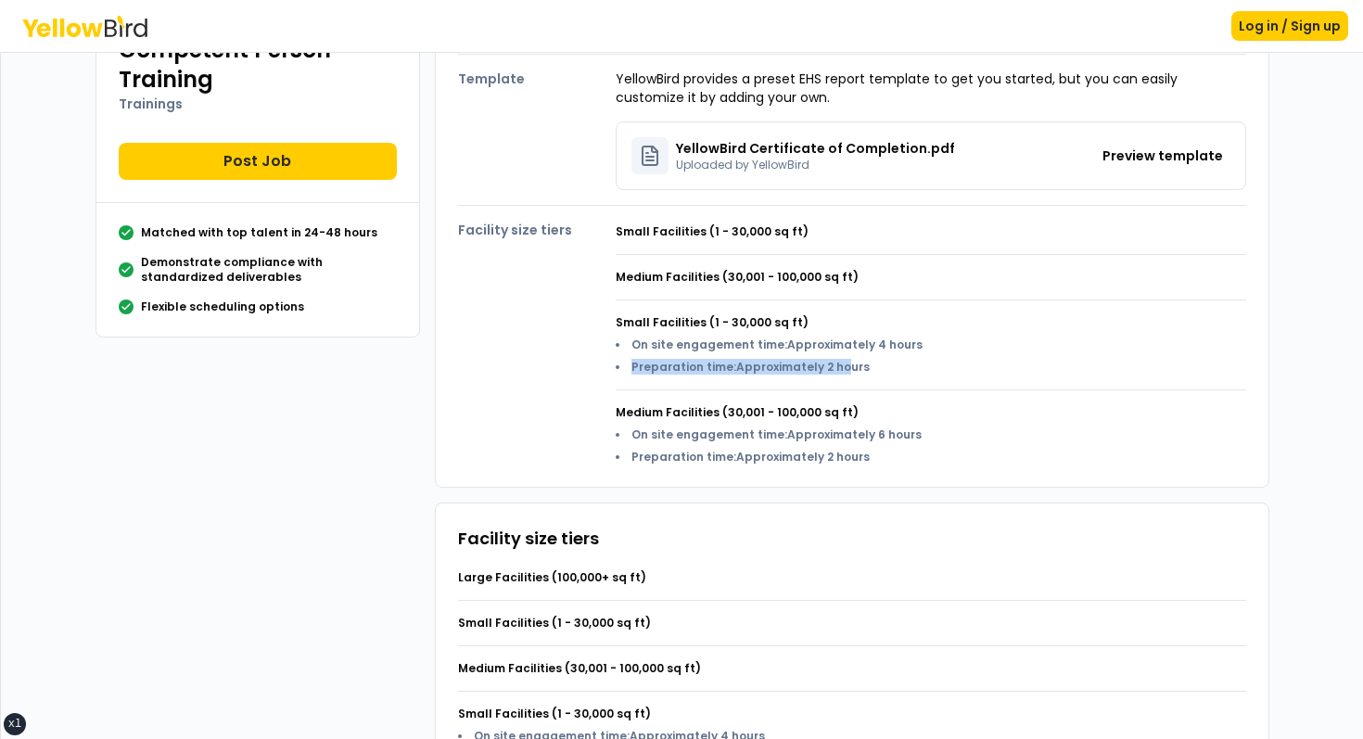
drag, startPoint x: 839, startPoint y: 364, endPoint x: 680, endPoint y: 356, distance: 159.7
click at [680, 356] on ul "On site engagement time : Approximately 4 hours Preparation time : Approximatel…" at bounding box center [769, 356] width 307 height 37
click at [640, 351] on span "On site engagement time" at bounding box center [707, 345] width 153 height 16
drag, startPoint x: 640, startPoint y: 351, endPoint x: 899, endPoint y: 380, distance: 261.2
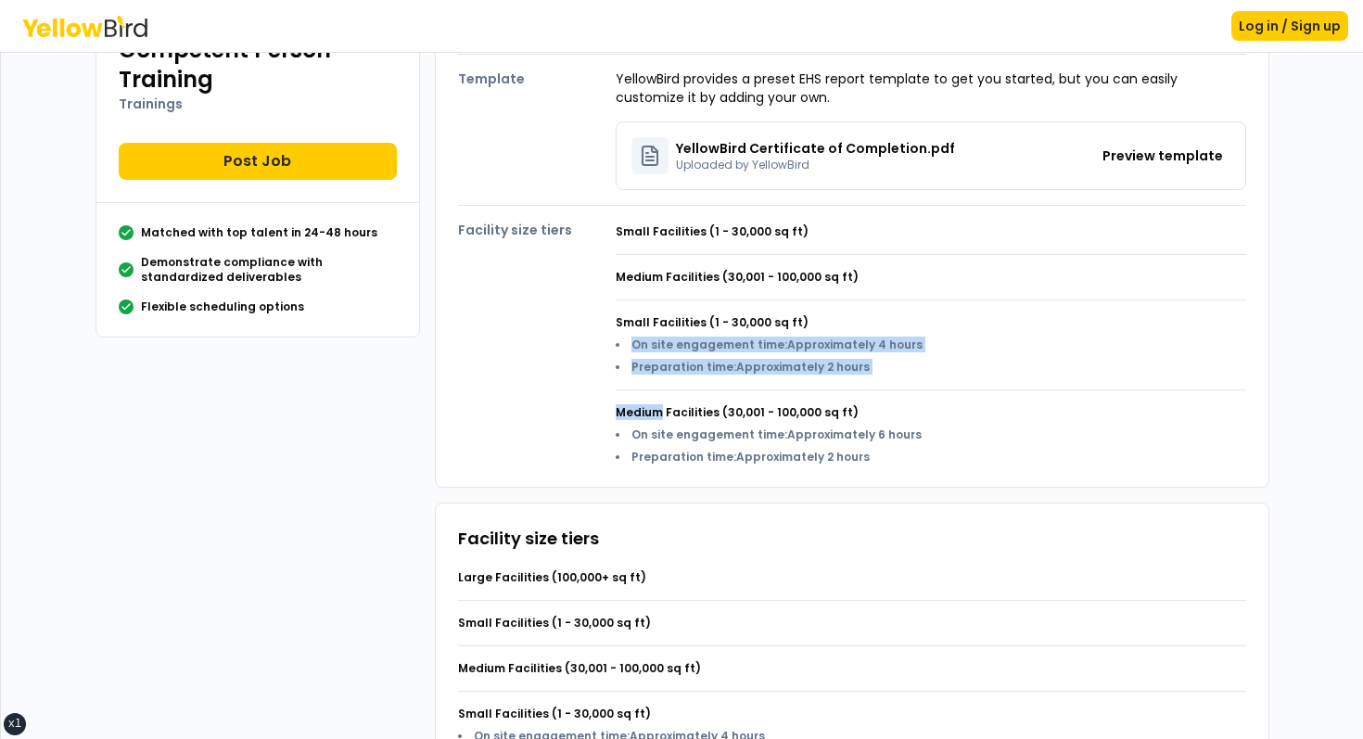
click at [899, 380] on div "Small Facilities (1 - 30,000 sq ft) Medium Facilities (30,001 - 100,000 sq ft) …" at bounding box center [931, 337] width 631 height 255
click at [911, 374] on div "On site engagement time : Approximately 4 hours Preparation time : Approximatel…" at bounding box center [931, 356] width 631 height 37
drag, startPoint x: 877, startPoint y: 372, endPoint x: 723, endPoint y: 354, distance: 154.9
click at [723, 354] on ul "On site engagement time : Approximately 4 hours Preparation time : Approximatel…" at bounding box center [769, 356] width 307 height 37
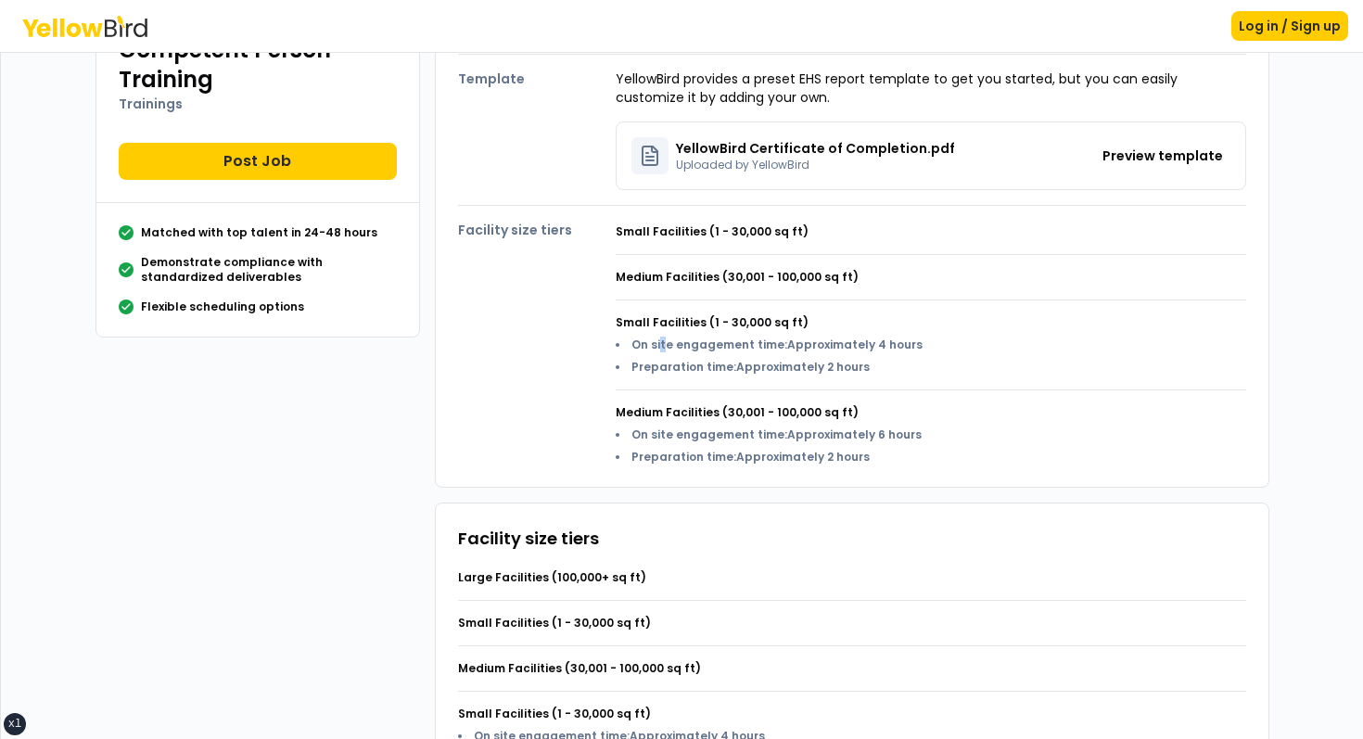
click at [660, 346] on span "On site engagement time" at bounding box center [707, 345] width 153 height 16
drag, startPoint x: 660, startPoint y: 346, endPoint x: 860, endPoint y: 366, distance: 201.3
click at [856, 366] on ul "On site engagement time : Approximately 4 hours Preparation time : Approximatel…" at bounding box center [769, 356] width 307 height 37
click at [860, 366] on li "Preparation time : Approximately 2 hours" at bounding box center [769, 367] width 307 height 15
drag, startPoint x: 860, startPoint y: 366, endPoint x: 689, endPoint y: 354, distance: 172.0
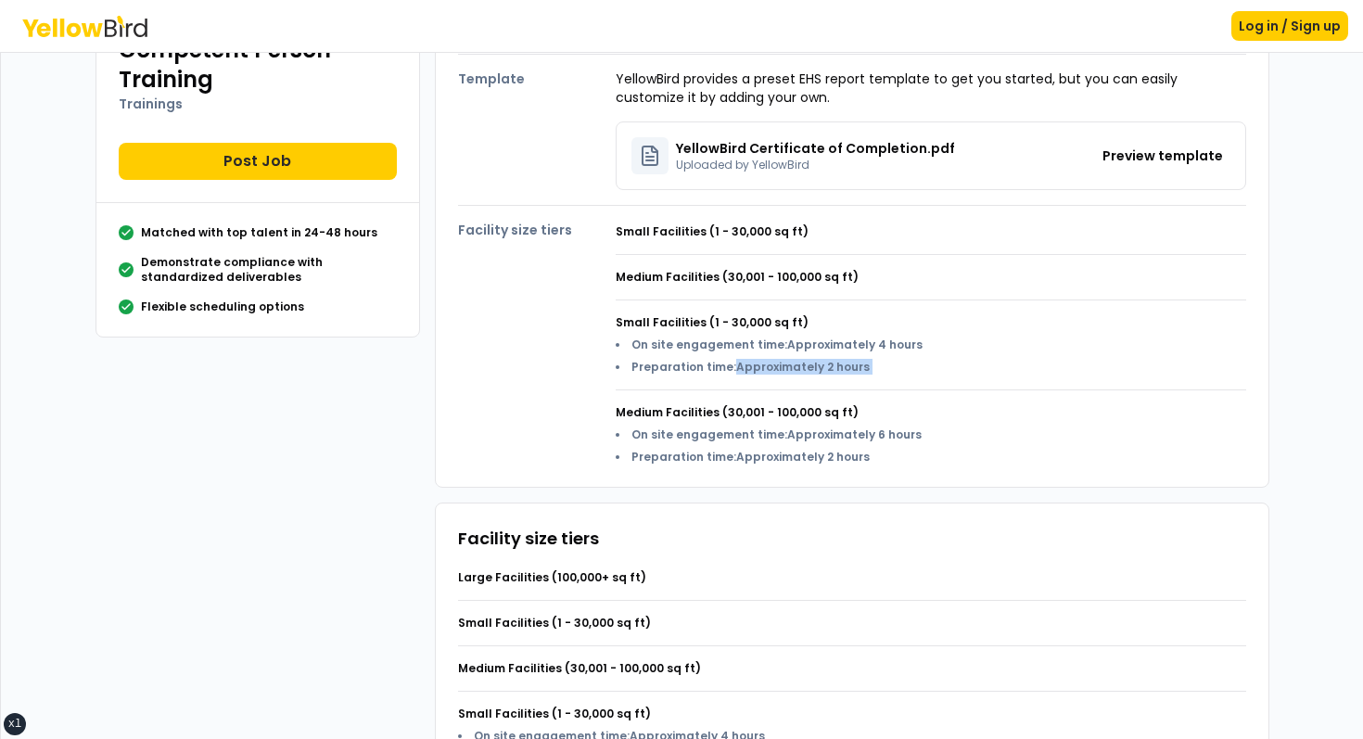
click at [689, 354] on ul "On site engagement time : Approximately 4 hours Preparation time : Approximatel…" at bounding box center [769, 356] width 307 height 37
click at [659, 354] on ul "On site engagement time : Approximately 4 hours Preparation time : Approximatel…" at bounding box center [769, 356] width 307 height 37
drag, startPoint x: 659, startPoint y: 354, endPoint x: 836, endPoint y: 355, distance: 177.1
click at [836, 355] on ul "On site engagement time : Approximately 4 hours Preparation time : Approximatel…" at bounding box center [769, 356] width 307 height 37
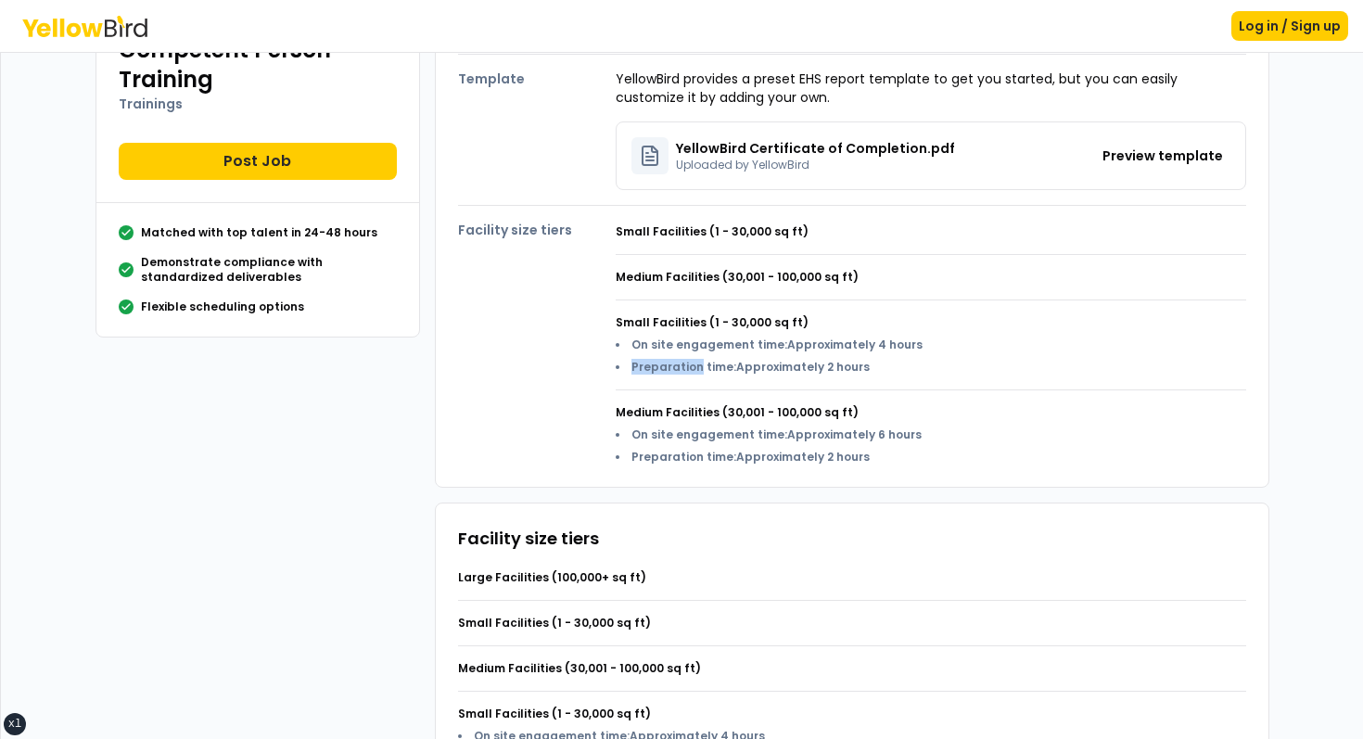
click at [836, 355] on ul "On site engagement time : Approximately 4 hours Preparation time : Approximatel…" at bounding box center [769, 356] width 307 height 37
click at [875, 350] on span "Approximately 4 hours" at bounding box center [854, 345] width 135 height 16
drag, startPoint x: 875, startPoint y: 350, endPoint x: 900, endPoint y: 350, distance: 25.0
click at [899, 350] on span "Approximately 4 hours" at bounding box center [854, 345] width 135 height 16
click at [900, 343] on span "Approximately 4 hours" at bounding box center [854, 345] width 135 height 16
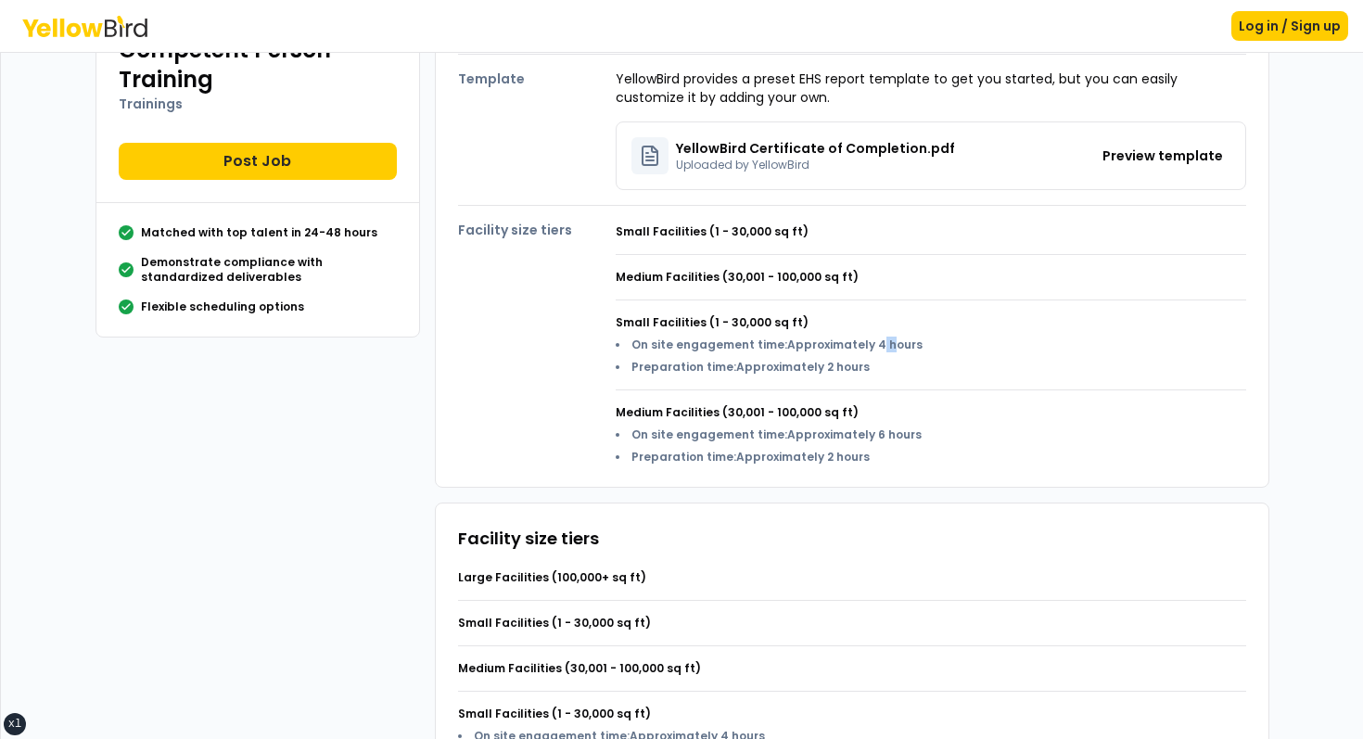
click at [871, 344] on span "Approximately 4 hours" at bounding box center [854, 345] width 135 height 16
drag, startPoint x: 871, startPoint y: 344, endPoint x: 935, endPoint y: 344, distance: 64.0
click at [935, 344] on div "On site engagement time : Approximately 4 hours Preparation time : Approximatel…" at bounding box center [931, 356] width 631 height 37
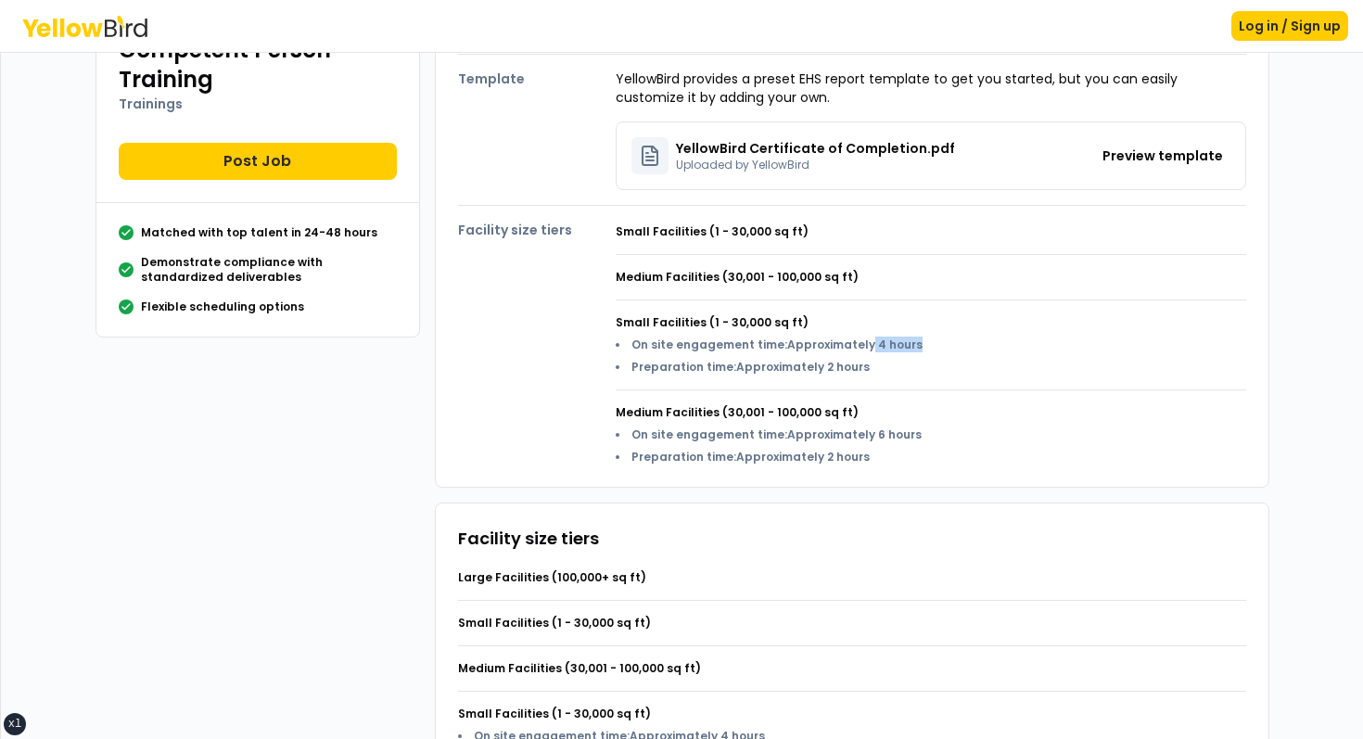
drag, startPoint x: 935, startPoint y: 344, endPoint x: 865, endPoint y: 344, distance: 69.5
click at [865, 344] on div "On site engagement time : Approximately 4 hours Preparation time : Approximatel…" at bounding box center [931, 356] width 631 height 37
click at [865, 344] on span "Approximately 4 hours" at bounding box center [854, 345] width 135 height 16
drag, startPoint x: 865, startPoint y: 344, endPoint x: 946, endPoint y: 344, distance: 80.7
click at [943, 344] on div "On site engagement time : Approximately 4 hours Preparation time : Approximatel…" at bounding box center [931, 356] width 631 height 37
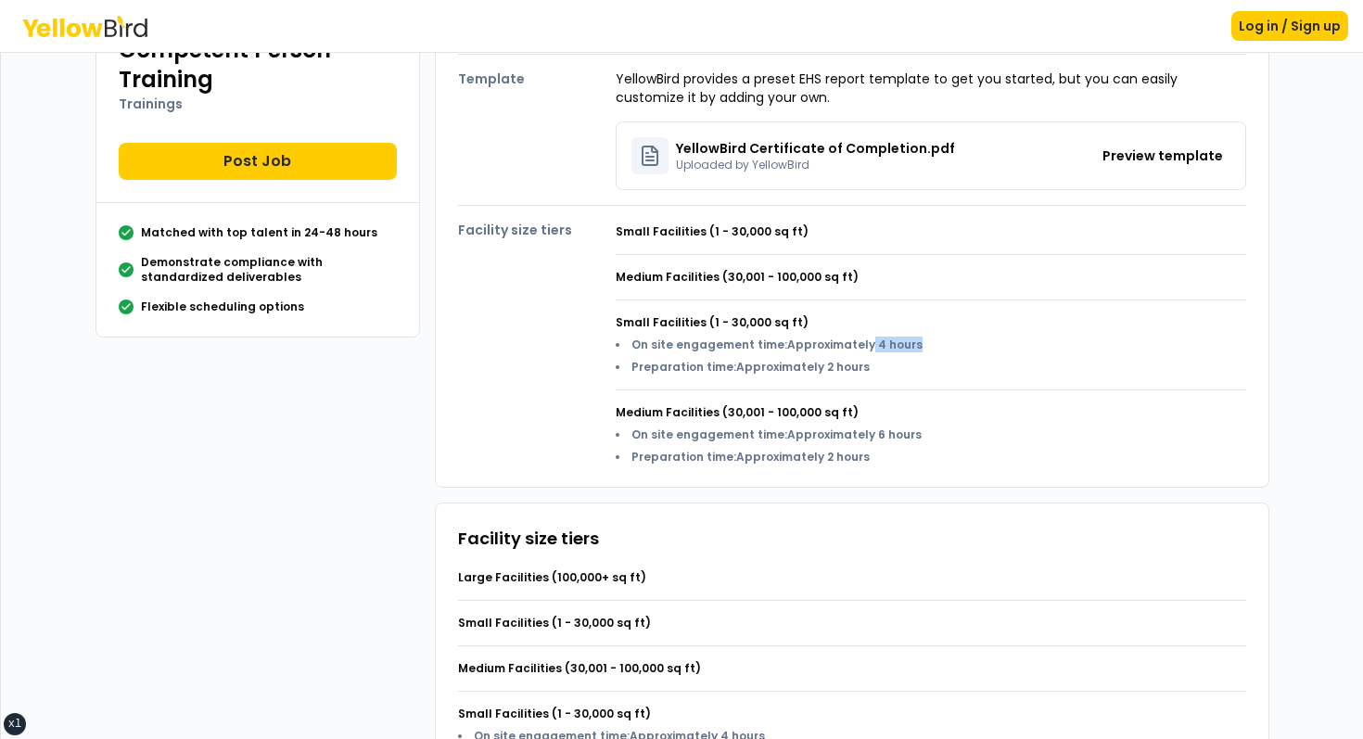
click at [946, 344] on div "On site engagement time : Approximately 4 hours Preparation time : Approximatel…" at bounding box center [931, 356] width 631 height 37
drag, startPoint x: 946, startPoint y: 344, endPoint x: 888, endPoint y: 344, distance: 57.5
click at [888, 344] on div "On site engagement time : Approximately 4 hours Preparation time : Approximatel…" at bounding box center [931, 356] width 631 height 37
click at [869, 344] on span "Approximately 4 hours" at bounding box center [854, 345] width 135 height 16
drag, startPoint x: 869, startPoint y: 344, endPoint x: 935, endPoint y: 344, distance: 65.8
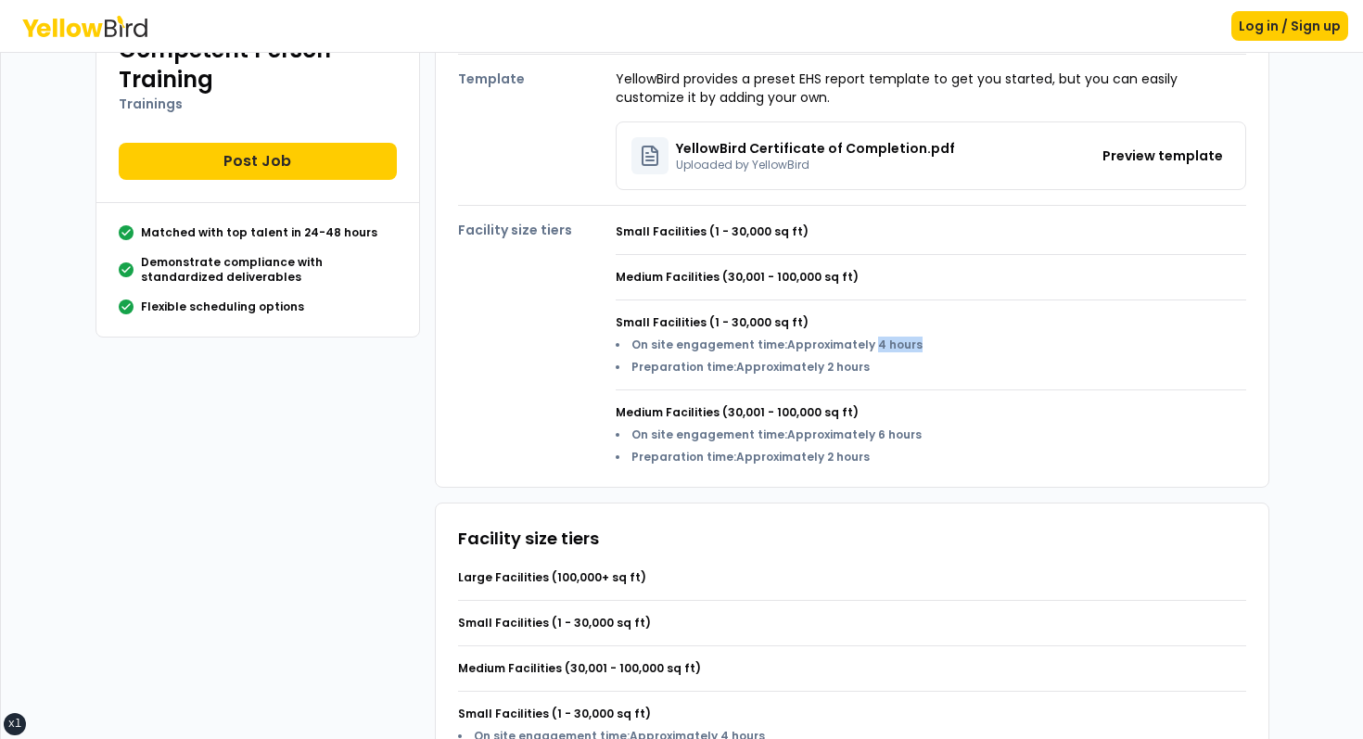
click at [924, 344] on div "On site engagement time : Approximately 4 hours Preparation time : Approximatel…" at bounding box center [931, 356] width 631 height 37
click at [935, 344] on div "On site engagement time : Approximately 4 hours Preparation time : Approximatel…" at bounding box center [931, 356] width 631 height 37
click at [818, 366] on span "Approximately 2 hours" at bounding box center [803, 367] width 134 height 16
drag, startPoint x: 818, startPoint y: 366, endPoint x: 900, endPoint y: 366, distance: 82.5
click at [892, 366] on li "Preparation time : Approximately 2 hours" at bounding box center [769, 367] width 307 height 15
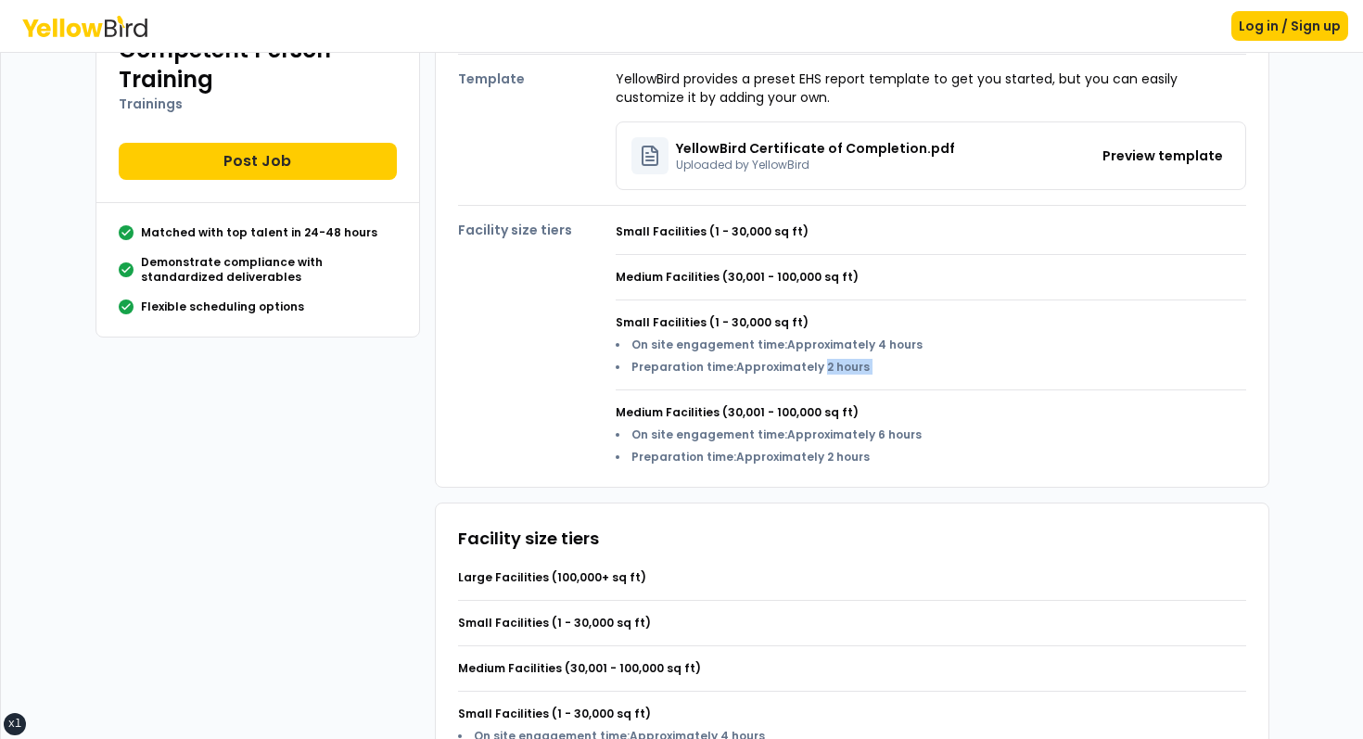
click at [900, 366] on li "Preparation time : Approximately 2 hours" at bounding box center [769, 367] width 307 height 15
click at [829, 366] on span "Approximately 2 hours" at bounding box center [803, 367] width 134 height 16
drag, startPoint x: 829, startPoint y: 366, endPoint x: 867, endPoint y: 366, distance: 38.0
click at [865, 366] on li "Preparation time : Approximately 2 hours" at bounding box center [769, 367] width 307 height 15
click at [867, 366] on li "Preparation time : Approximately 2 hours" at bounding box center [769, 367] width 307 height 15
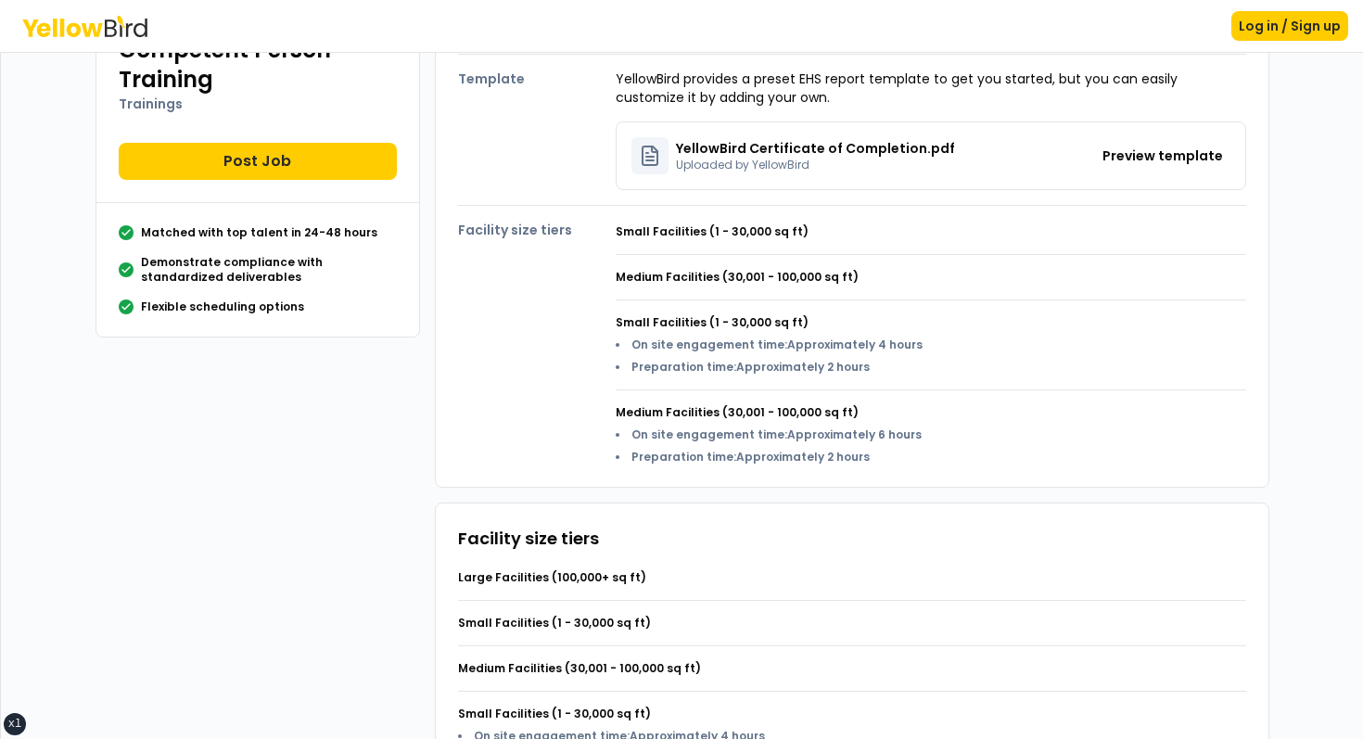
click at [831, 366] on span "Approximately 2 hours" at bounding box center [803, 367] width 134 height 16
click at [809, 366] on span "Approximately 2 hours" at bounding box center [803, 367] width 134 height 16
drag, startPoint x: 809, startPoint y: 366, endPoint x: 866, endPoint y: 366, distance: 57.5
click at [860, 366] on span "Approximately 2 hours" at bounding box center [803, 367] width 134 height 16
click at [866, 366] on li "Preparation time : Approximately 2 hours" at bounding box center [769, 367] width 307 height 15
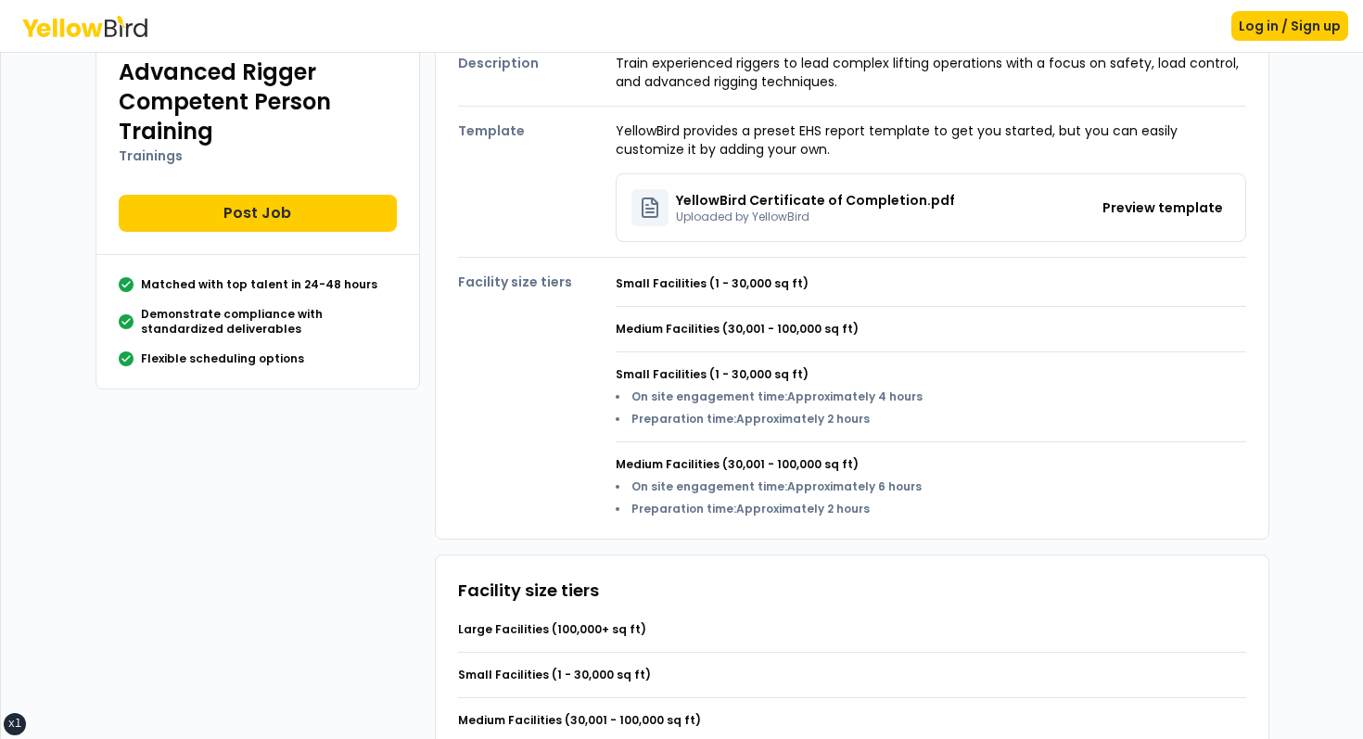
scroll to position [85, 0]
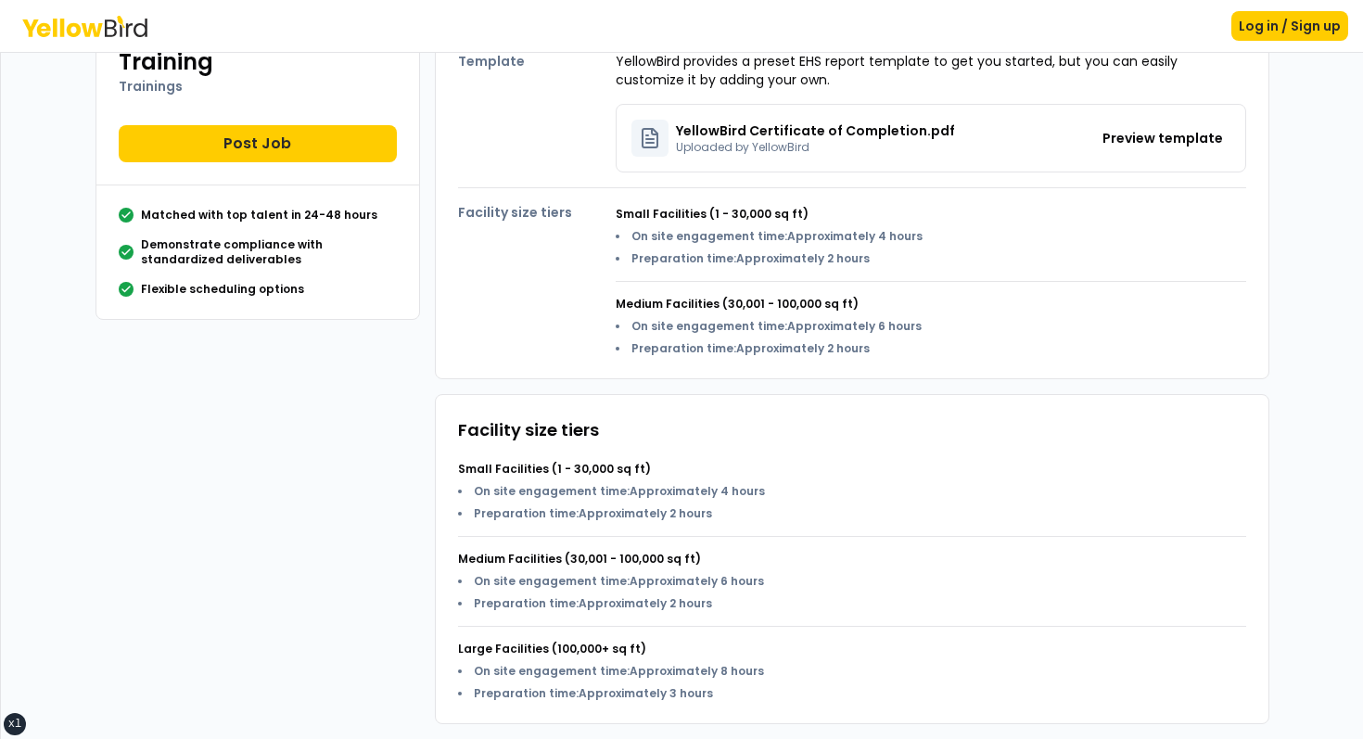
click at [760, 352] on span "Approximately 2 hours" at bounding box center [803, 348] width 134 height 16
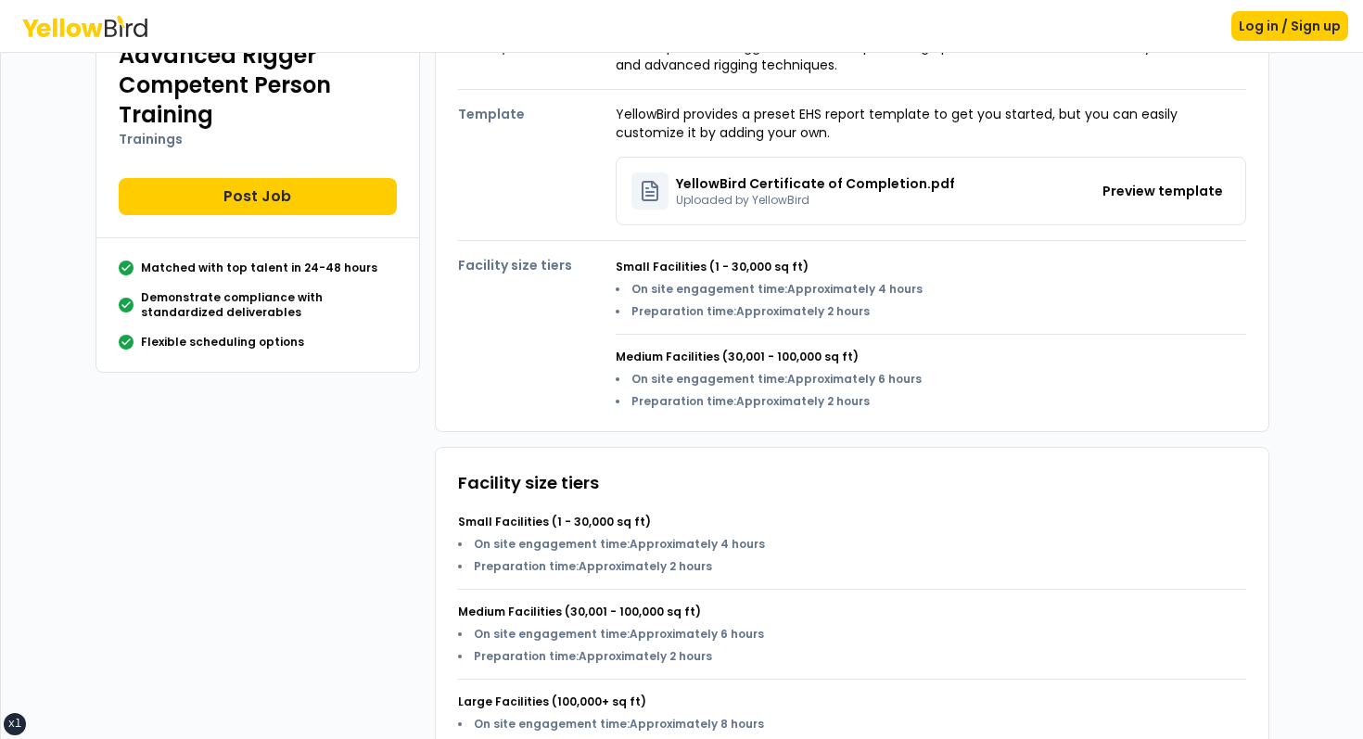
scroll to position [86, 0]
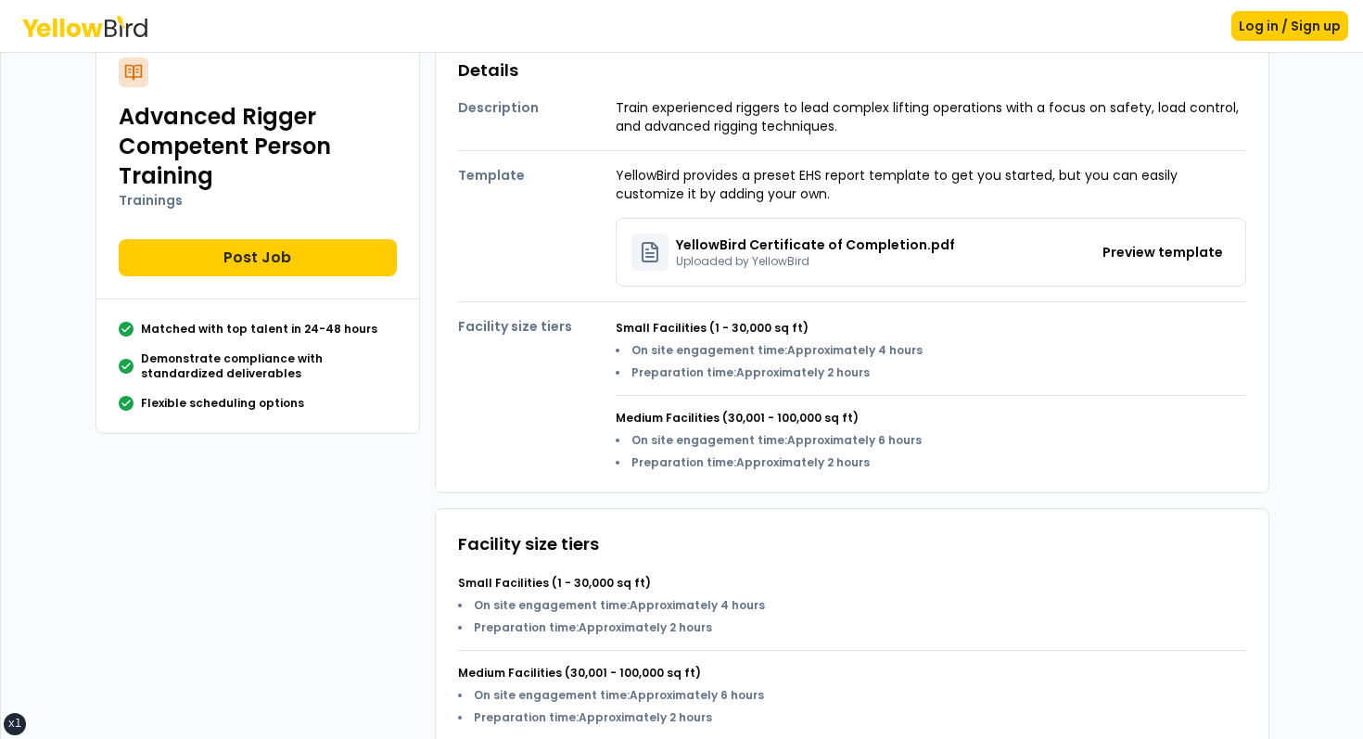
click at [636, 340] on div "Small Facilities (1 - 30,000 sq ft) On site engagement time : Approximately 4 h…" at bounding box center [931, 343] width 631 height 74
drag, startPoint x: 636, startPoint y: 340, endPoint x: 894, endPoint y: 369, distance: 259.4
click at [891, 369] on div "Small Facilities (1 - 30,000 sq ft) On site engagement time : Approximately 4 h…" at bounding box center [931, 343] width 631 height 74
click at [894, 369] on li "Preparation time : Approximately 2 hours" at bounding box center [769, 372] width 307 height 15
drag, startPoint x: 894, startPoint y: 369, endPoint x: 683, endPoint y: 347, distance: 211.6
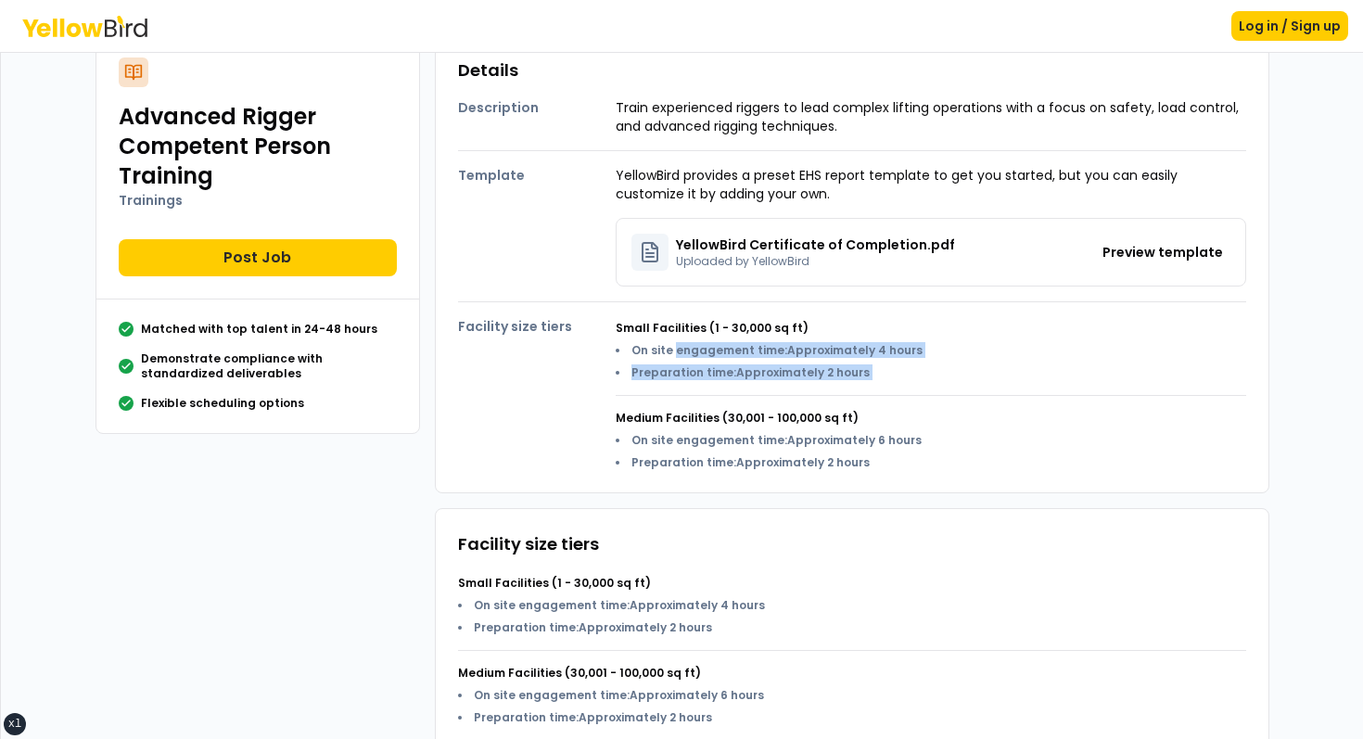
click at [686, 347] on ul "On site engagement time : Approximately 4 hours Preparation time : Approximatel…" at bounding box center [769, 361] width 307 height 37
click at [683, 347] on span "On site engagement time" at bounding box center [707, 350] width 153 height 16
drag, startPoint x: 683, startPoint y: 347, endPoint x: 908, endPoint y: 367, distance: 225.3
click at [908, 367] on ul "On site engagement time : Approximately 4 hours Preparation time : Approximatel…" at bounding box center [769, 361] width 307 height 37
click at [912, 367] on div "On site engagement time : Approximately 4 hours Preparation time : Approximatel…" at bounding box center [931, 361] width 631 height 37
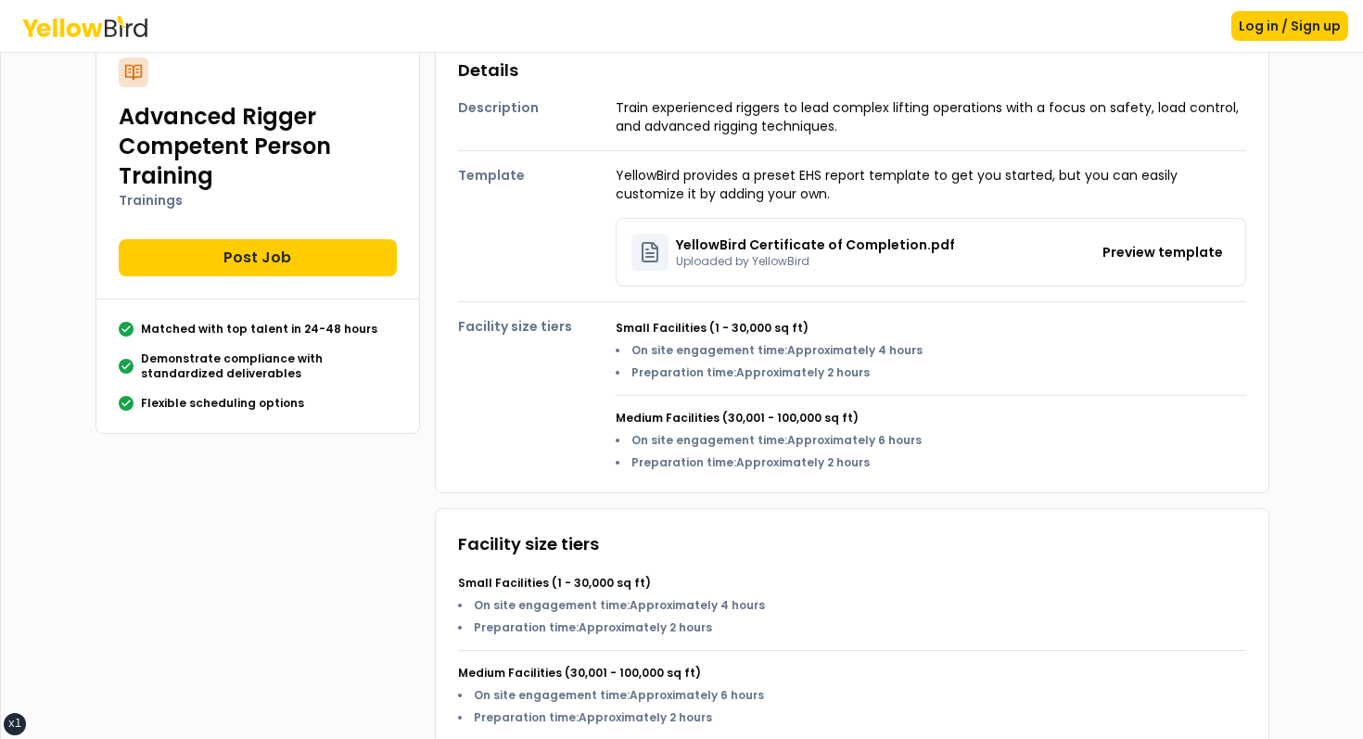
click at [833, 436] on span "Approximately 6 hours" at bounding box center [854, 440] width 134 height 16
click at [687, 438] on span "On site engagement time" at bounding box center [707, 440] width 153 height 16
drag, startPoint x: 687, startPoint y: 438, endPoint x: 898, endPoint y: 451, distance: 211.8
click at [897, 451] on ul "On site engagement time : Approximately 6 hours Preparation time : Approximatel…" at bounding box center [769, 451] width 306 height 37
click at [898, 451] on ul "On site engagement time : Approximately 6 hours Preparation time : Approximatel…" at bounding box center [769, 451] width 306 height 37
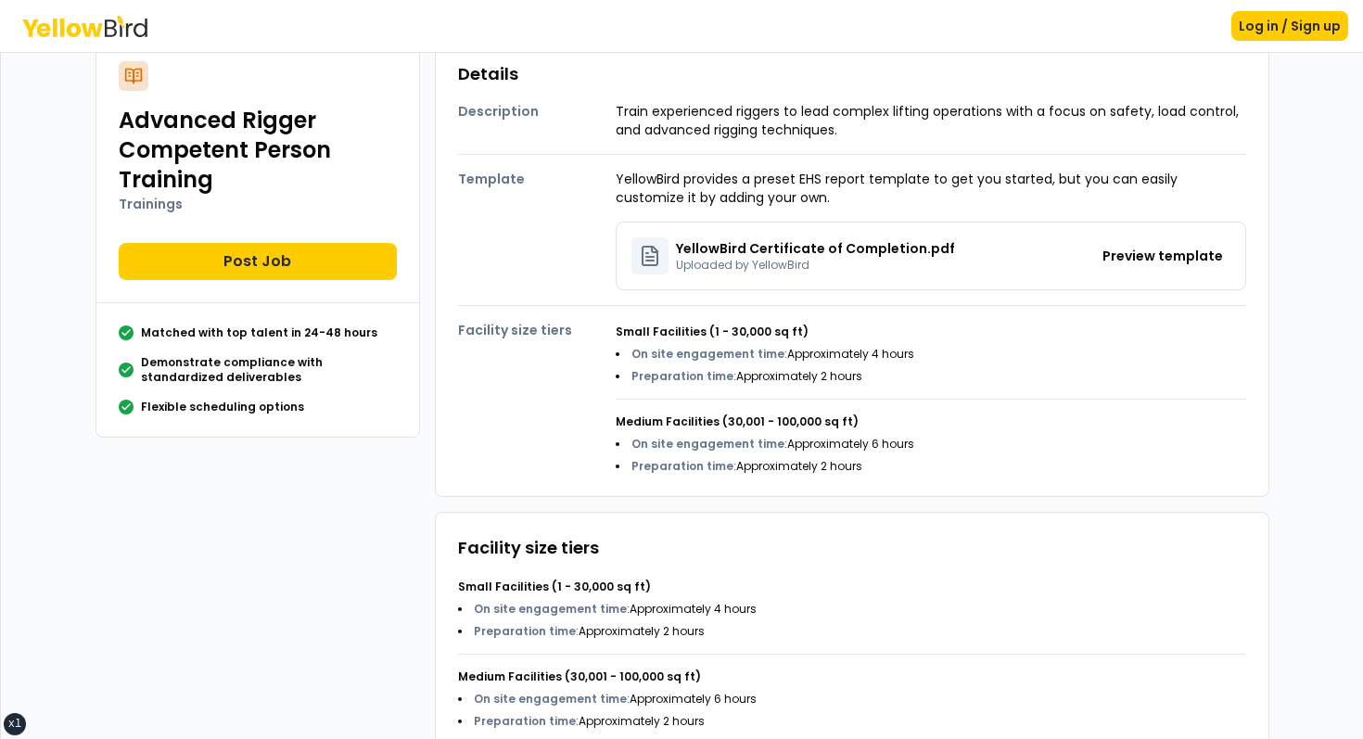
scroll to position [0, 0]
